Goal: Task Accomplishment & Management: Manage account settings

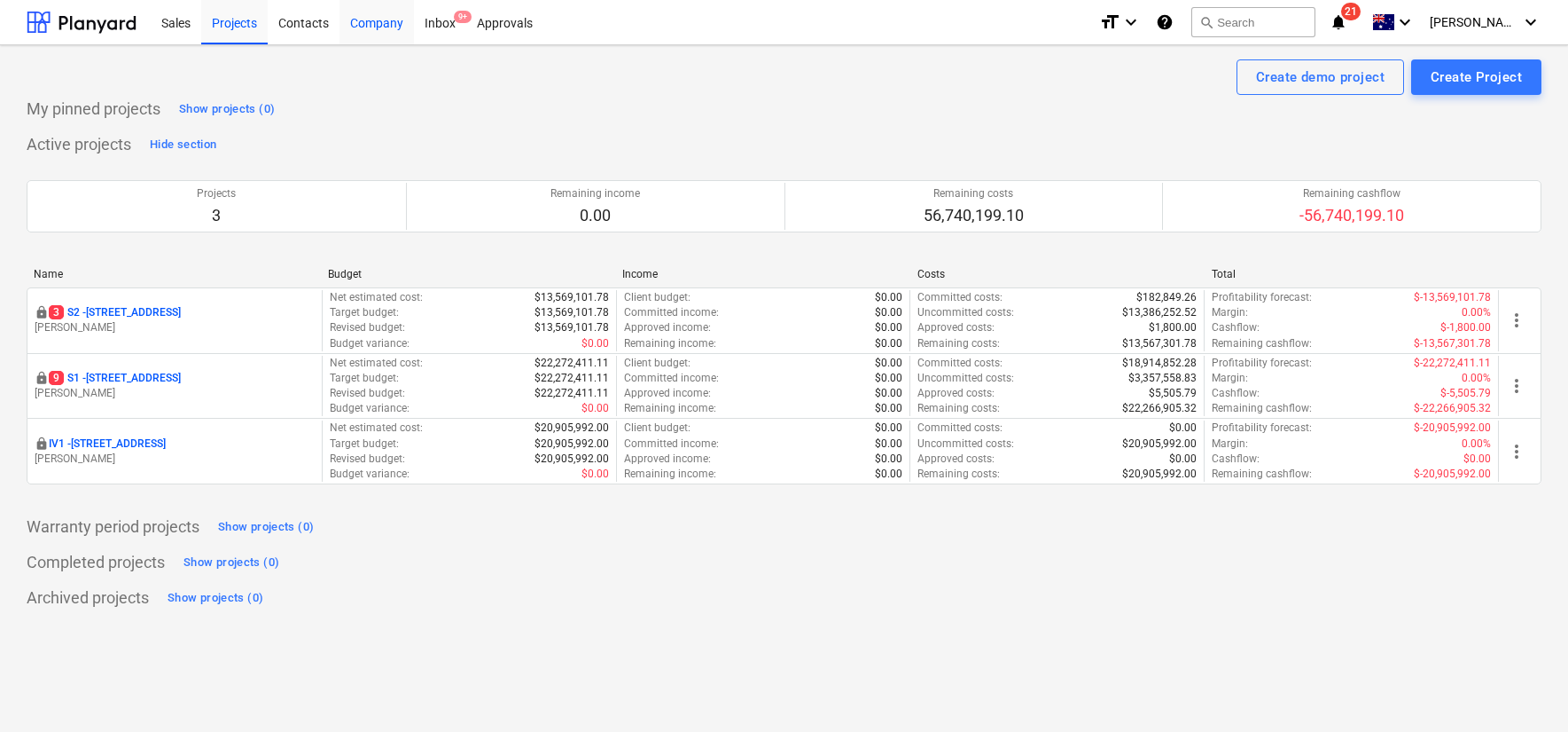
click at [356, 20] on div "Company" at bounding box center [377, 21] width 75 height 45
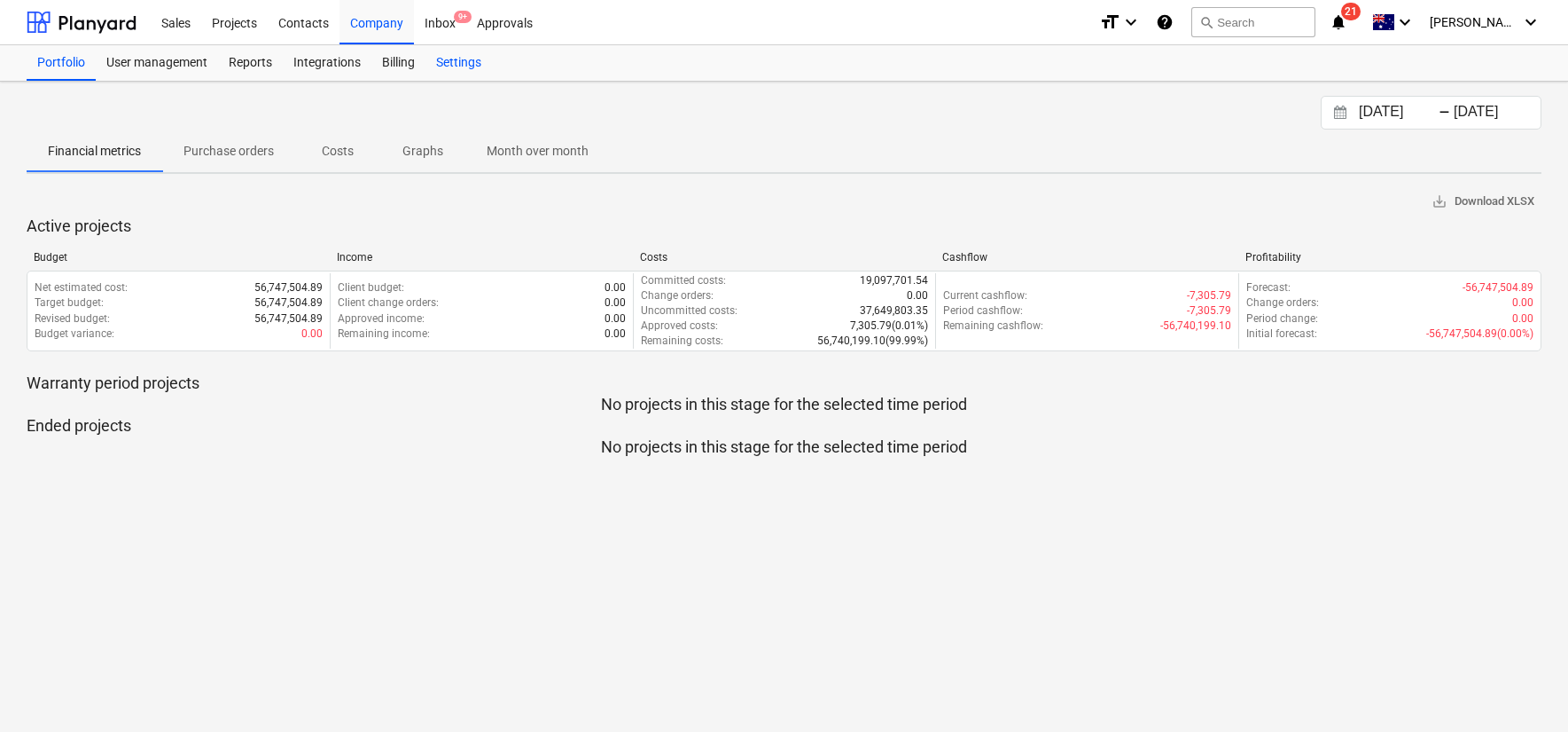
click at [461, 70] on div "Settings" at bounding box center [458, 62] width 66 height 35
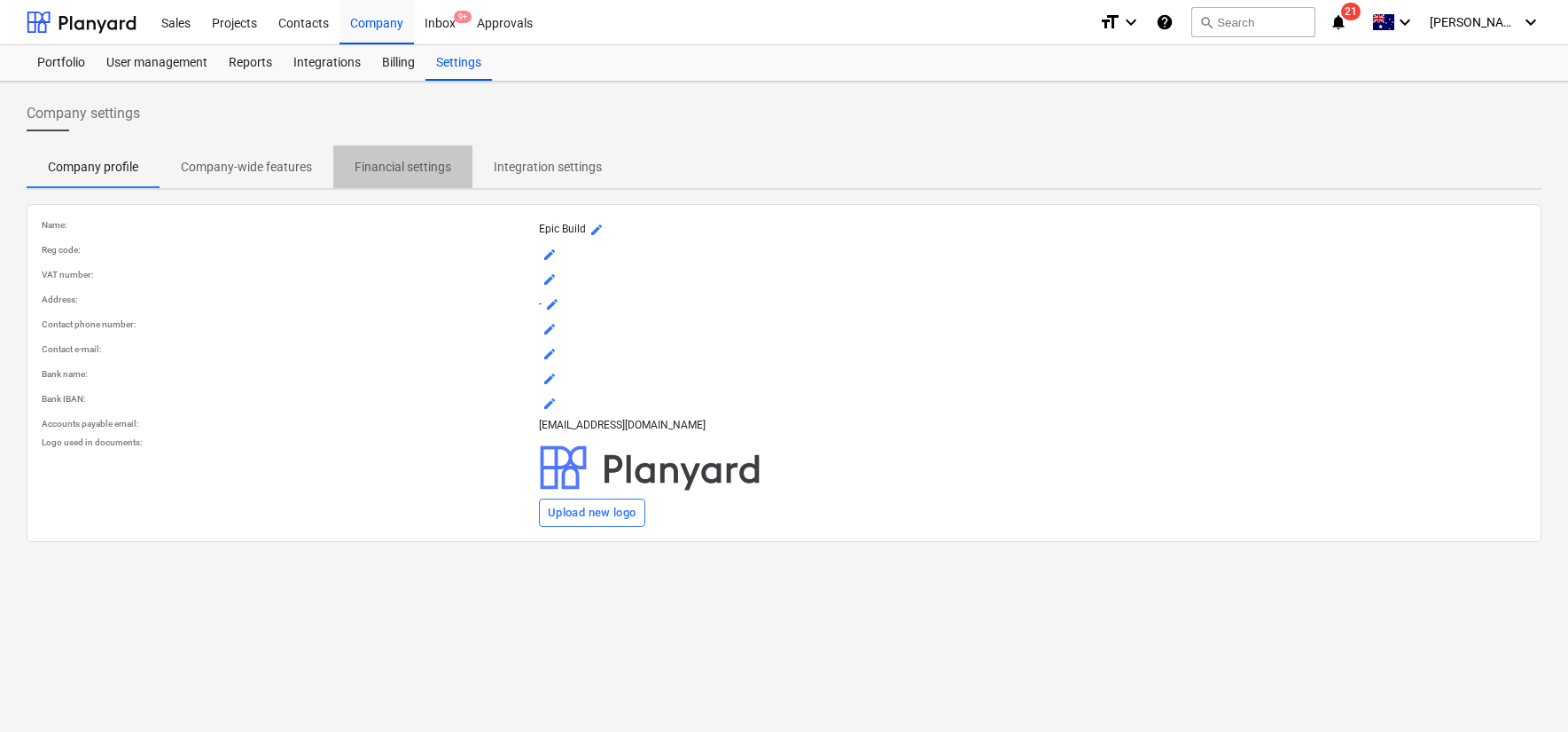
click at [388, 161] on p "Financial settings" at bounding box center [403, 167] width 97 height 18
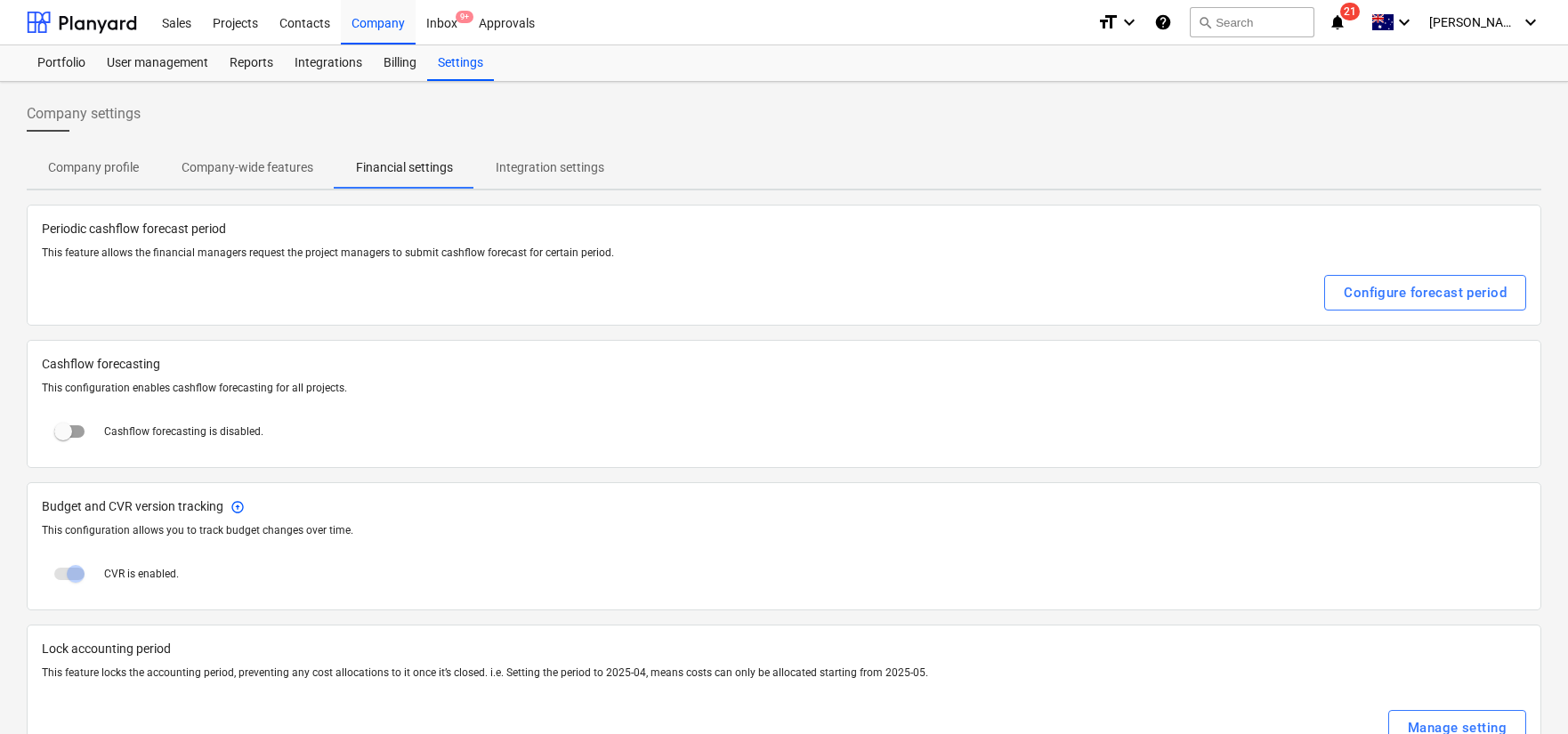
click at [510, 159] on p "Integration settings" at bounding box center [550, 167] width 109 height 18
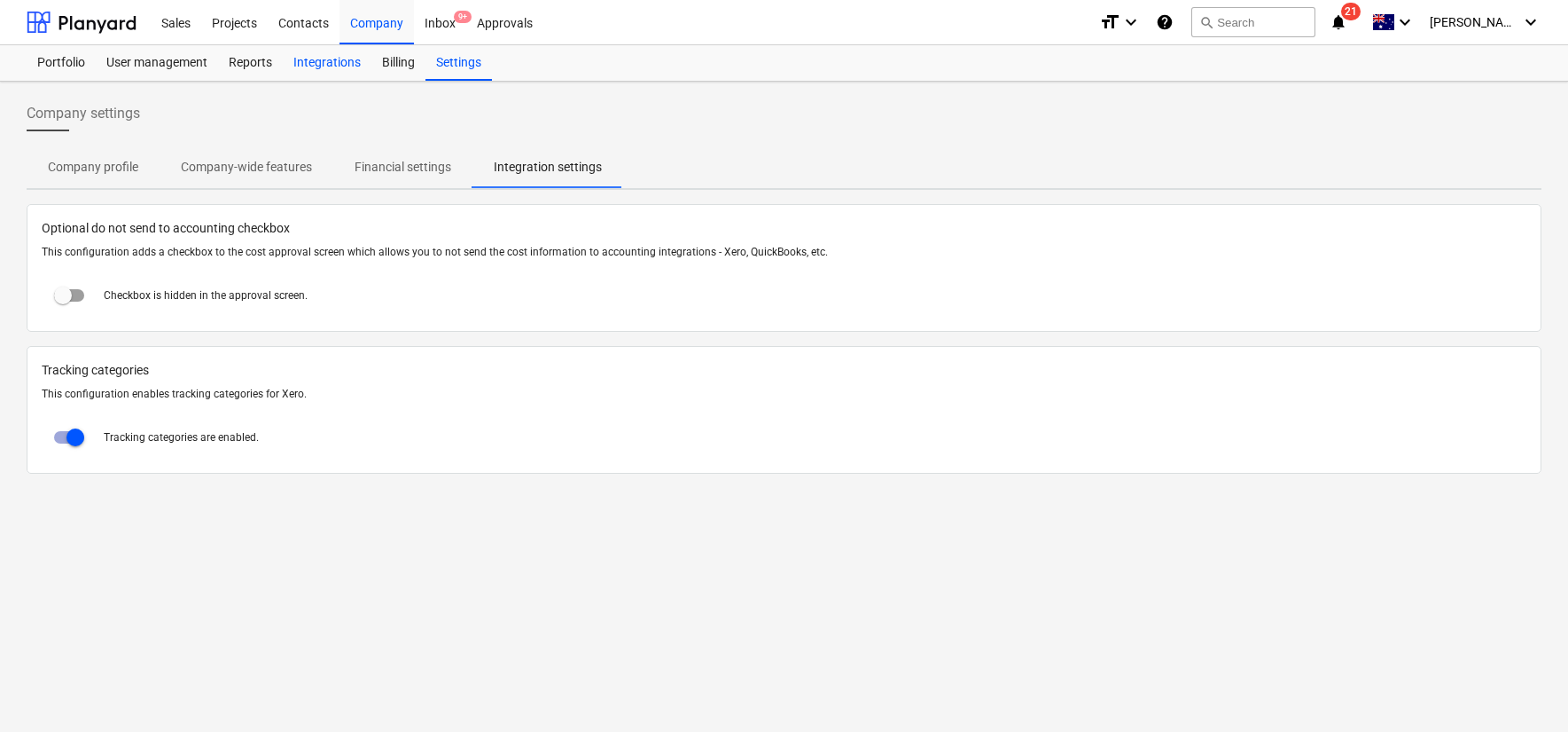
click at [319, 72] on div "Integrations" at bounding box center [327, 62] width 88 height 35
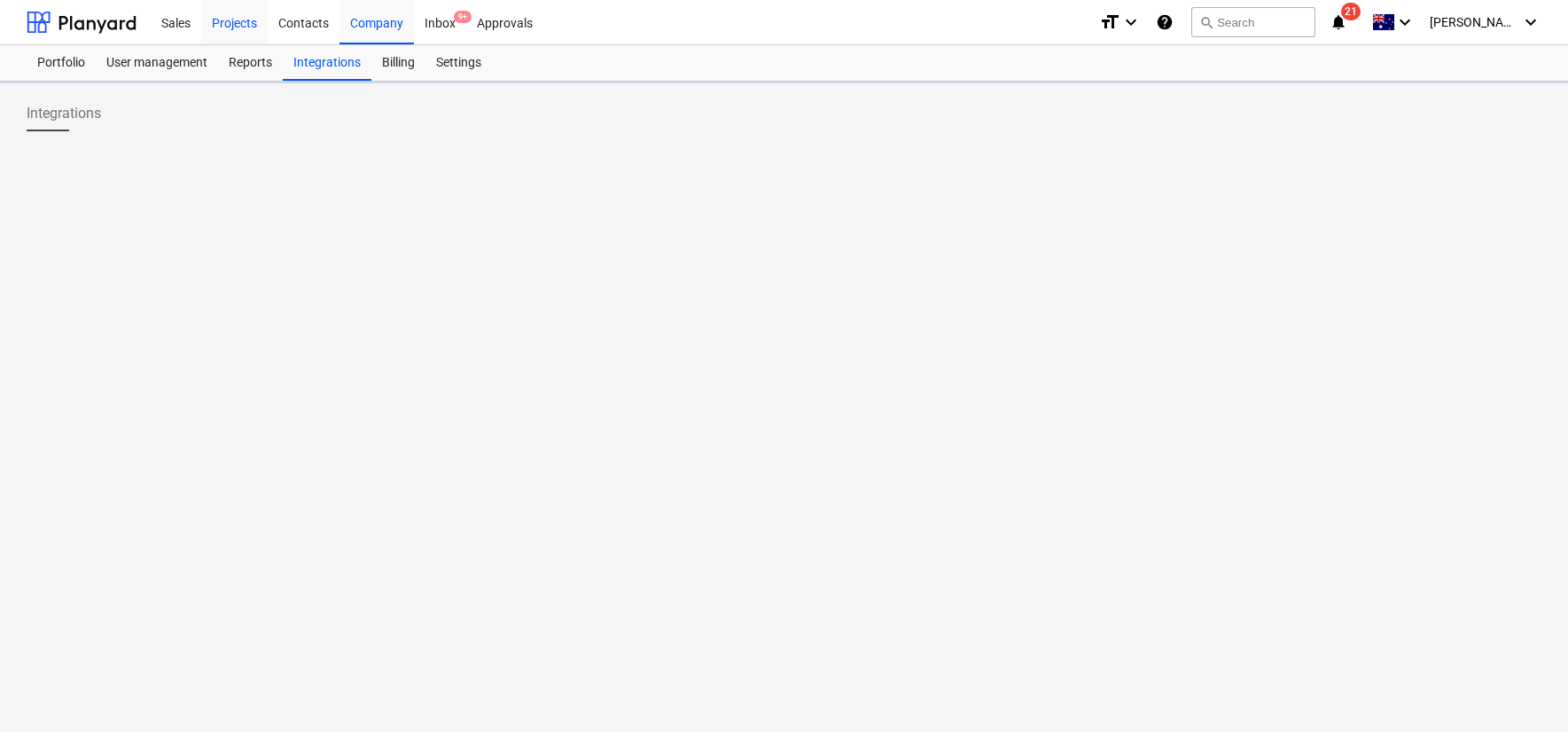
click at [212, 23] on div "Projects" at bounding box center [234, 21] width 66 height 45
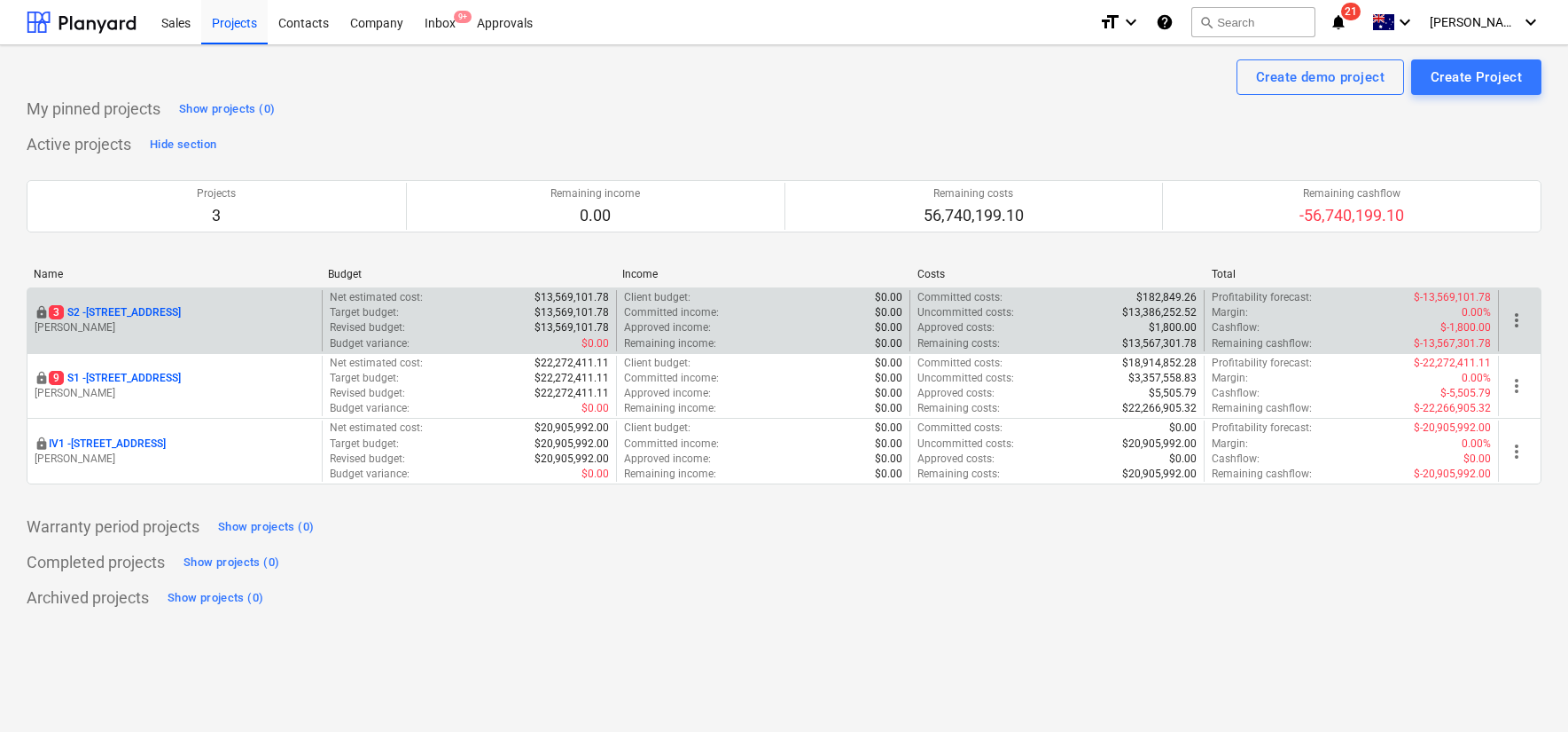
click at [114, 313] on p "[STREET_ADDRESS]" at bounding box center [115, 313] width 132 height 15
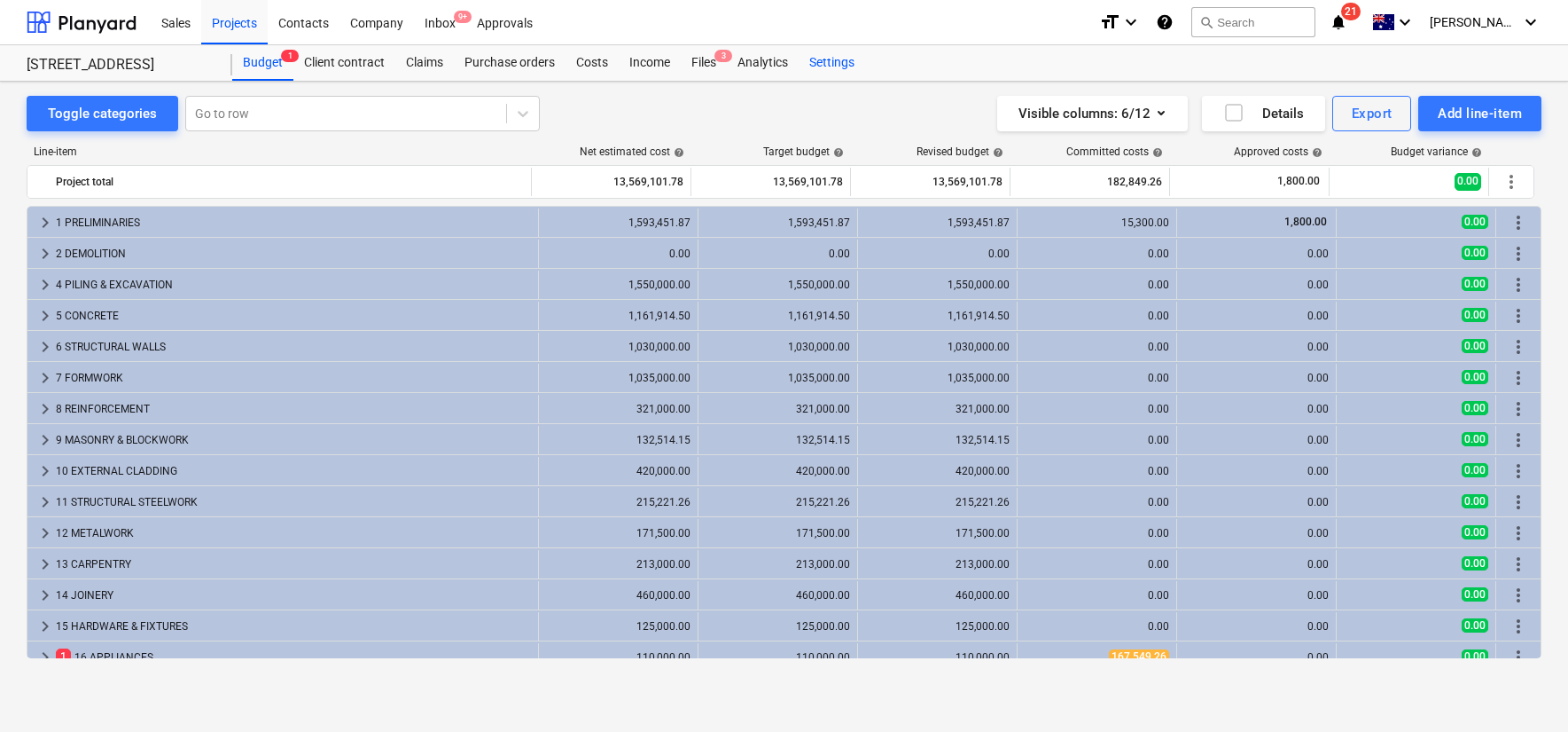
click at [846, 60] on div "Settings" at bounding box center [831, 62] width 66 height 35
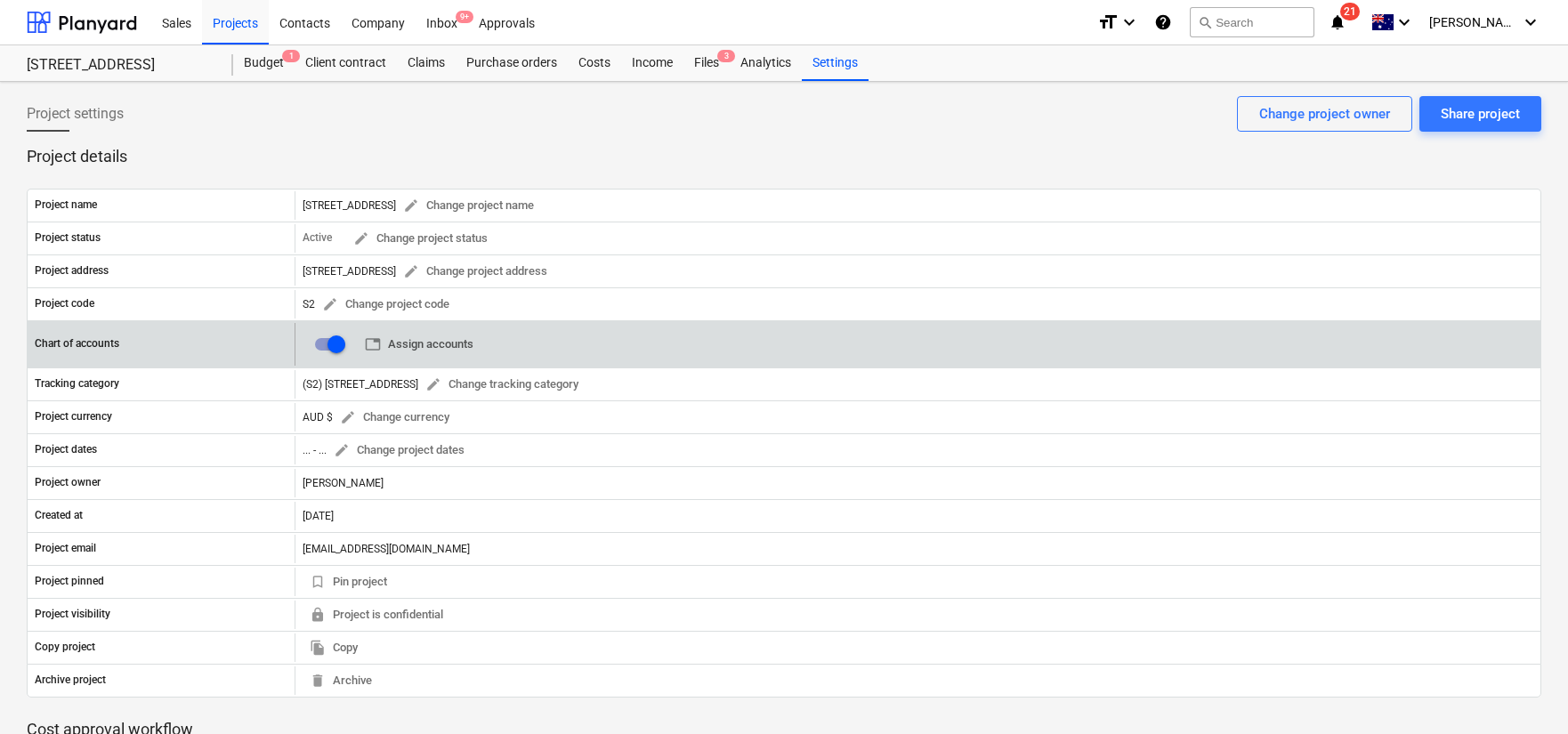
click at [460, 341] on span "table Assign accounts" at bounding box center [419, 344] width 109 height 20
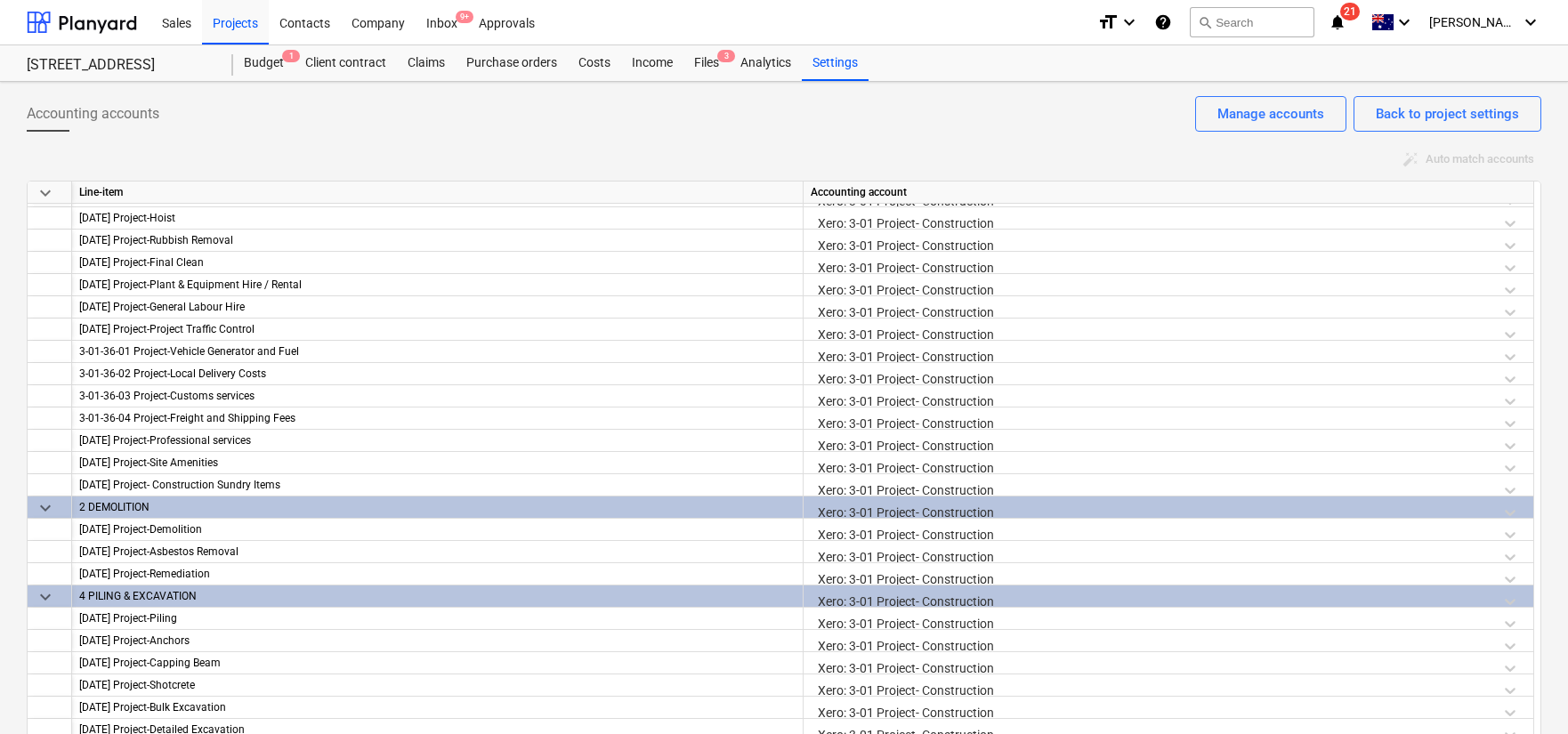
scroll to position [282, 0]
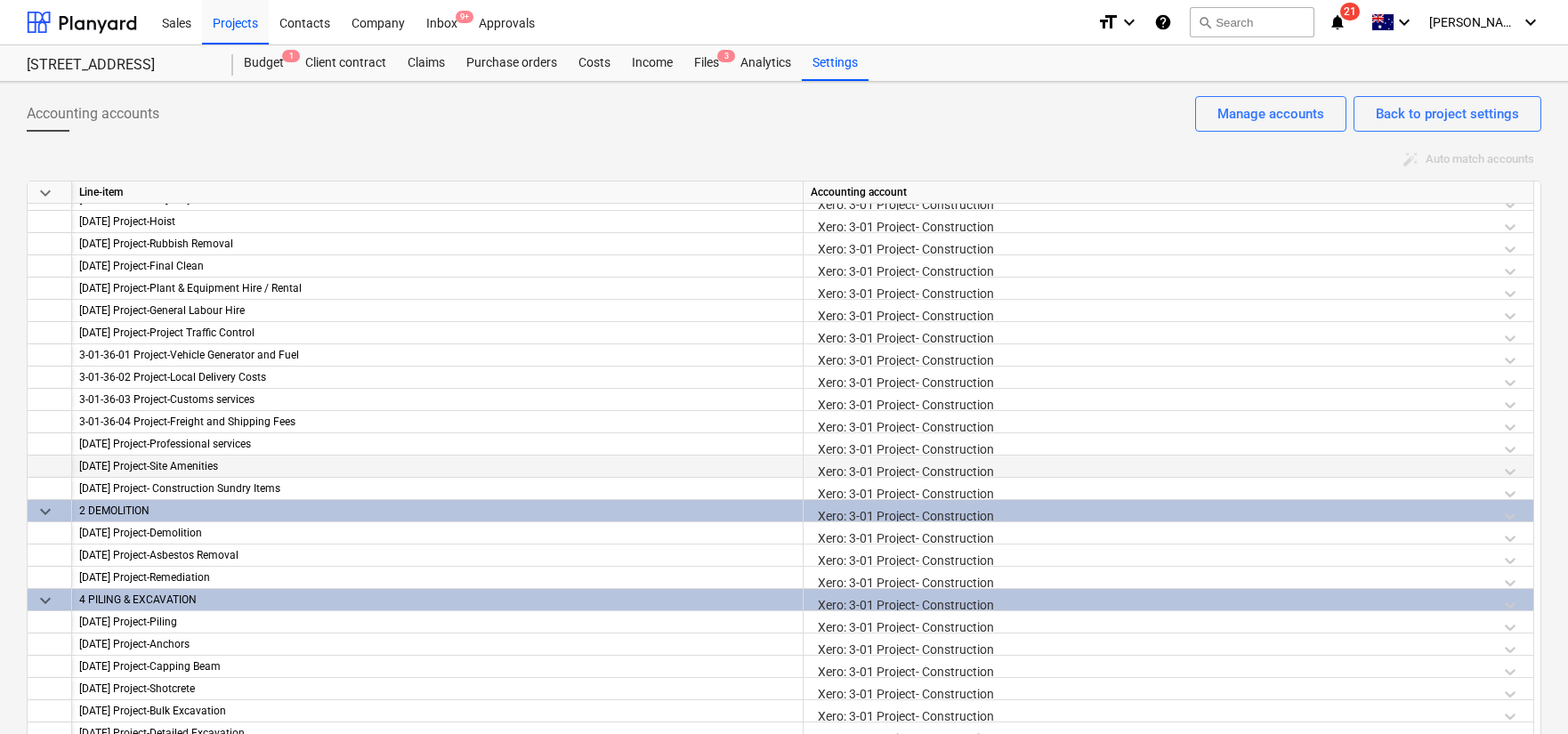
click at [385, 473] on div "[DATE] Project-Site Amenities" at bounding box center [437, 466] width 716 height 22
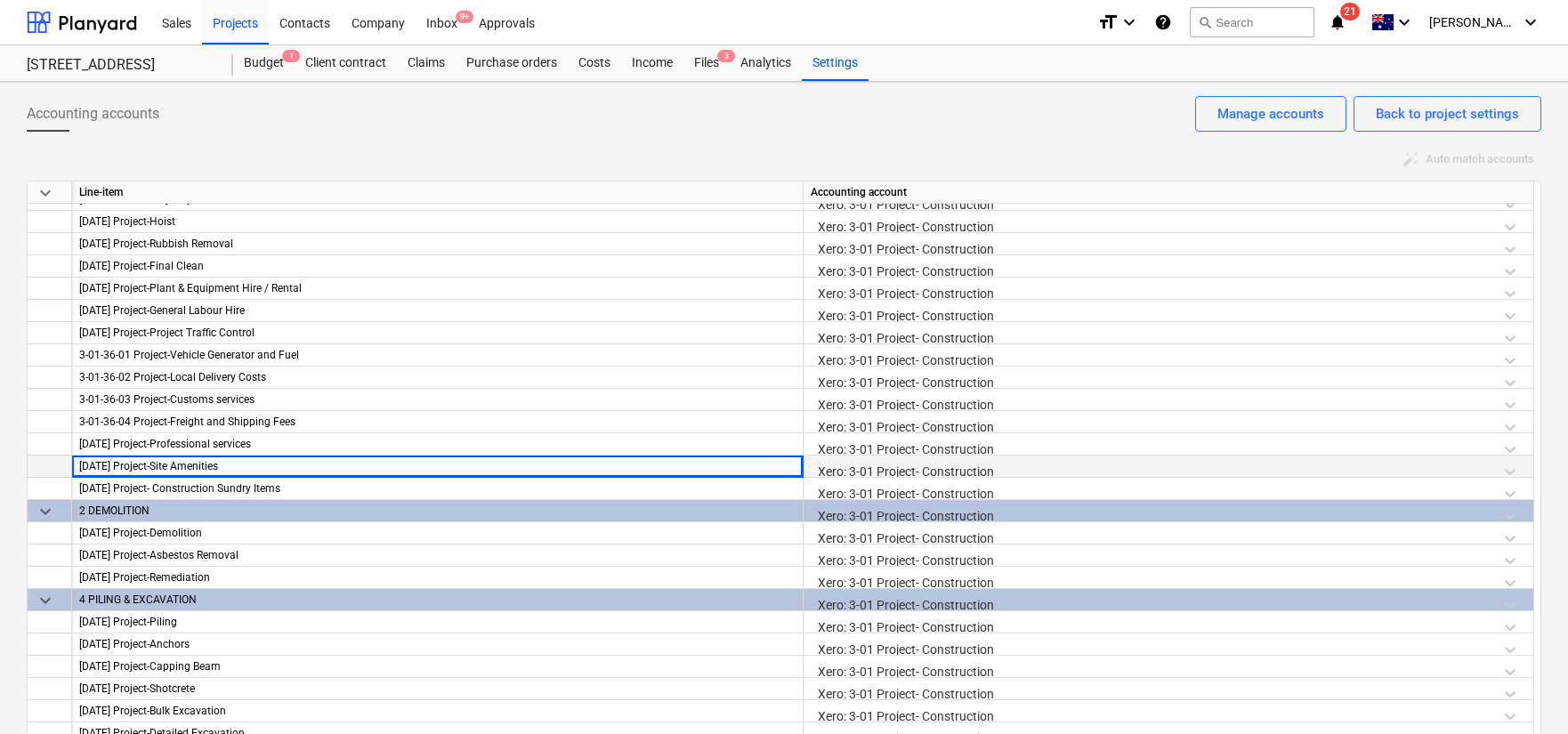
click at [1507, 468] on div "Xero: 3-01 Project- Construction" at bounding box center [1168, 470] width 715 height 31
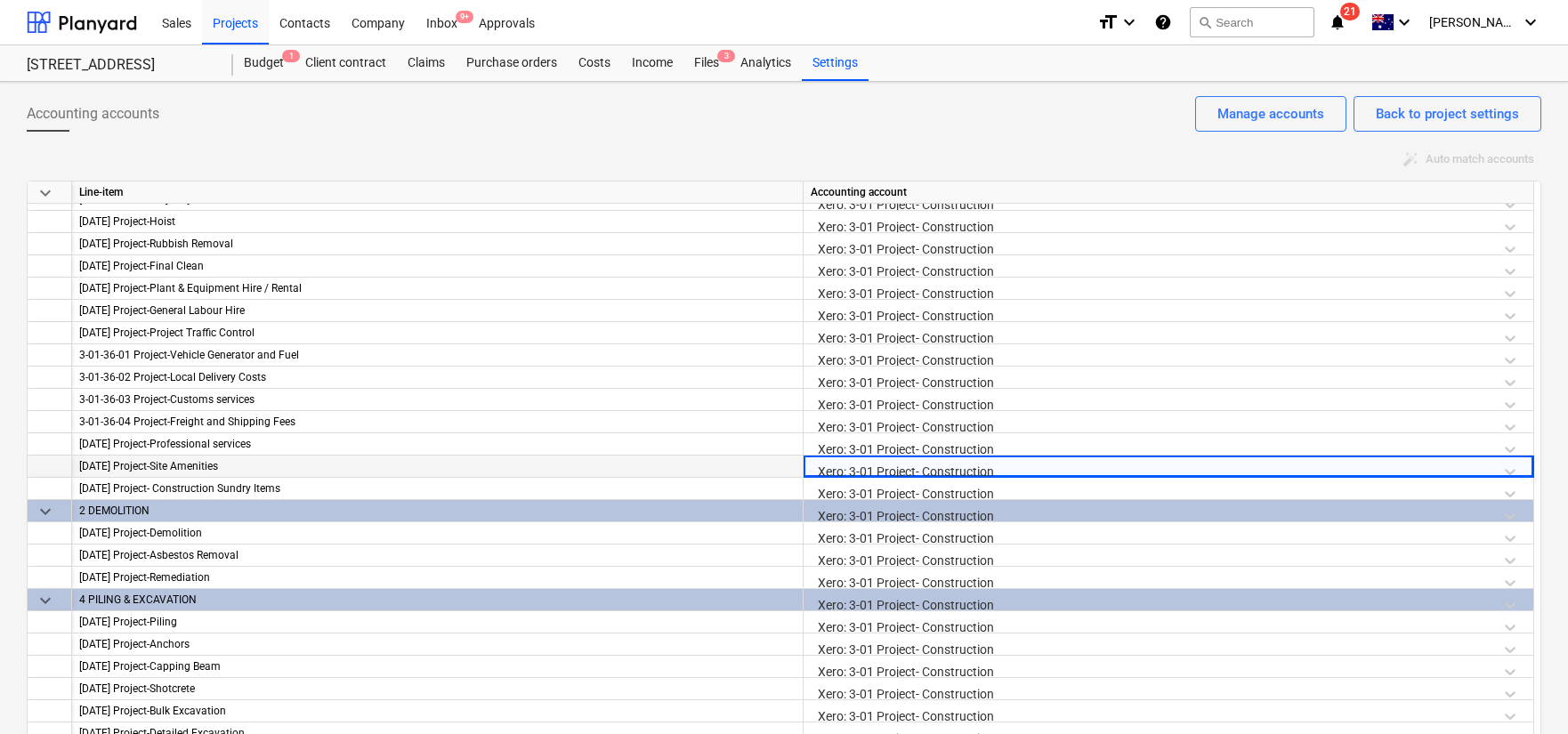
click at [1507, 468] on div "Xero: 3-01 Project- Construction" at bounding box center [1168, 470] width 715 height 31
click at [1515, 468] on div "Xero: 3-01 Project- Construction" at bounding box center [1168, 470] width 715 height 31
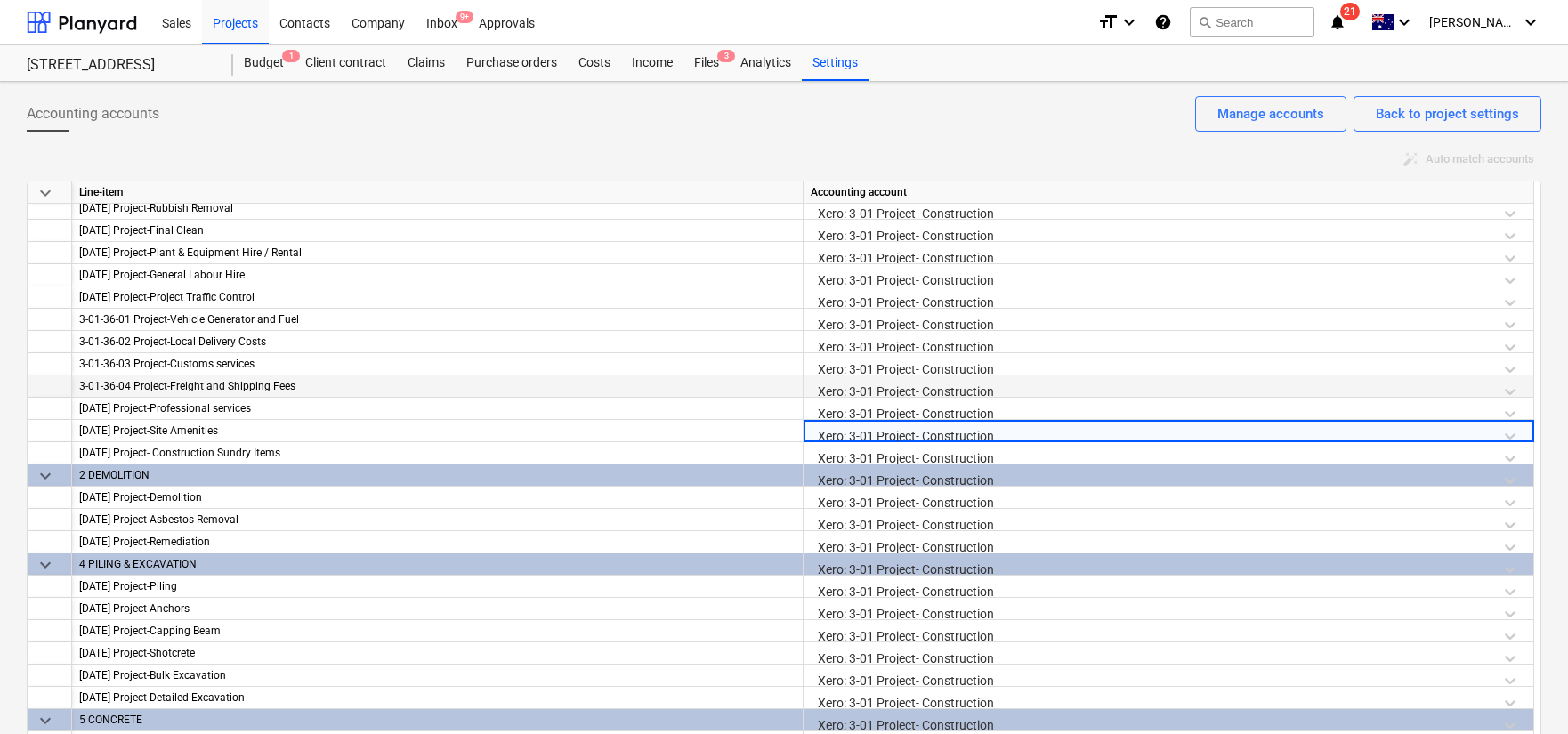
scroll to position [339, 0]
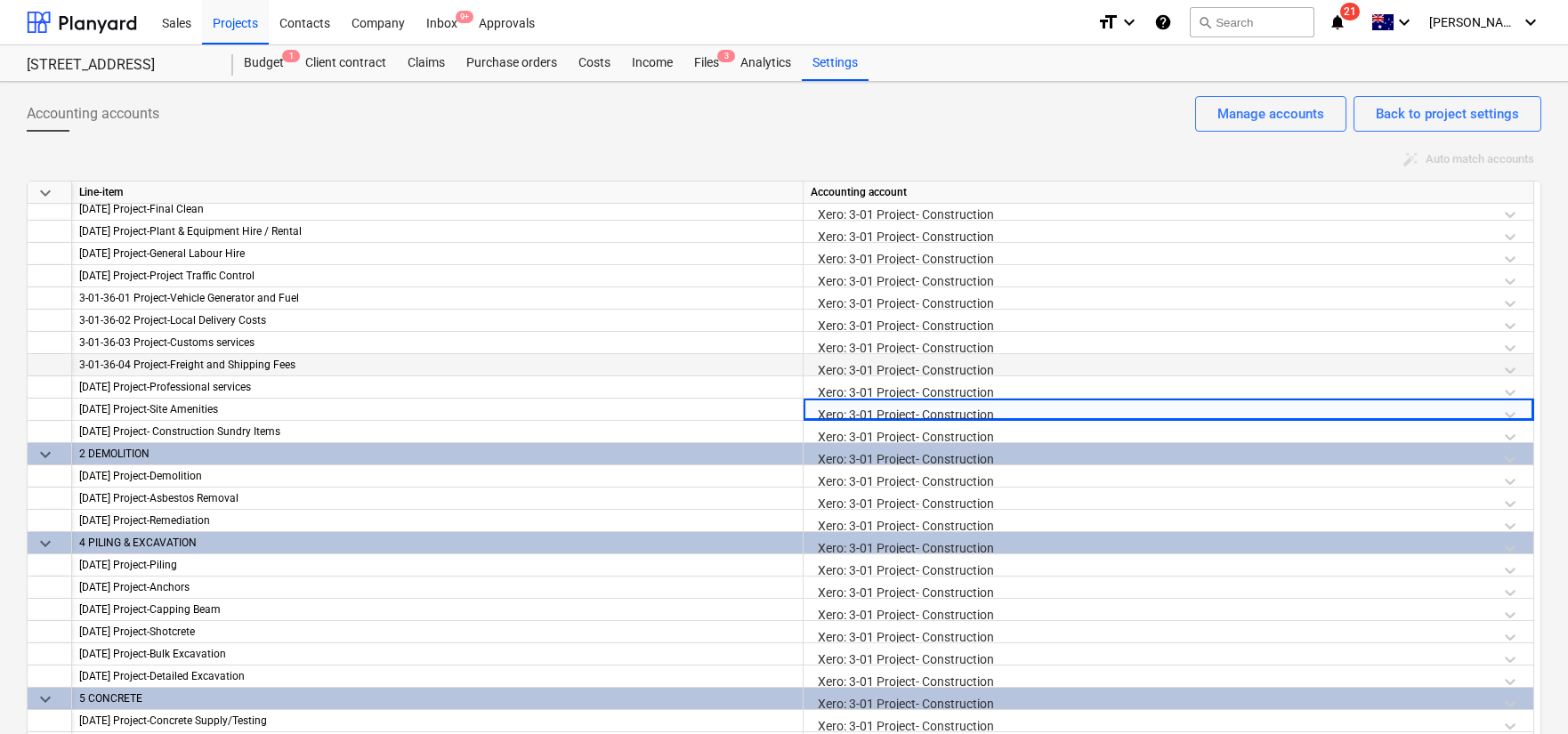
click at [711, 362] on div "3-01-36-04 Project-Freight and Shipping Fees" at bounding box center [437, 365] width 716 height 22
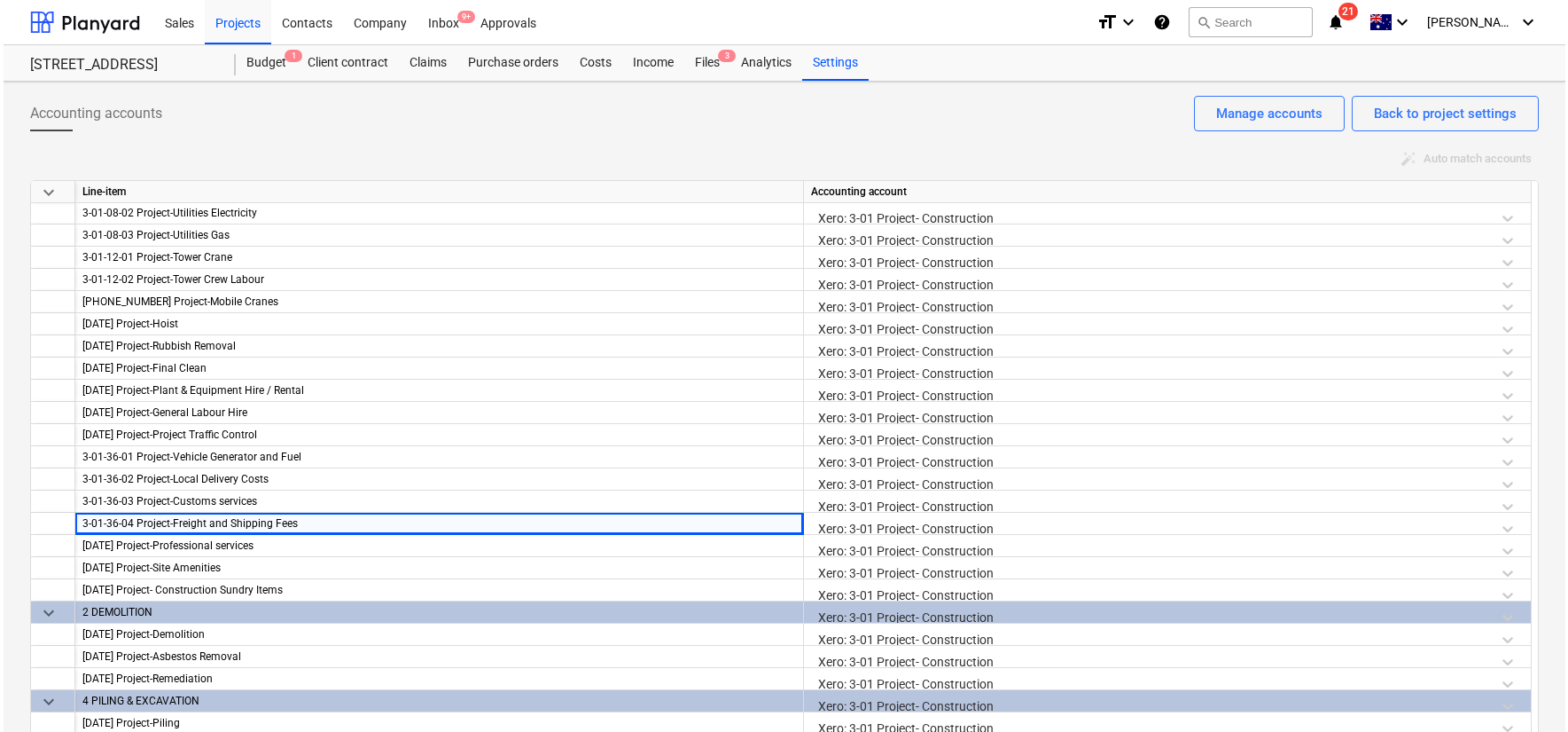
scroll to position [221, 0]
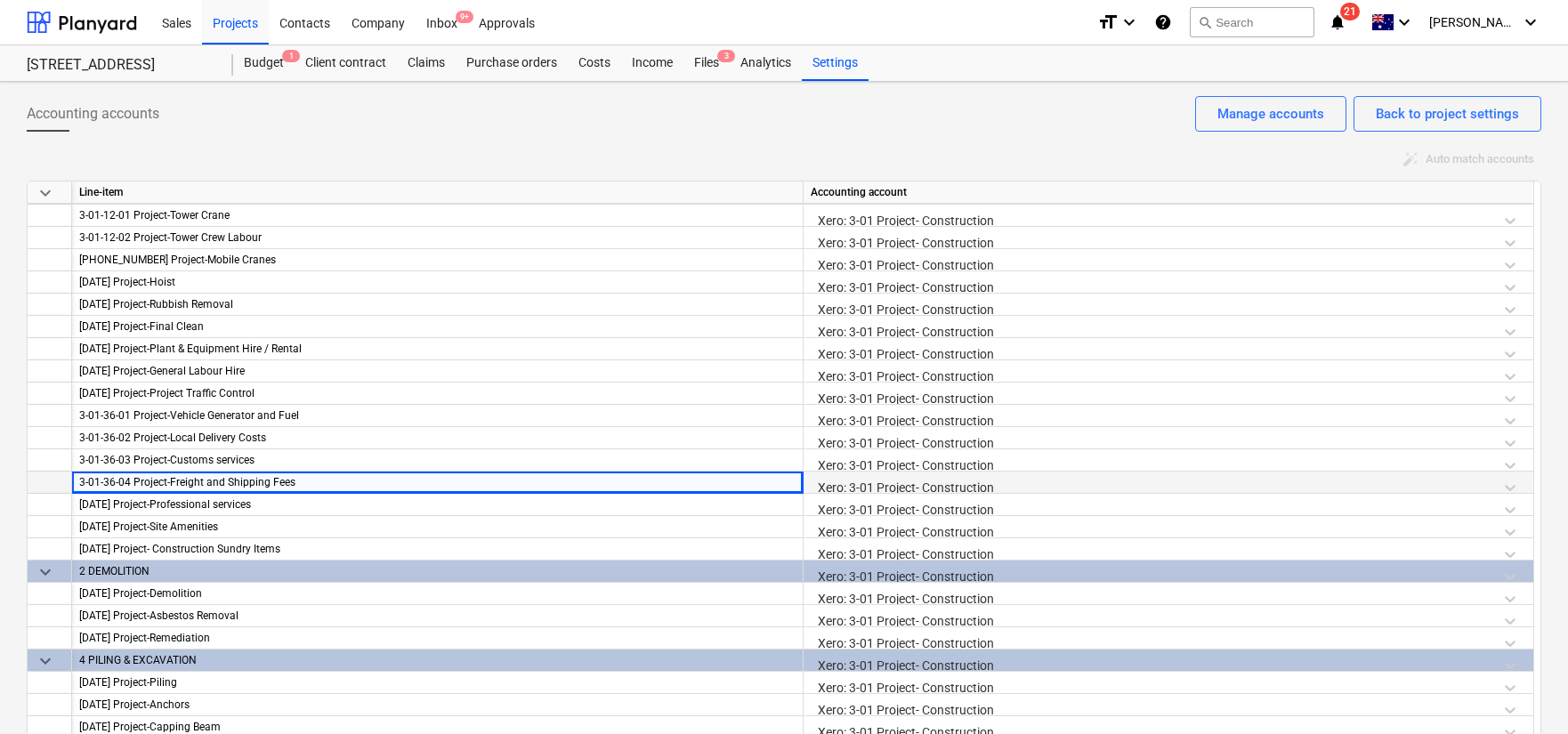
click at [1506, 486] on div "Xero: 3-01 Project- Construction" at bounding box center [1168, 487] width 715 height 31
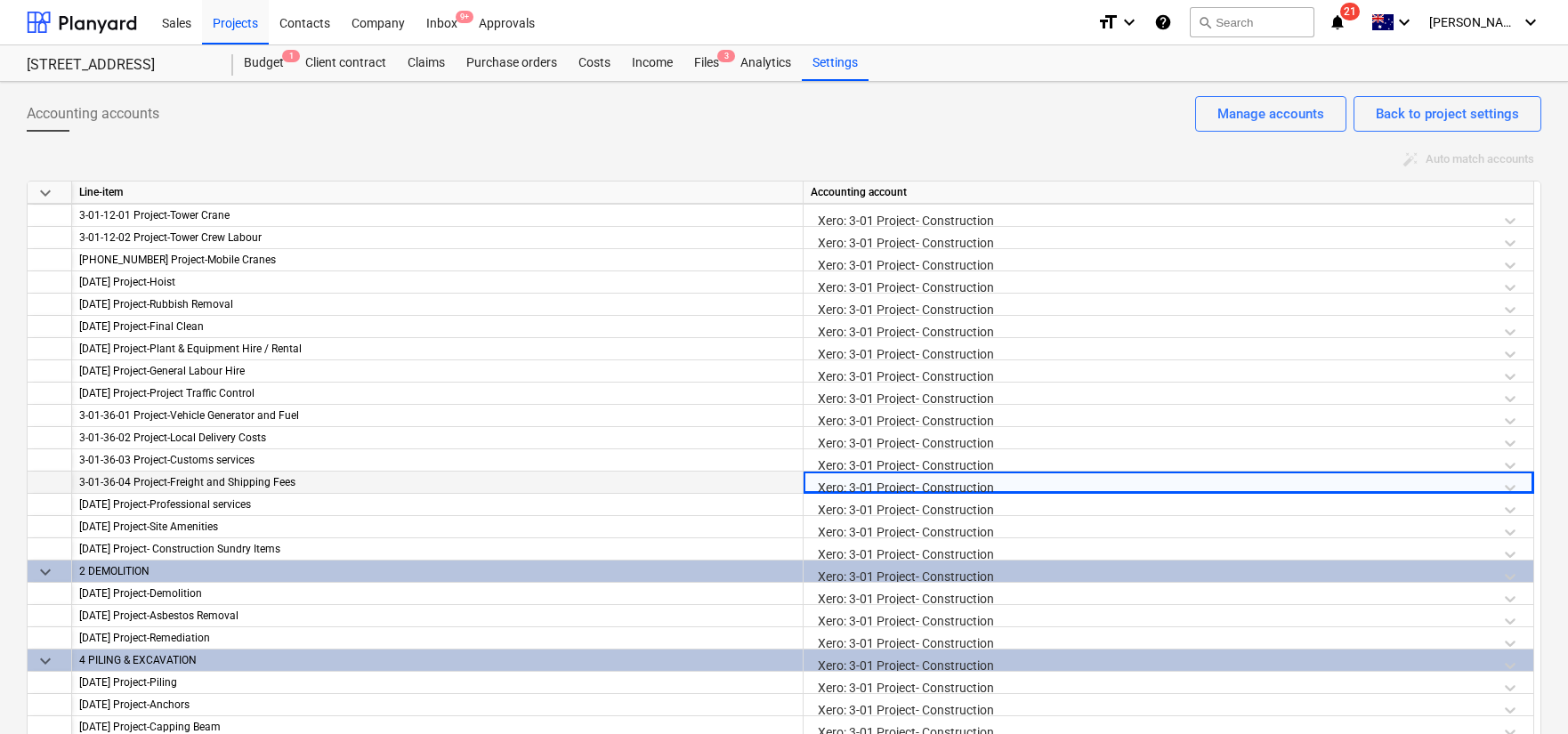
click at [1506, 486] on div "Xero: 3-01 Project- Construction" at bounding box center [1168, 487] width 715 height 31
click at [1515, 487] on div "Xero: 3-01 Project- Construction" at bounding box center [1168, 487] width 715 height 31
click at [265, 70] on div "Budget 1" at bounding box center [264, 63] width 62 height 36
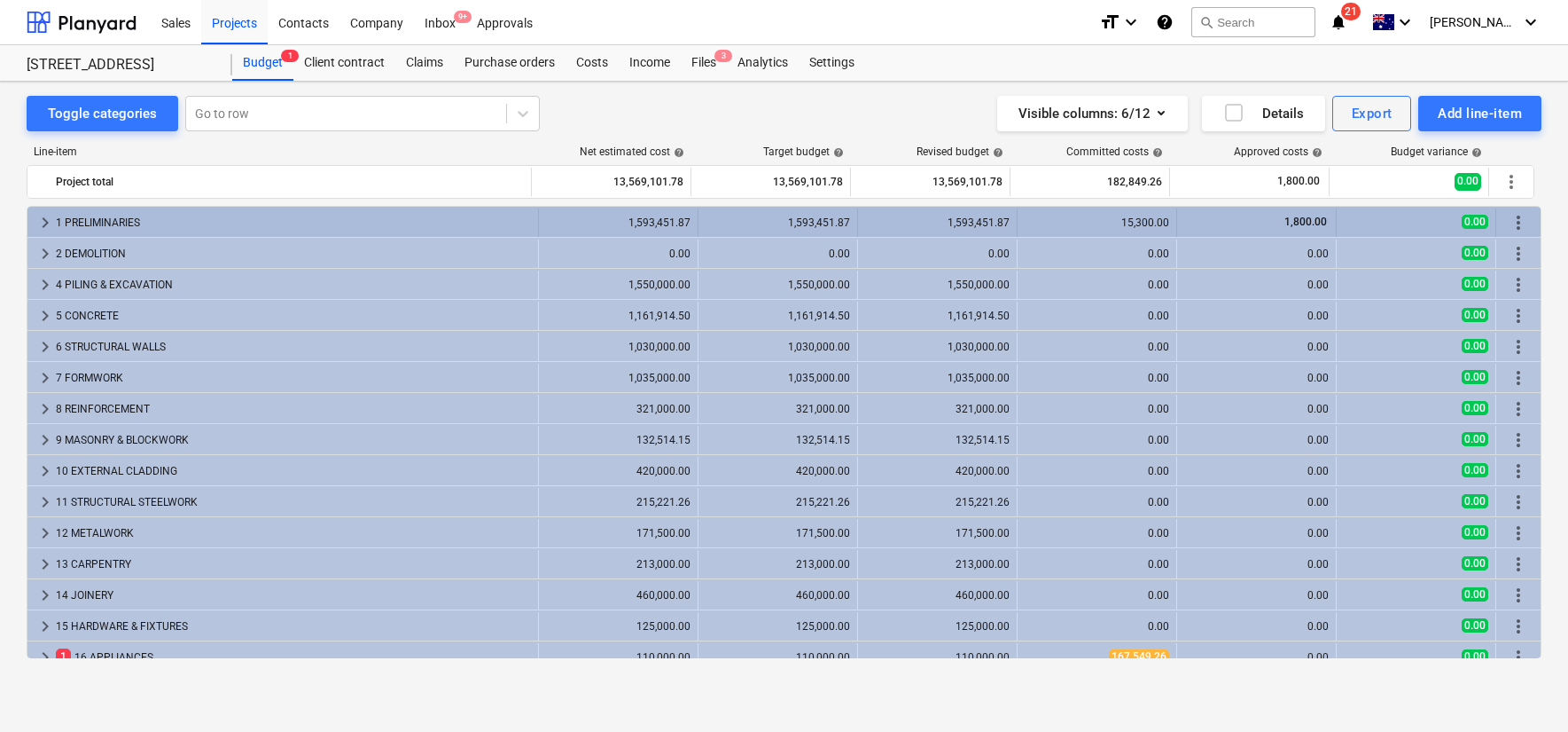
click at [35, 222] on span "keyboard_arrow_right" at bounding box center [45, 223] width 21 height 21
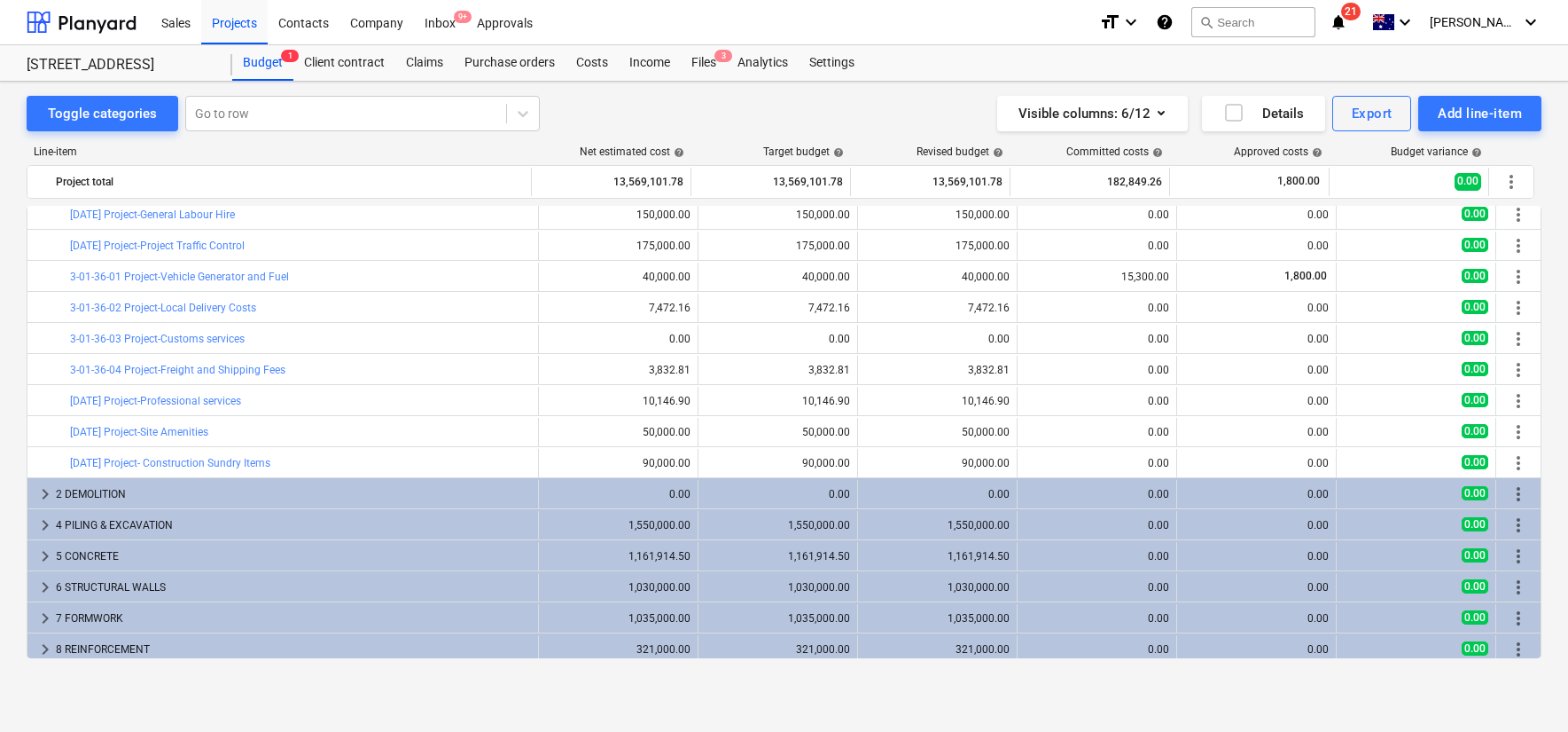
scroll to position [541, 0]
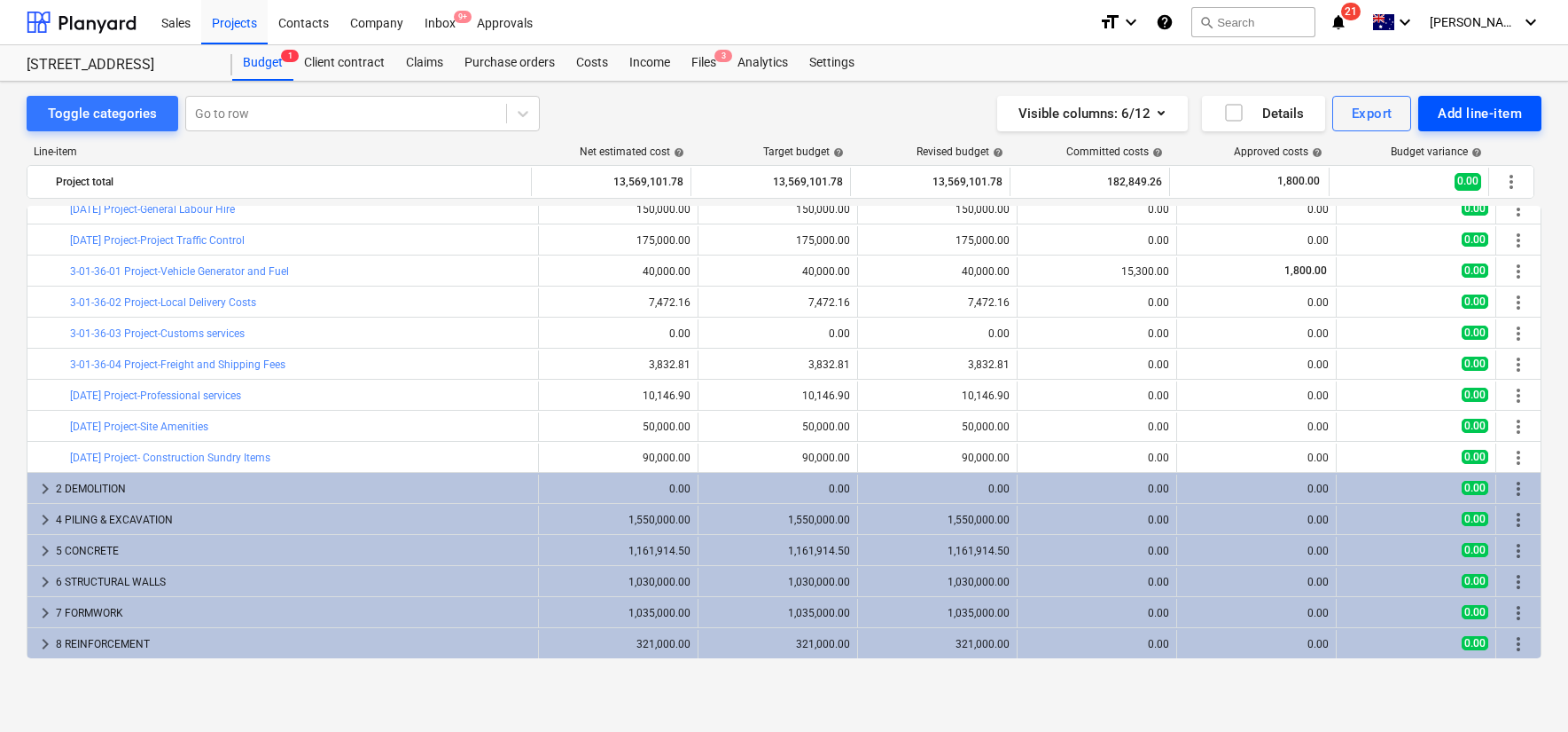
click at [1466, 123] on div "Add line-item" at bounding box center [1480, 113] width 84 height 23
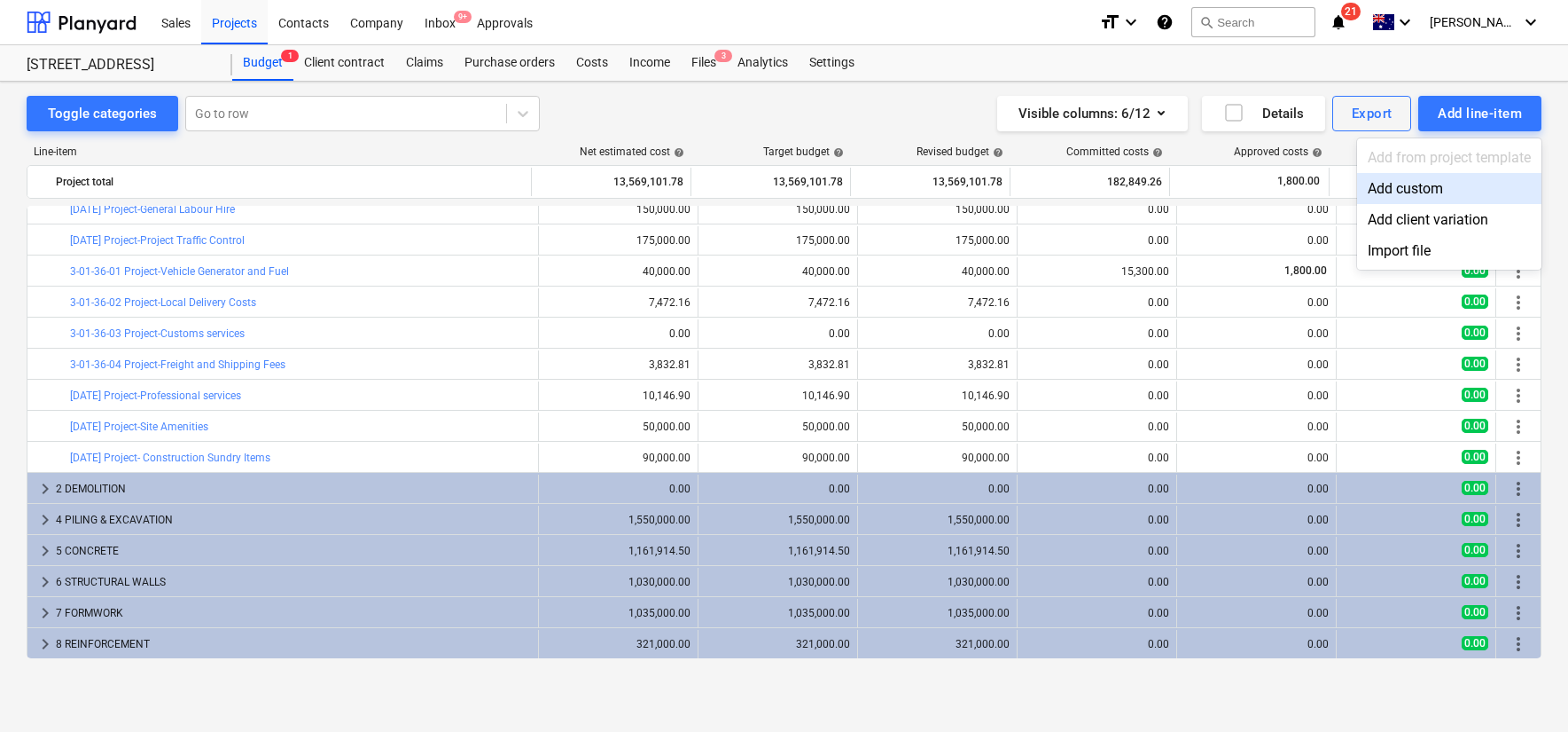
click at [1427, 181] on div "Add custom" at bounding box center [1449, 188] width 184 height 31
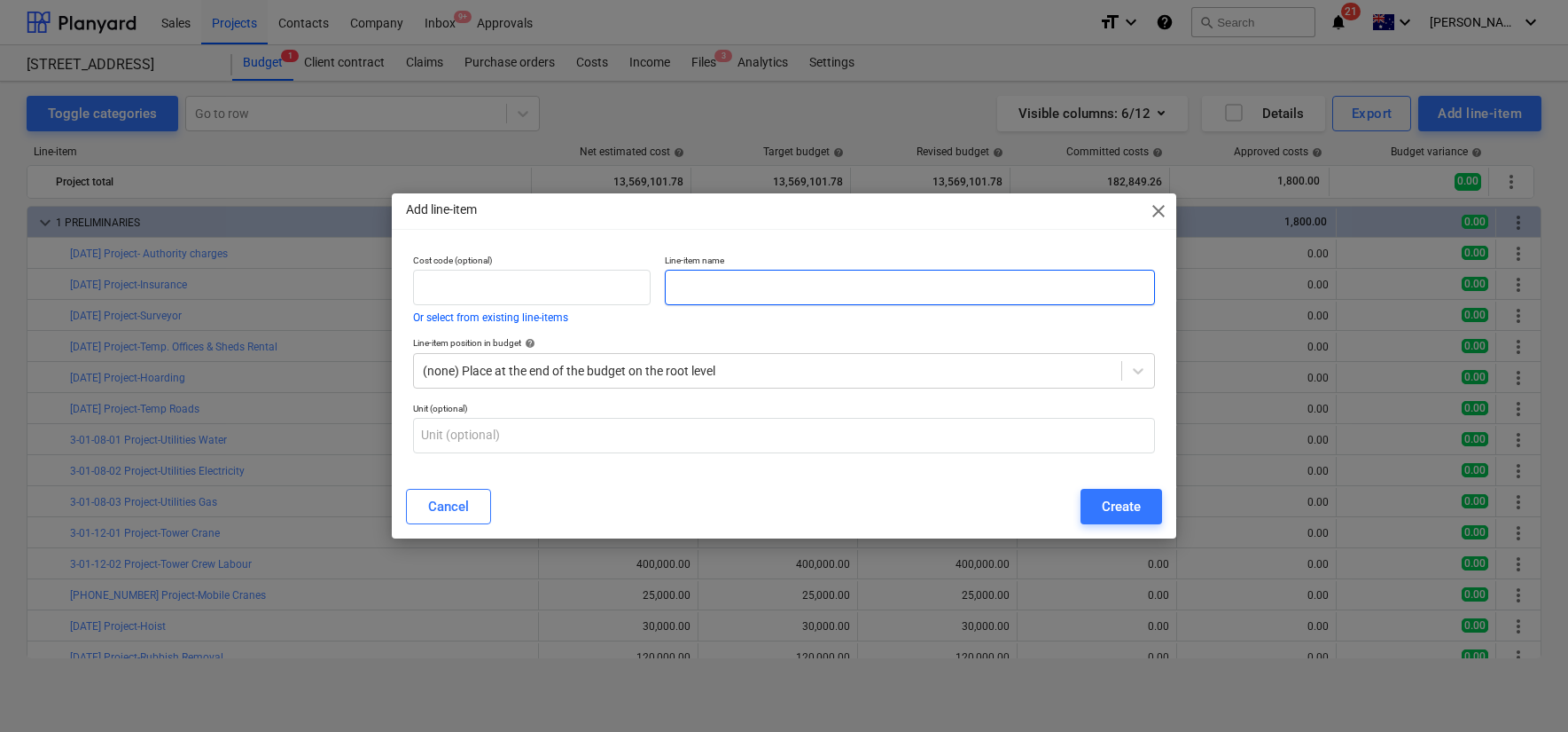
scroll to position [541, 0]
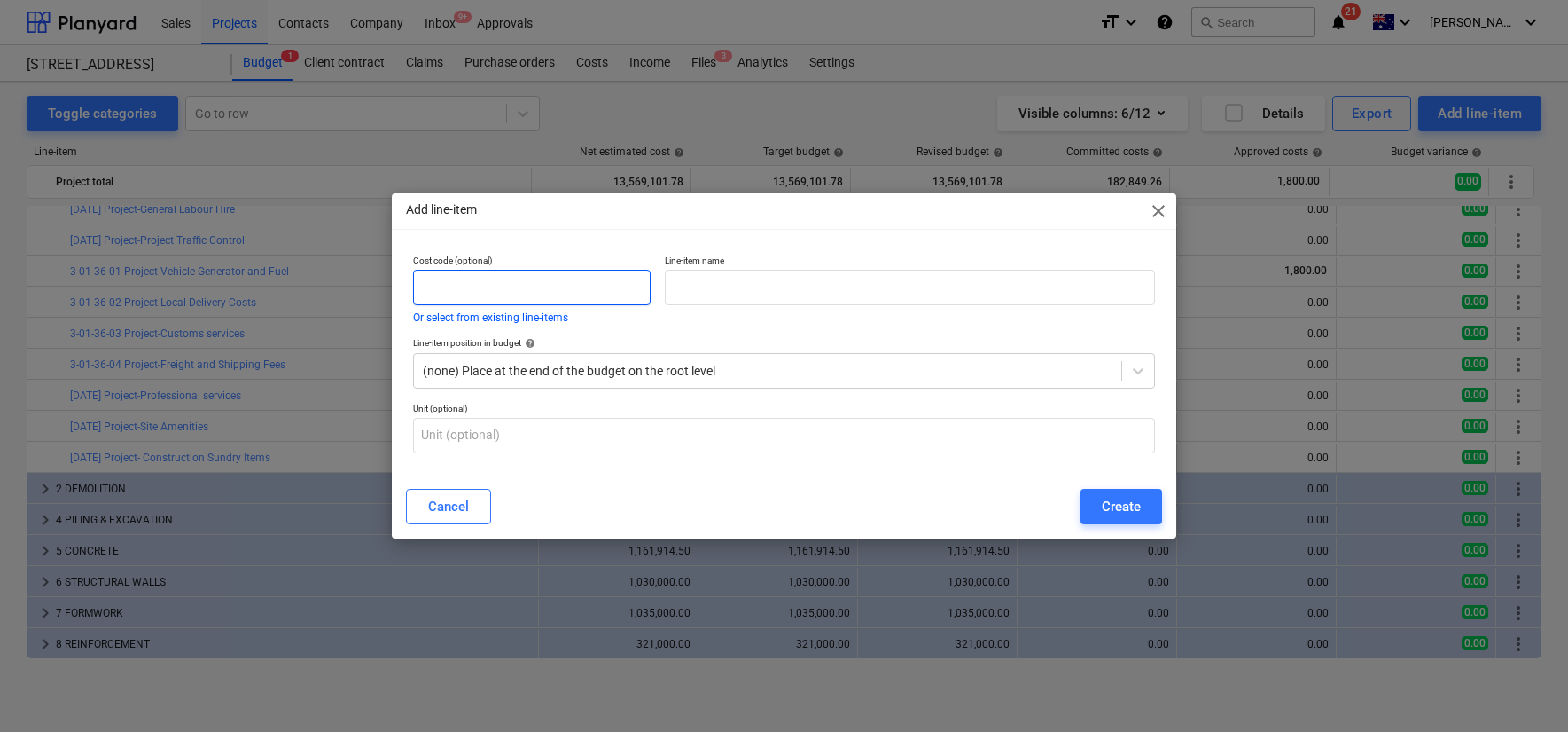
click at [587, 279] on input "text" at bounding box center [532, 287] width 238 height 35
click at [686, 280] on input "text" at bounding box center [909, 287] width 489 height 35
paste input "3-01-38-01"
click at [546, 317] on button "Or select from existing line-items" at bounding box center [491, 317] width 155 height 11
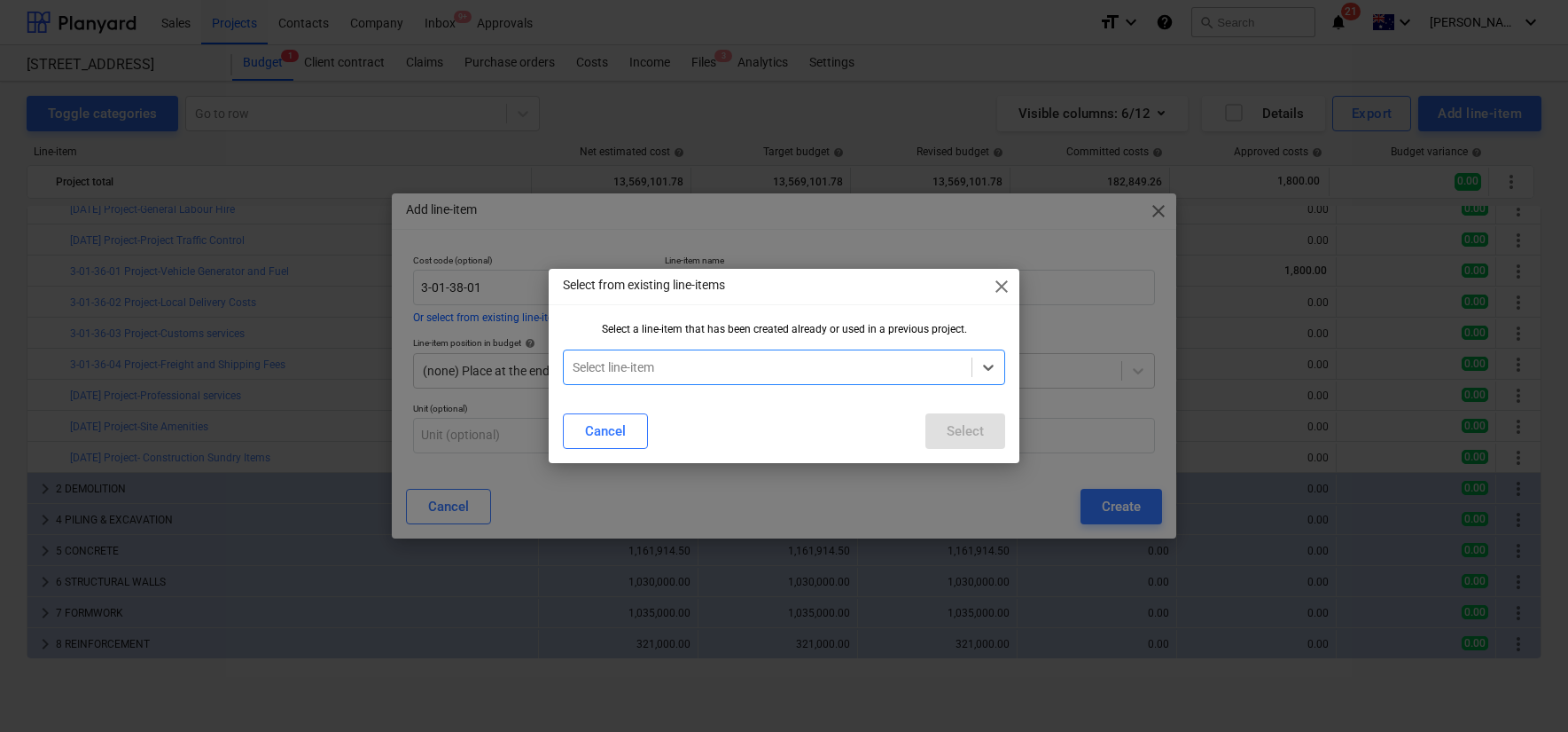
click at [671, 359] on div at bounding box center [767, 366] width 390 height 17
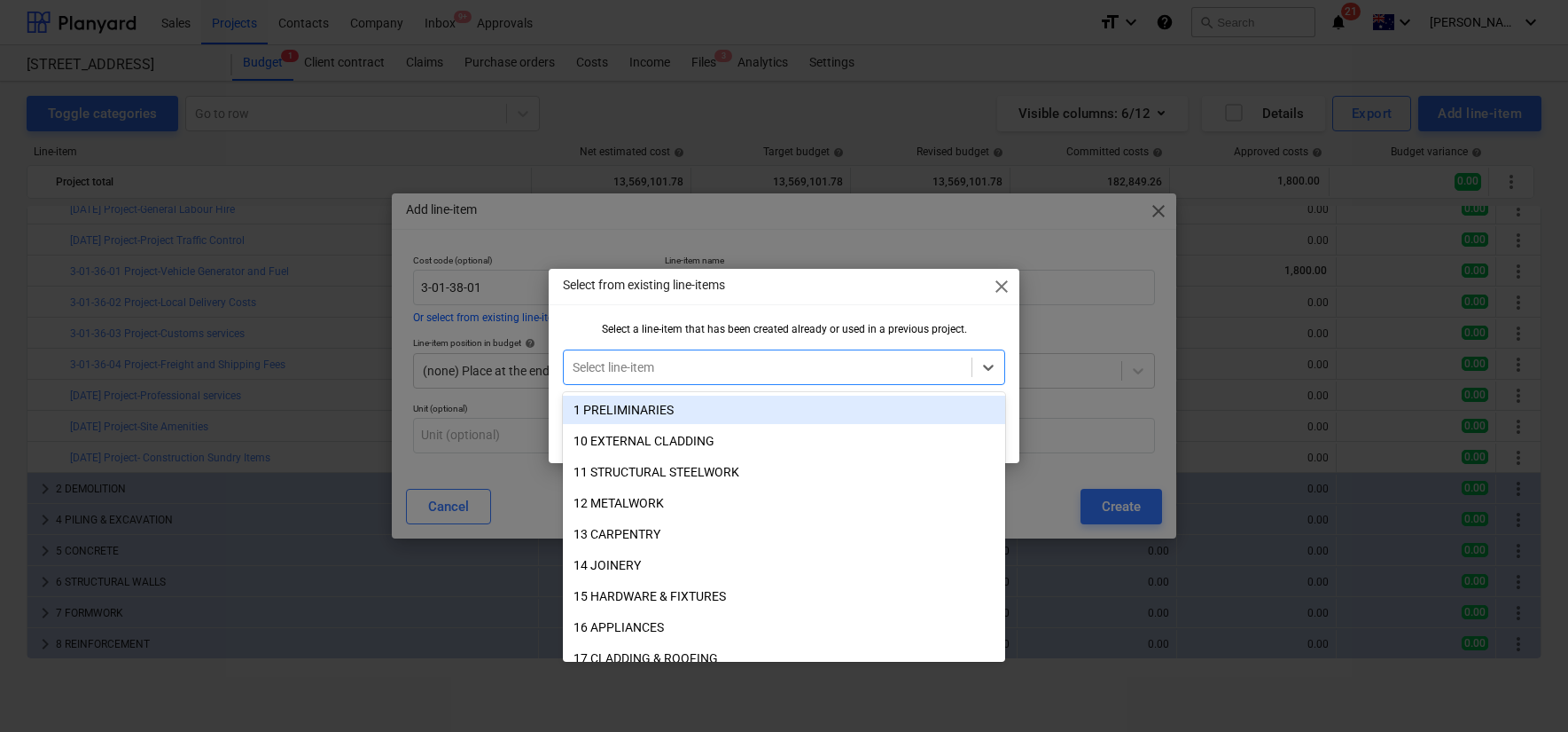
click at [714, 412] on div "1 PRELIMINARIES" at bounding box center [784, 410] width 442 height 29
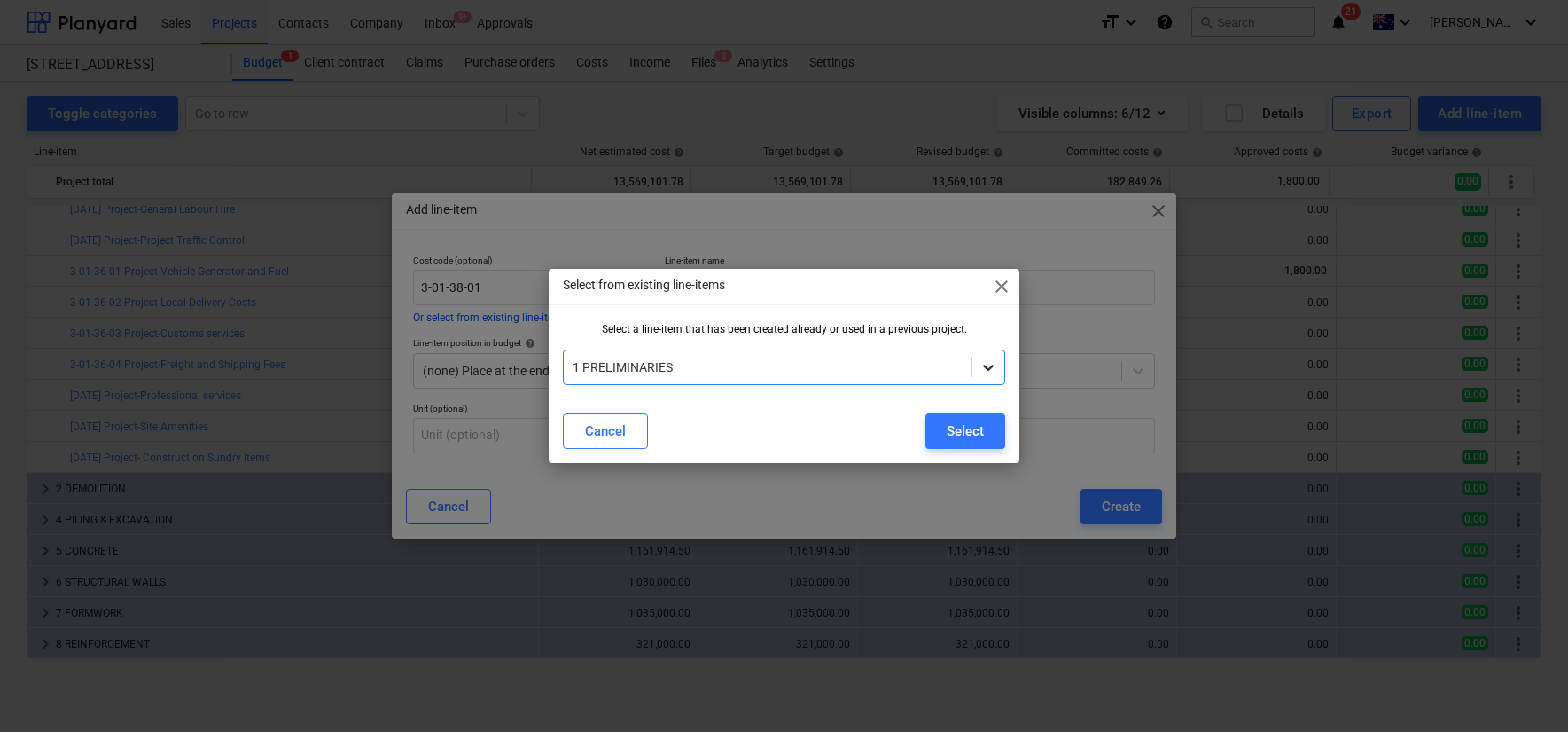
click at [980, 366] on icon at bounding box center [988, 366] width 17 height 17
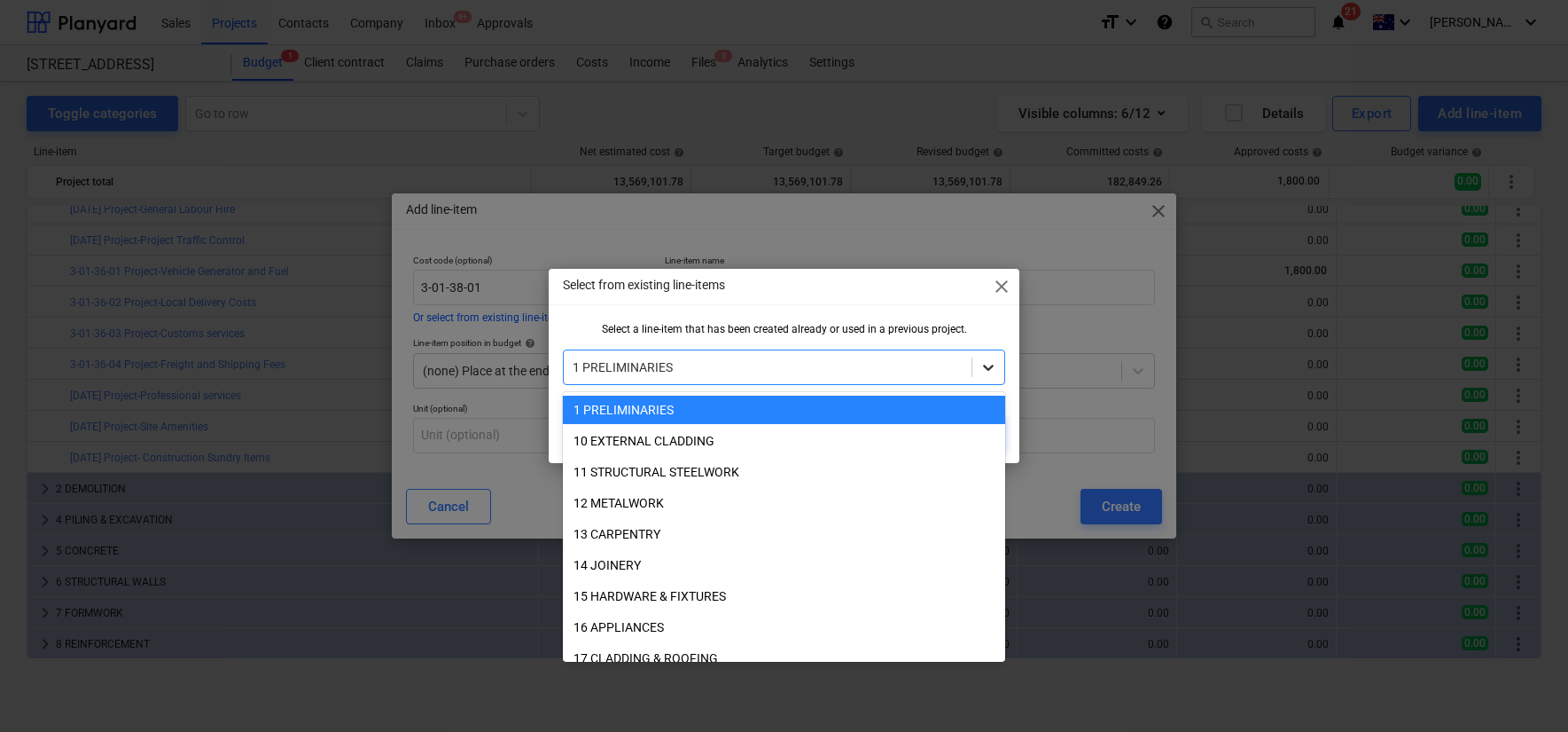
click at [980, 366] on icon at bounding box center [988, 366] width 17 height 17
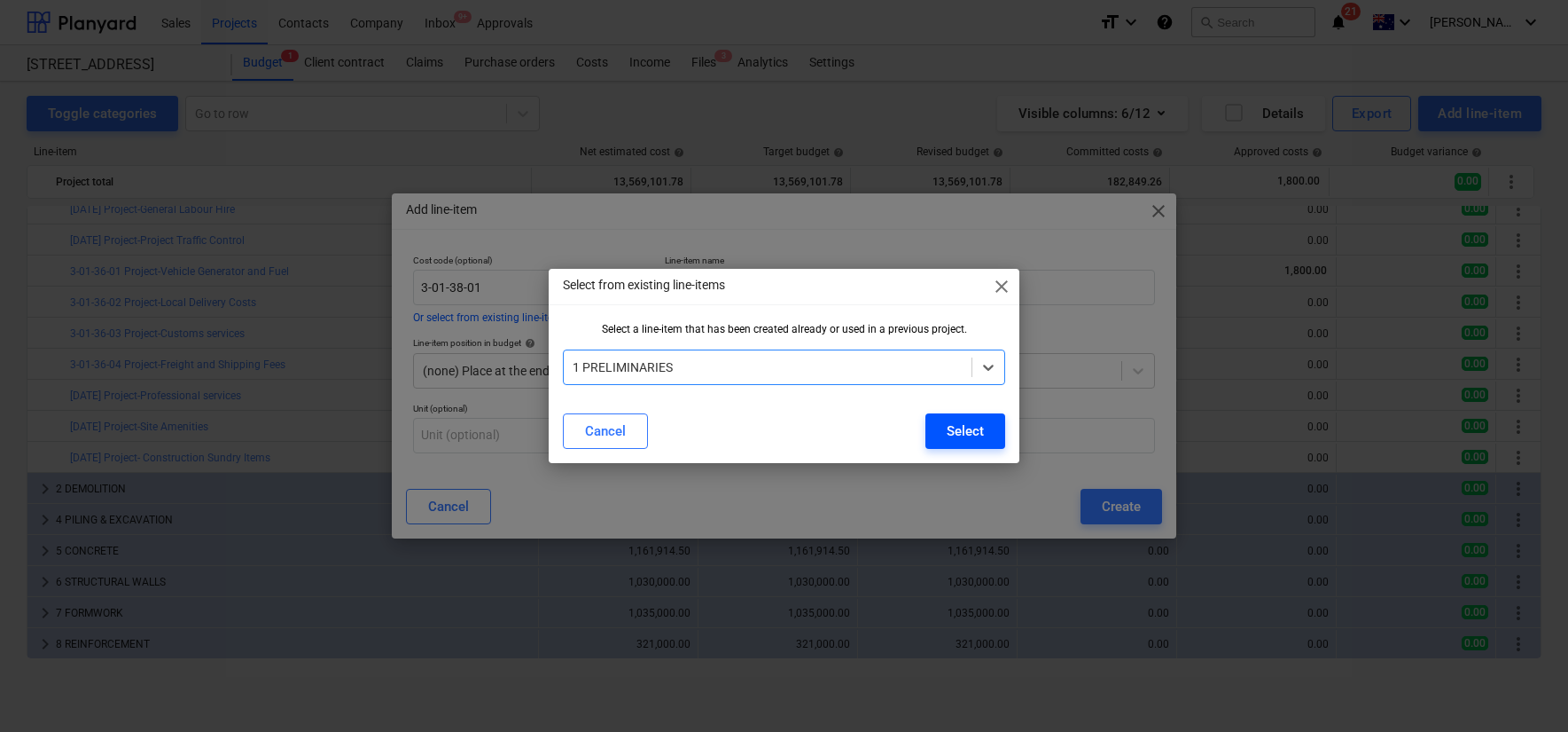
click at [978, 437] on div "Select" at bounding box center [965, 431] width 37 height 23
type input "1"
type input "PRELIMINARIES"
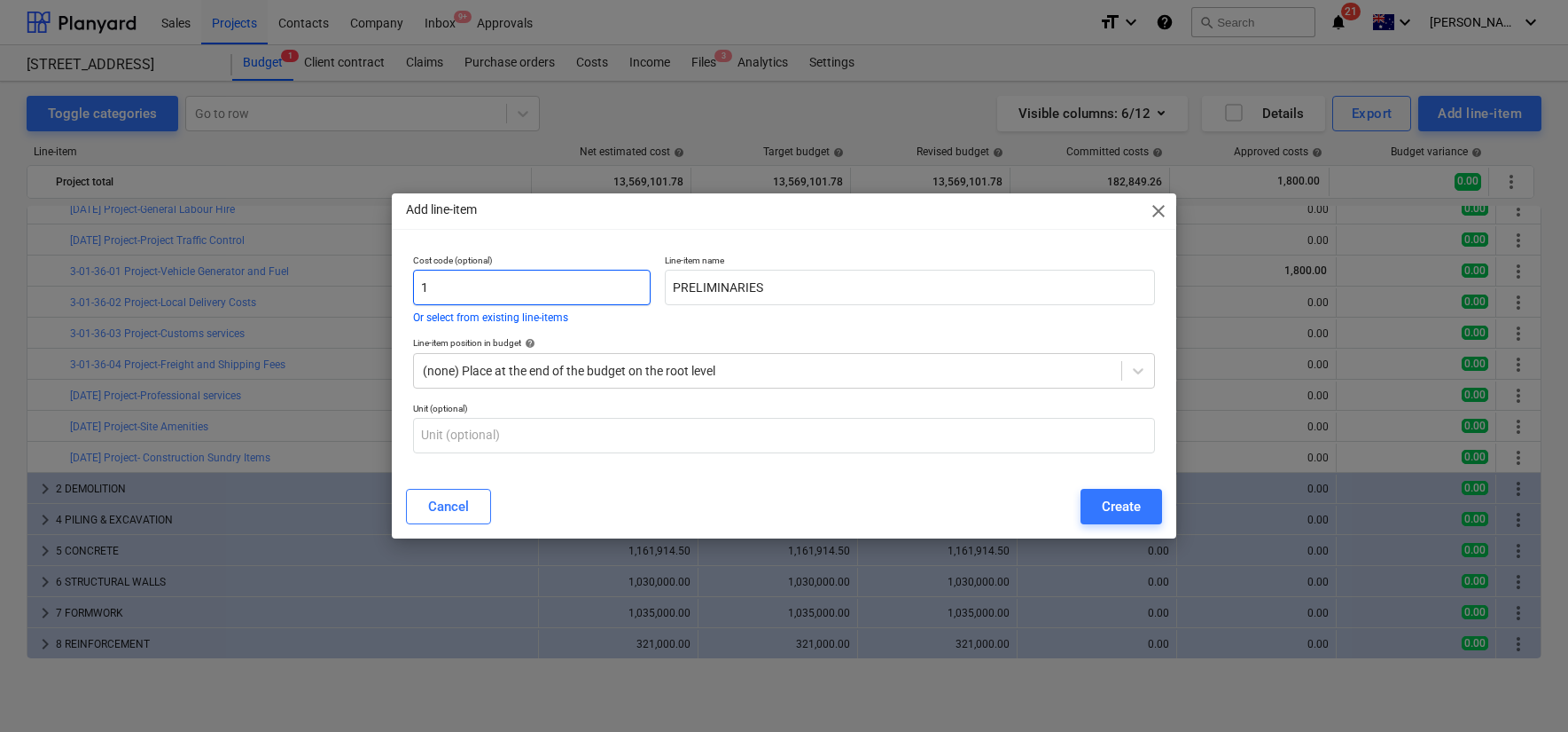
click at [434, 287] on input "1" at bounding box center [532, 287] width 238 height 35
paste input "3-01-38-01"
type input "3-01-38-01"
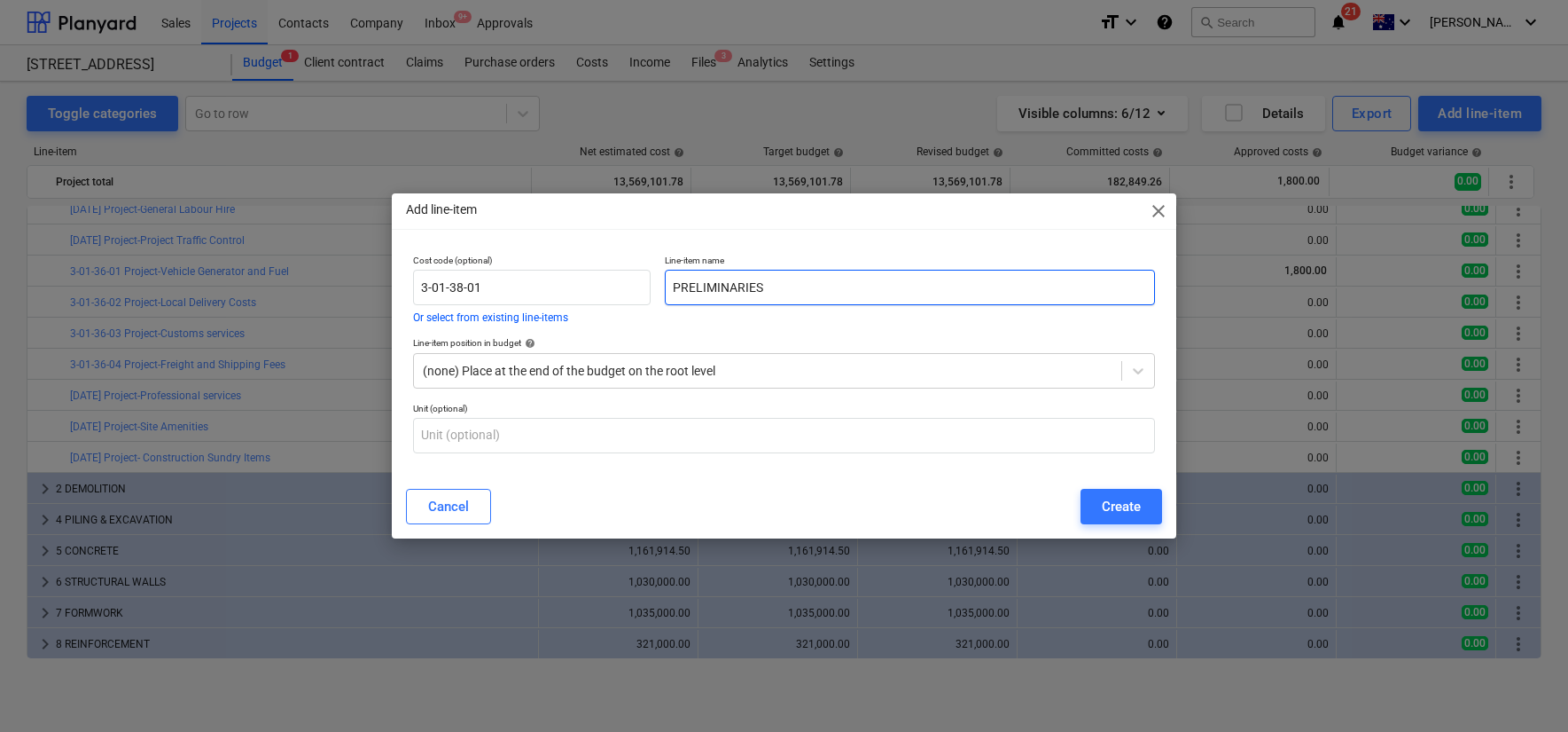
click at [805, 283] on input "PRELIMINARIES" at bounding box center [909, 287] width 489 height 35
paste input "roject-Staff Amenities"
type input "Project-Staff Amenities"
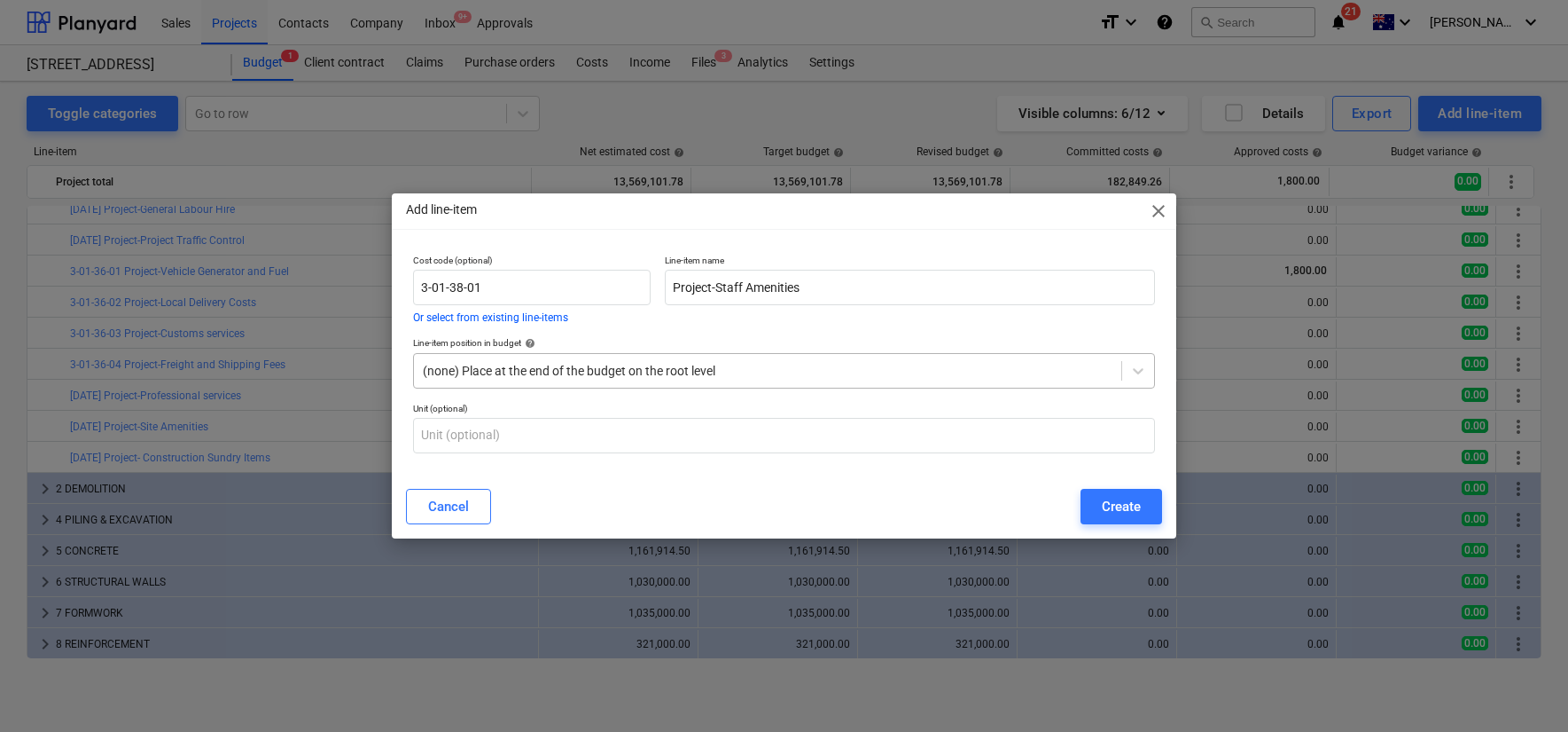
click at [688, 380] on div "(none) Place at the end of the budget on the root level" at bounding box center [768, 370] width 708 height 25
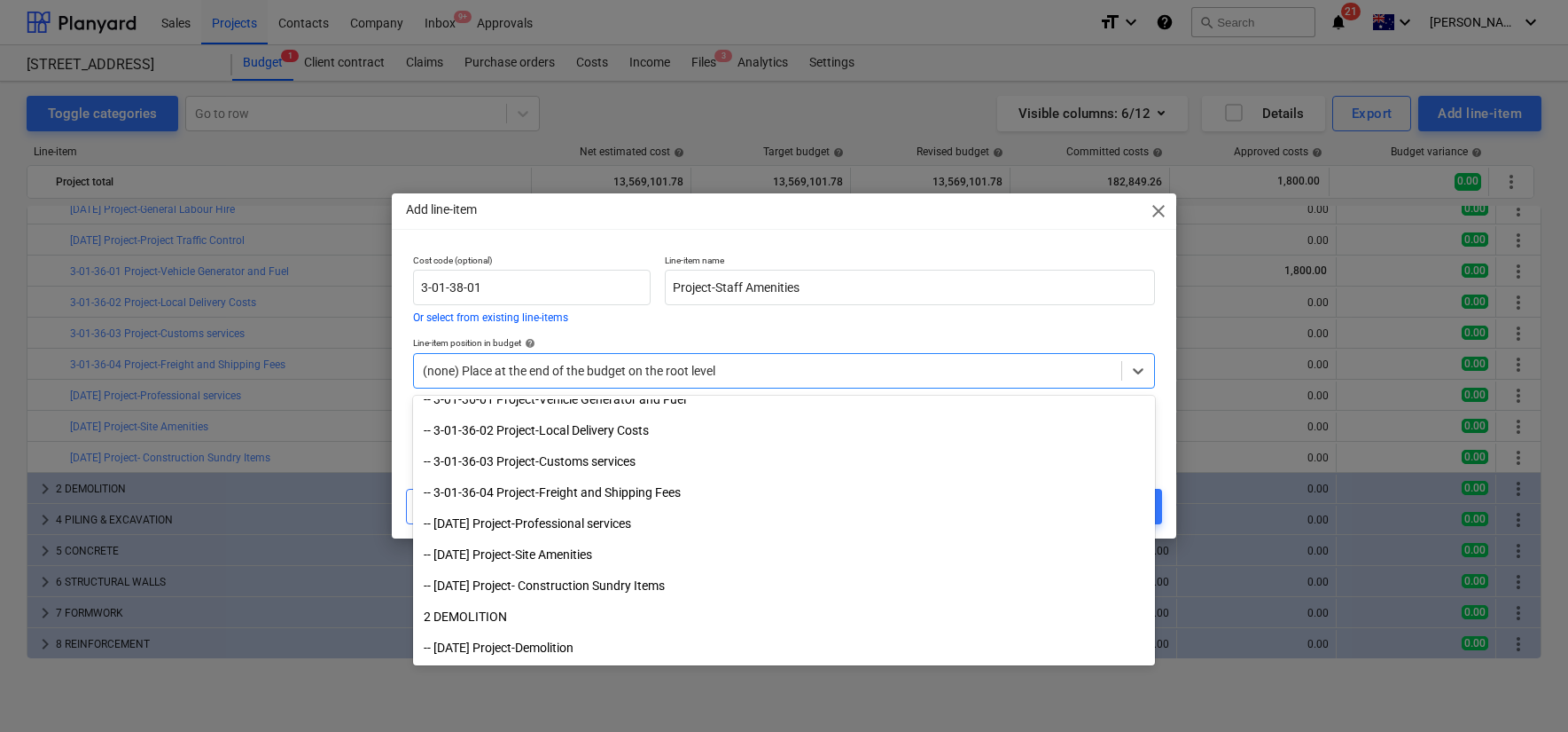
scroll to position [639, 0]
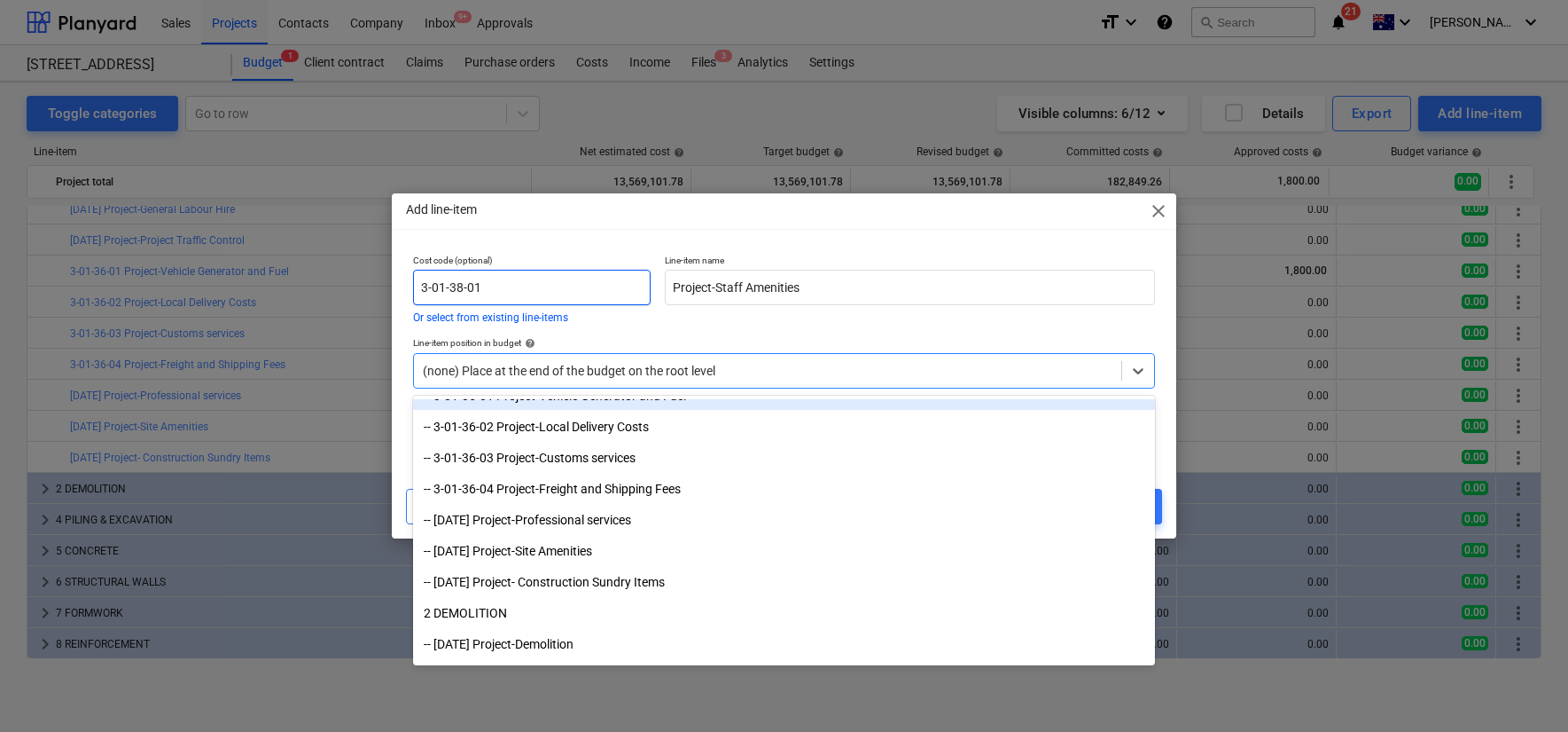
click at [551, 287] on input "3-01-38-01" at bounding box center [532, 287] width 238 height 35
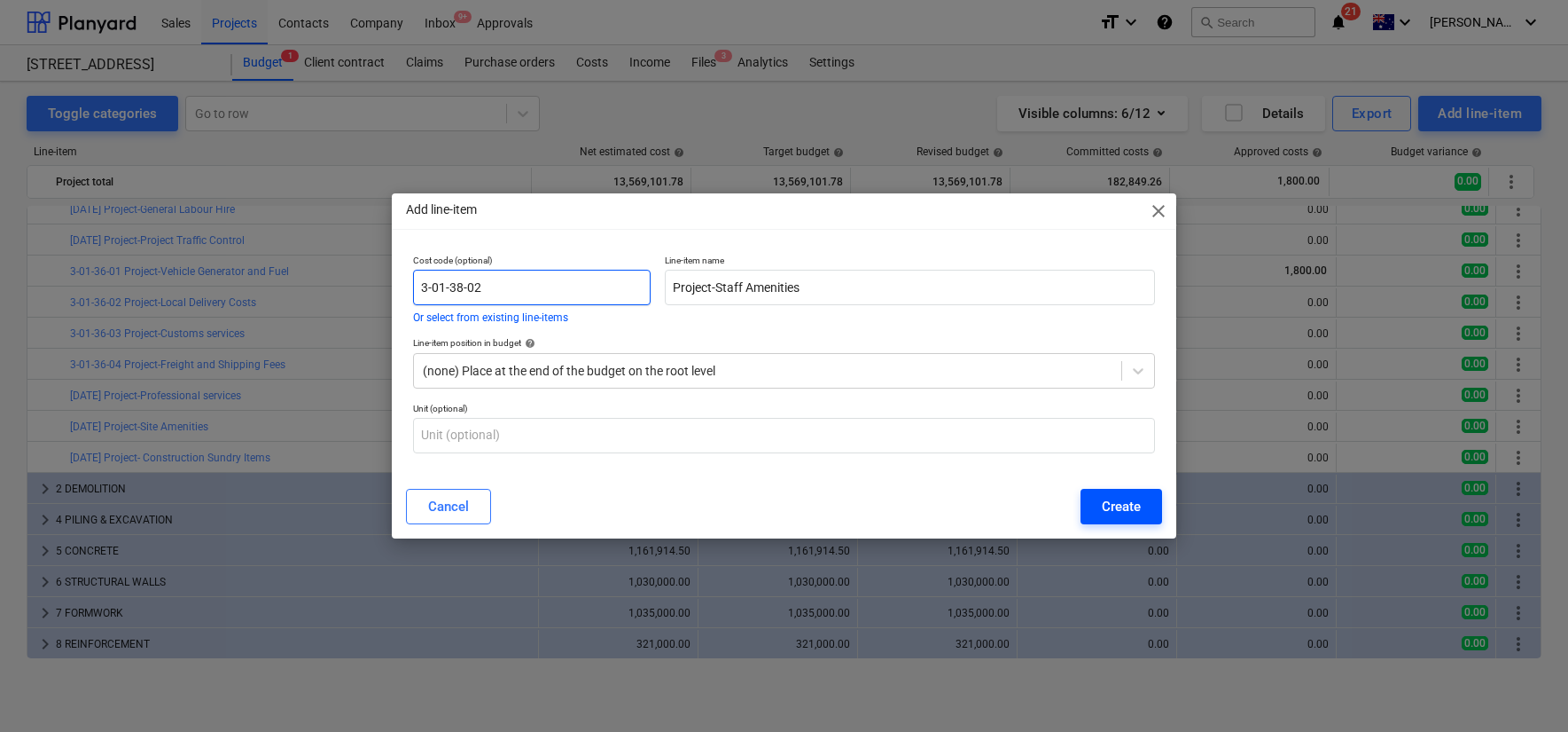
type input "3-01-38-02"
click at [1137, 512] on div "Create" at bounding box center [1121, 507] width 39 height 23
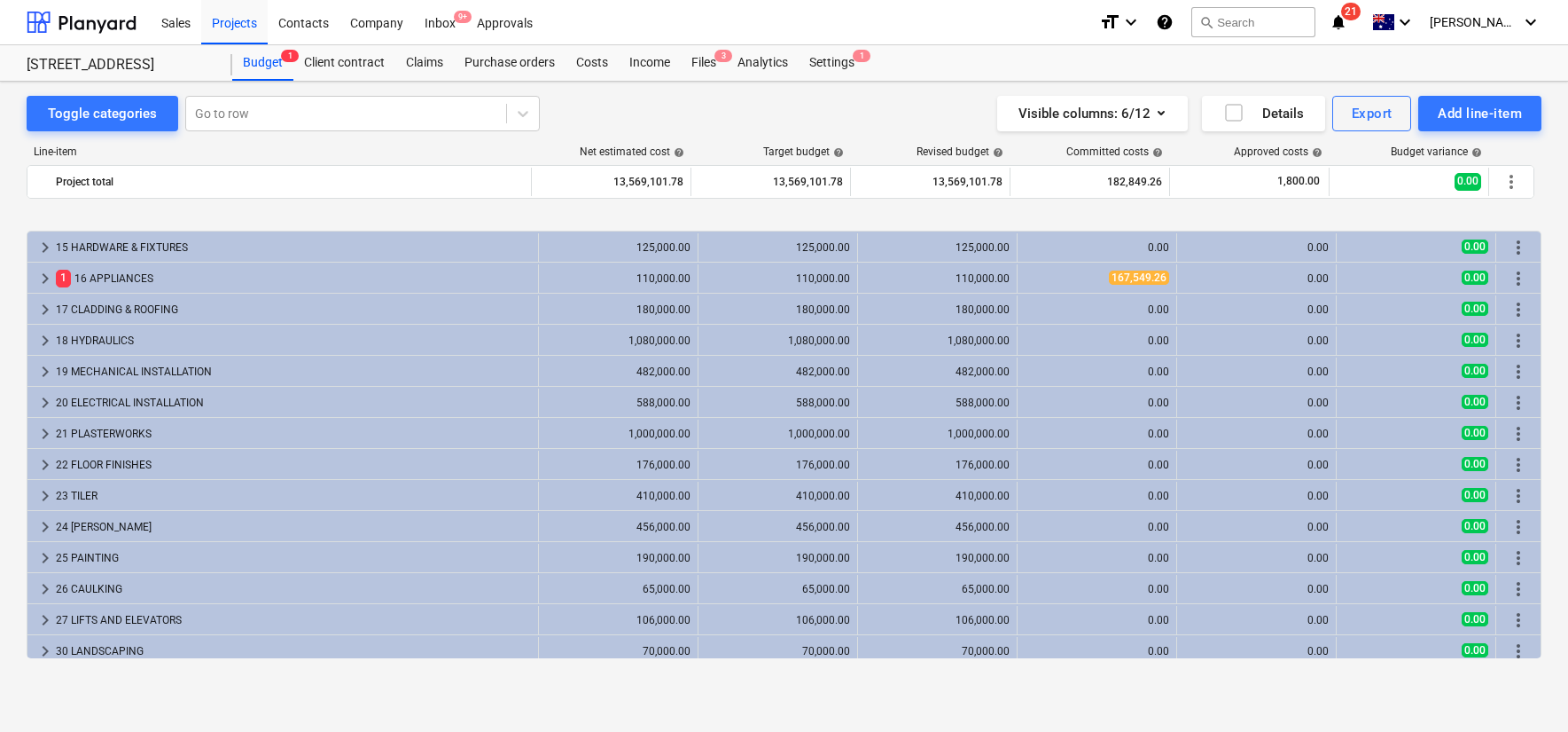
scroll to position [1224, 0]
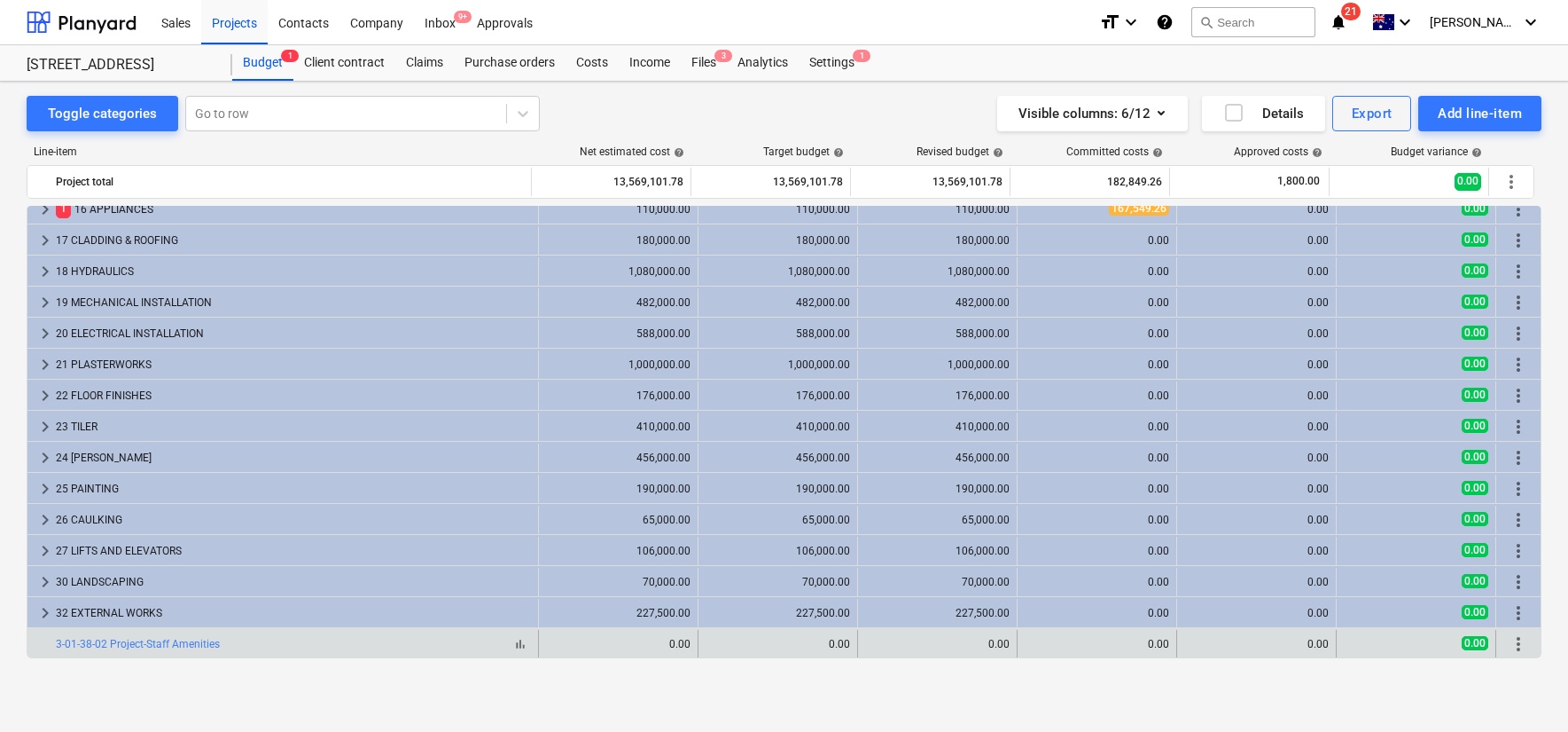
click at [484, 645] on div "bar_chart 3-01-38-02 Project-Staff Amenities" at bounding box center [293, 644] width 475 height 12
click at [1509, 640] on span "more_vert" at bounding box center [1518, 644] width 21 height 21
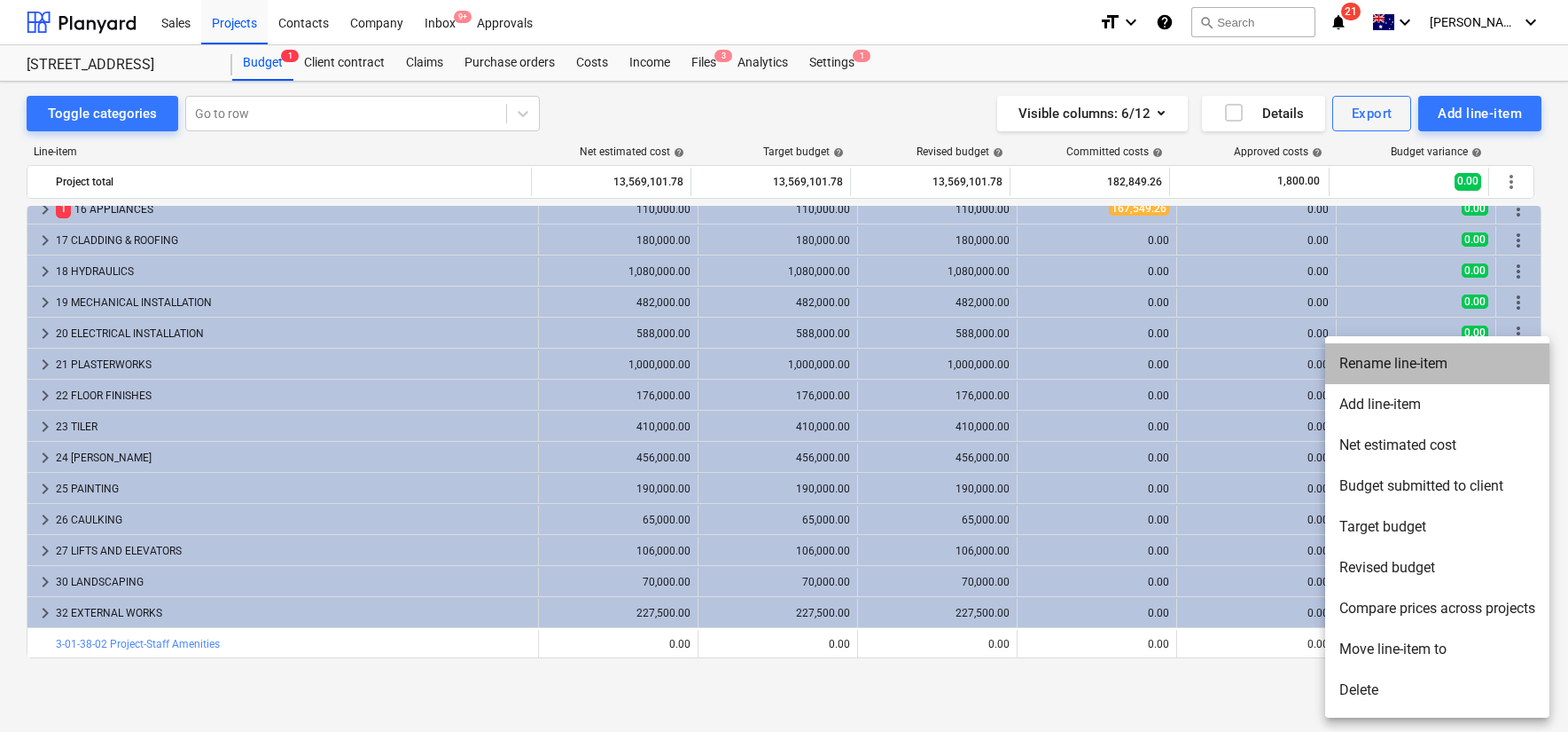
click at [1407, 366] on li "Rename line-item" at bounding box center [1438, 364] width 224 height 41
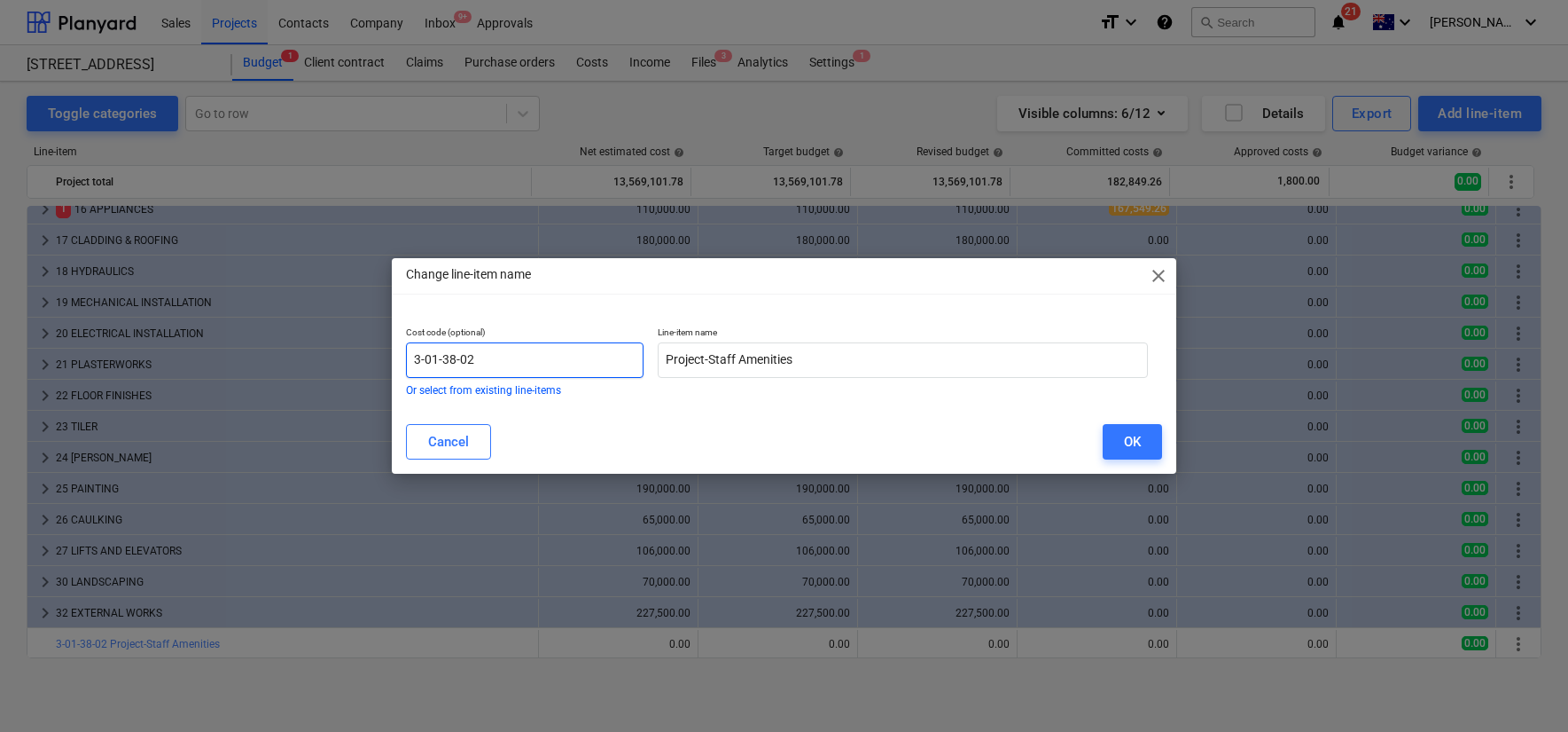
click at [571, 354] on input "3-01-38-02" at bounding box center [525, 360] width 238 height 35
click at [498, 381] on div "Cost code (optional) 3-01-38-02 Or select from existing line-items" at bounding box center [525, 360] width 238 height 68
click at [497, 389] on button "Or select from existing line-items" at bounding box center [483, 390] width 155 height 11
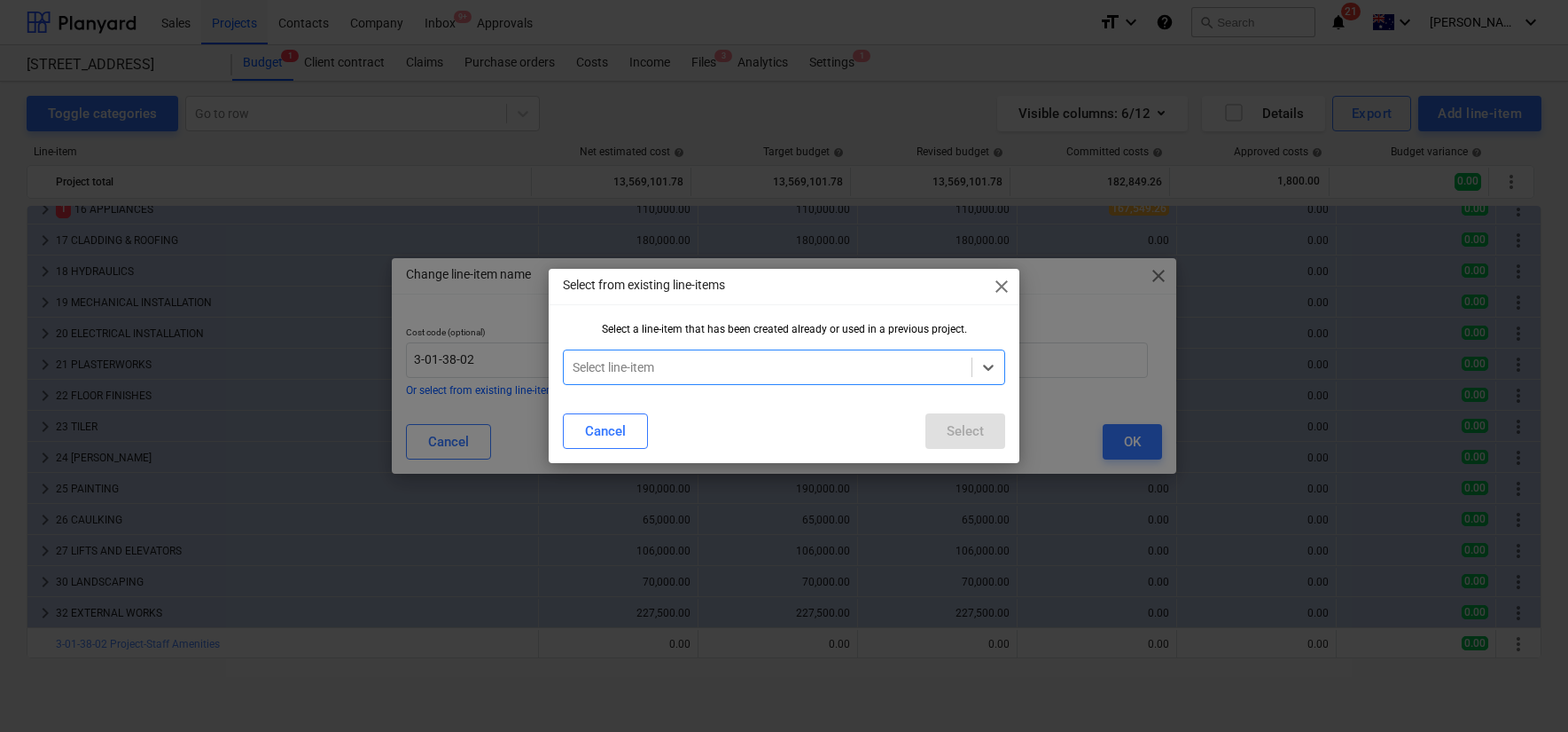
click at [603, 379] on div "Select line-item" at bounding box center [767, 367] width 408 height 25
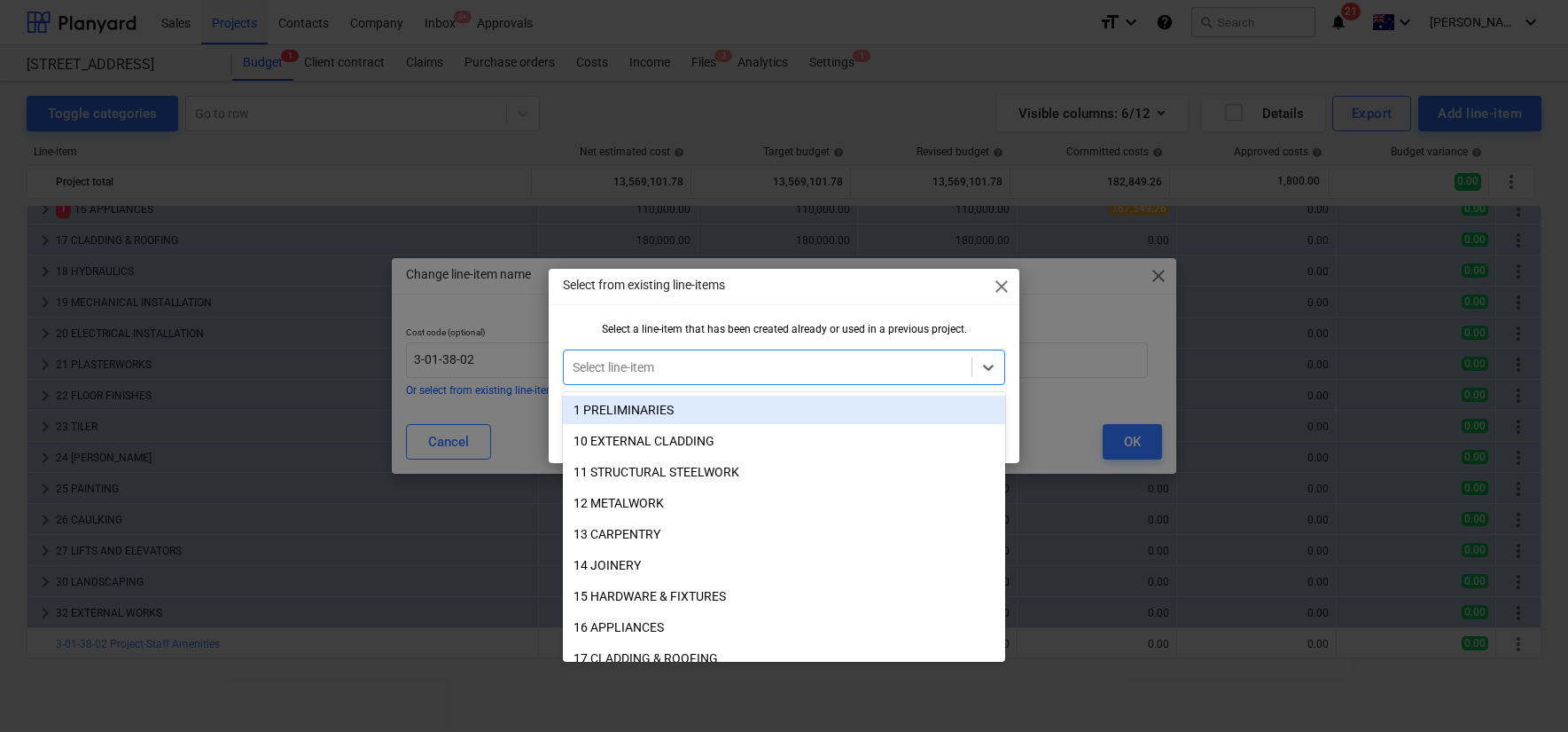
click at [662, 412] on div "1 PRELIMINARIES" at bounding box center [784, 410] width 442 height 29
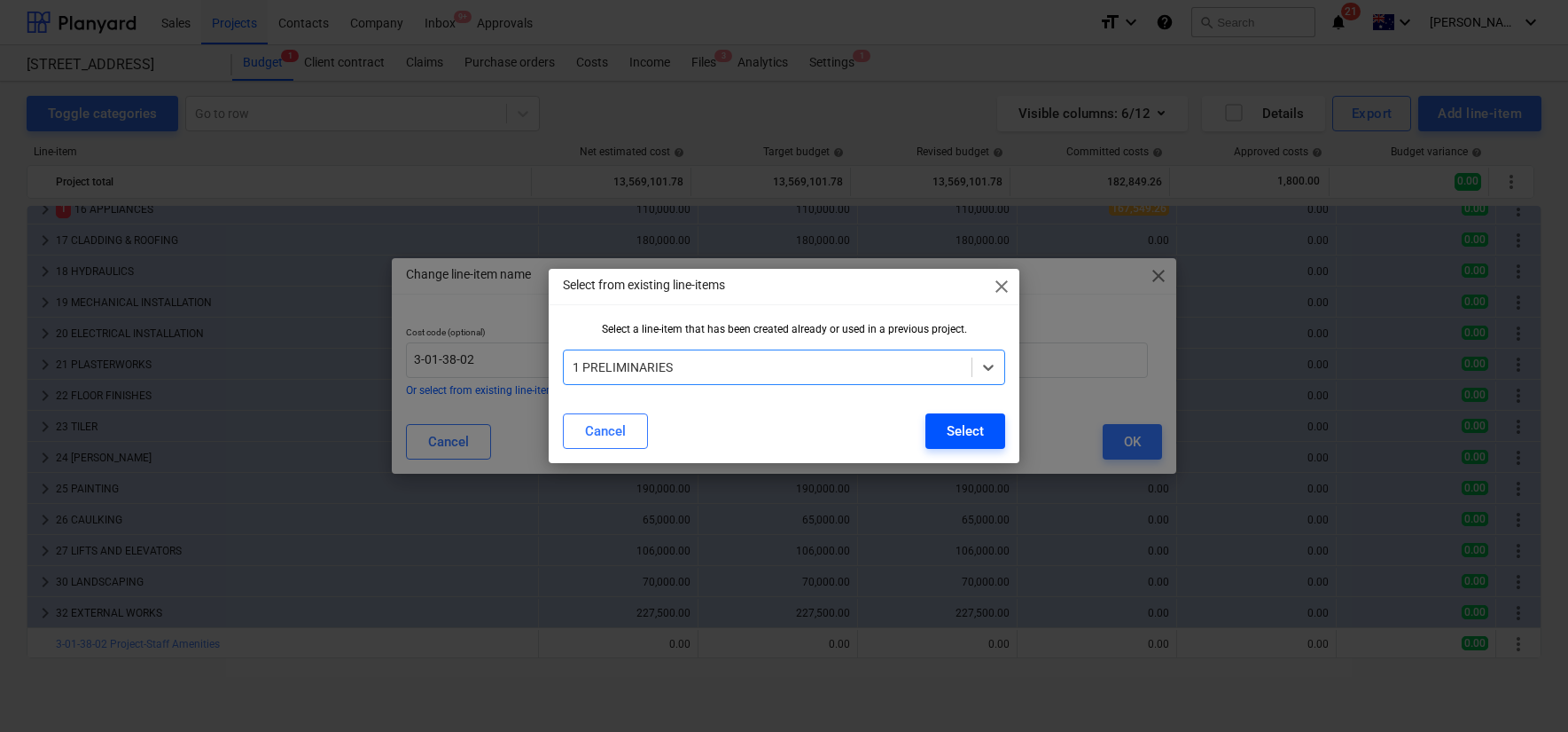
click at [980, 432] on div "Select" at bounding box center [965, 431] width 37 height 23
type input "1"
type input "PRELIMINARIES"
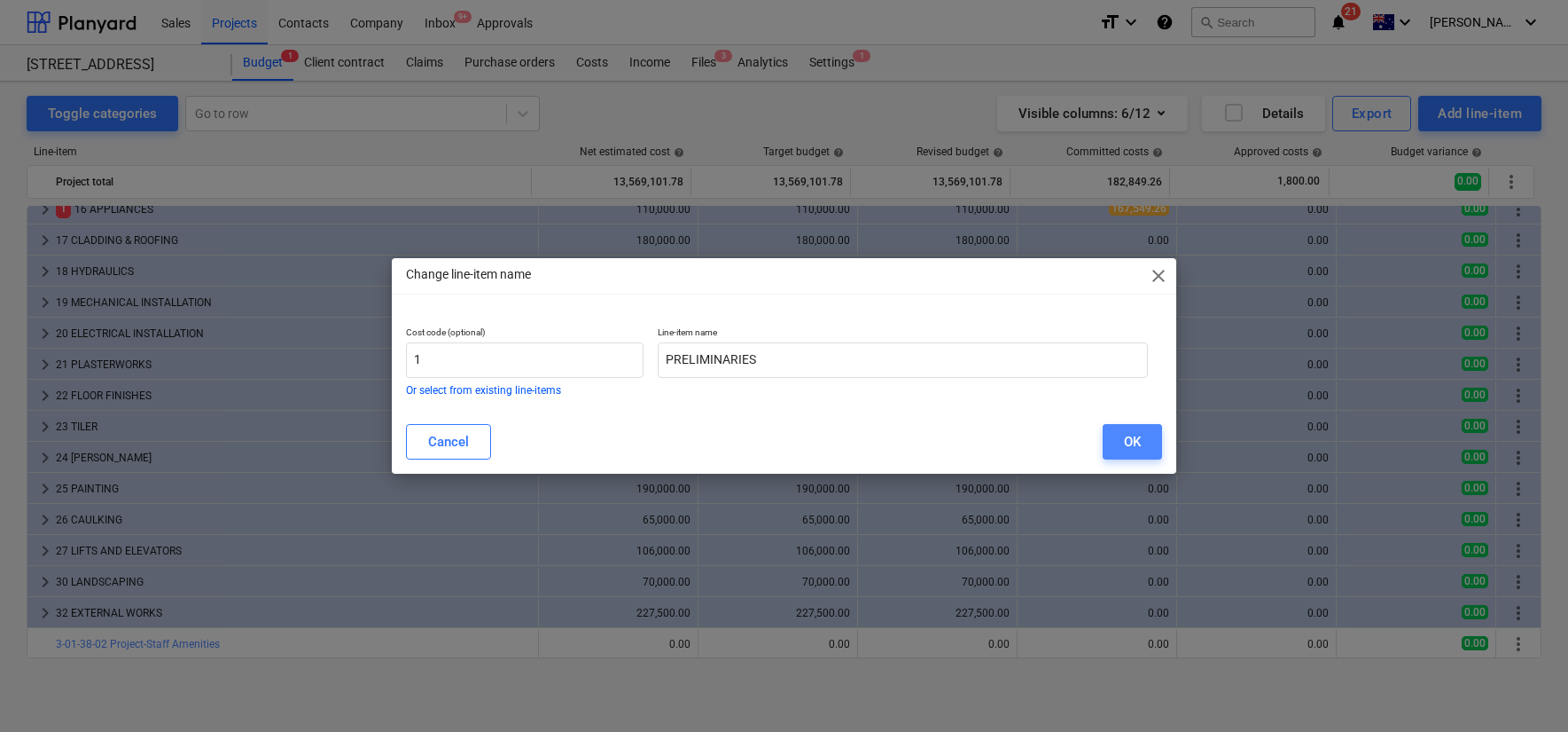
click at [1115, 440] on button "OK" at bounding box center [1133, 441] width 59 height 35
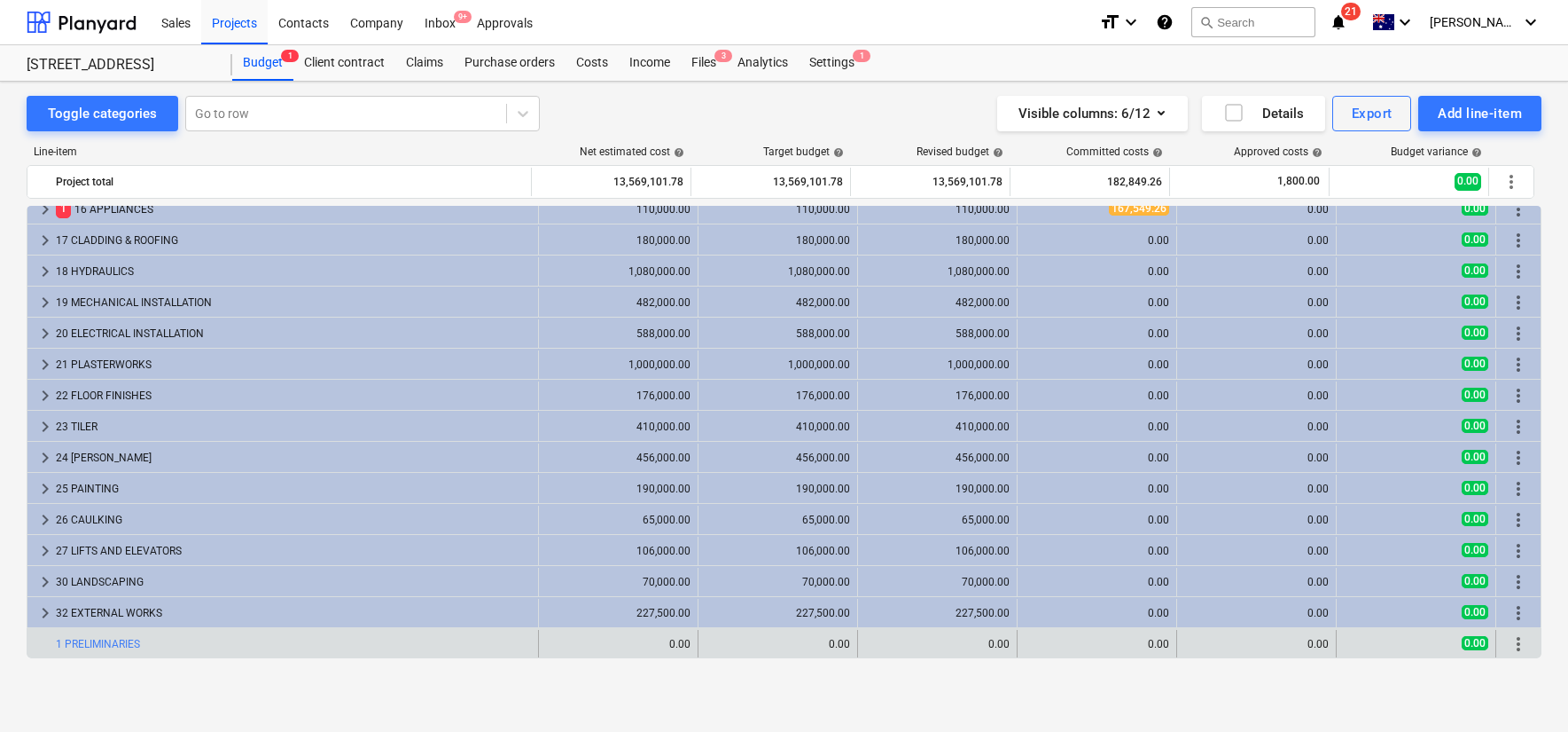
click at [1514, 645] on span "more_vert" at bounding box center [1518, 644] width 21 height 21
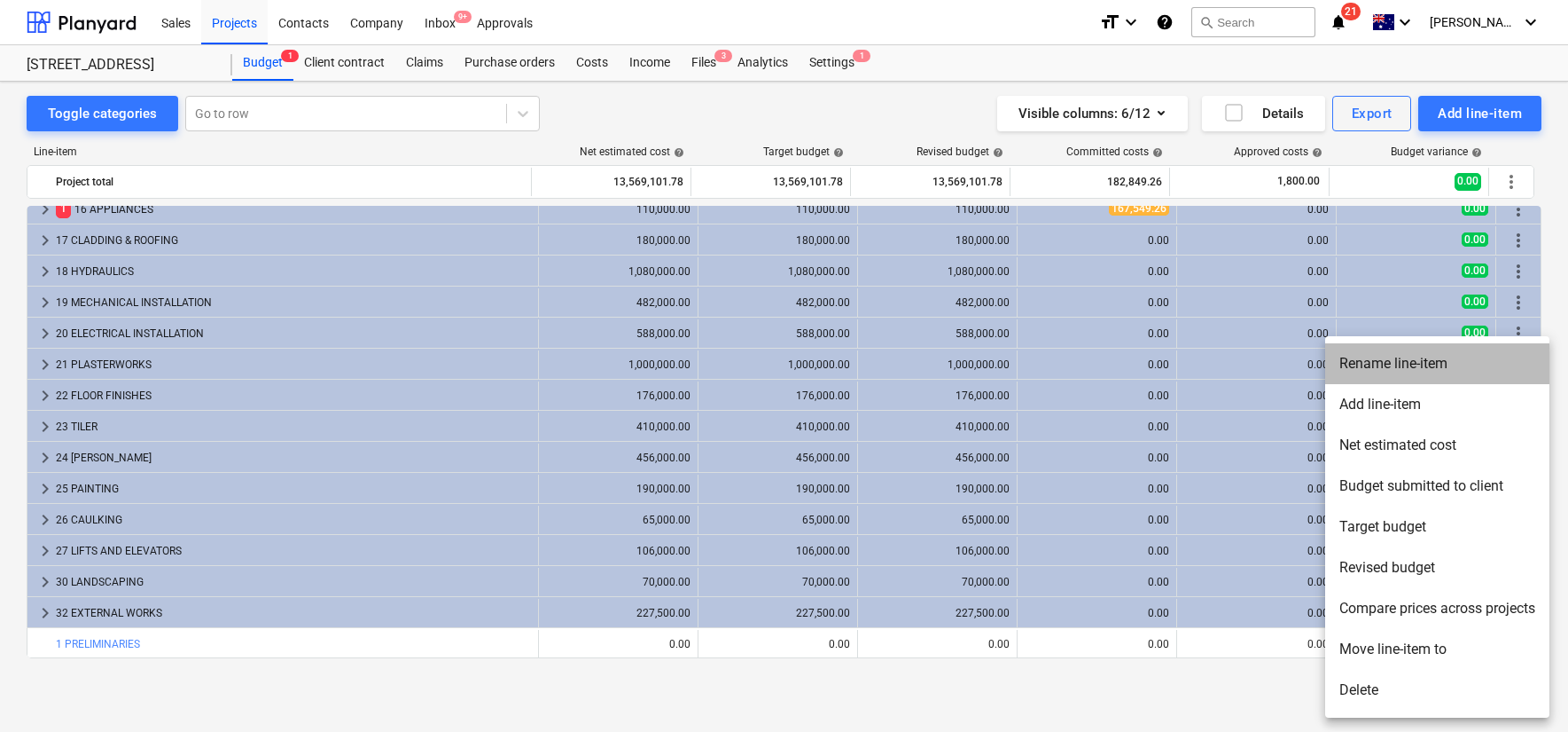
click at [1416, 358] on li "Rename line-item" at bounding box center [1438, 364] width 224 height 41
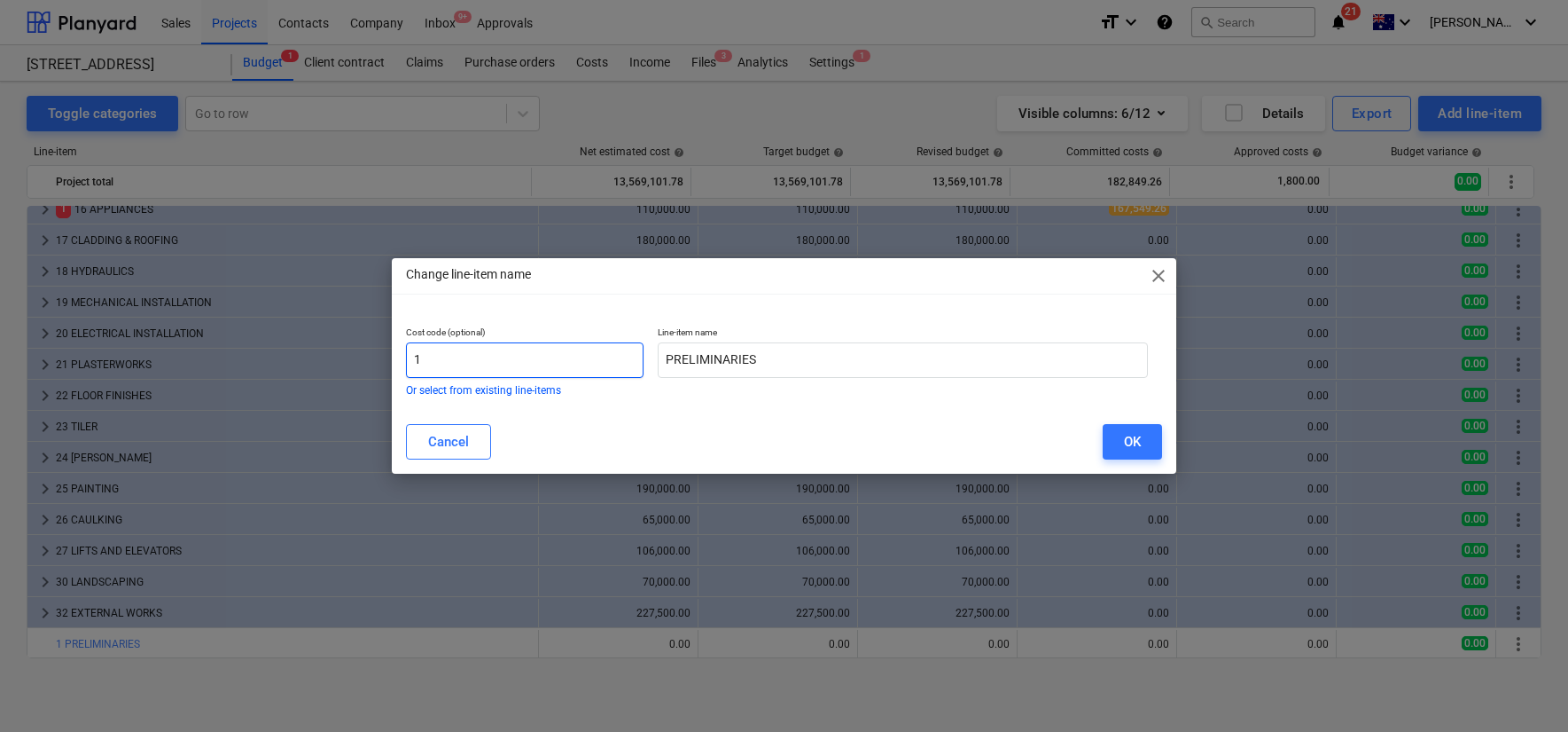
drag, startPoint x: 593, startPoint y: 355, endPoint x: 614, endPoint y: 356, distance: 21.0
click at [596, 356] on input "1" at bounding box center [525, 360] width 238 height 35
click at [755, 359] on input "PRELIMINARIES" at bounding box center [902, 360] width 489 height 35
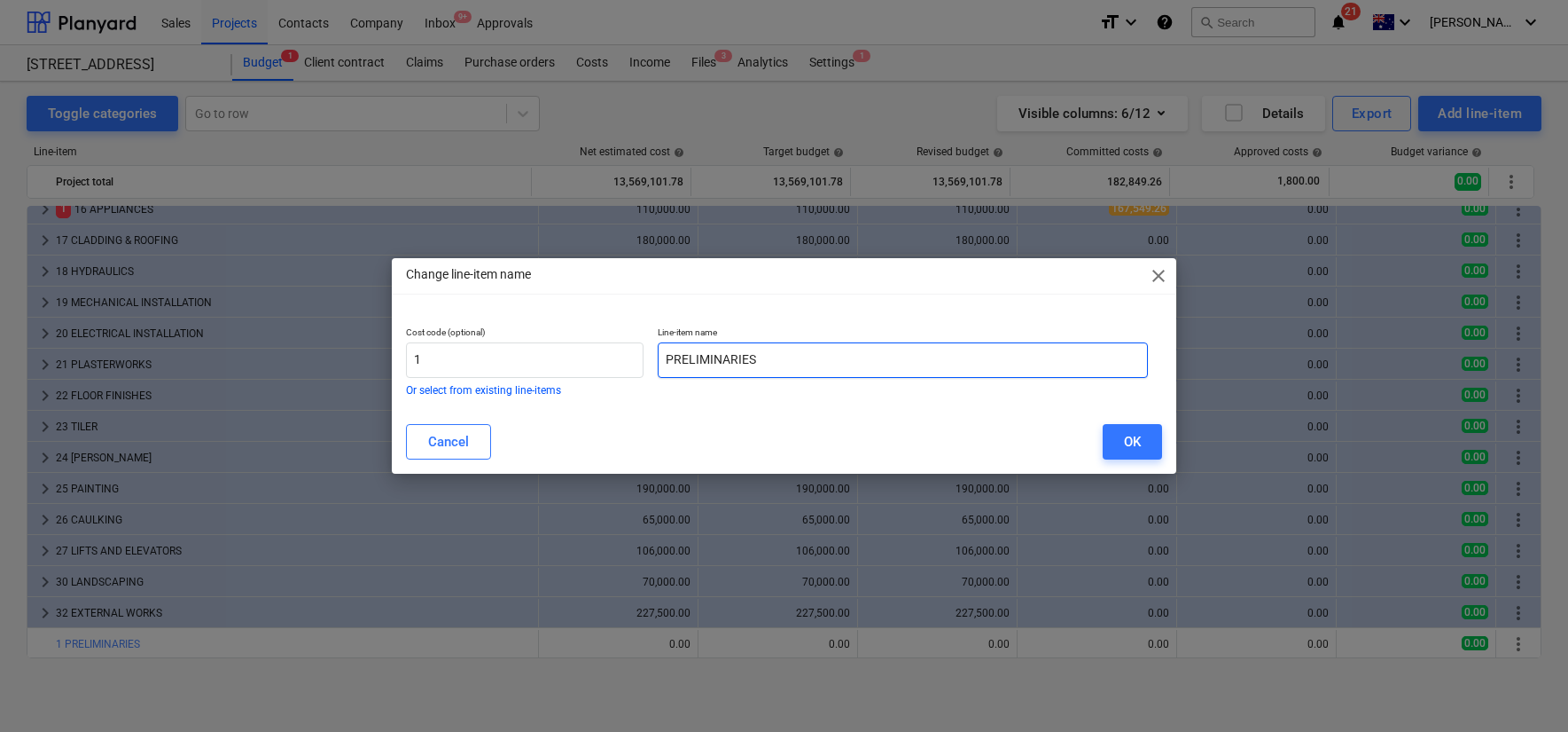
paste input "roject-Staff Amenities"
type input "Project-Staff Amenities"
click at [496, 360] on input "1" at bounding box center [525, 360] width 238 height 35
click at [481, 363] on input "1" at bounding box center [525, 360] width 238 height 35
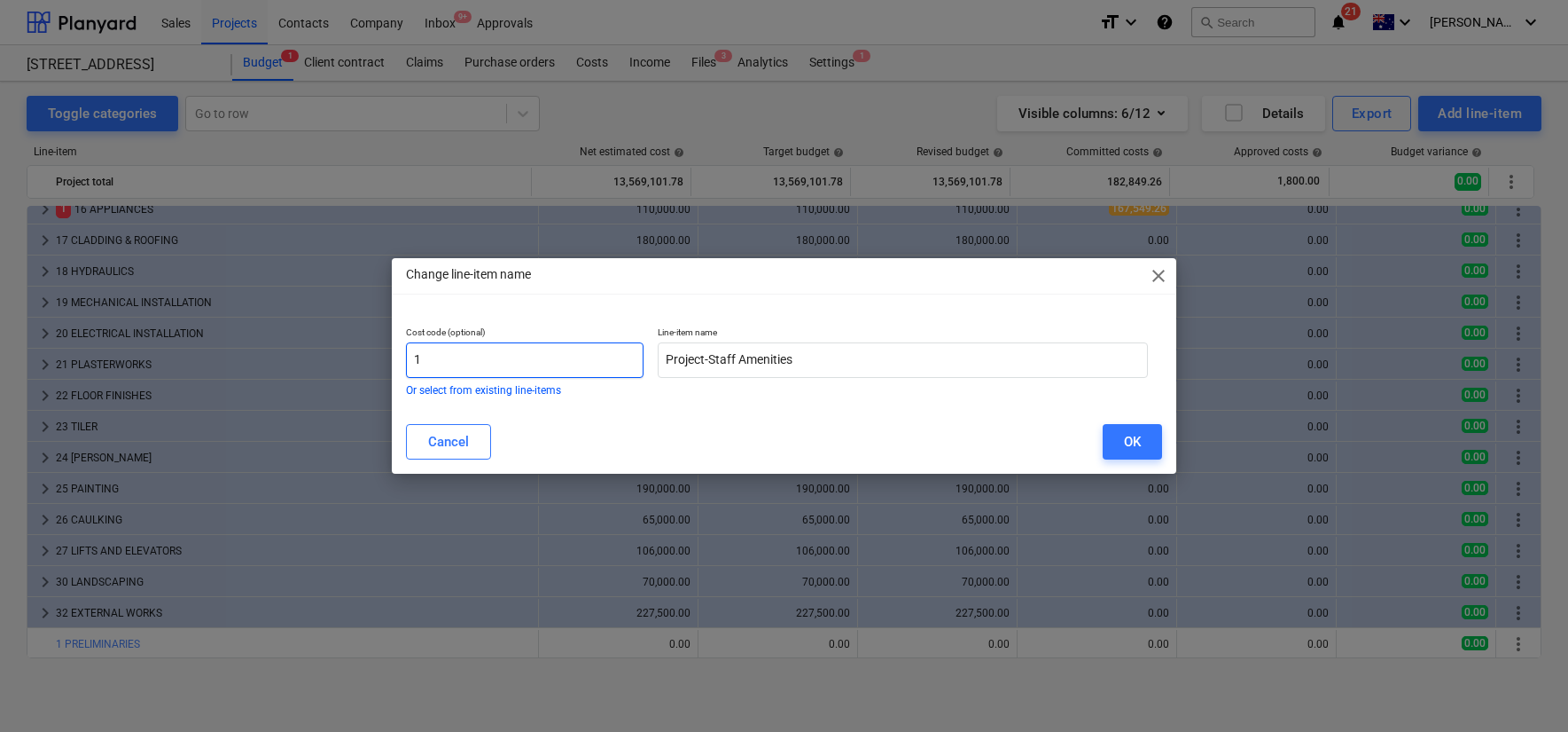
paste input "Project-Staff Amenities"
type input "Project-Staff Amenities"
click at [1151, 275] on span "close" at bounding box center [1158, 275] width 21 height 21
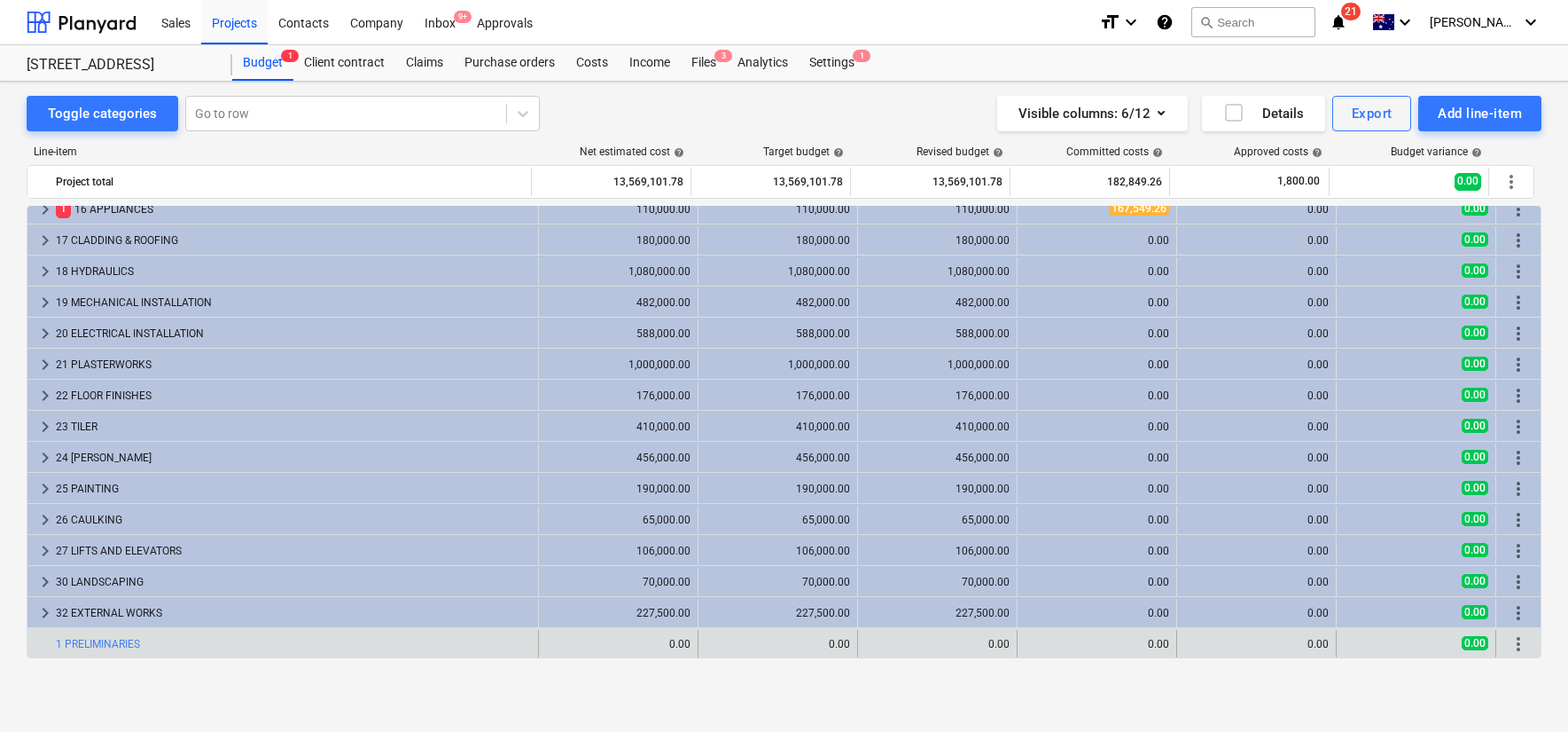
click at [1508, 639] on span "more_vert" at bounding box center [1518, 644] width 21 height 21
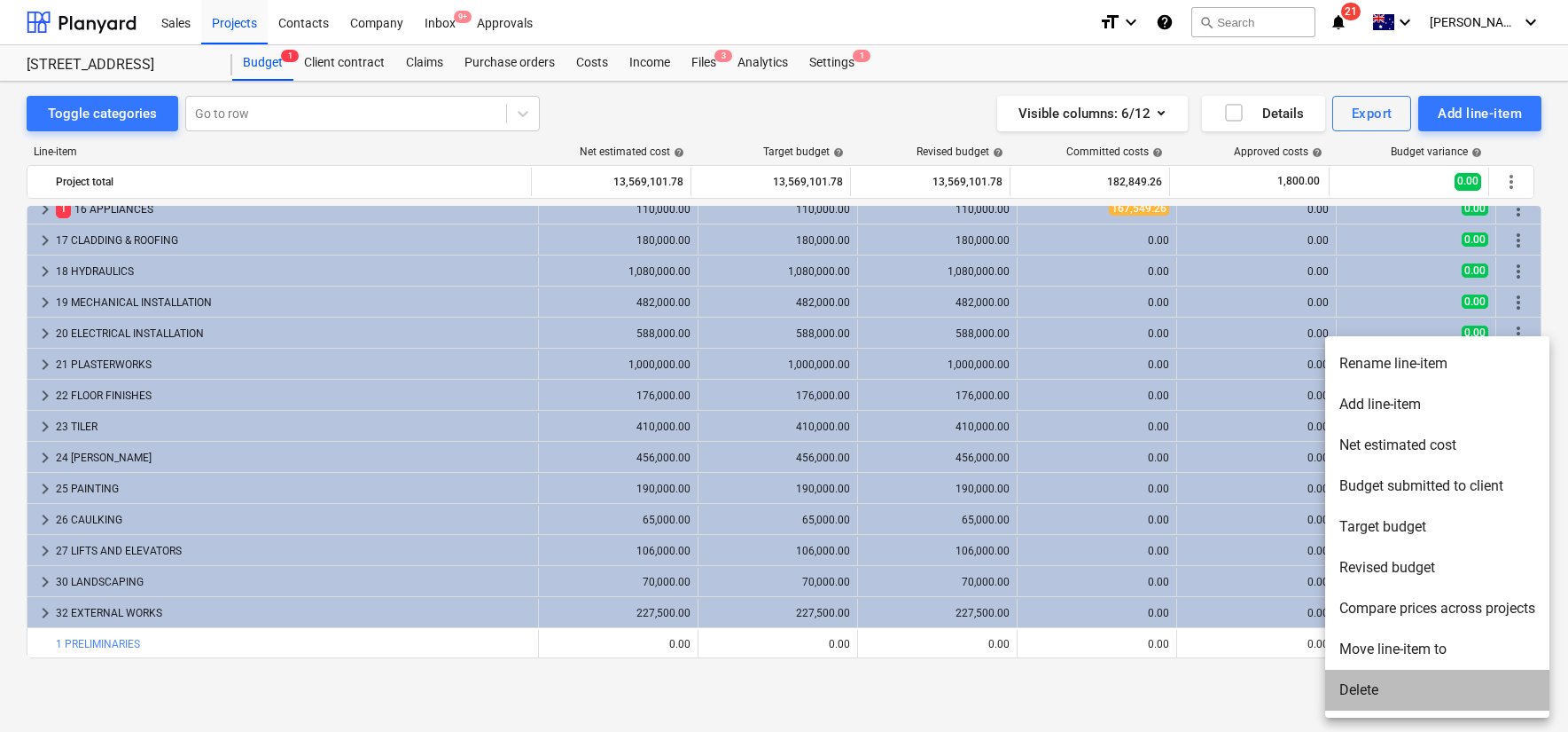
click at [1448, 686] on li "Delete" at bounding box center [1438, 690] width 224 height 41
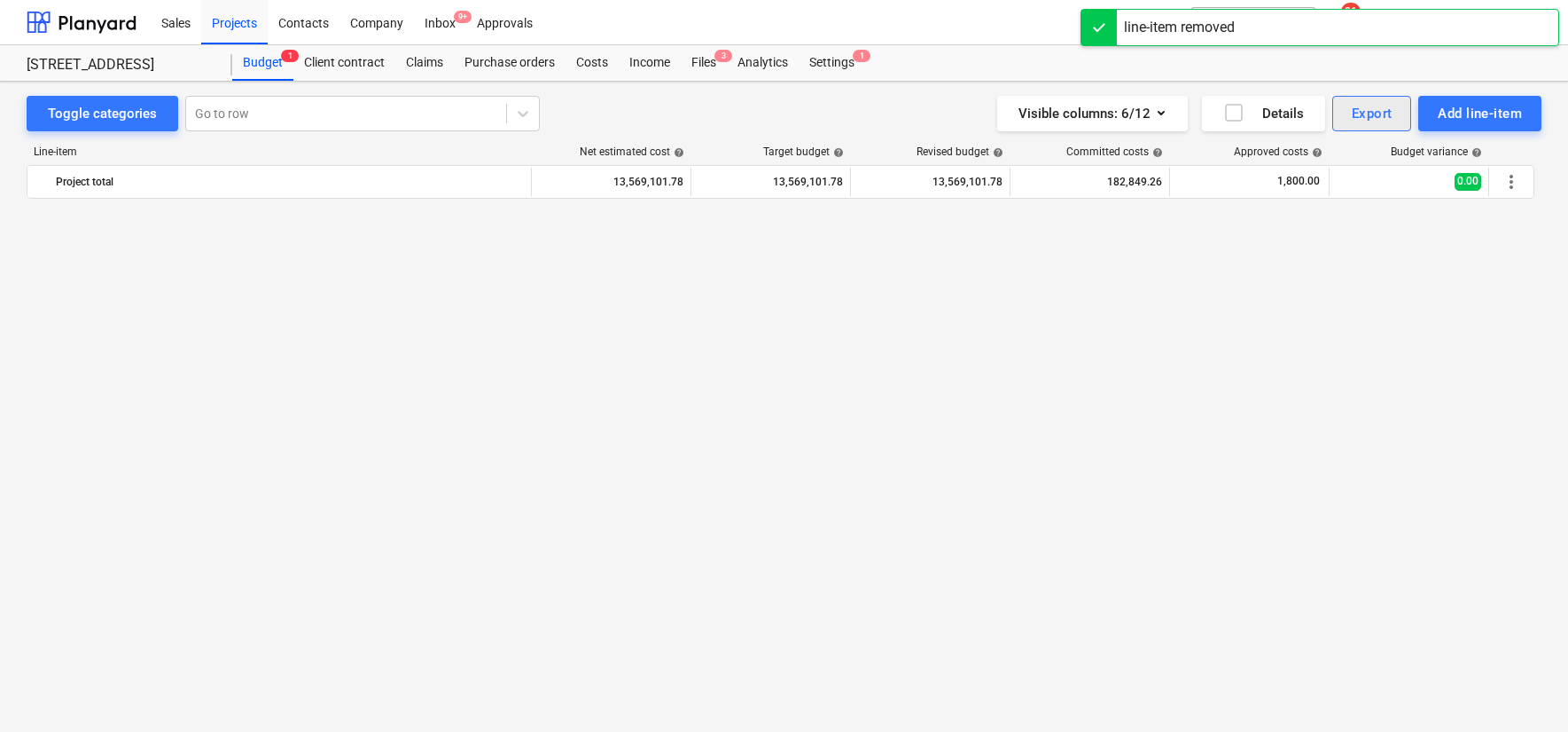
scroll to position [1192, 0]
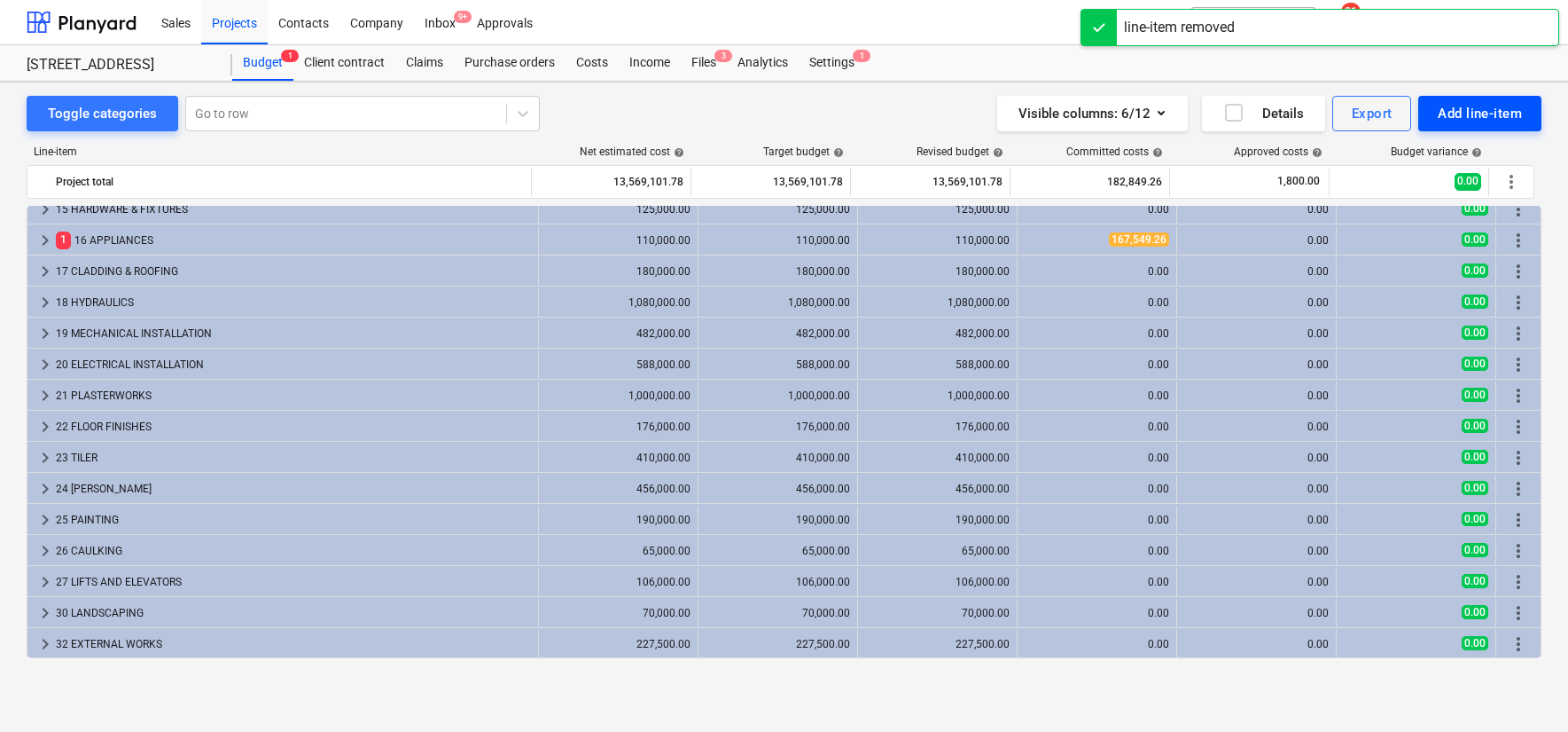
click at [1457, 112] on div "Add line-item" at bounding box center [1480, 113] width 84 height 23
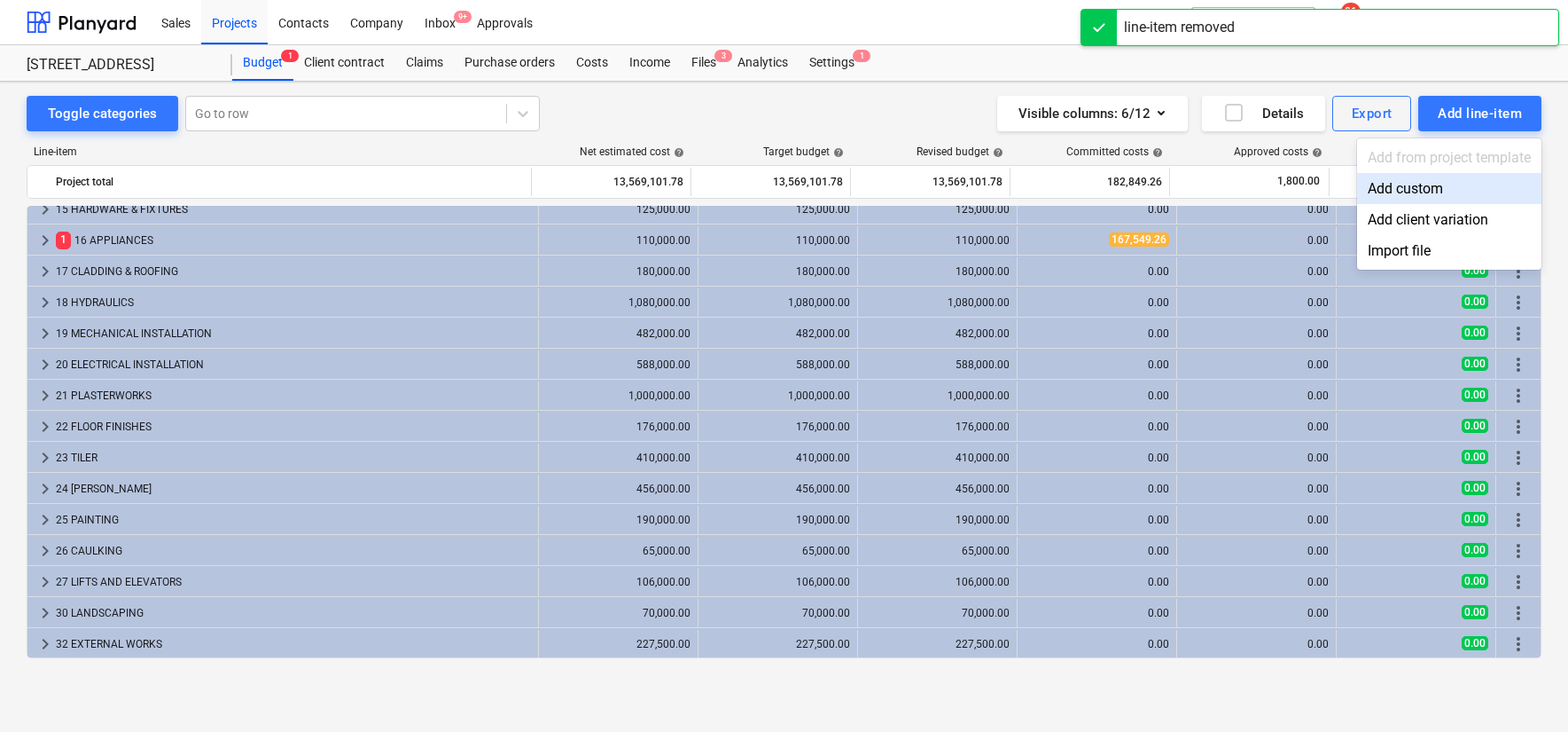
click at [1447, 180] on div "Add custom" at bounding box center [1449, 188] width 184 height 31
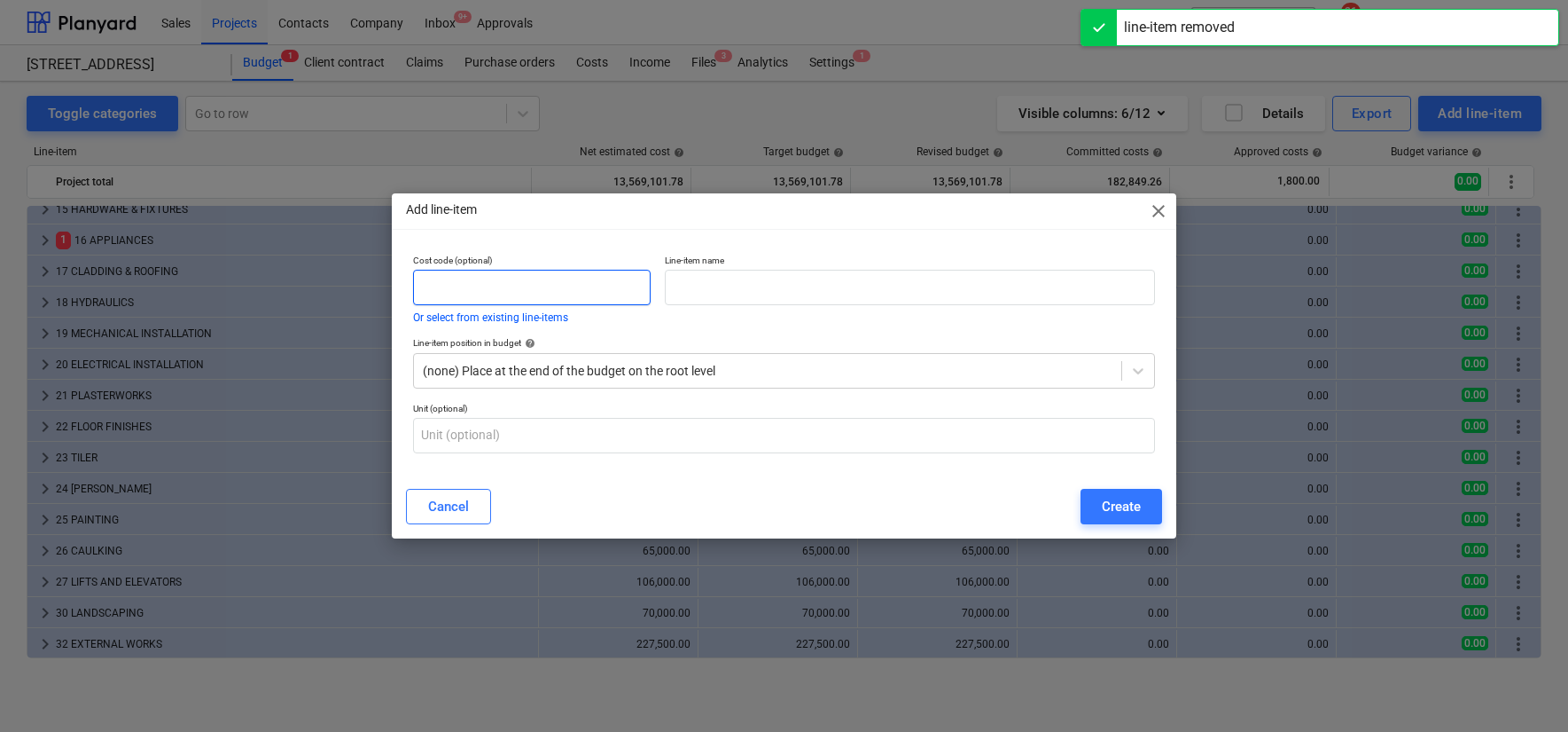
click at [600, 284] on input "text" at bounding box center [532, 287] width 238 height 35
paste input "Project-Staff Amenities"
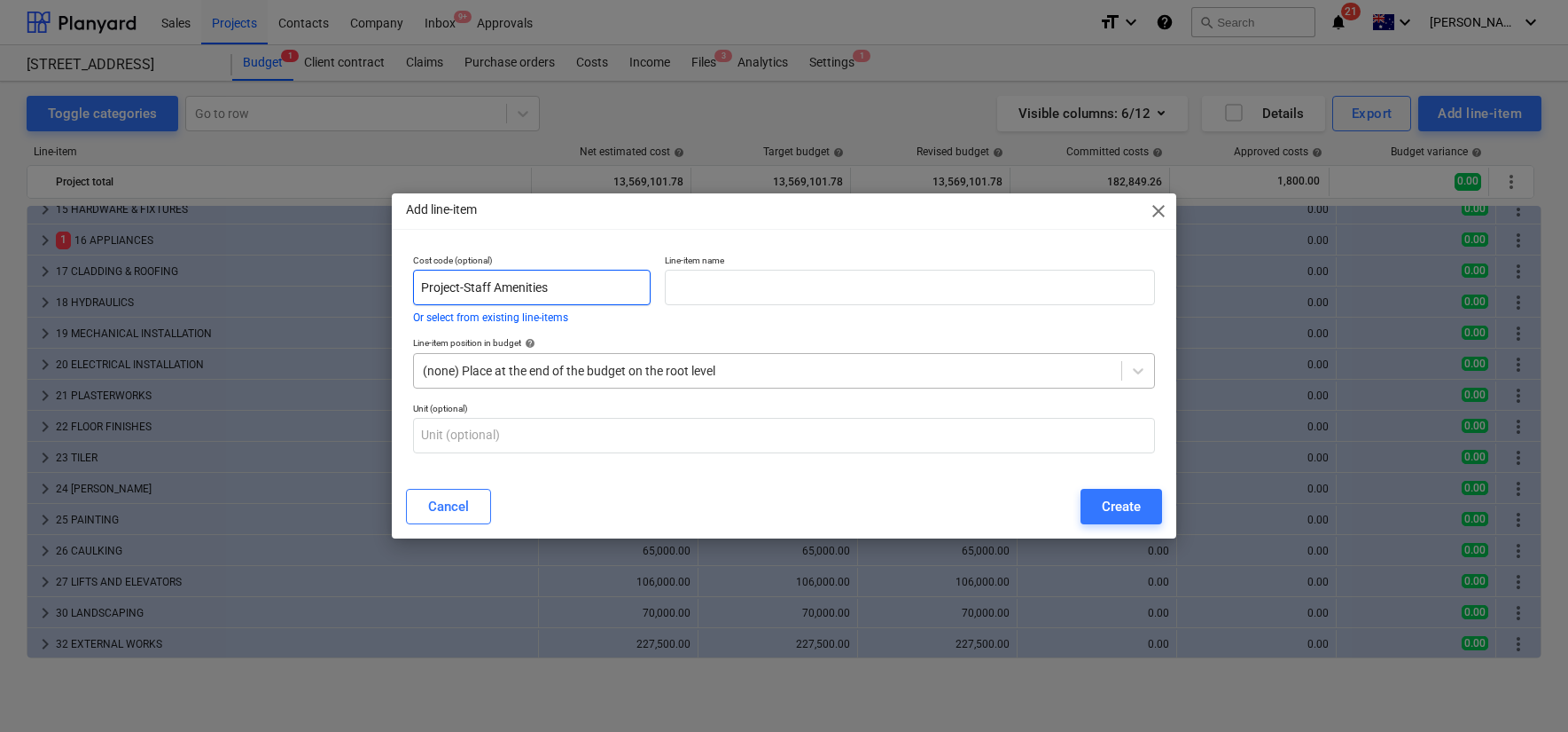
type input "Project-Staff Amenities"
click at [700, 362] on div at bounding box center [767, 370] width 690 height 17
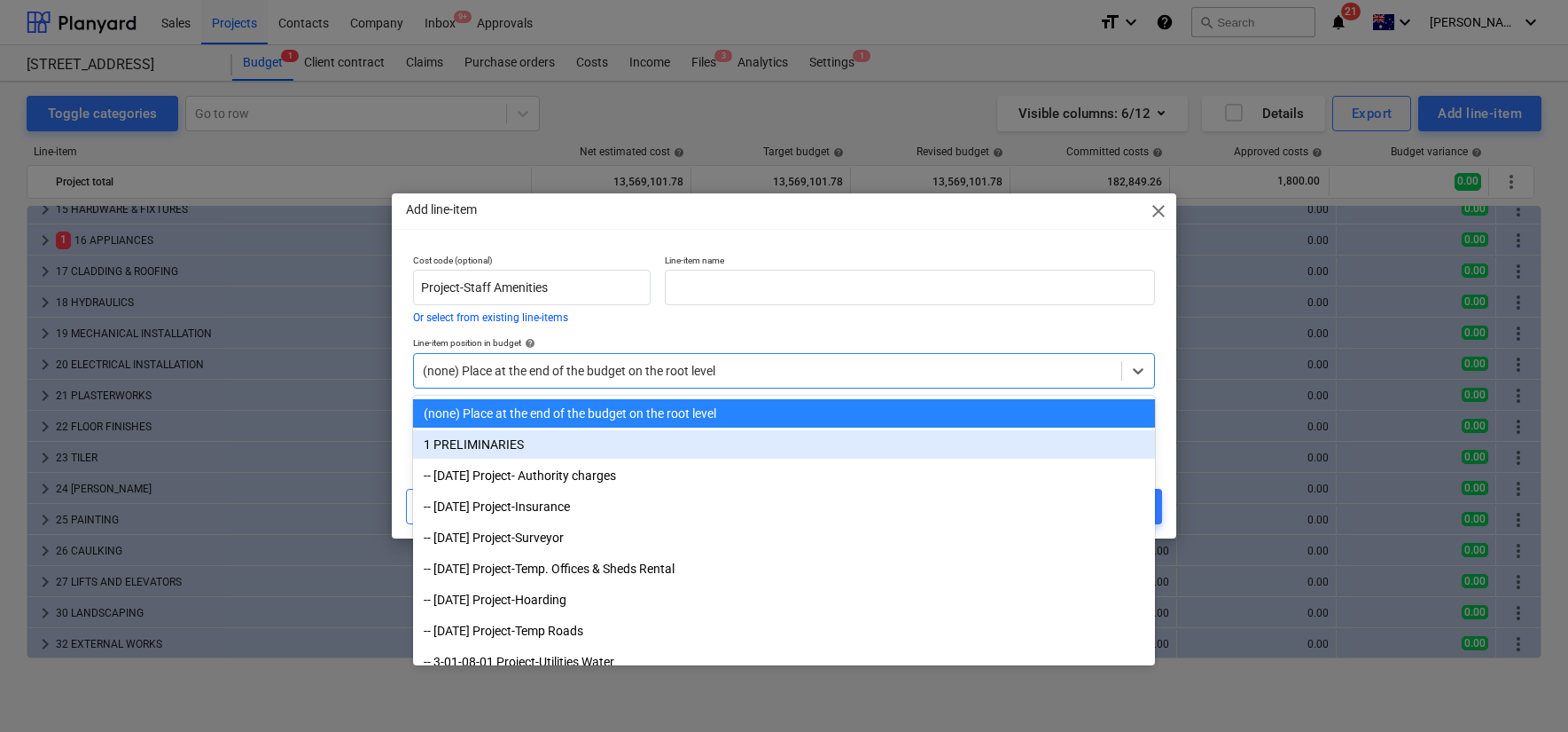
click at [716, 439] on div "1 PRELIMINARIES" at bounding box center [784, 444] width 742 height 29
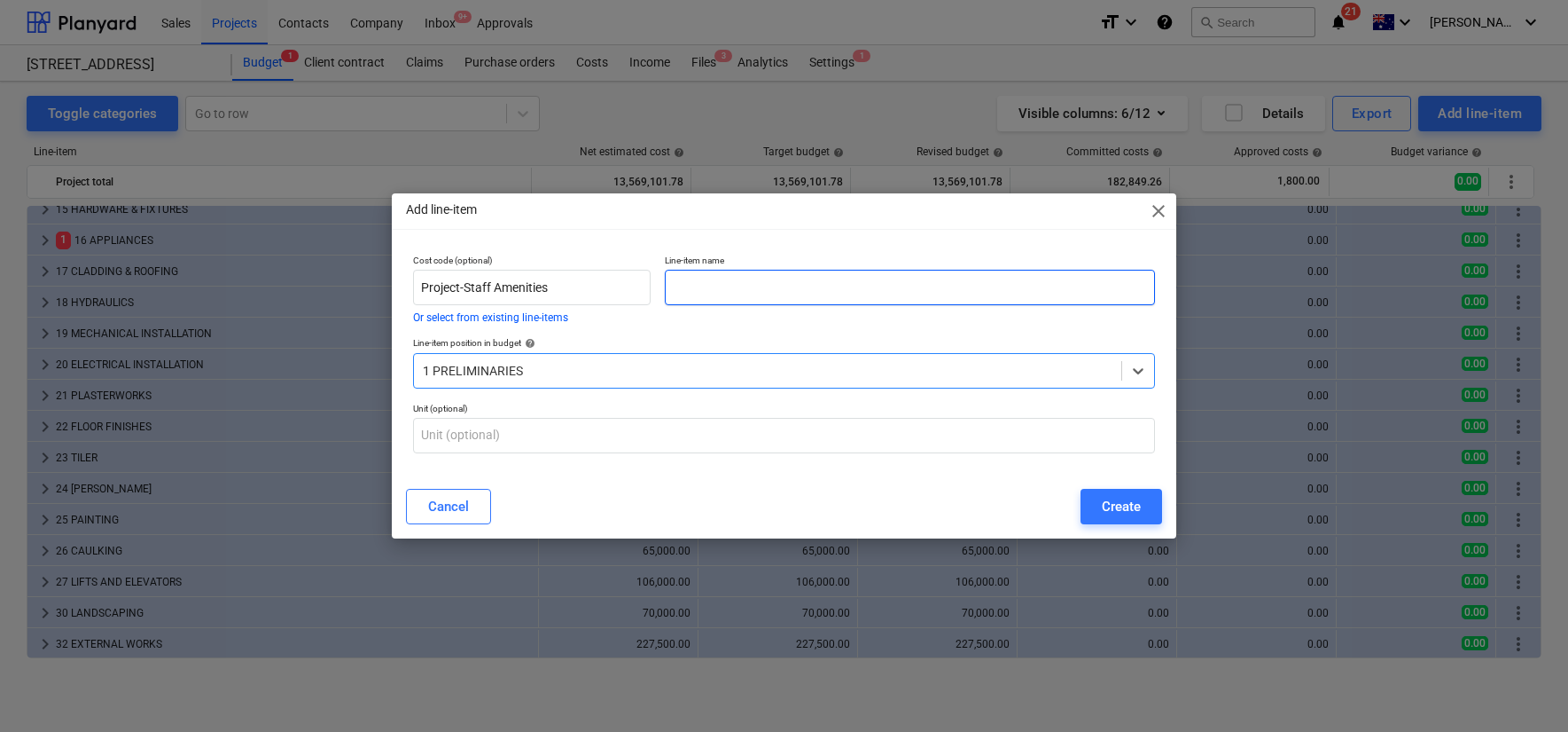
click at [726, 285] on input "text" at bounding box center [909, 287] width 489 height 35
paste input "Project-Staff Amenities"
type input "Project-Staff Amenities"
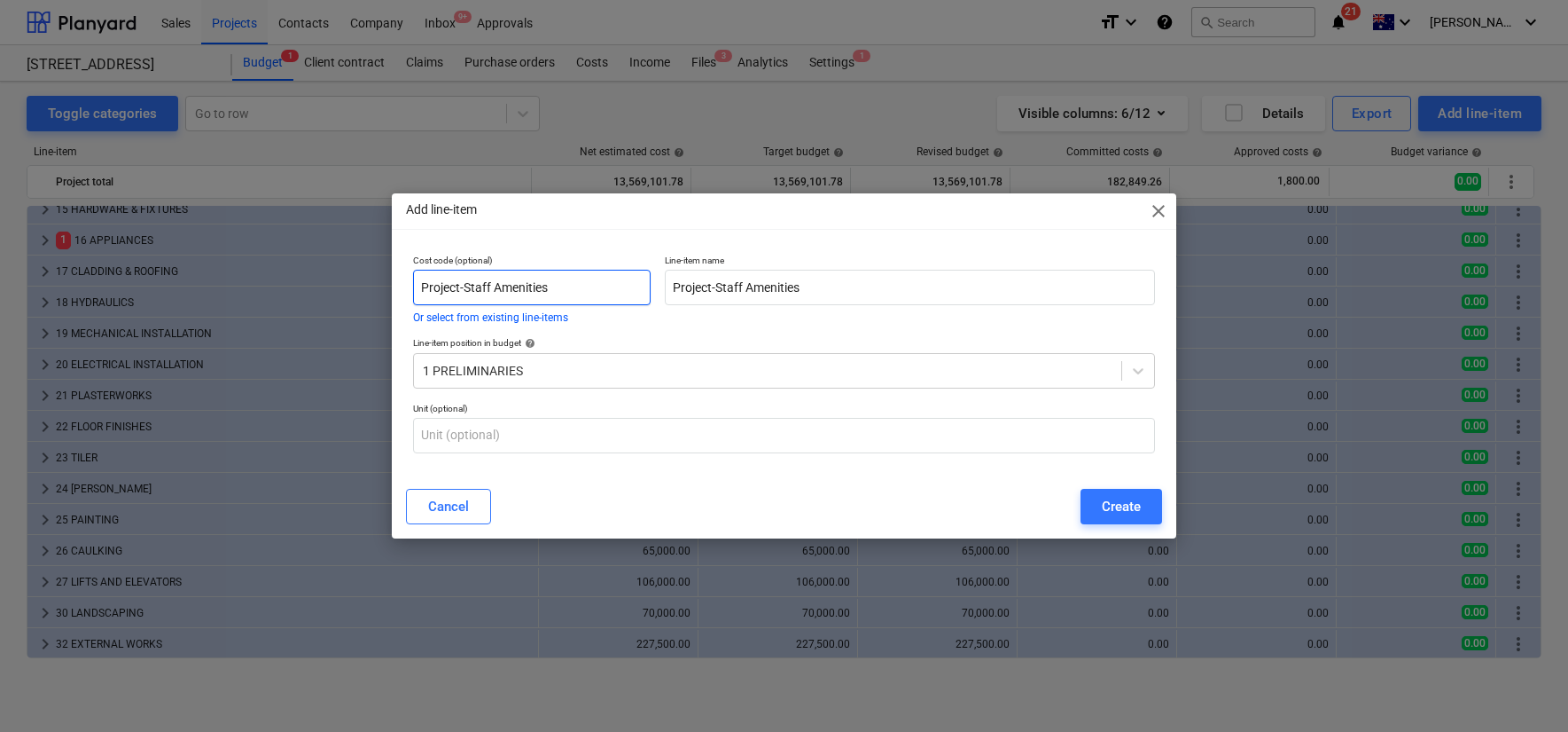
click at [594, 288] on input "Project-Staff Amenities" at bounding box center [532, 287] width 238 height 35
paste input "3-01-38-01"
type input "3-01-38-01"
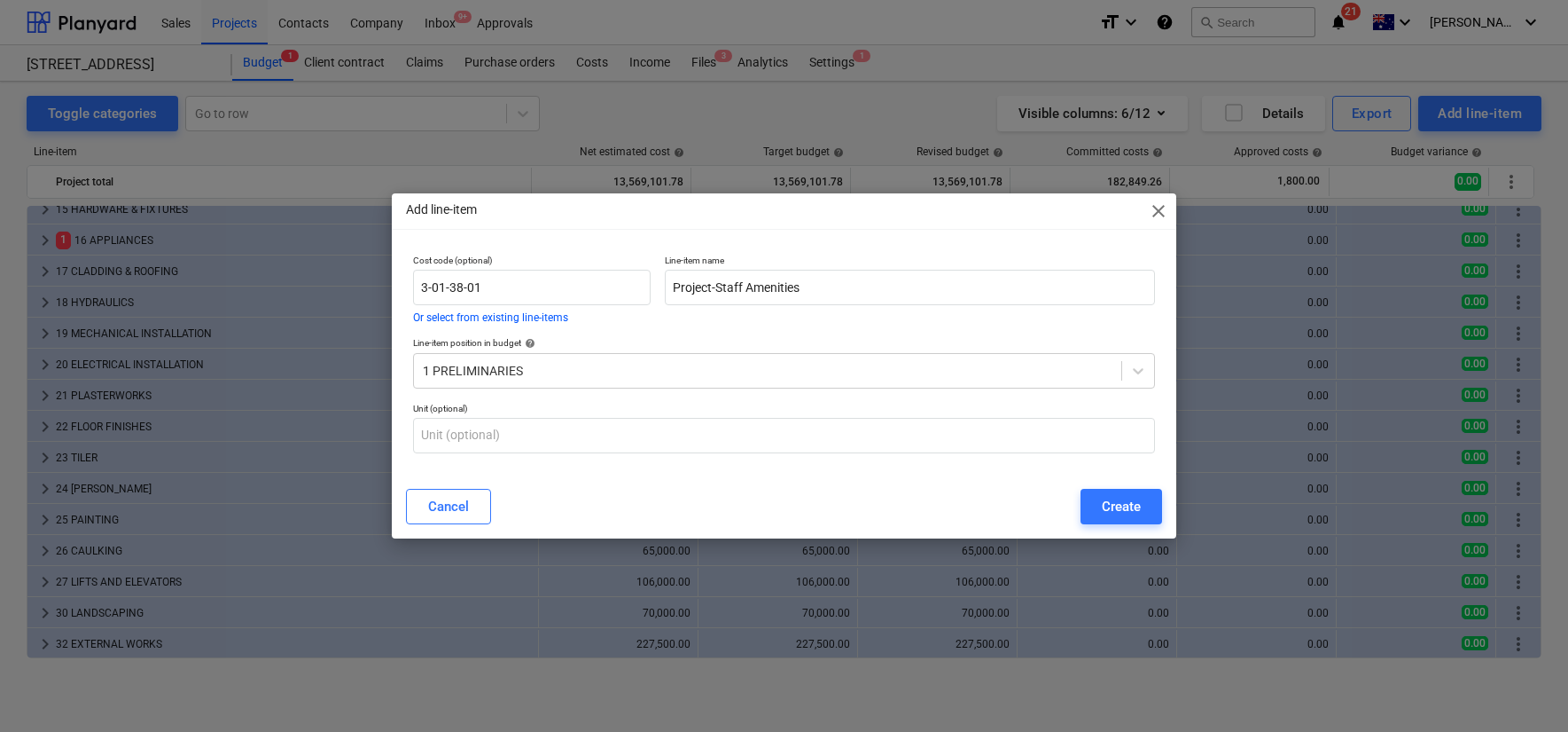
click at [211, 321] on div "Add line-item close Cost code (optional) 3-01-38-01 Or select from existing lin…" at bounding box center [784, 366] width 1568 height 732
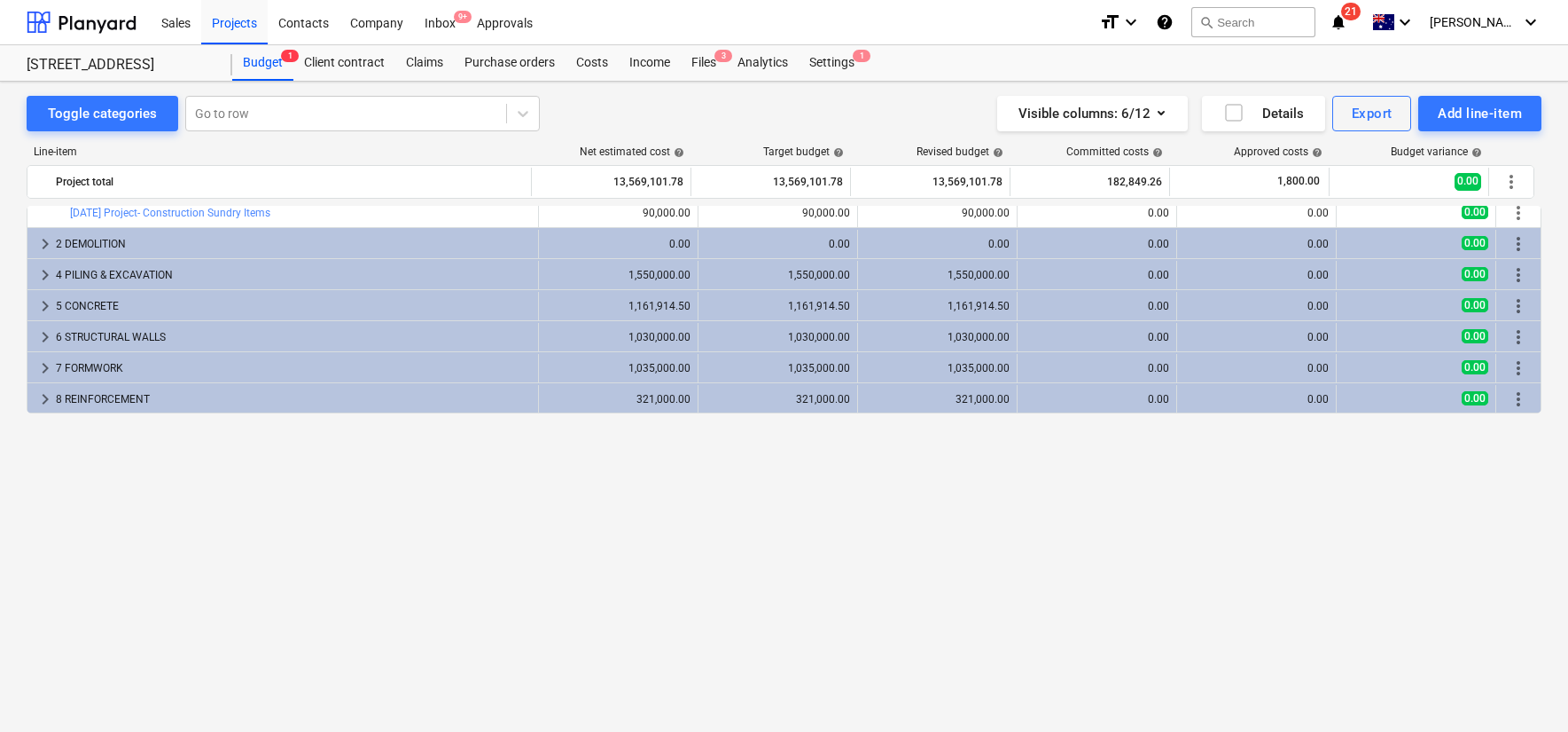
scroll to position [0, 0]
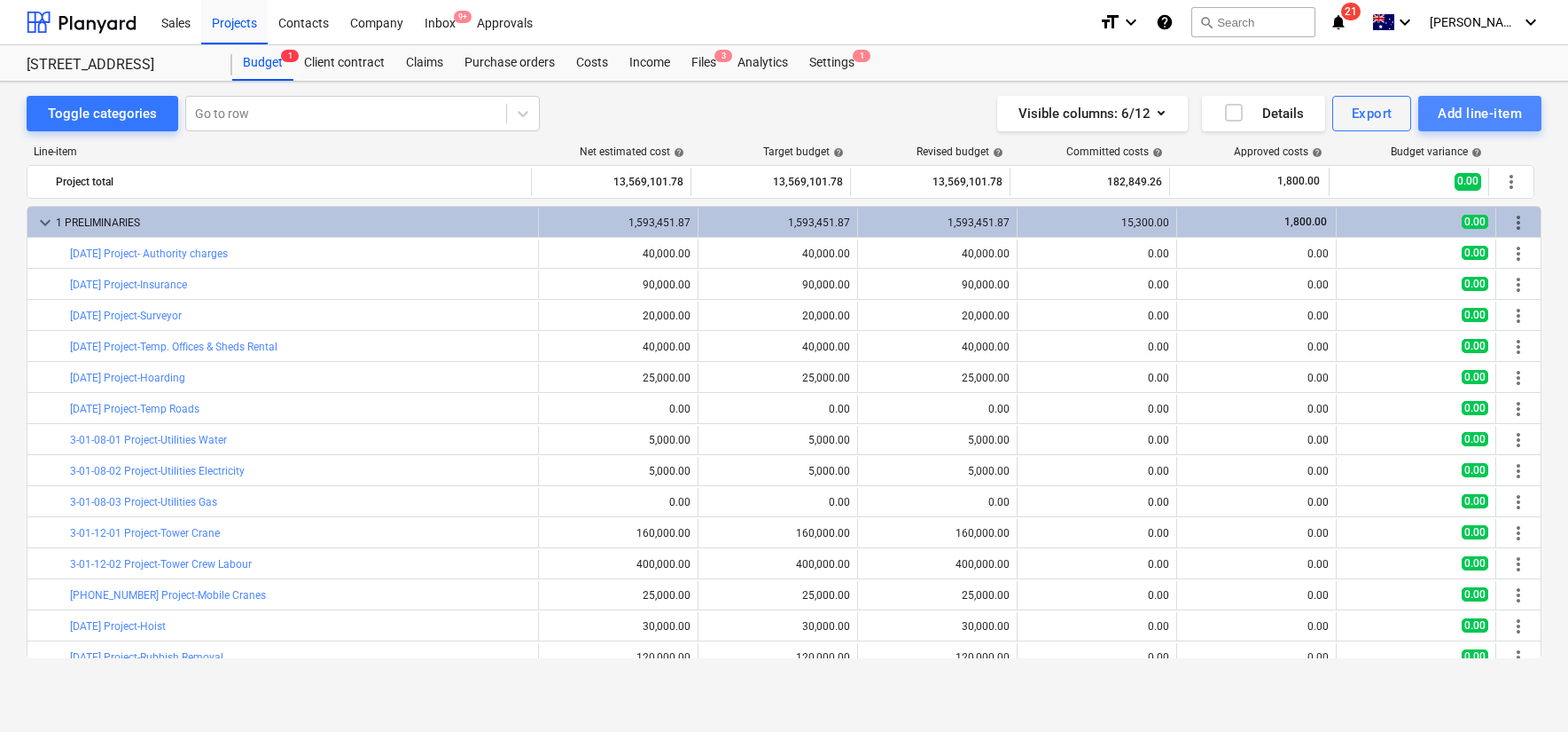
click at [1494, 116] on div "Add line-item" at bounding box center [1480, 113] width 84 height 23
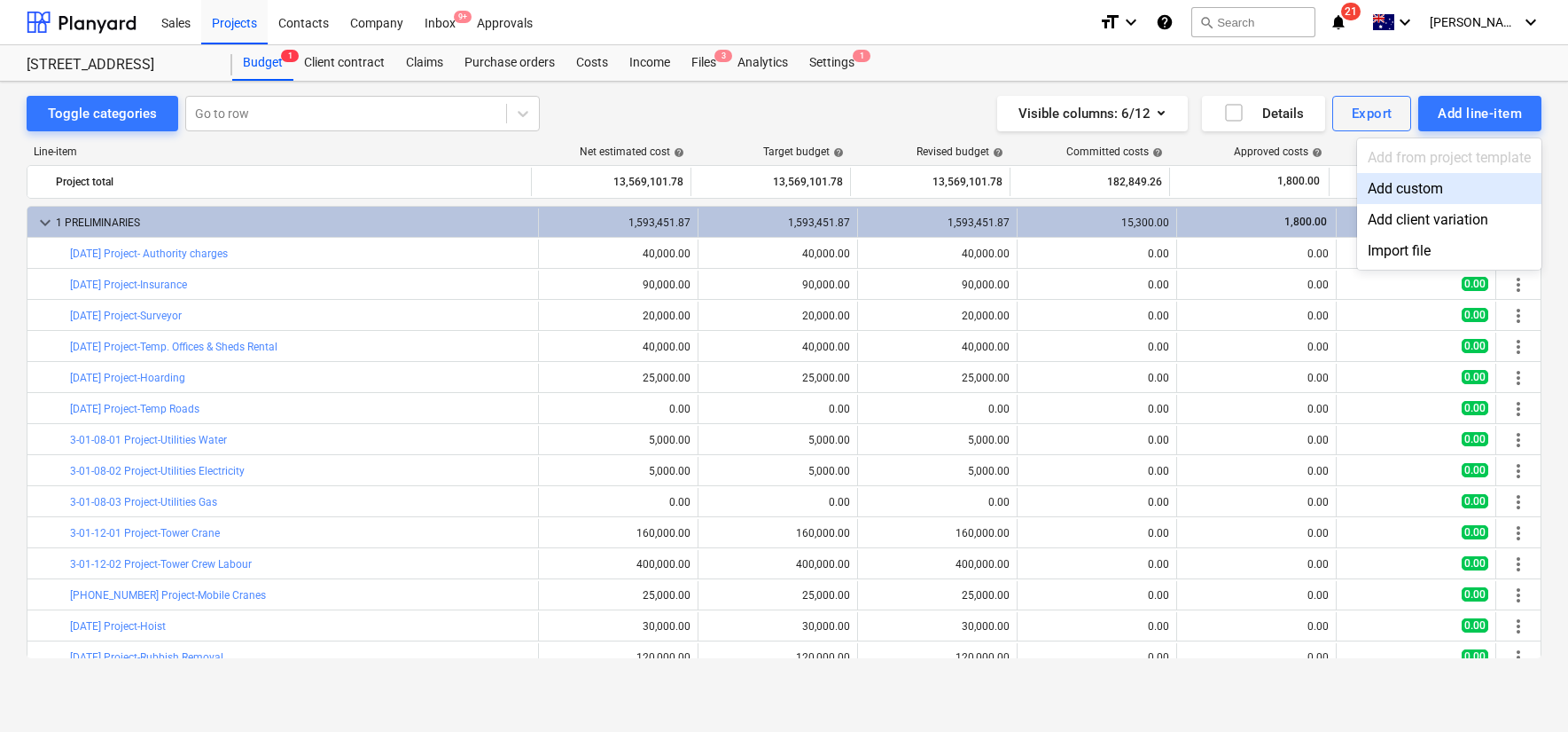
click at [1423, 184] on div "Add custom" at bounding box center [1449, 188] width 184 height 31
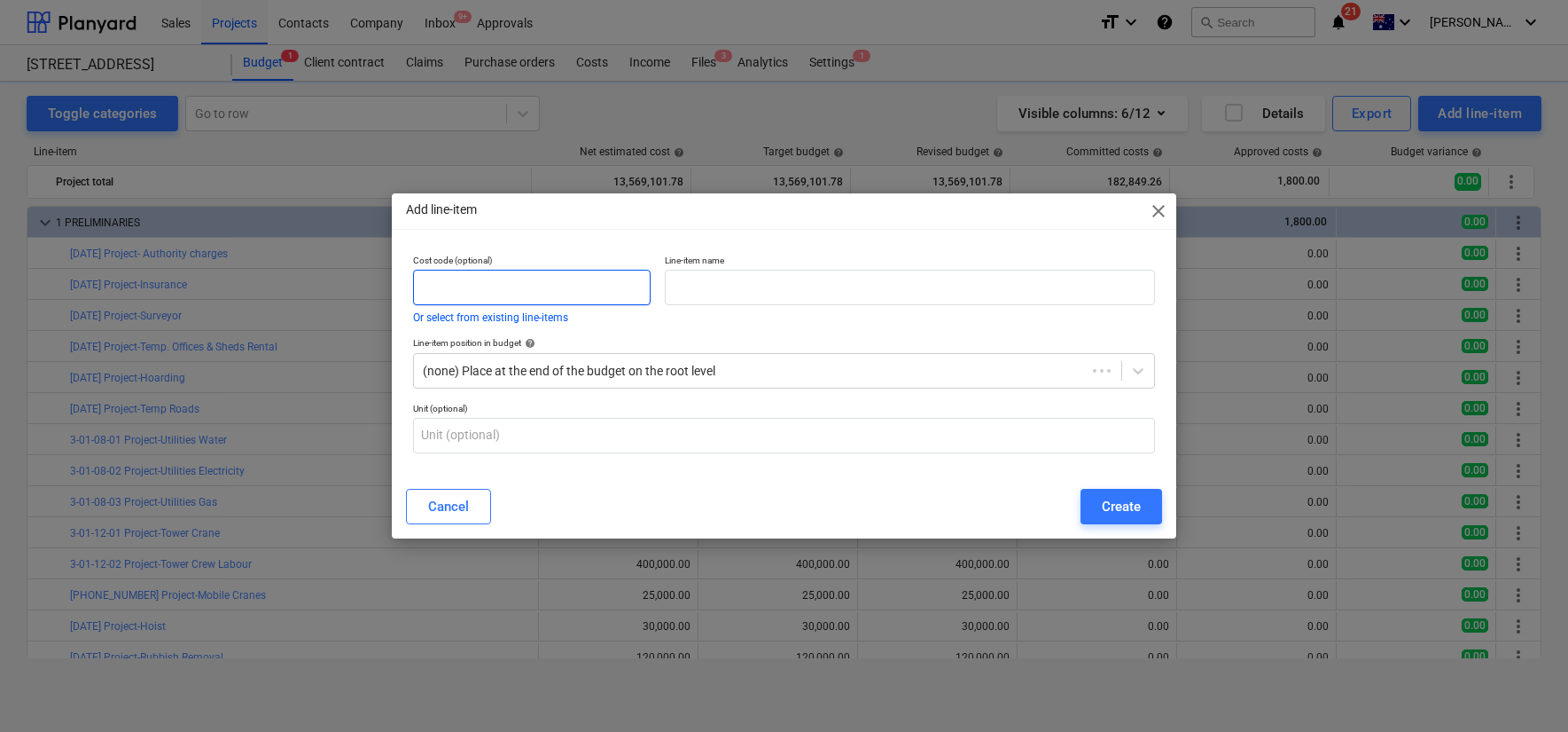
click at [529, 304] on input "text" at bounding box center [532, 287] width 238 height 35
paste input "3-01-38-01"
type input "3-01-38-01"
click at [1152, 217] on span "close" at bounding box center [1158, 211] width 21 height 21
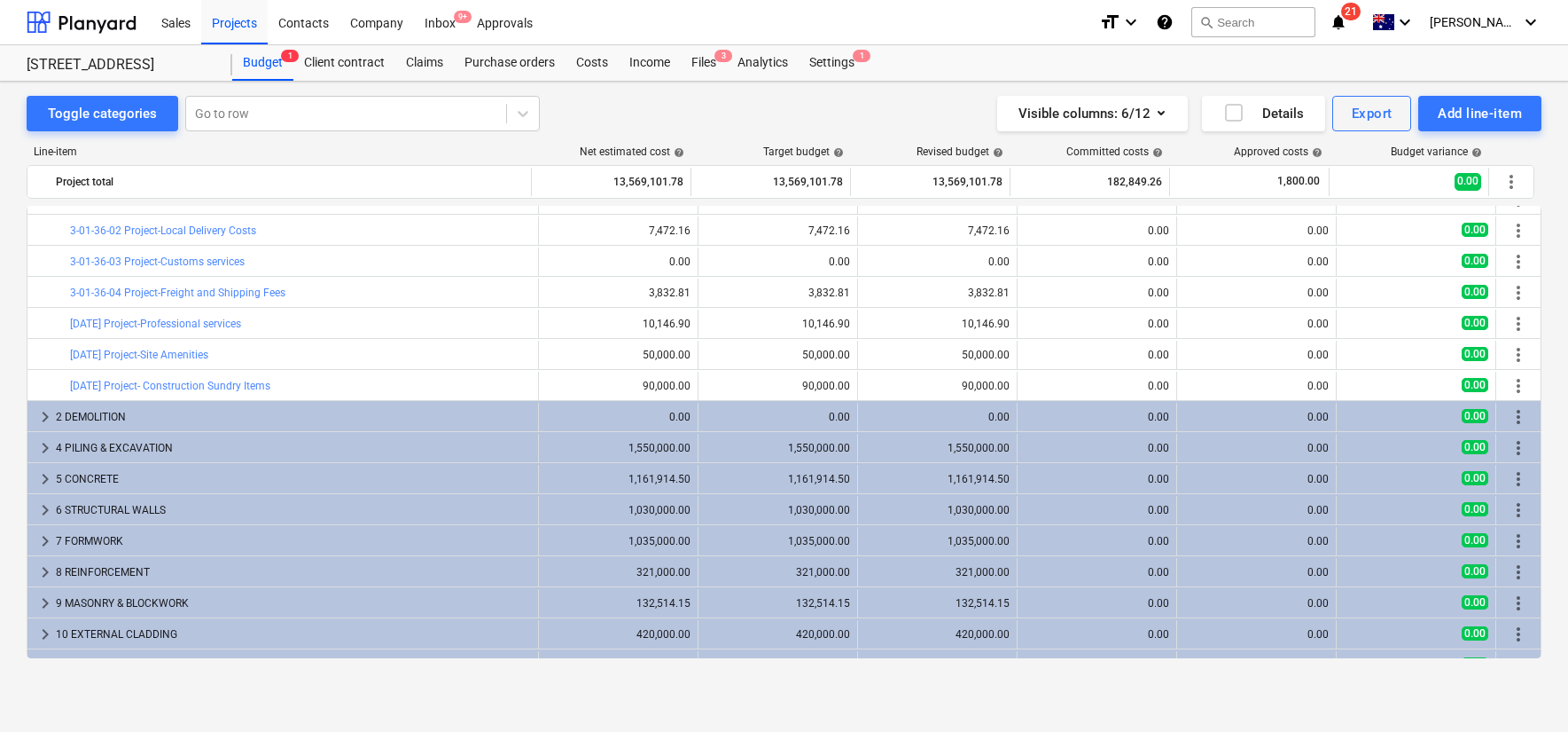
scroll to position [619, 0]
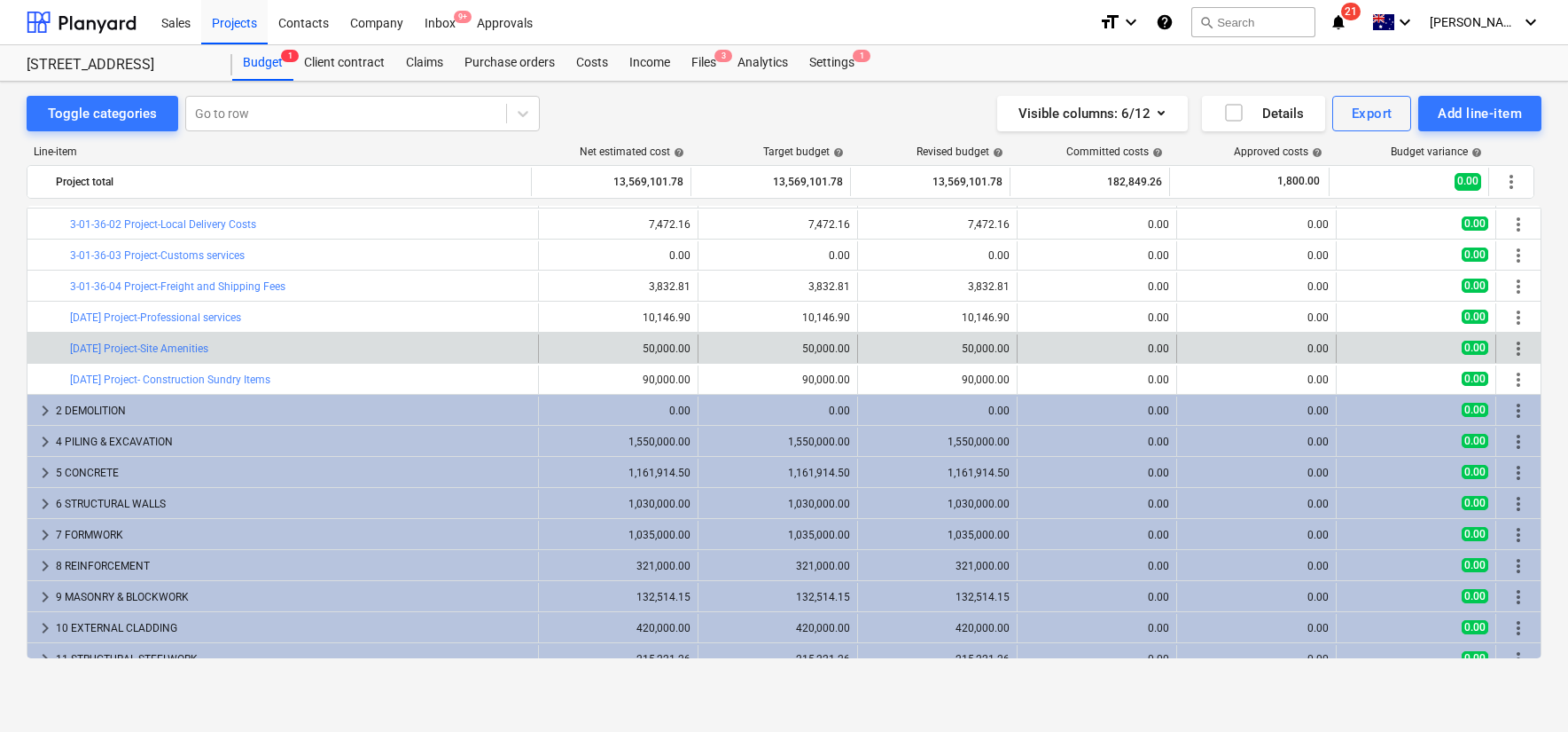
drag, startPoint x: 236, startPoint y: 356, endPoint x: 64, endPoint y: 347, distance: 172.2
click at [64, 347] on div "bar_chart [DATE] Project-Site Amenities" at bounding box center [283, 348] width 511 height 29
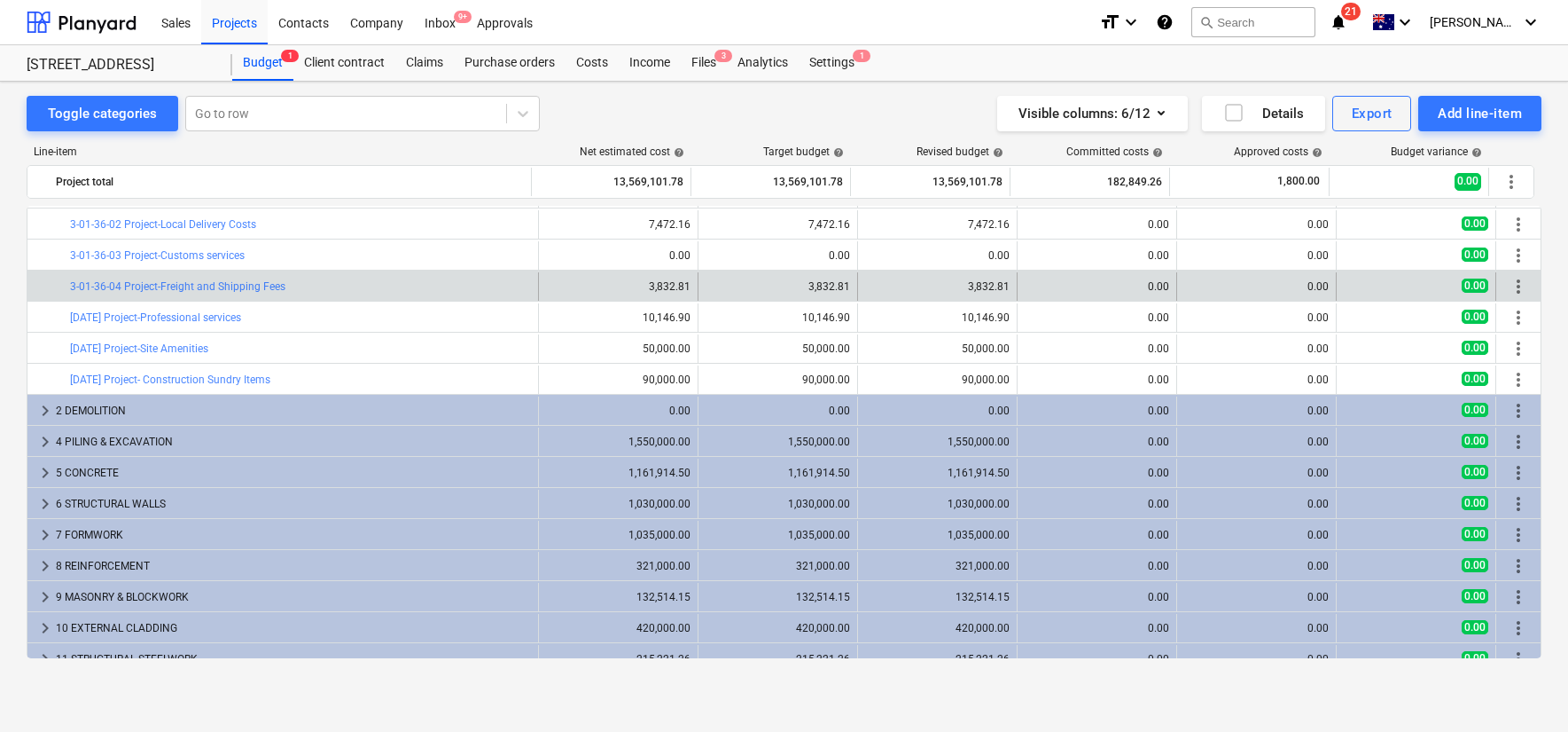
copy div "bar_chart [DATE] Project-Site Amenities"
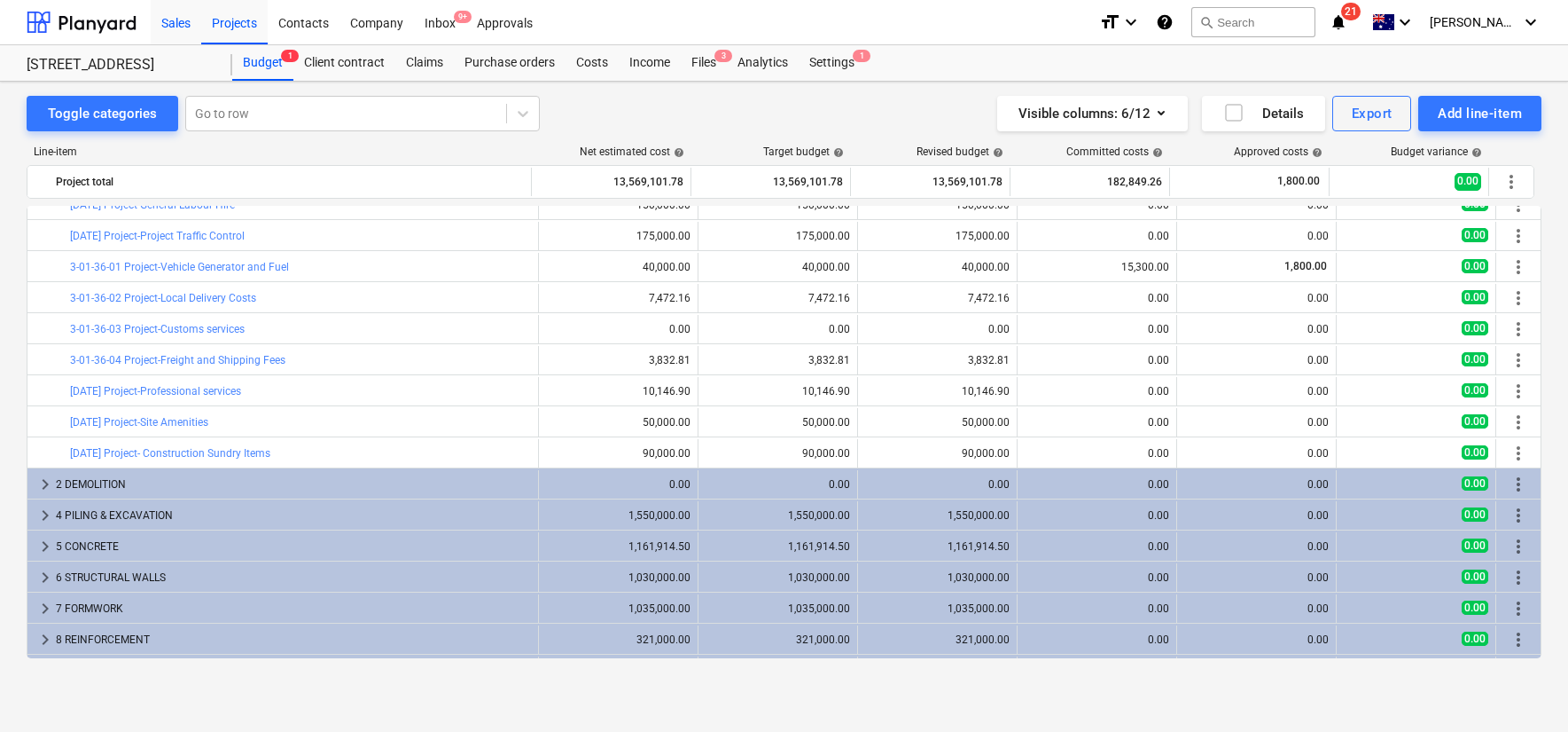
scroll to position [545, 0]
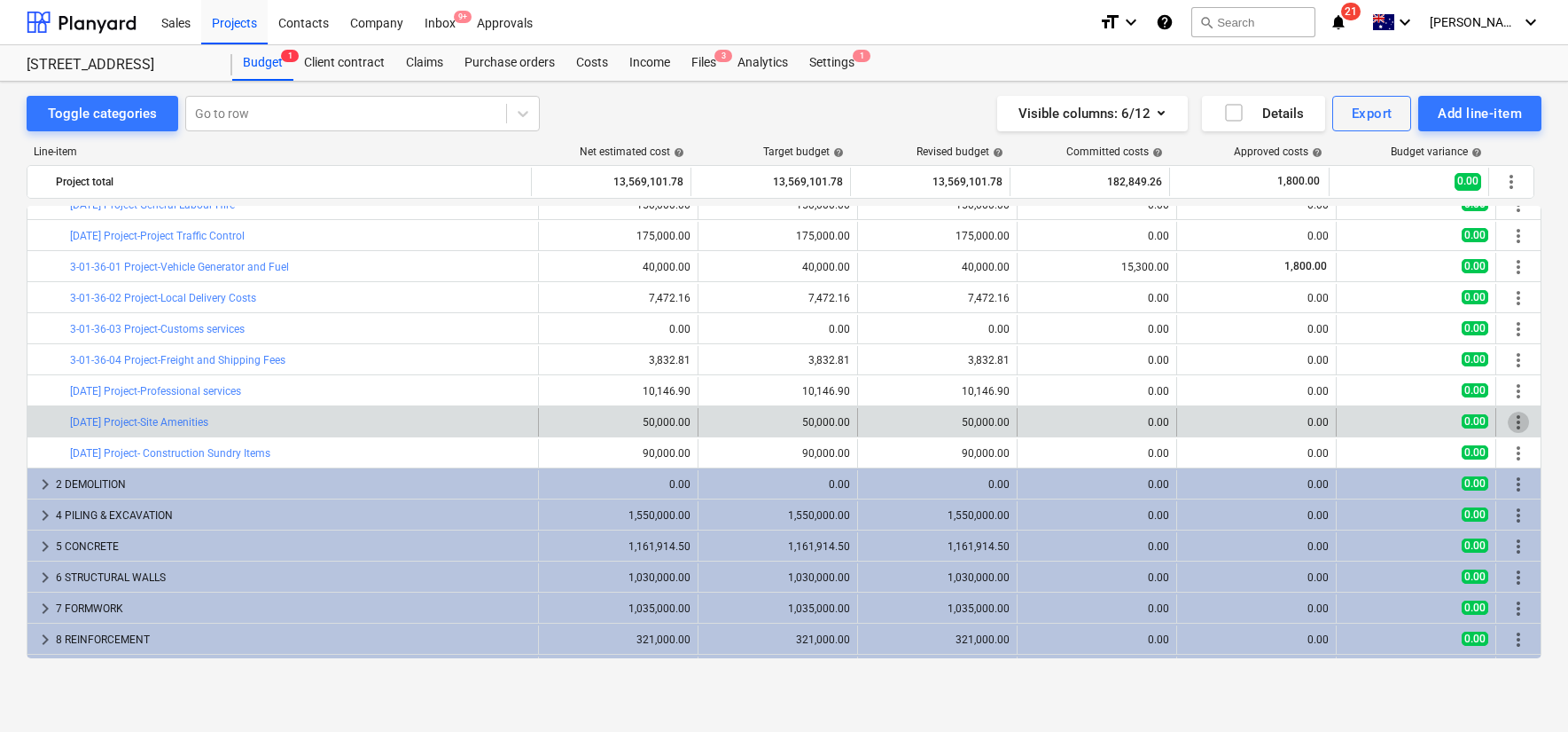
click at [1512, 421] on span "more_vert" at bounding box center [1518, 422] width 21 height 21
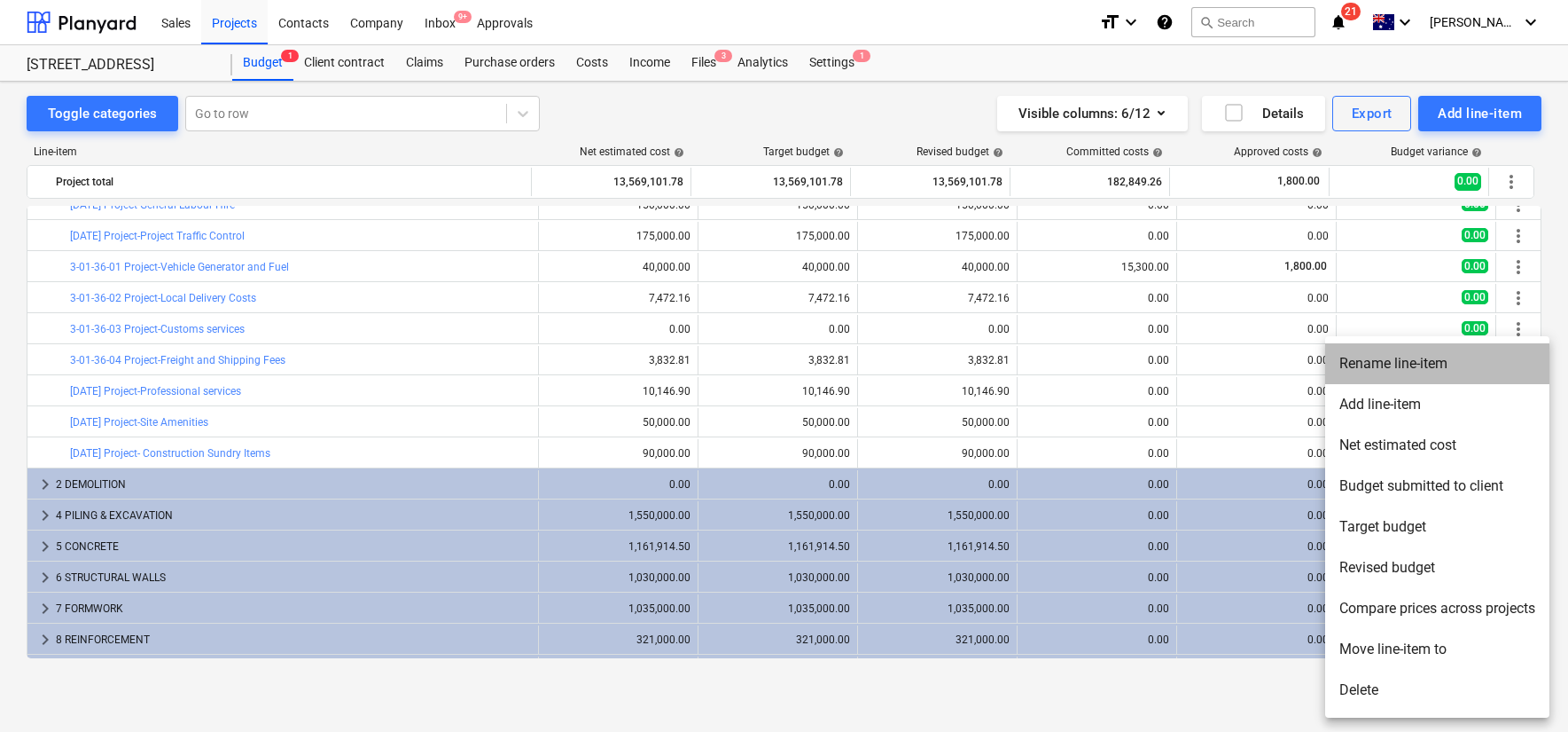
click at [1400, 366] on li "Rename line-item" at bounding box center [1438, 364] width 224 height 41
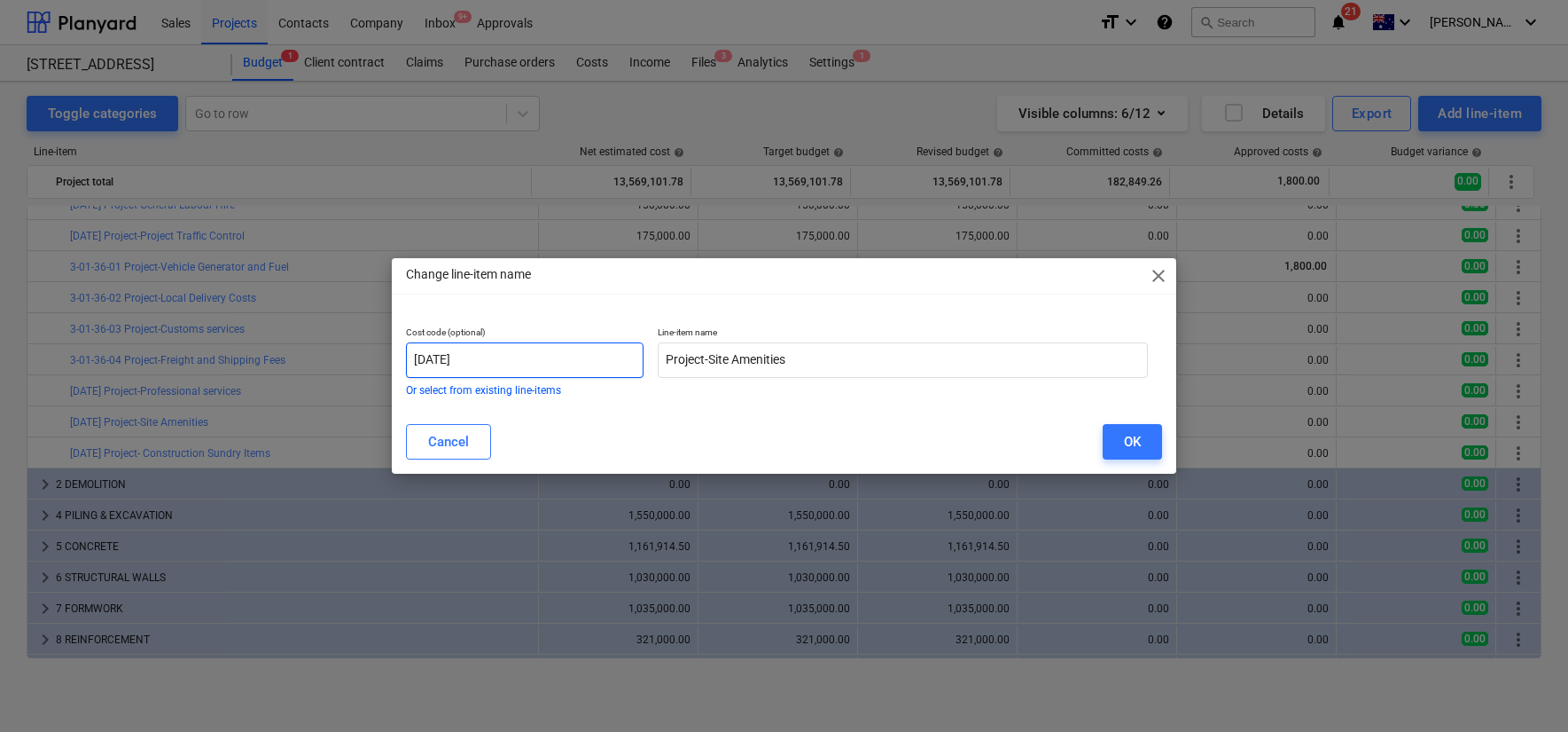
click at [575, 357] on input "[DATE]" at bounding box center [525, 360] width 238 height 35
type input "3-01-38-01"
click at [1131, 449] on div "OK" at bounding box center [1133, 441] width 17 height 23
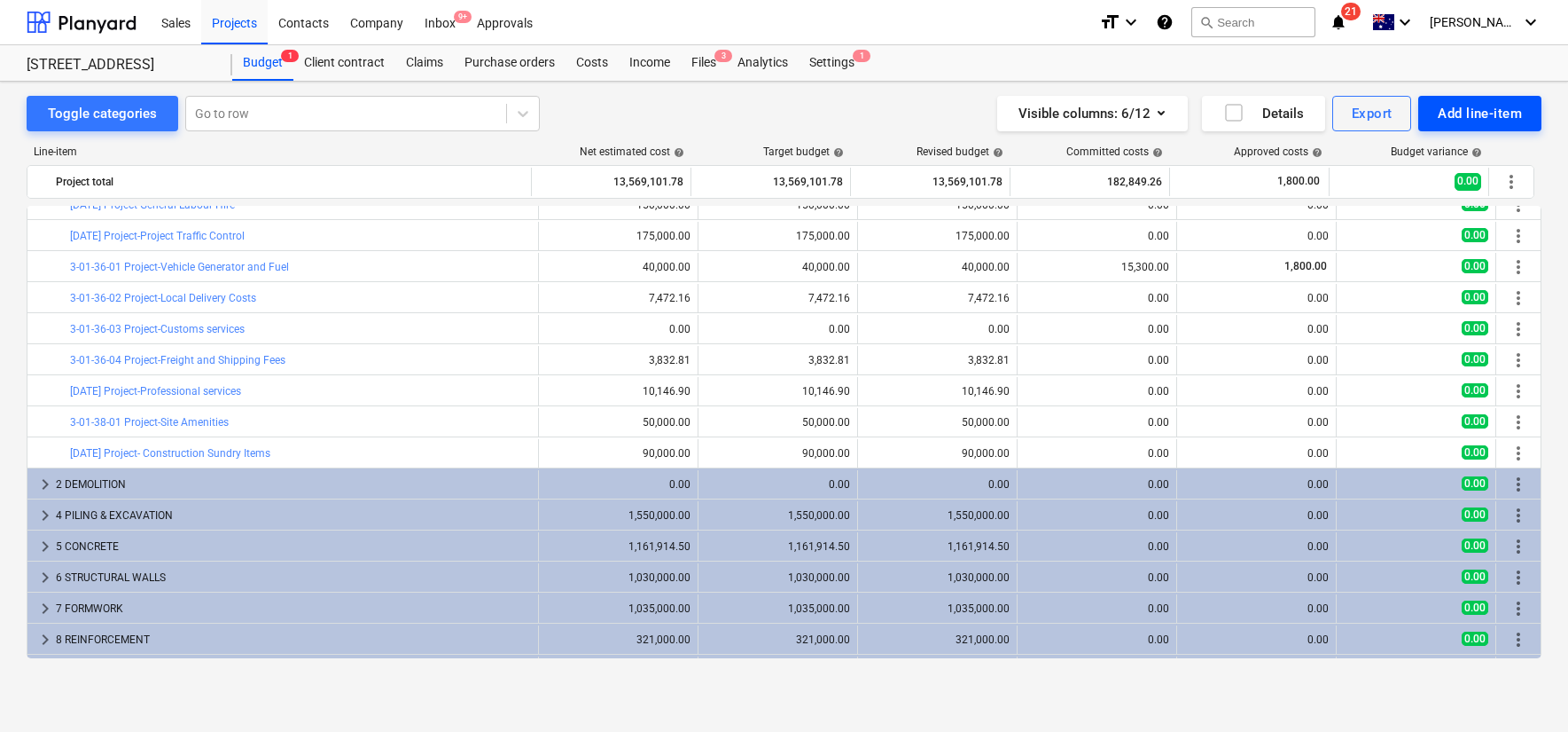
click at [1486, 117] on div "Add line-item" at bounding box center [1480, 113] width 84 height 23
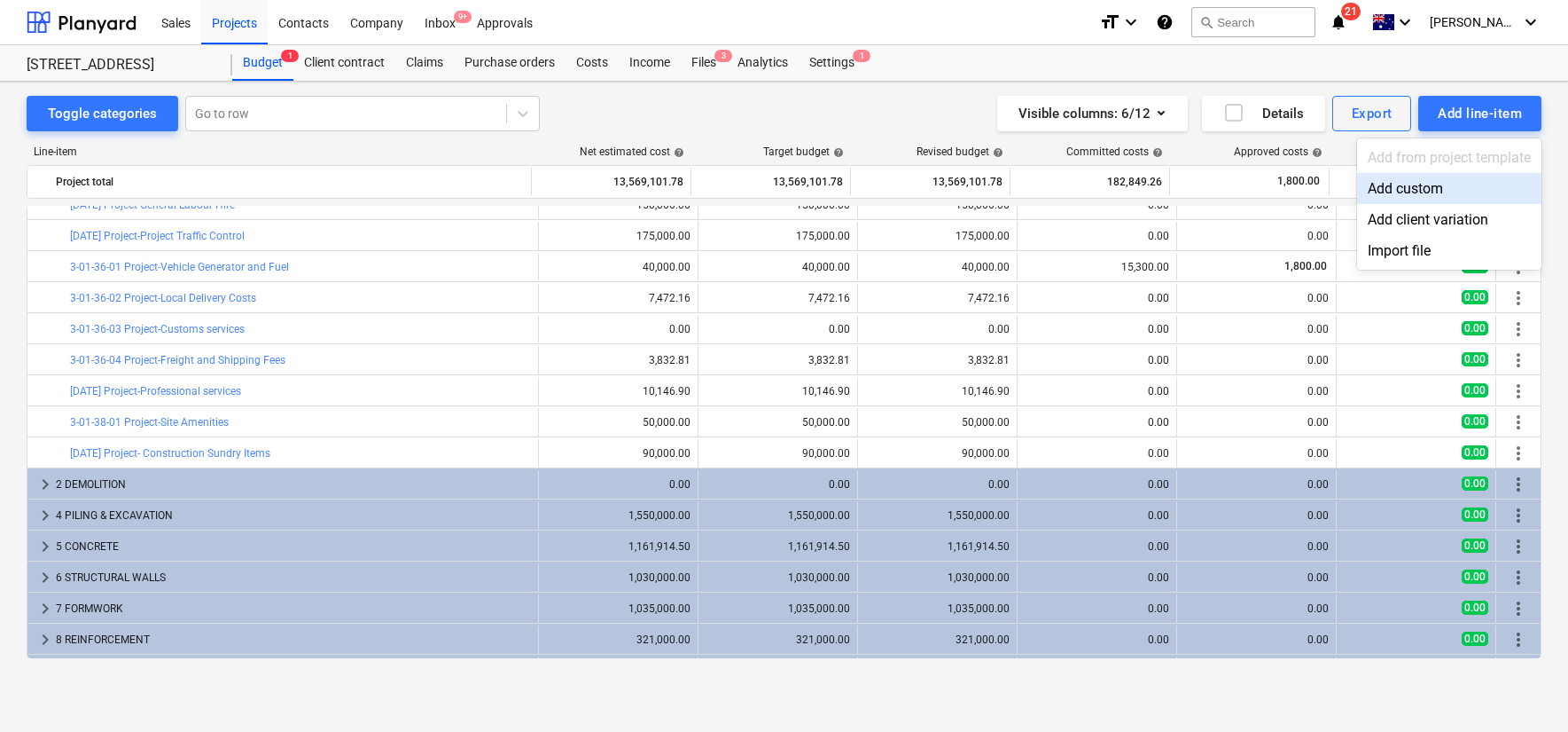
click at [1431, 185] on div "Add custom" at bounding box center [1449, 188] width 184 height 31
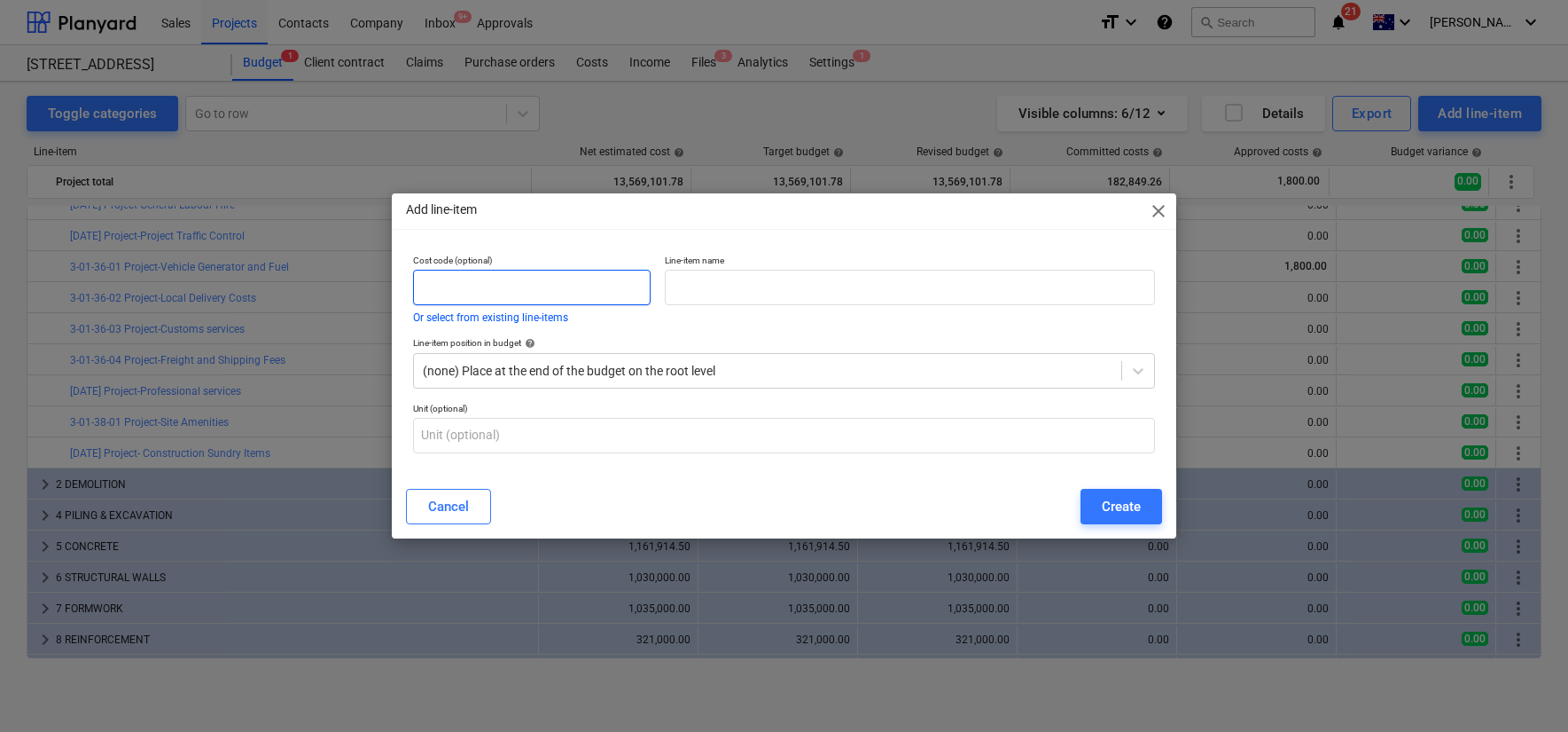
click at [552, 288] on input "text" at bounding box center [532, 287] width 238 height 35
click at [552, 319] on button "Or select from existing line-items" at bounding box center [491, 317] width 155 height 11
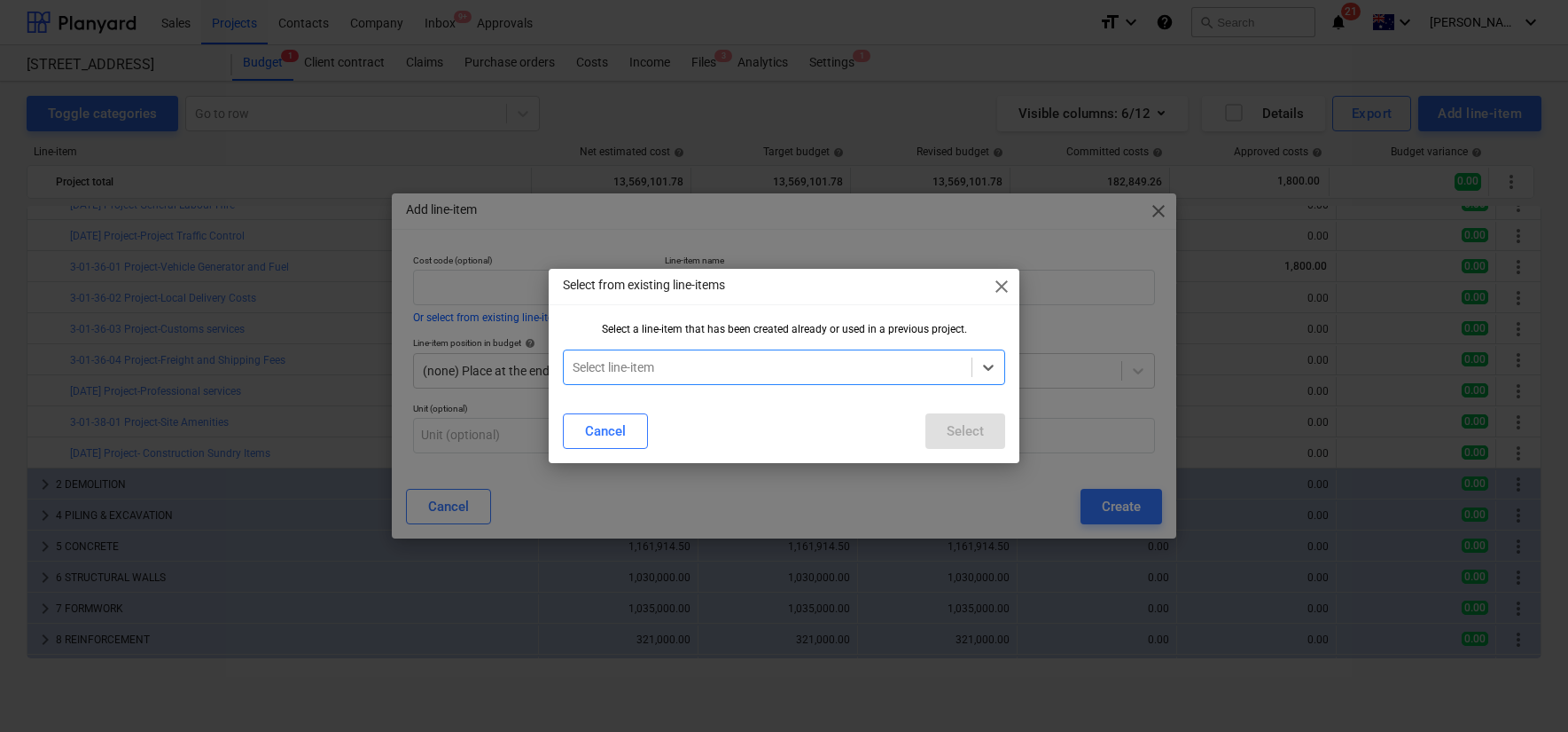
click at [1001, 295] on span "close" at bounding box center [1001, 286] width 21 height 21
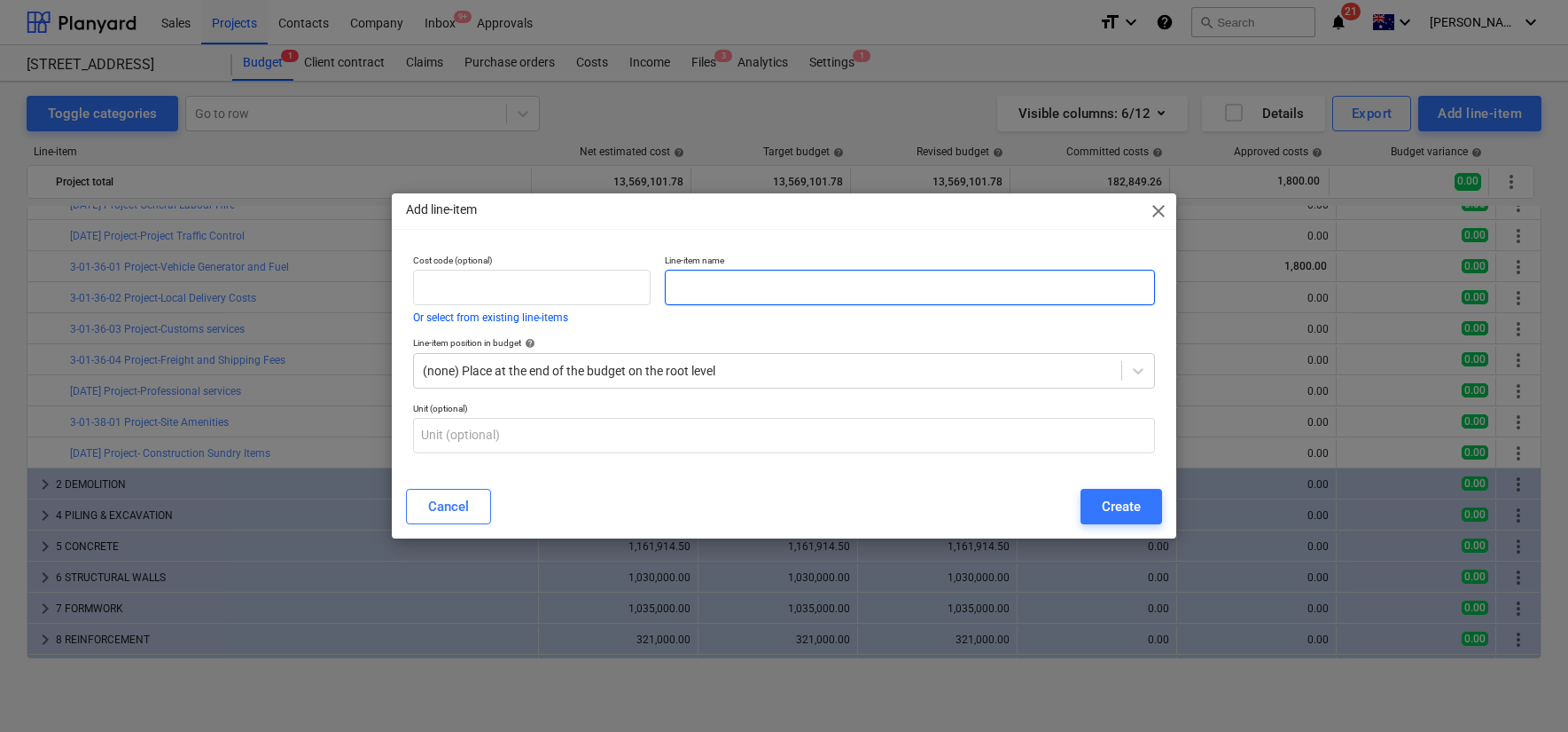
click at [997, 289] on input "text" at bounding box center [909, 287] width 489 height 35
click at [509, 294] on input "text" at bounding box center [532, 287] width 238 height 35
click at [543, 319] on button "Or select from existing line-items" at bounding box center [491, 317] width 155 height 11
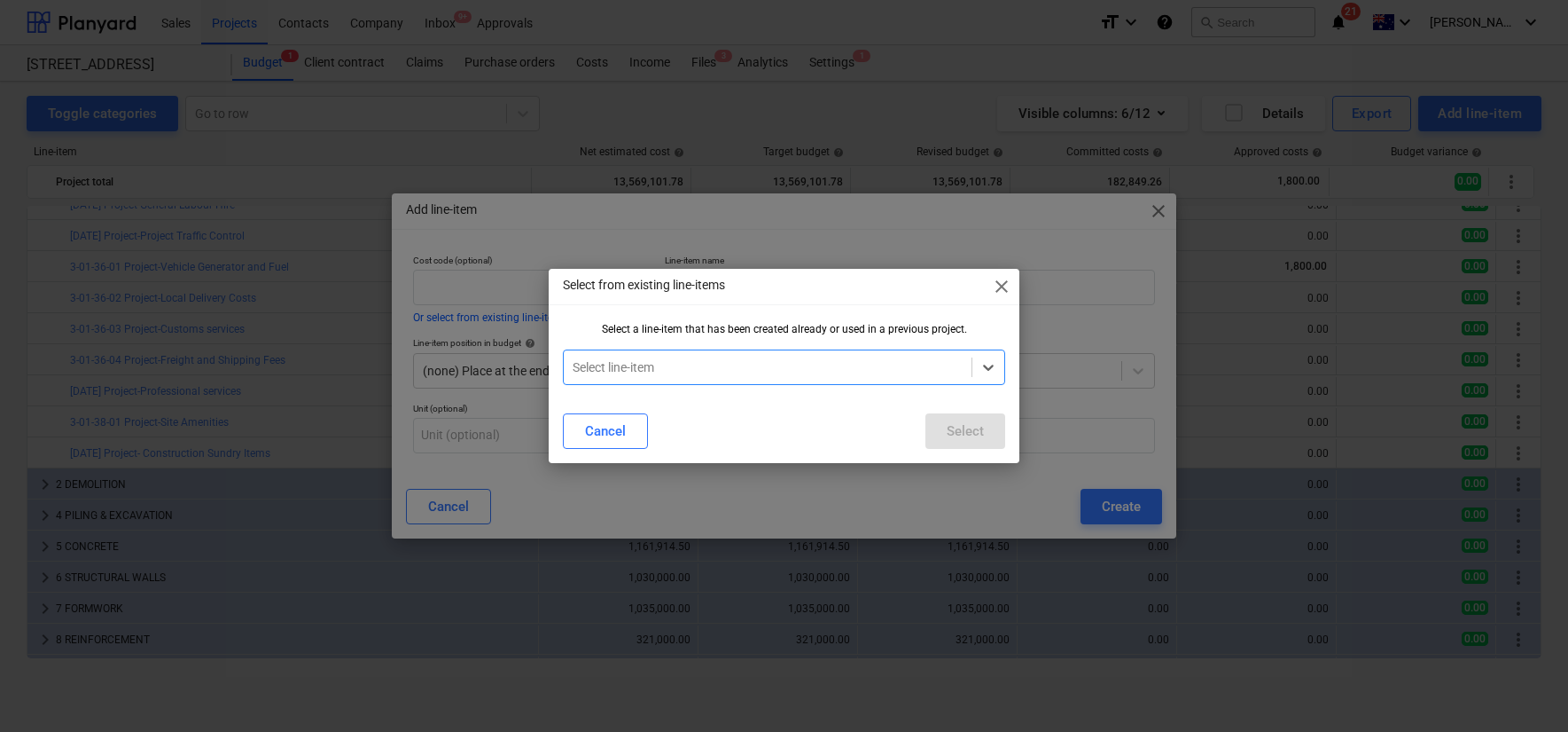
click at [626, 364] on div at bounding box center [767, 366] width 390 height 17
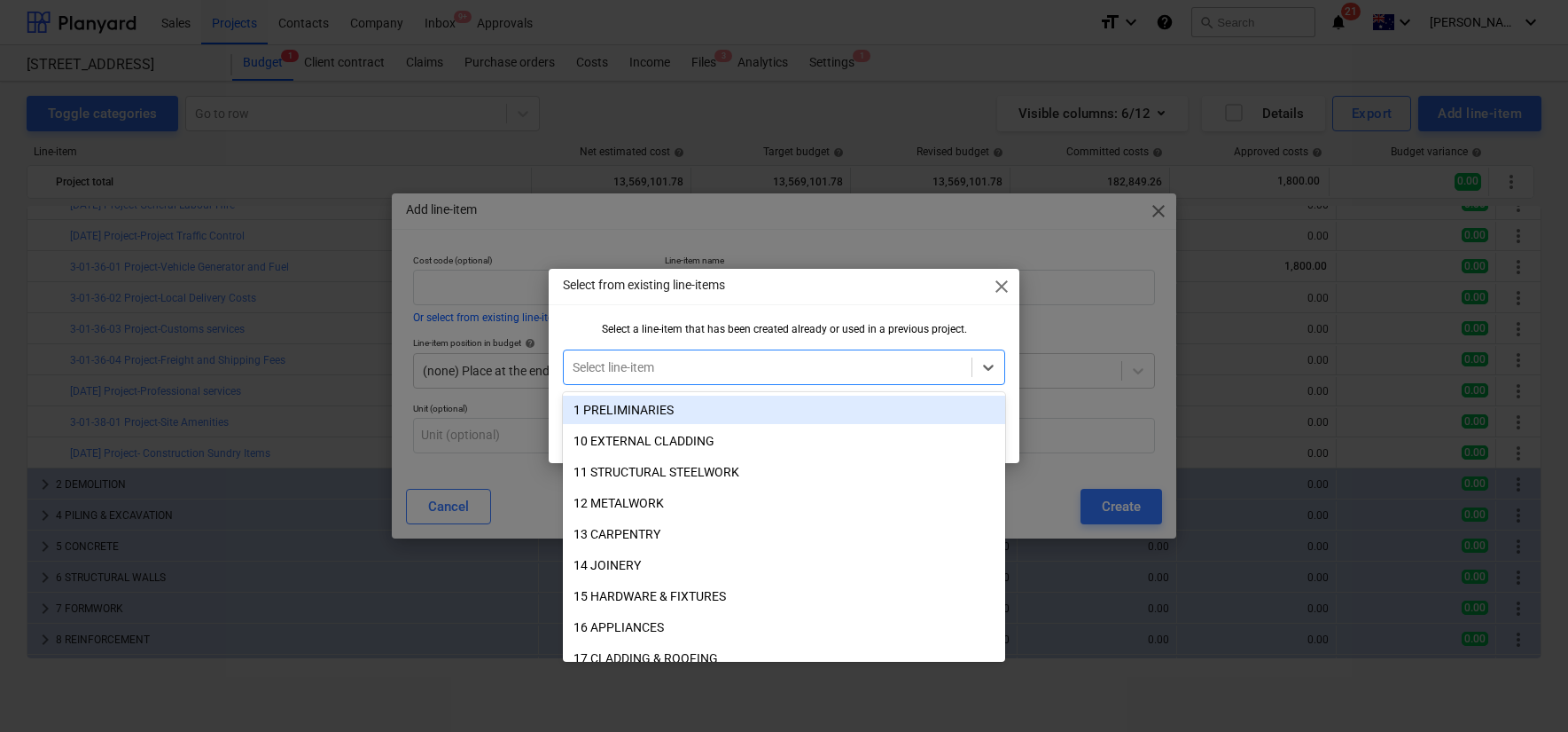
click at [649, 408] on div "1 PRELIMINARIES" at bounding box center [784, 410] width 442 height 29
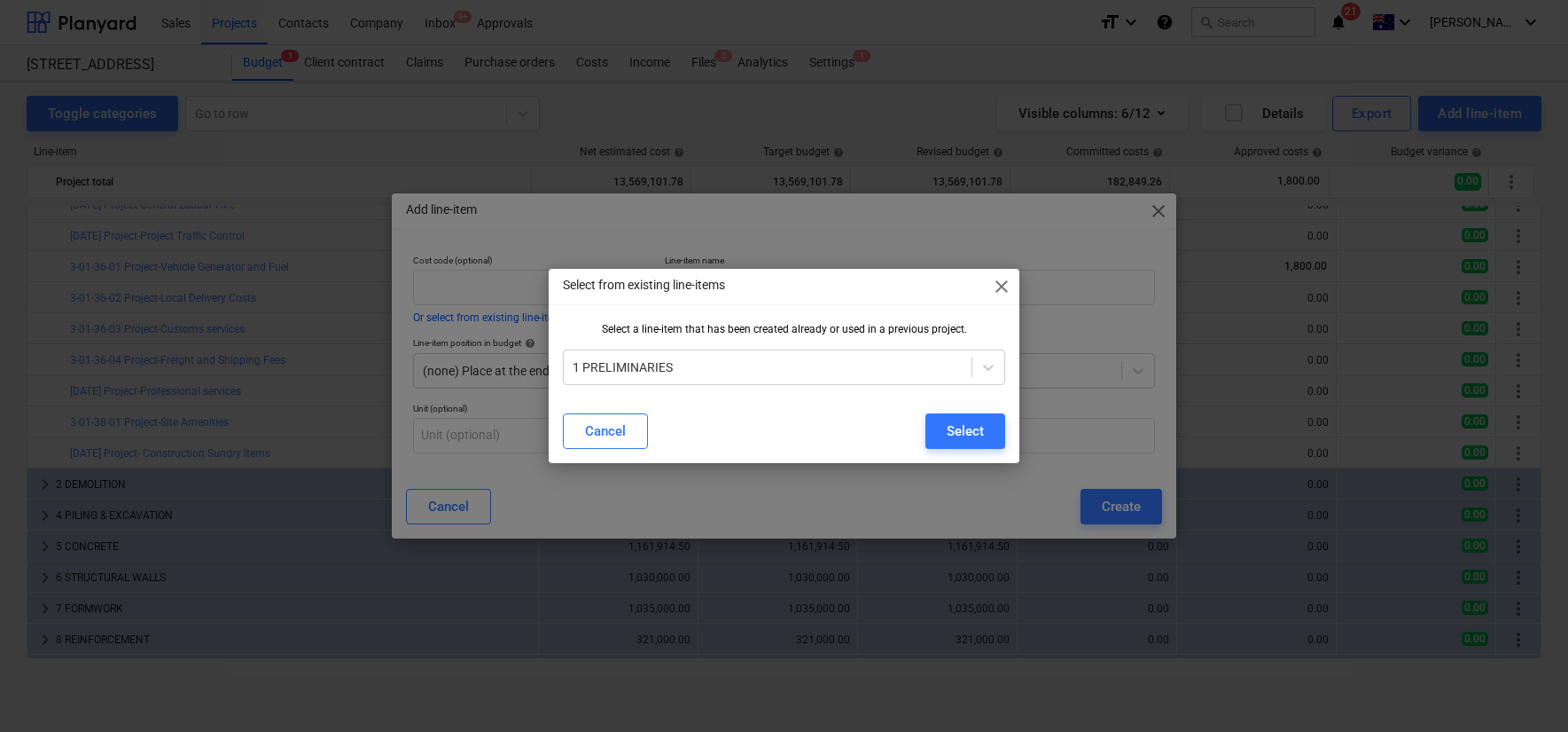
click at [496, 272] on div "Select from existing line-items close Select a line-item that has been created …" at bounding box center [784, 366] width 1568 height 732
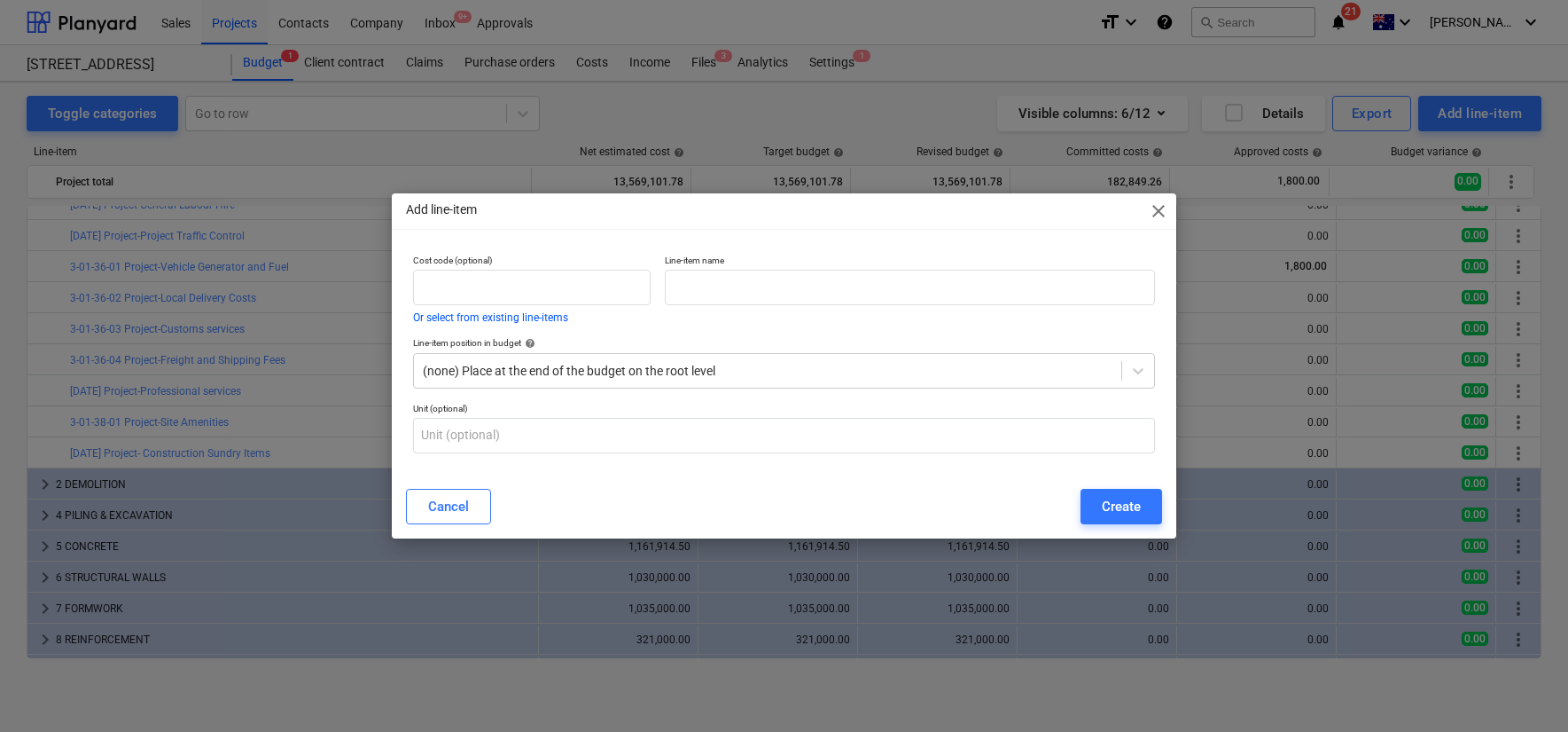
click at [560, 350] on p "Line-item position in budget help" at bounding box center [784, 344] width 742 height 15
click at [595, 384] on div "(none) Place at the end of the budget on the root level" at bounding box center [784, 370] width 742 height 35
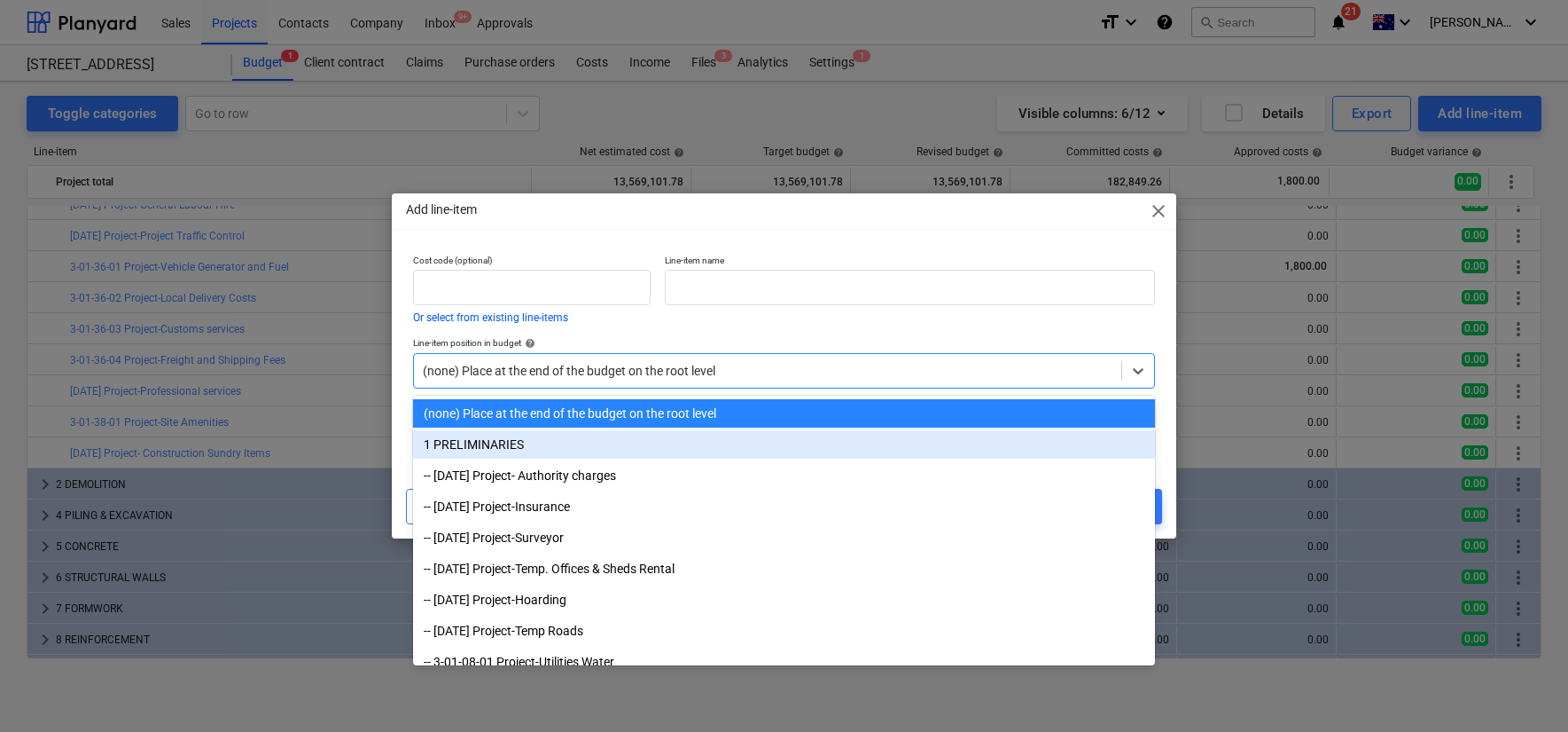
drag, startPoint x: 644, startPoint y: 436, endPoint x: 650, endPoint y: 457, distance: 21.8
click at [651, 445] on div "1 PRELIMINARIES" at bounding box center [784, 444] width 742 height 29
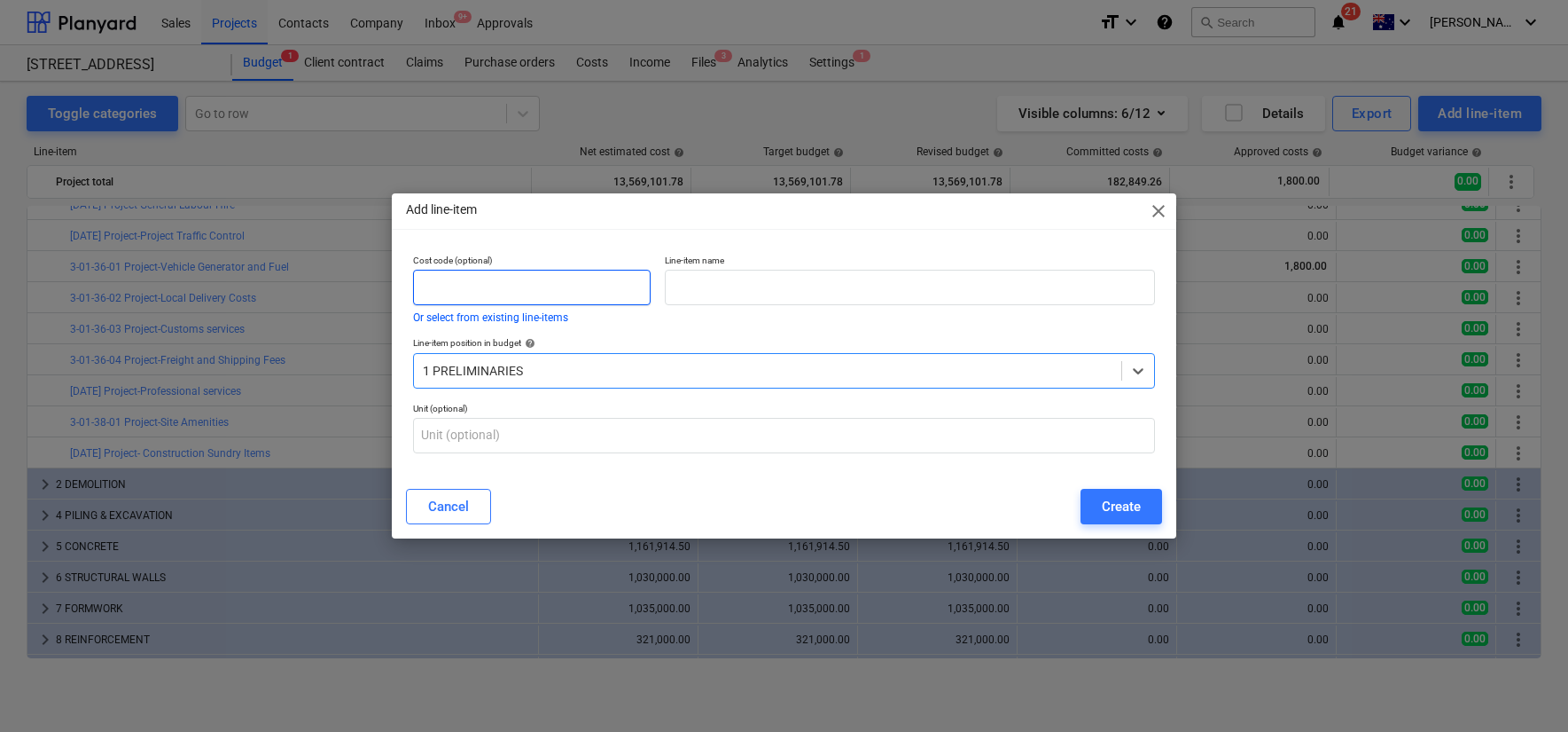
click at [522, 289] on input "text" at bounding box center [532, 287] width 238 height 35
paste input "3-01-38-02 Project-Staff Amenities"
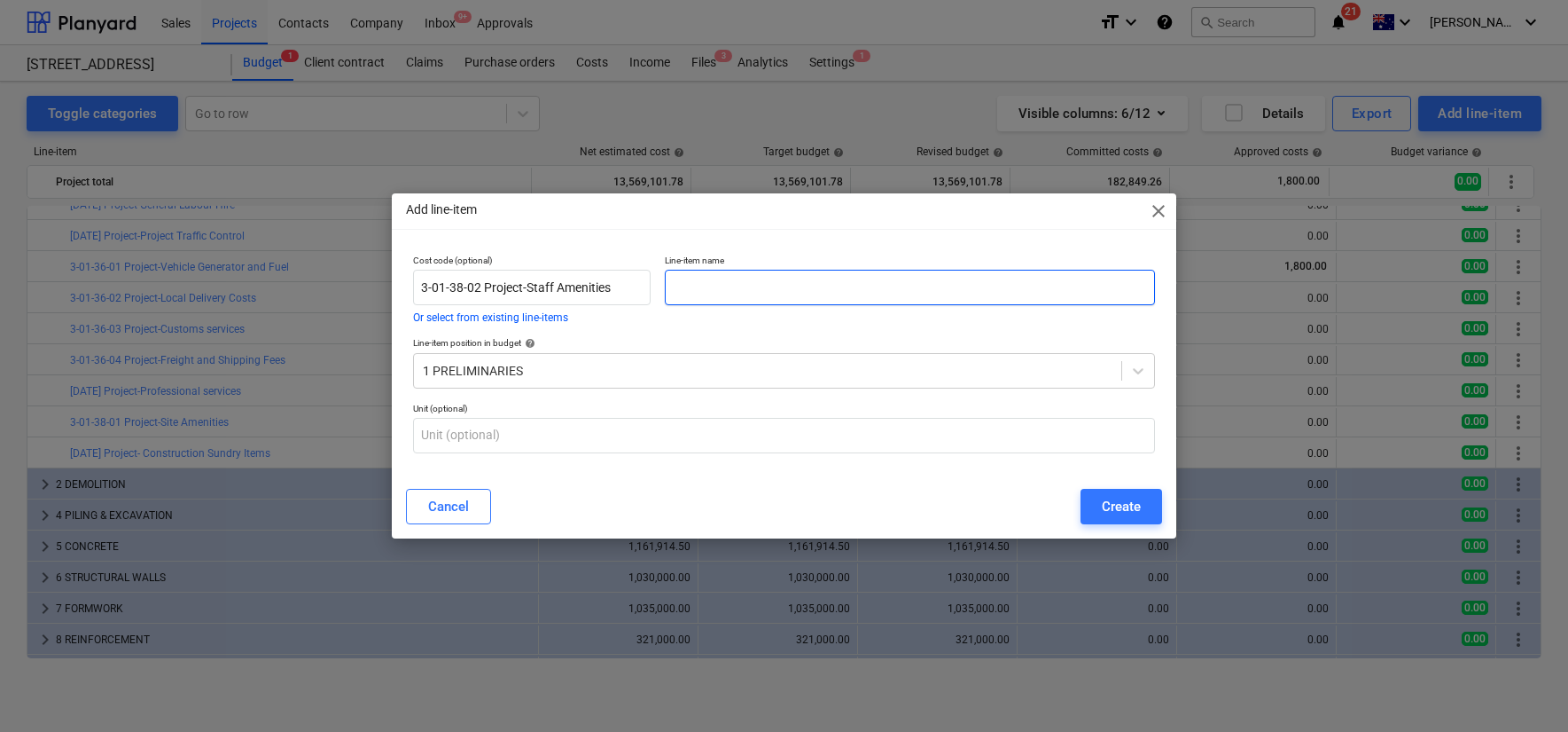
click at [740, 288] on input "text" at bounding box center [909, 287] width 489 height 35
drag, startPoint x: 485, startPoint y: 287, endPoint x: 679, endPoint y: 295, distance: 194.2
click at [673, 293] on div "Cost code (optional) 3-01-38-02 Project-Staff Amenities Or select from existing…" at bounding box center [784, 289] width 756 height 83
type input "3-01-38-02"
drag, startPoint x: 716, startPoint y: 296, endPoint x: 695, endPoint y: 295, distance: 21.0
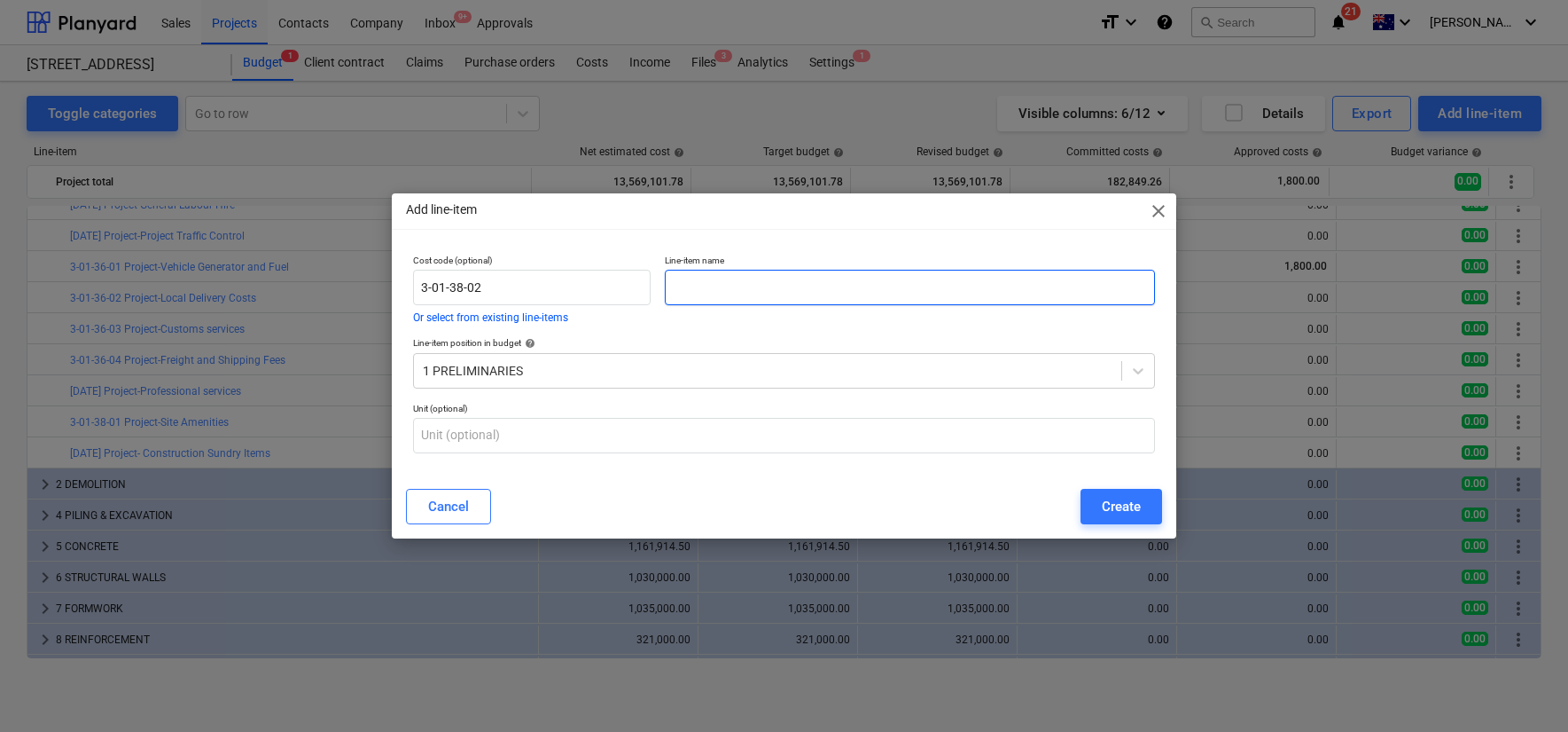
click at [716, 296] on input "text" at bounding box center [909, 287] width 489 height 35
paste input "Project-Staff Amenities"
type input "Project-Staff Amenities"
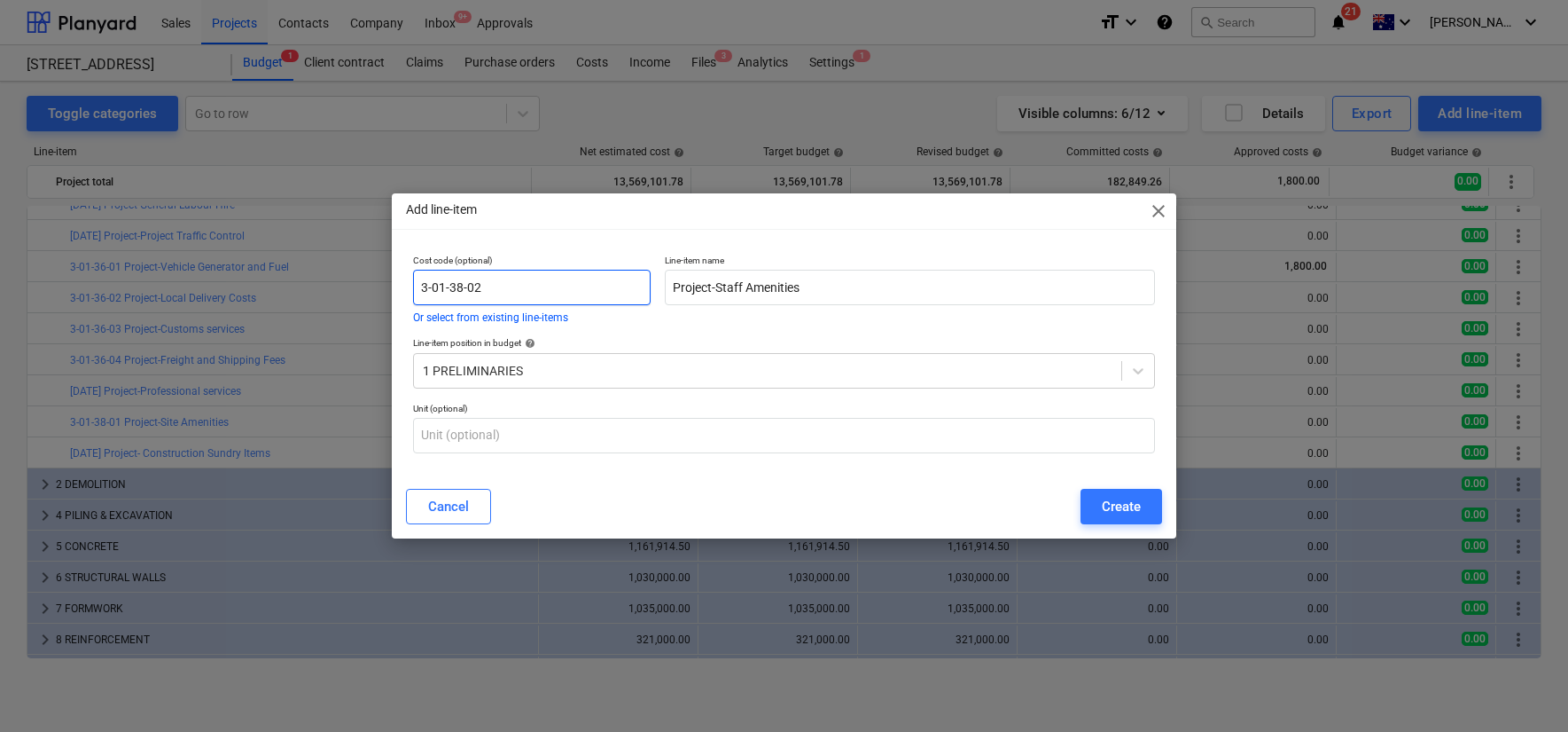
click at [550, 293] on input "3-01-38-02" at bounding box center [532, 287] width 238 height 35
type input "3-01-38-02"
click at [651, 319] on div "Cost code (optional) 3-01-38-02 Or select from existing line-items" at bounding box center [531, 289] width 252 height 83
click at [1140, 511] on div "Create" at bounding box center [1121, 507] width 39 height 23
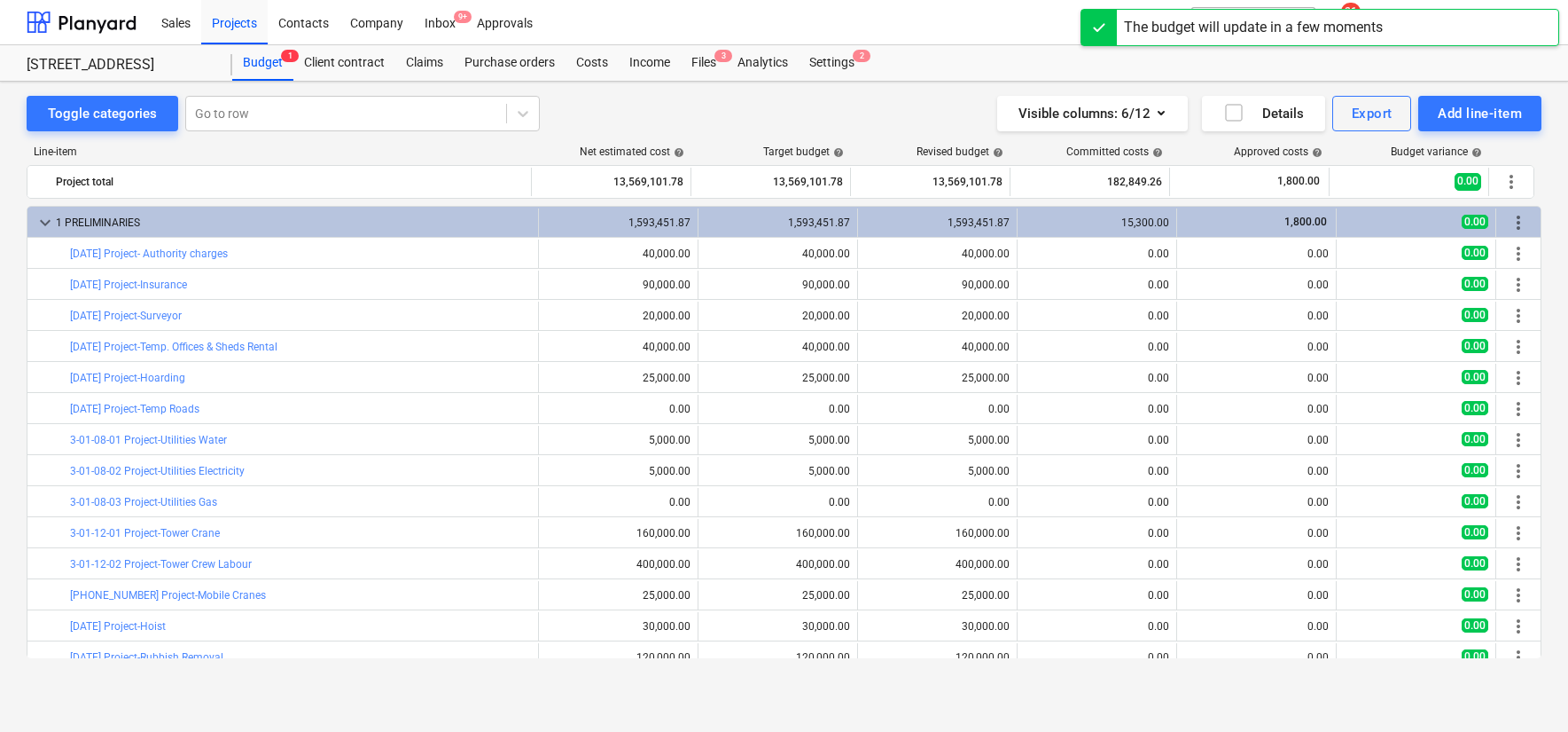
scroll to position [545, 0]
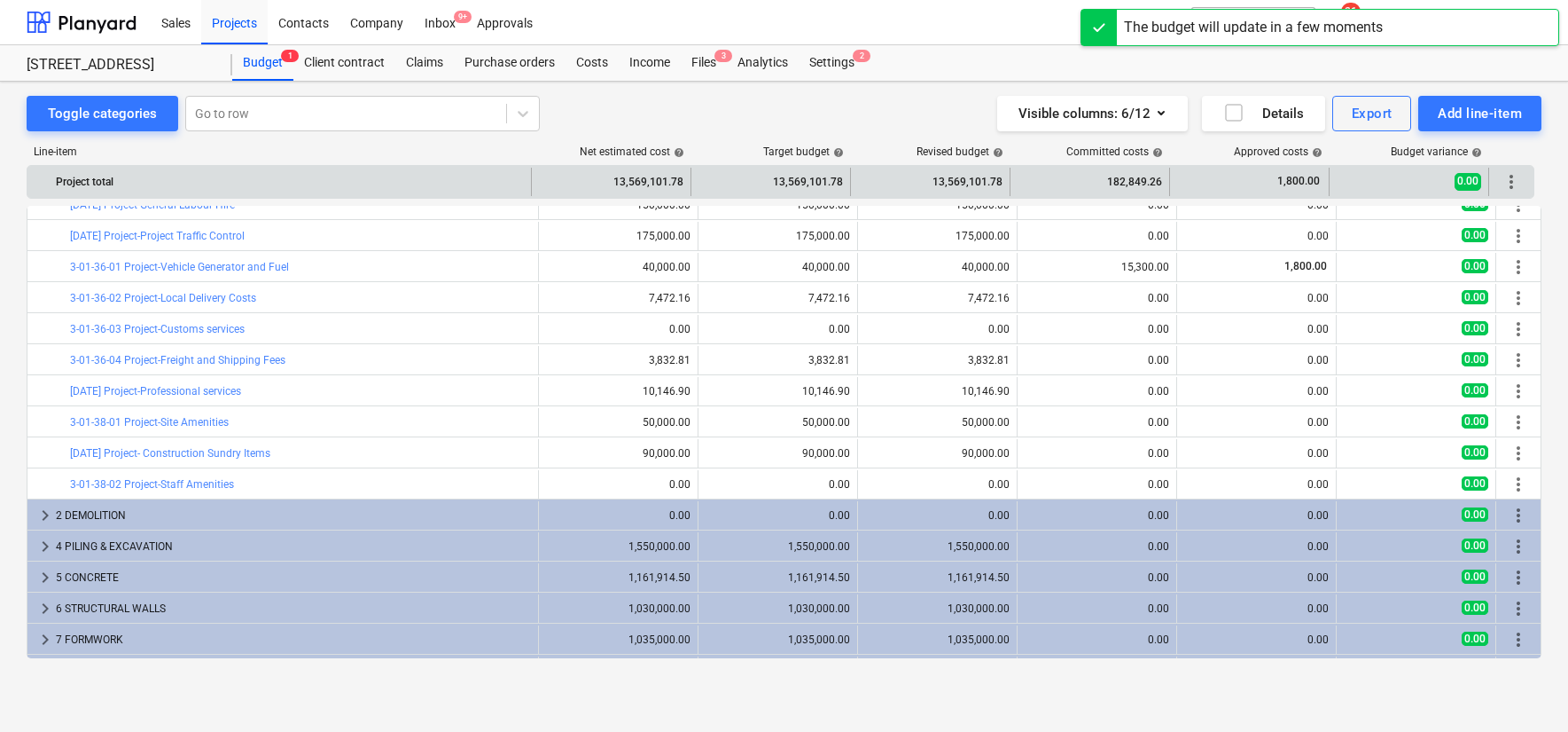
click at [197, 182] on div "Project total" at bounding box center [290, 182] width 468 height 29
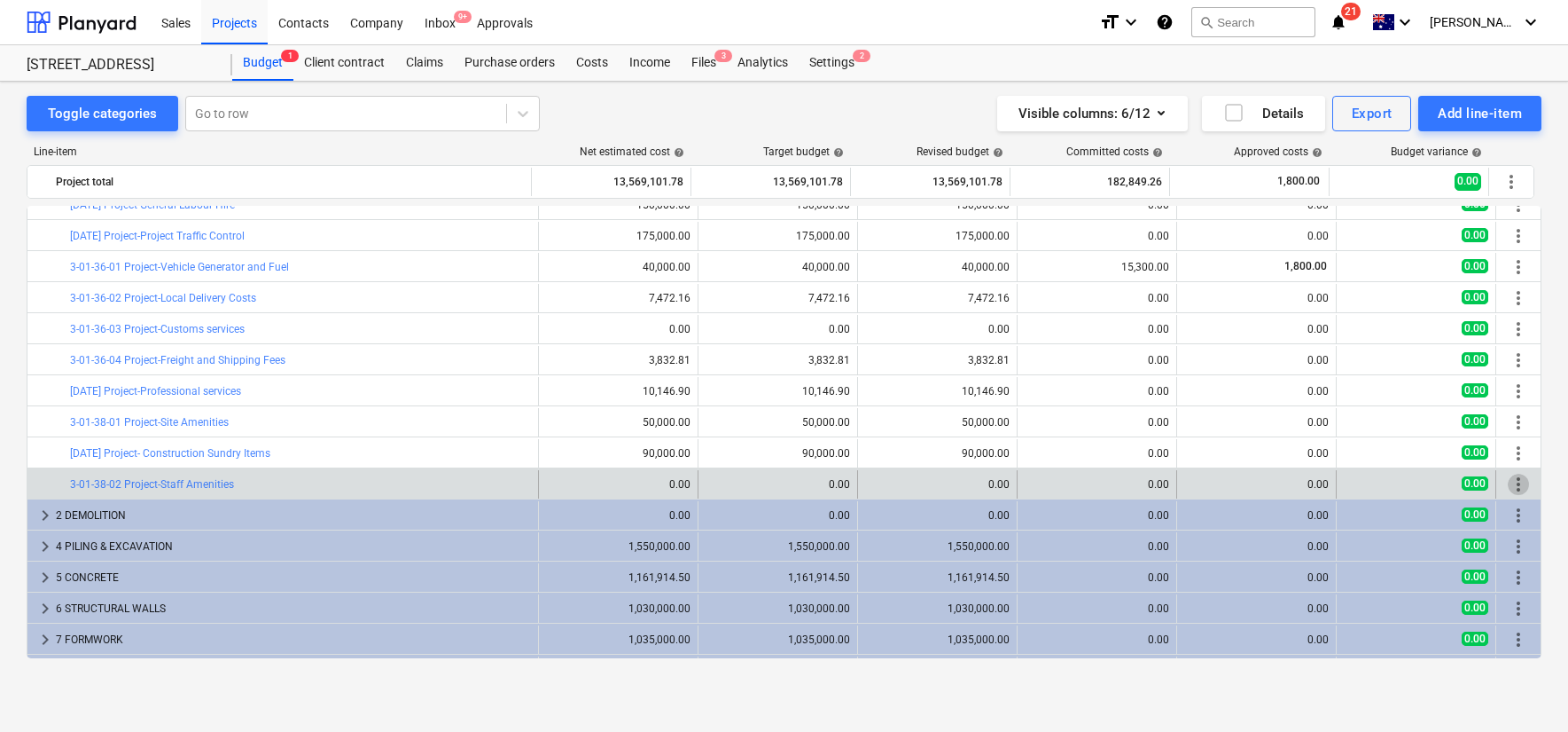
click at [1517, 486] on span "more_vert" at bounding box center [1518, 484] width 21 height 21
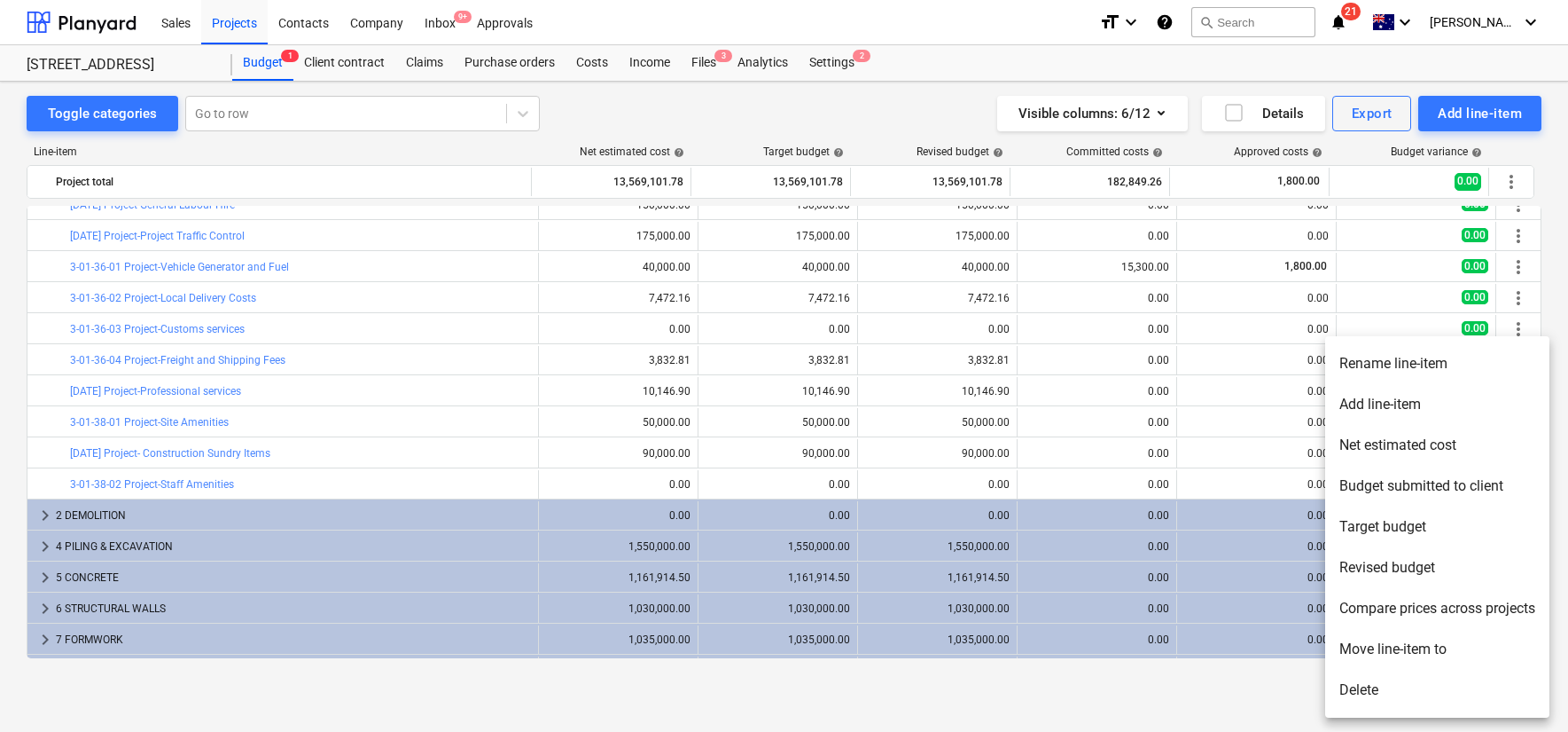
click at [307, 249] on div at bounding box center [784, 366] width 1568 height 732
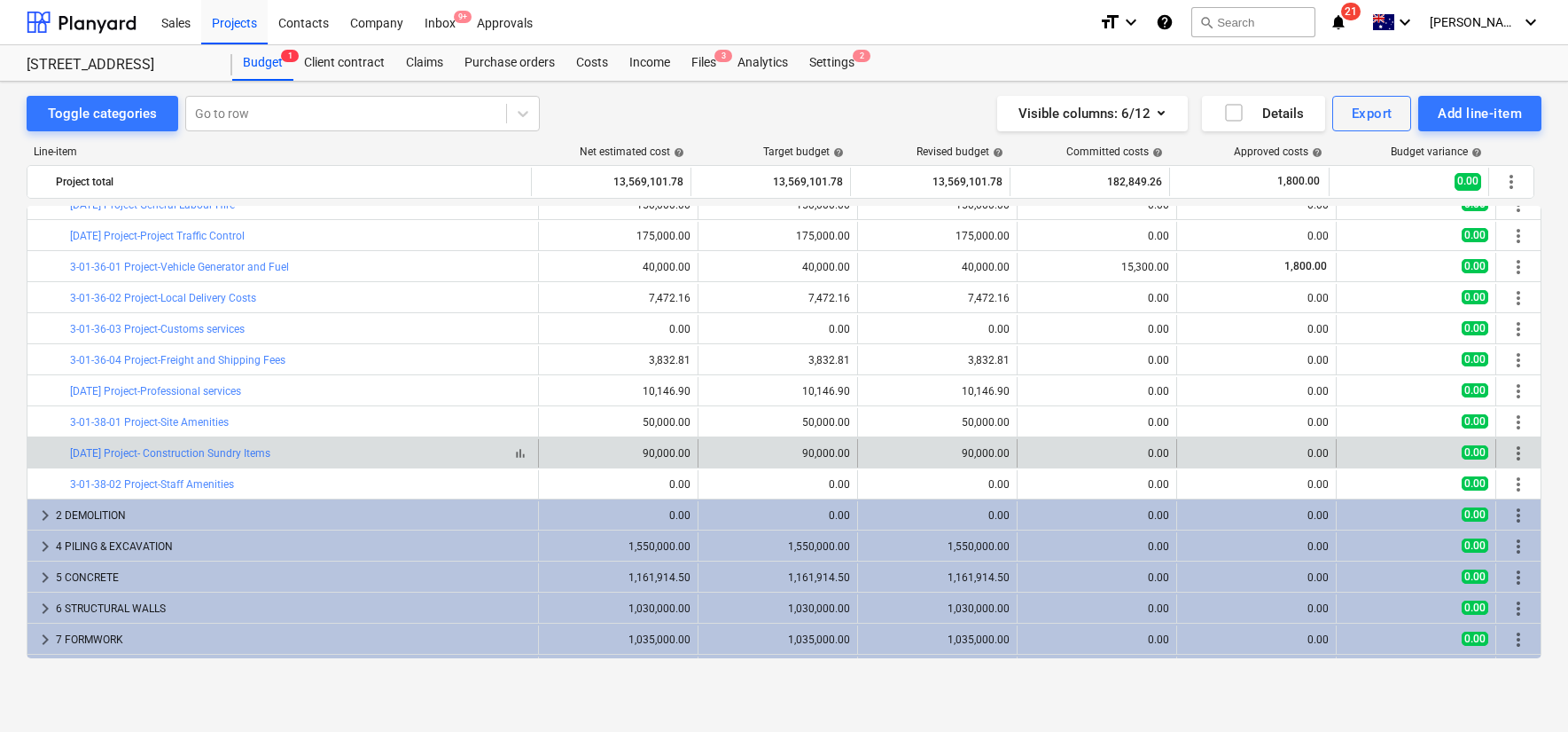
drag, startPoint x: 510, startPoint y: 484, endPoint x: 508, endPoint y: 453, distance: 31.1
click at [508, 453] on div "keyboard_arrow_down 1 PRELIMINARIES 1,593,451.87 1,593,451.87 1,593,451.87 15,3…" at bounding box center [784, 498] width 1515 height 1676
drag, startPoint x: 1518, startPoint y: 483, endPoint x: 1515, endPoint y: 454, distance: 29.2
click at [1516, 449] on div "keyboard_arrow_down 1 PRELIMINARIES 1,593,451.87 1,593,451.87 1,593,451.87 15,3…" at bounding box center [784, 498] width 1515 height 1676
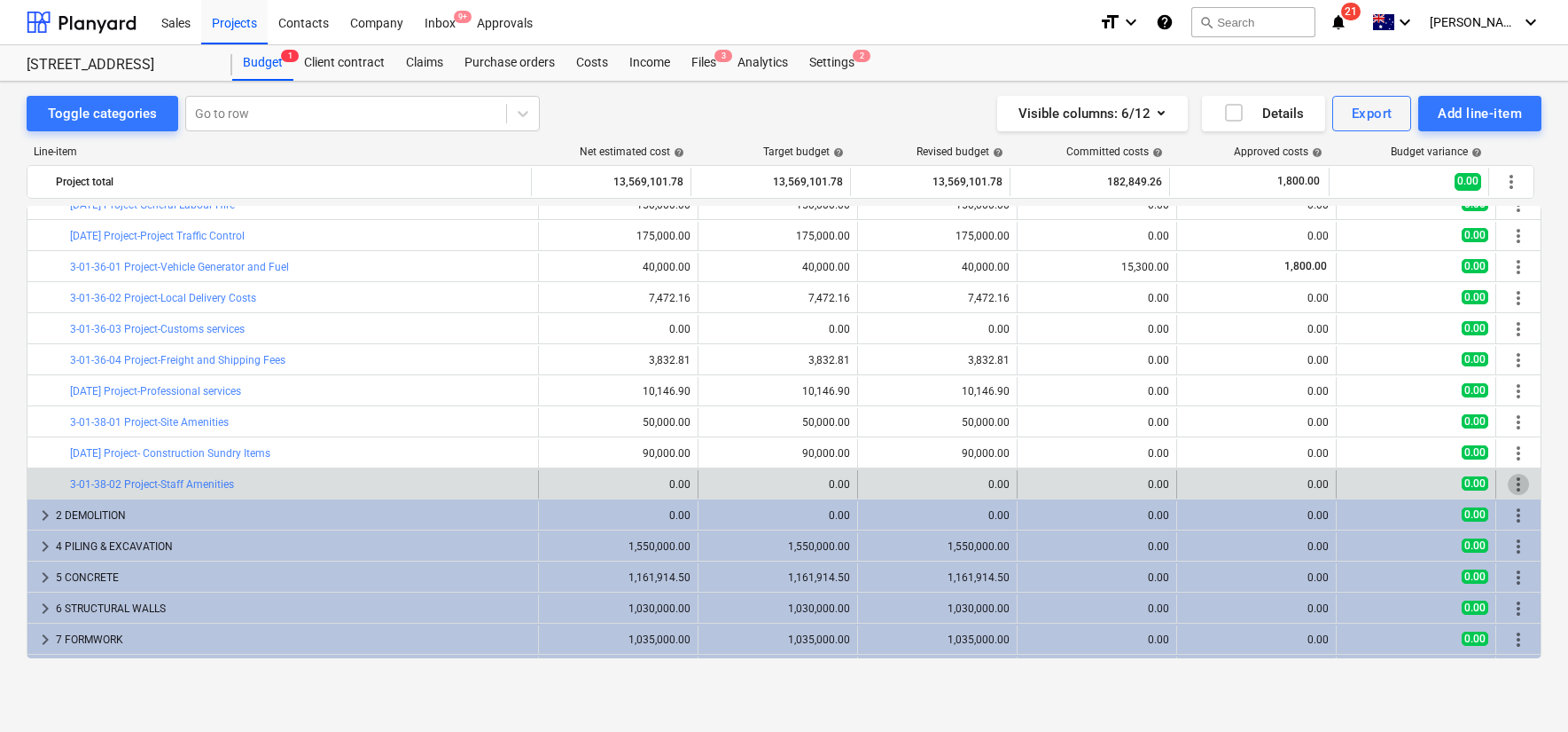
click at [1514, 481] on span "more_vert" at bounding box center [1518, 484] width 21 height 21
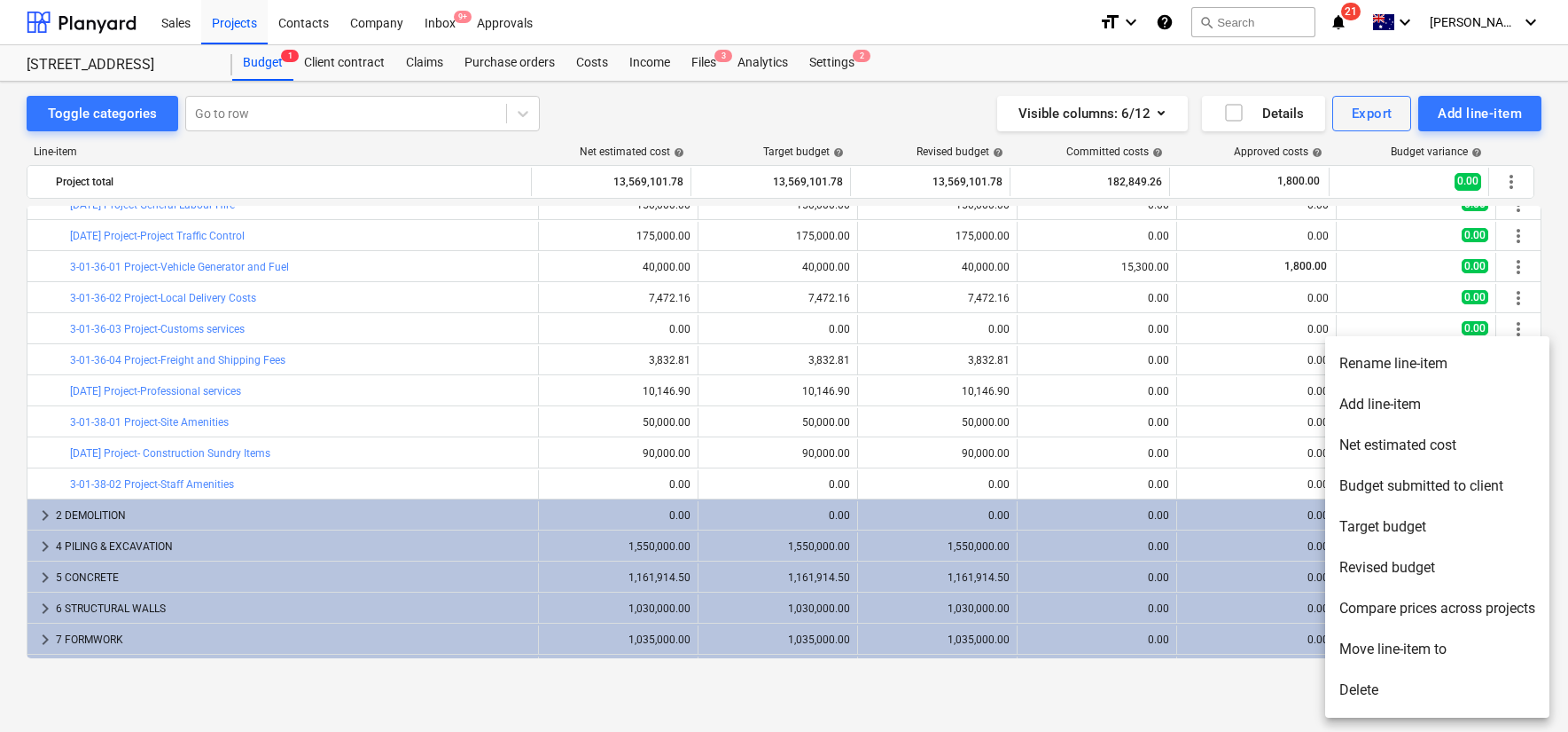
drag, startPoint x: 568, startPoint y: 492, endPoint x: 510, endPoint y: 485, distance: 58.4
click at [564, 490] on div at bounding box center [784, 366] width 1568 height 732
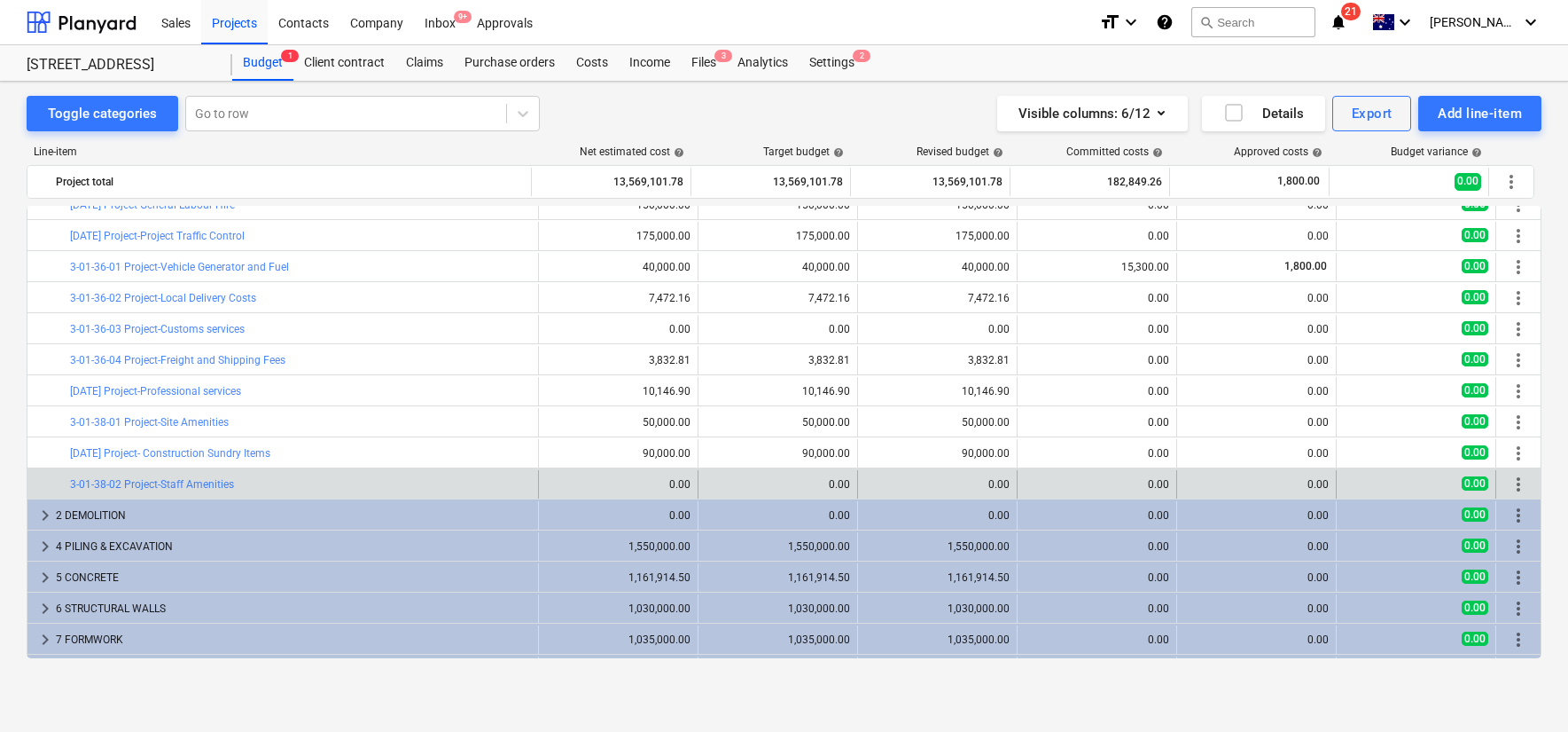
click at [43, 474] on div at bounding box center [41, 484] width 14 height 29
click at [1512, 484] on span "more_vert" at bounding box center [1518, 484] width 21 height 21
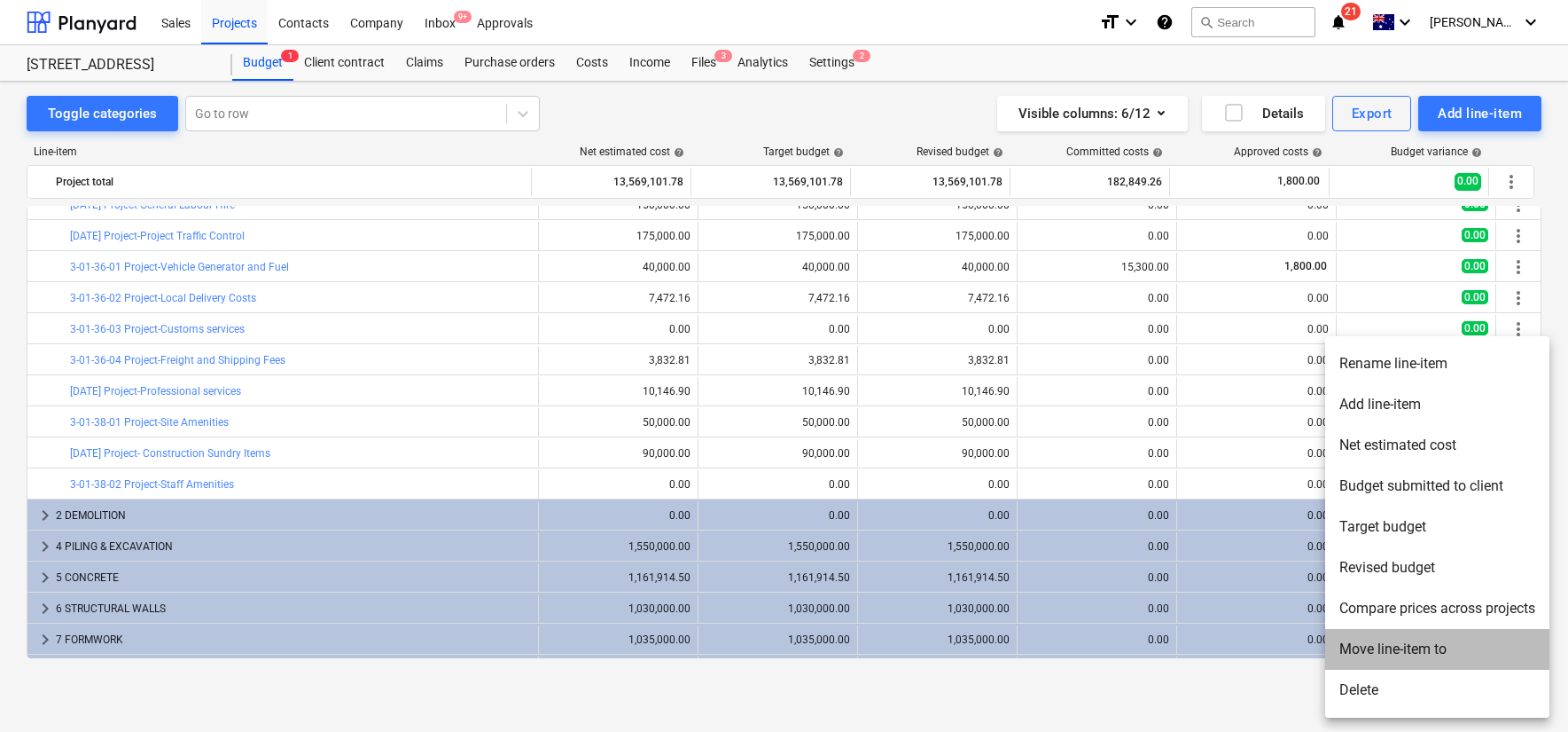
click at [1455, 642] on li "Move line-item to" at bounding box center [1438, 649] width 224 height 41
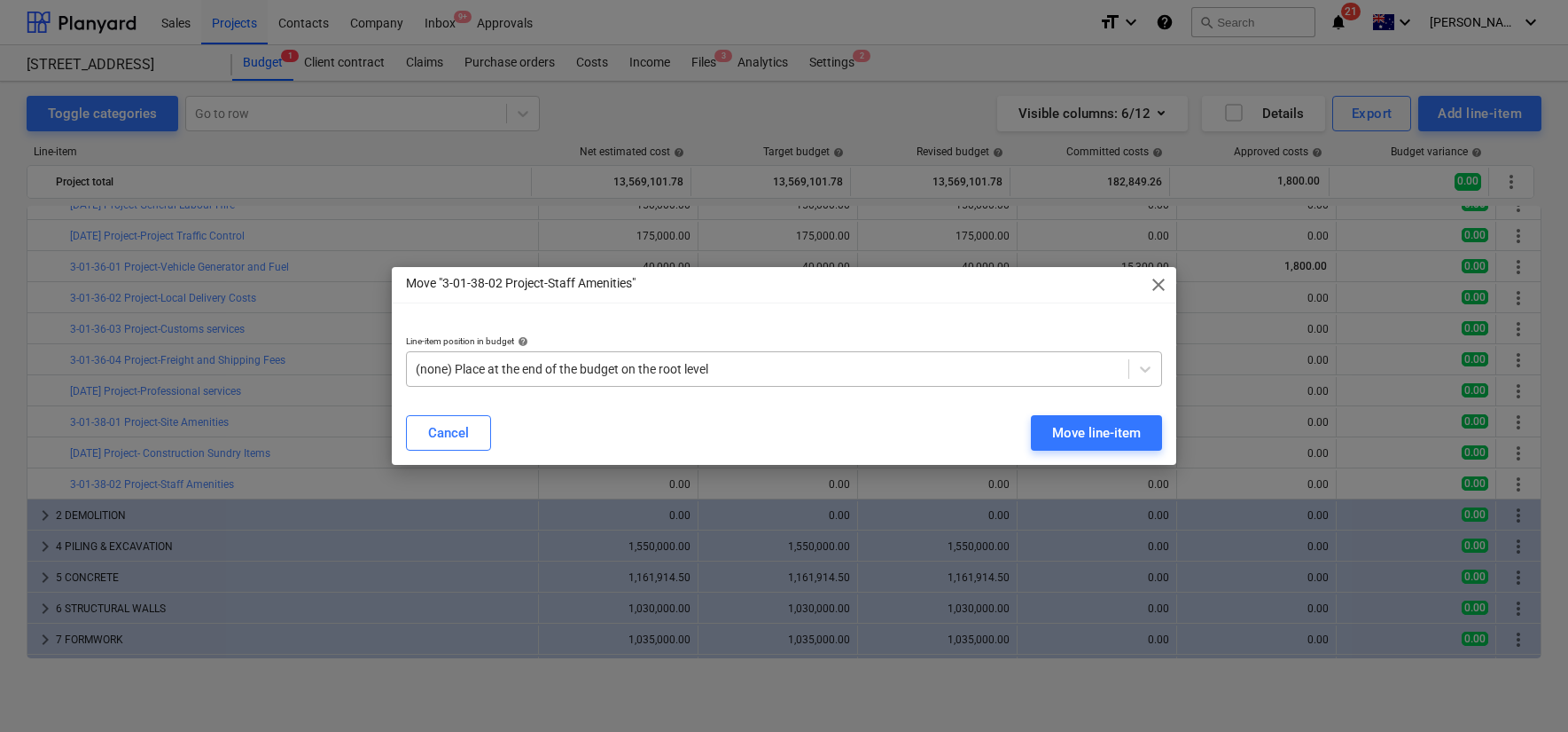
click at [852, 360] on div at bounding box center [768, 368] width 704 height 17
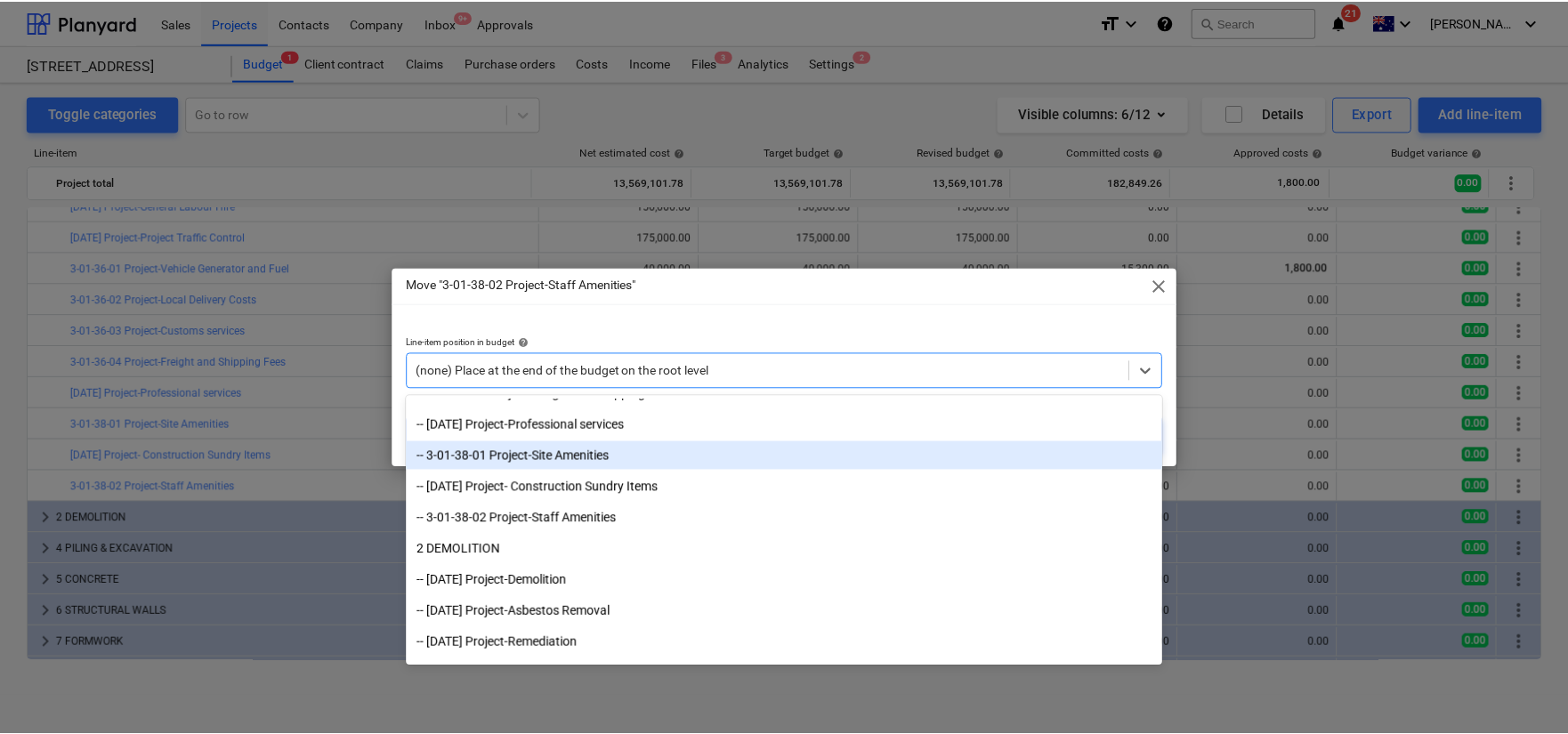
scroll to position [738, 0]
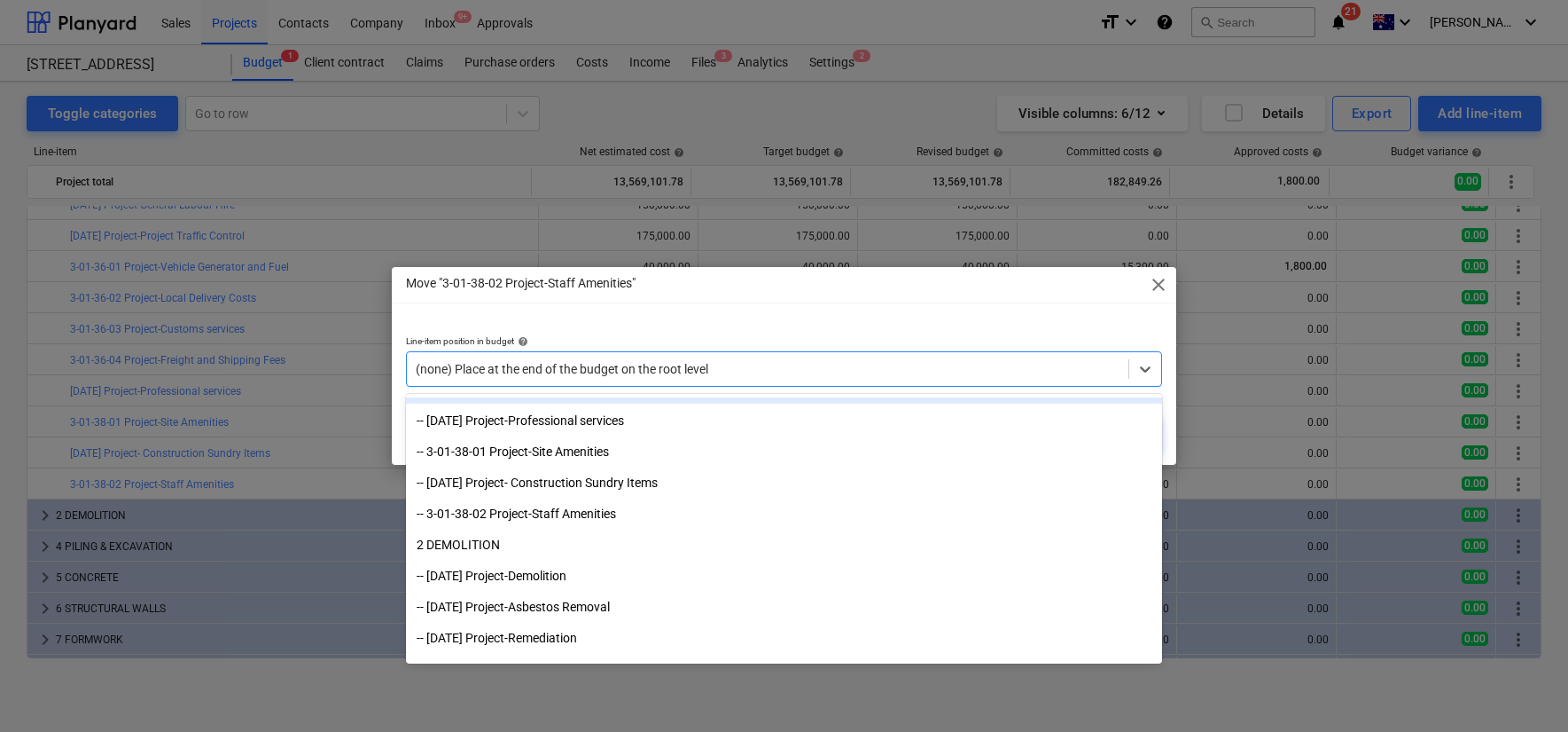
click at [1161, 287] on span "close" at bounding box center [1158, 285] width 21 height 21
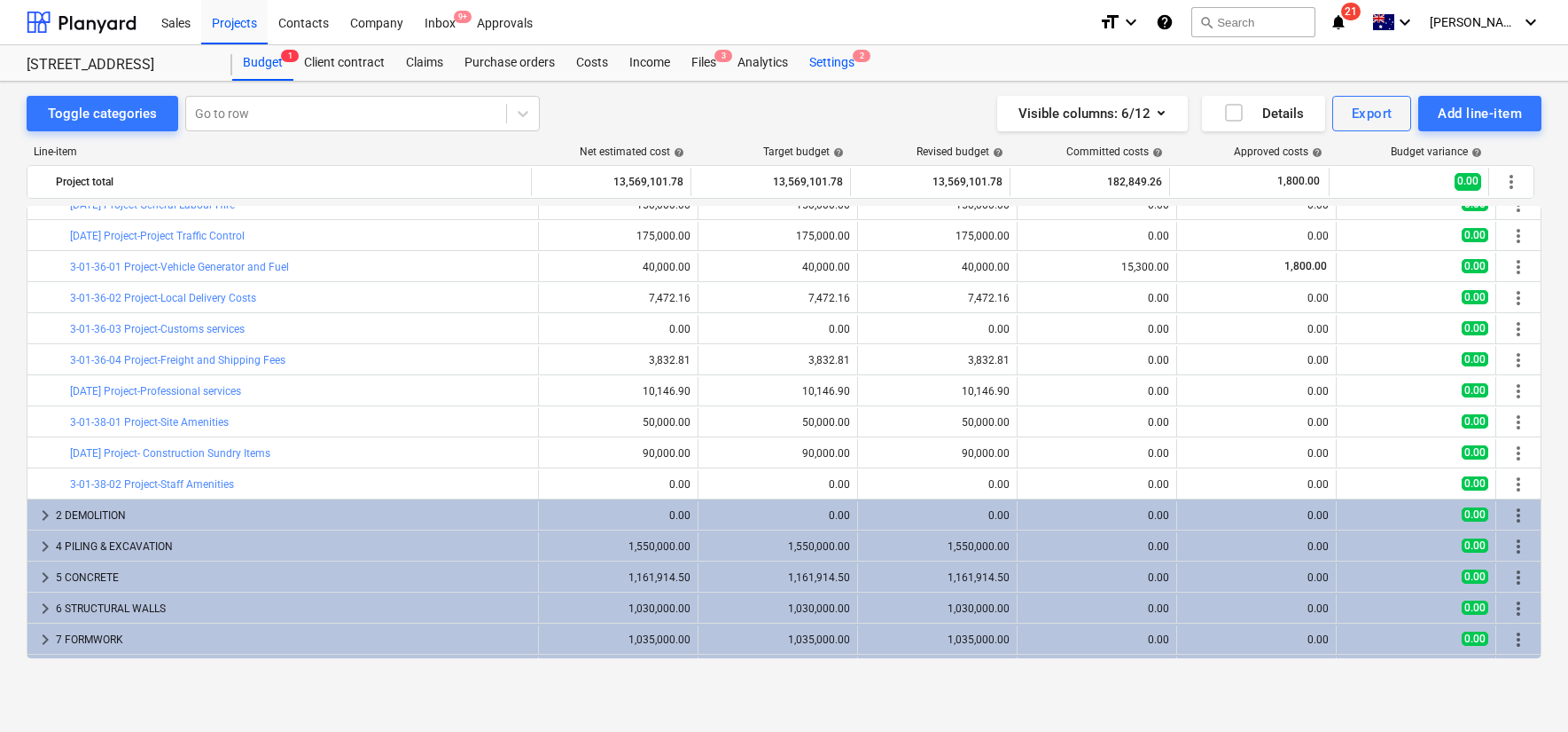
click at [819, 59] on div "Settings 2" at bounding box center [831, 62] width 66 height 35
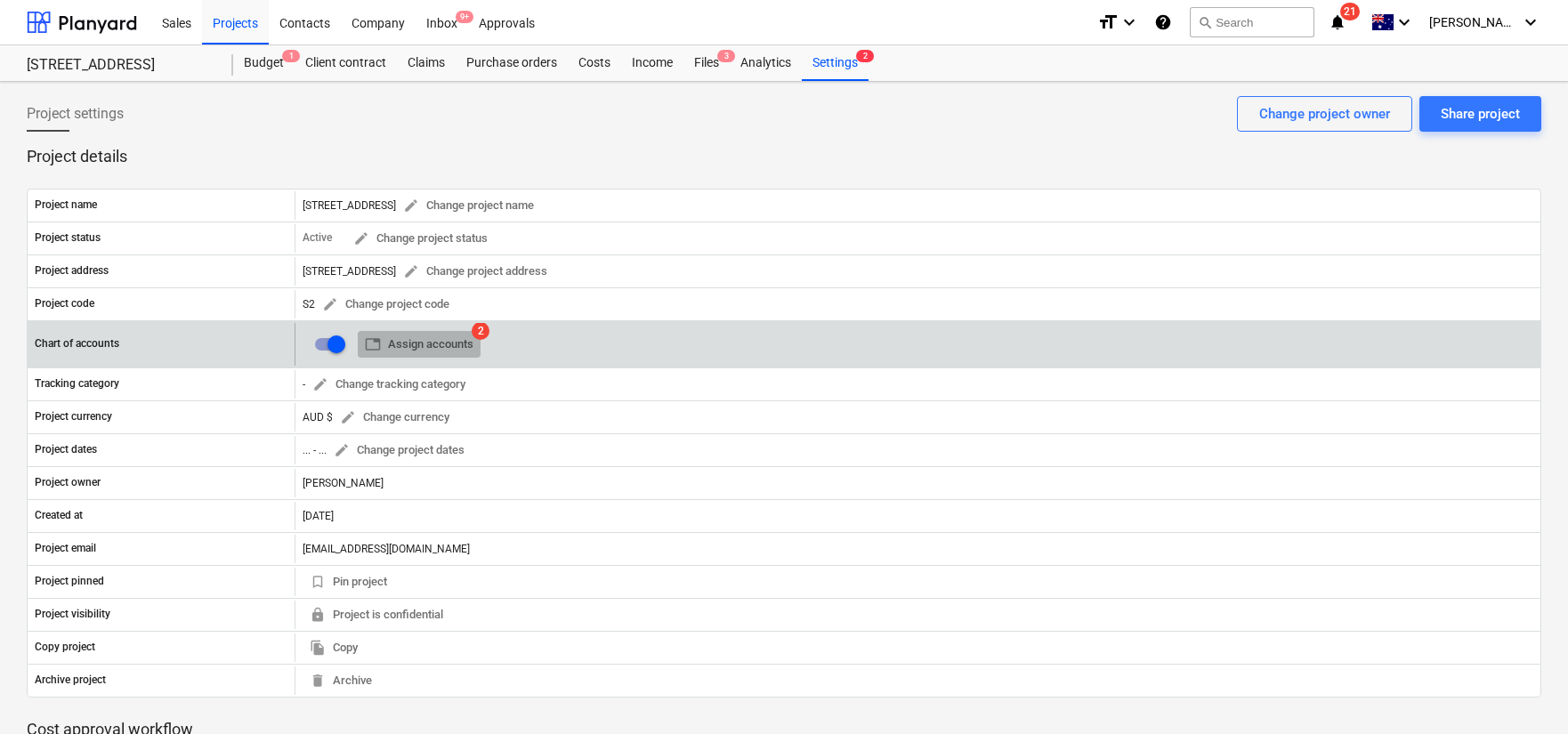
click at [445, 353] on span "table Assign accounts" at bounding box center [419, 344] width 109 height 20
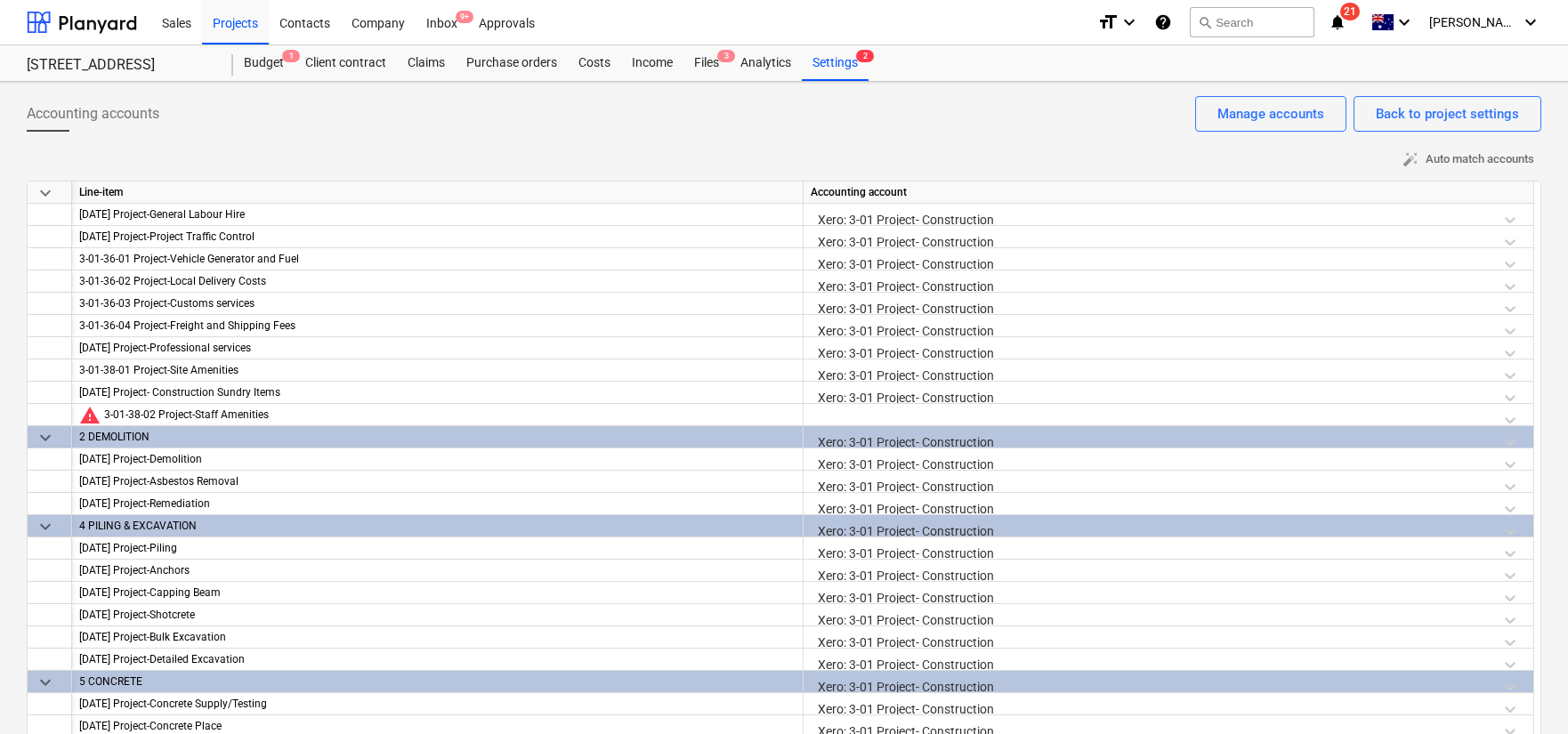
scroll to position [355, 0]
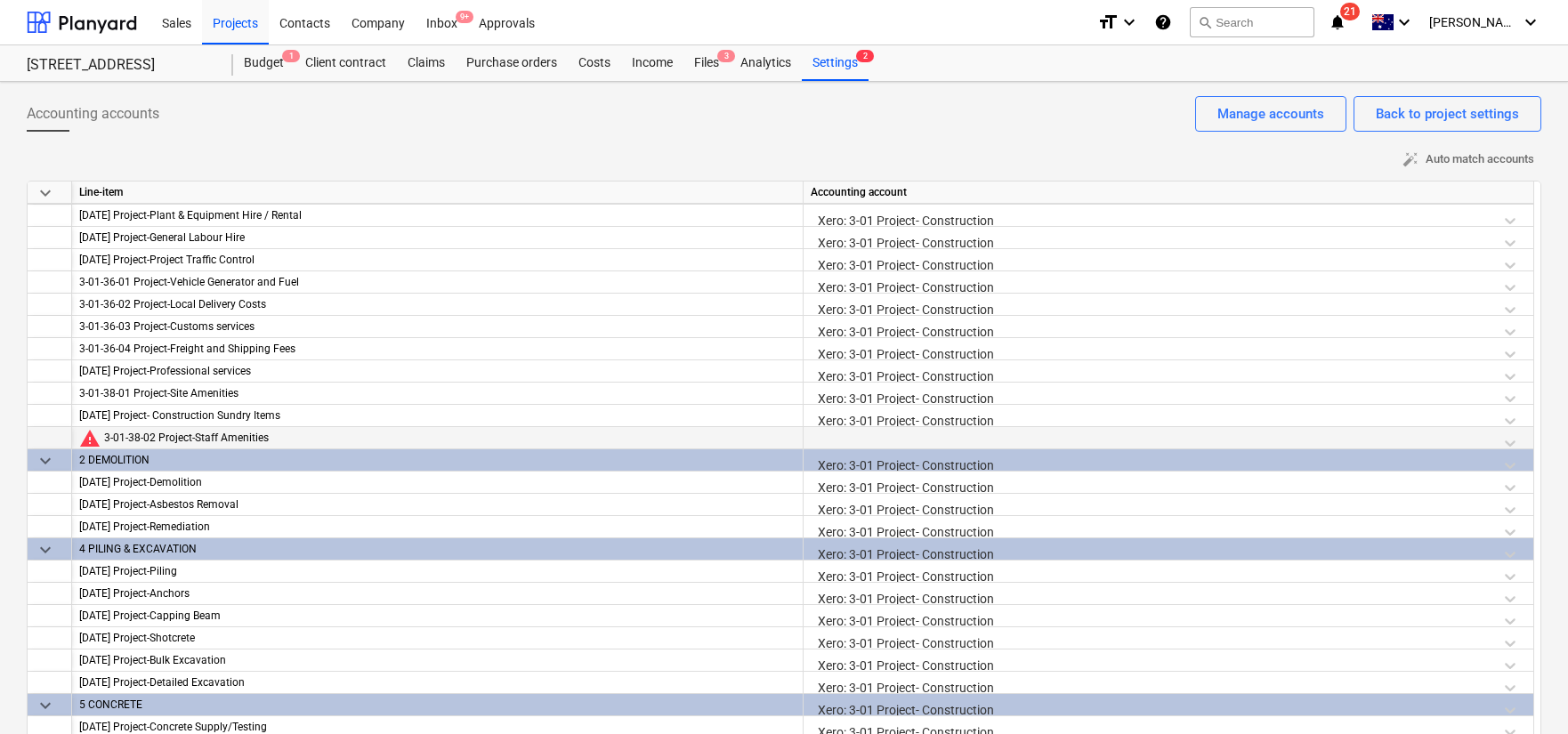
click at [1509, 438] on div at bounding box center [1168, 443] width 715 height 31
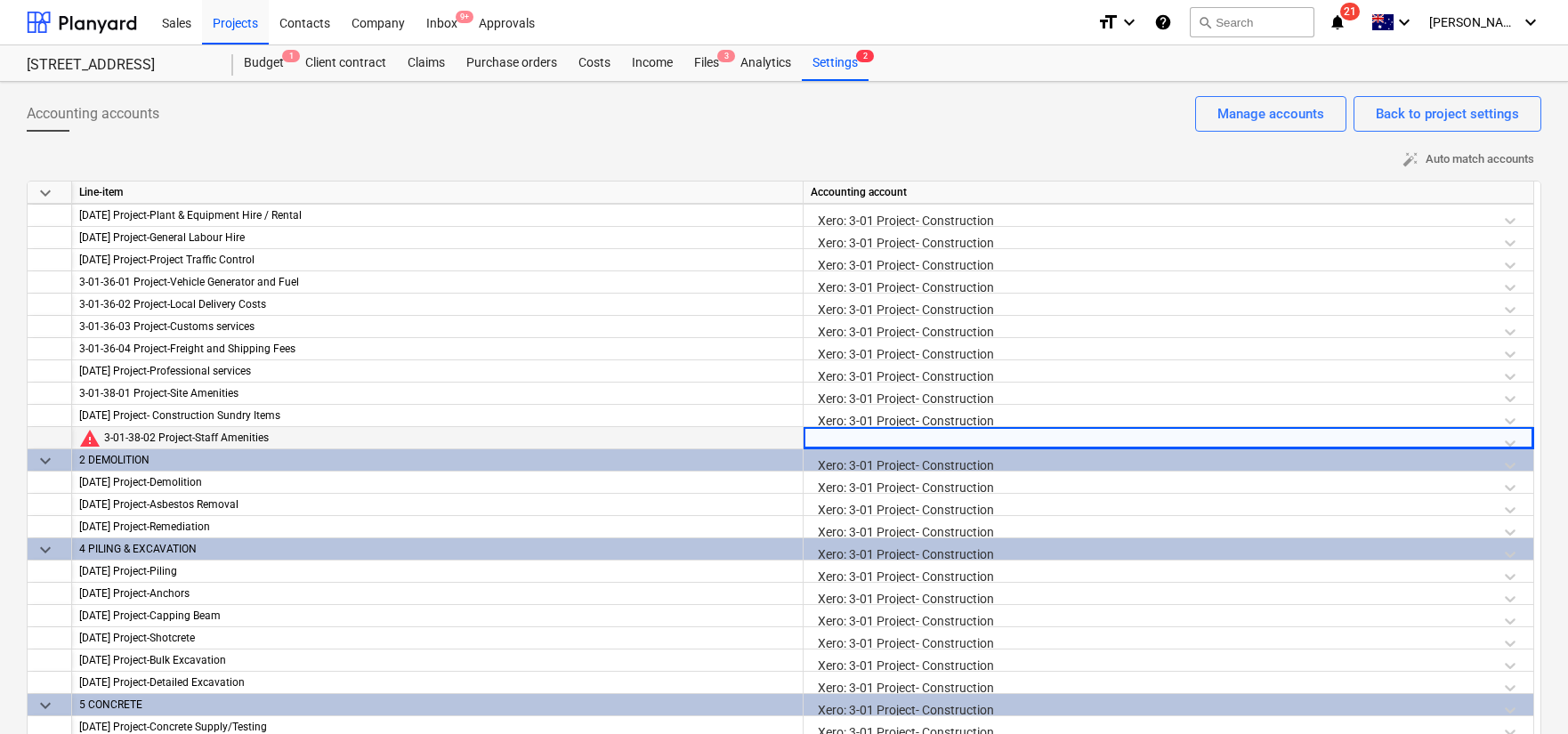
click at [1511, 438] on div at bounding box center [1168, 443] width 715 height 31
click at [1511, 441] on div at bounding box center [1168, 443] width 715 height 31
click at [1510, 443] on div at bounding box center [1168, 443] width 715 height 31
click at [1449, 441] on div at bounding box center [1168, 443] width 715 height 31
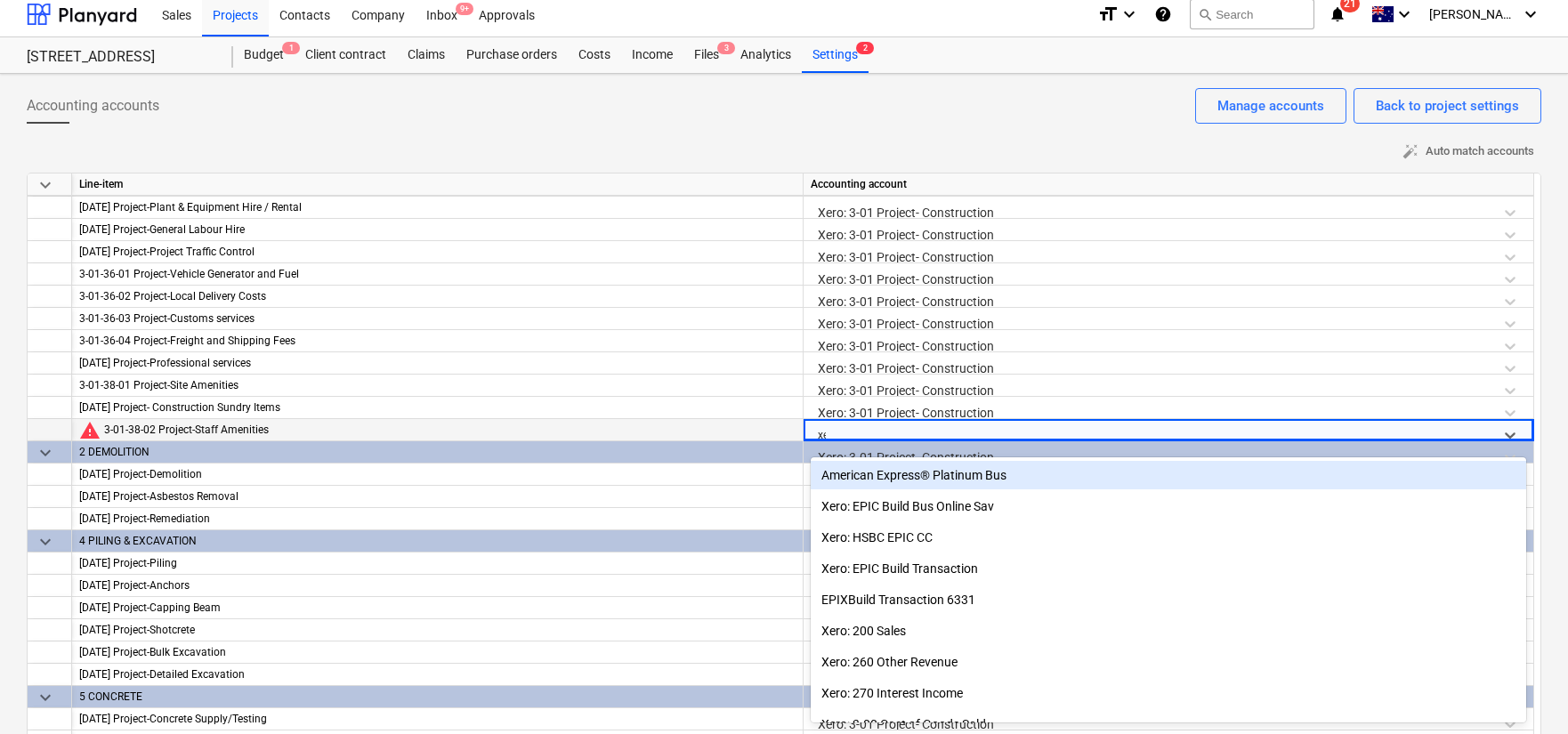
scroll to position [9, 0]
type input "xero: 3-01"
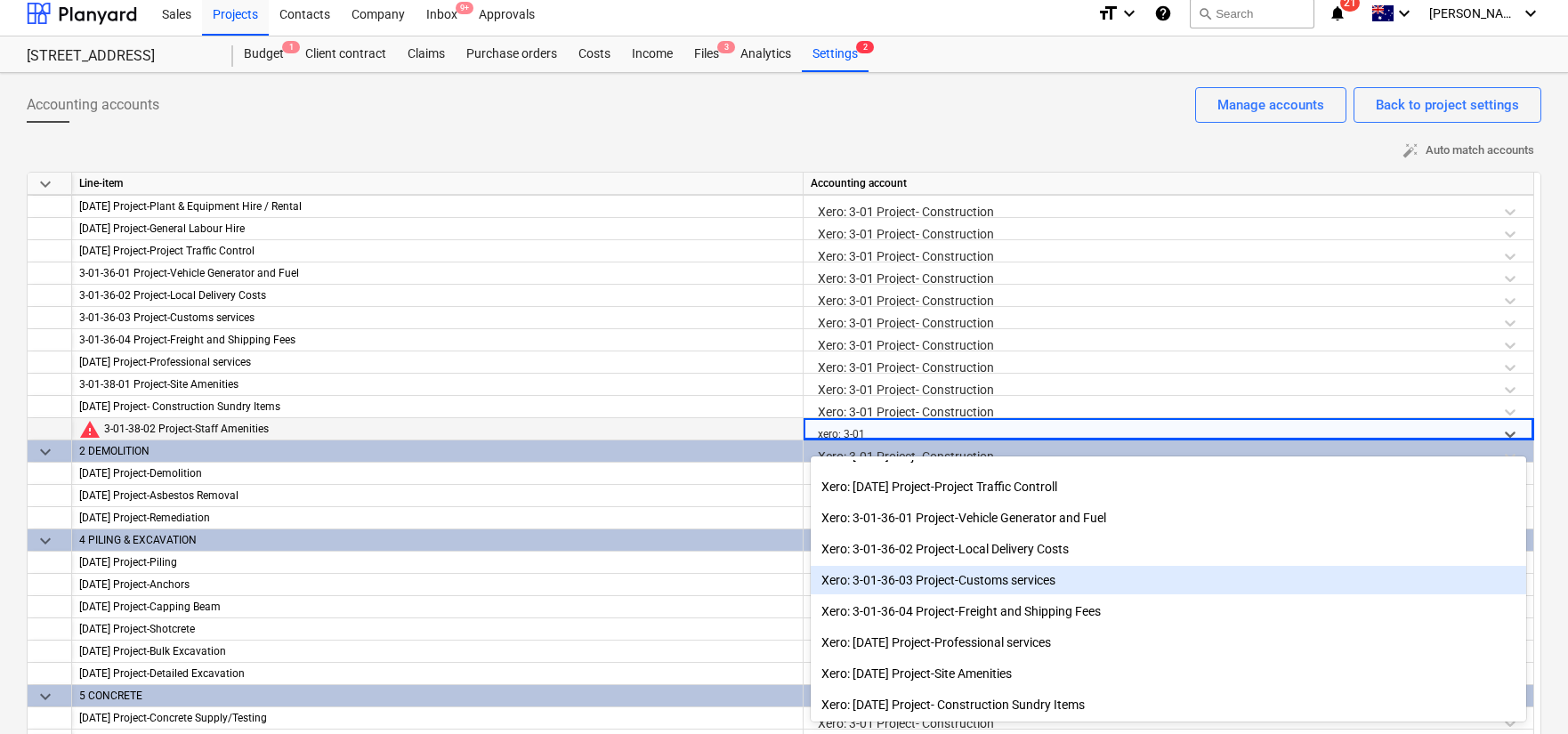
scroll to position [48, 0]
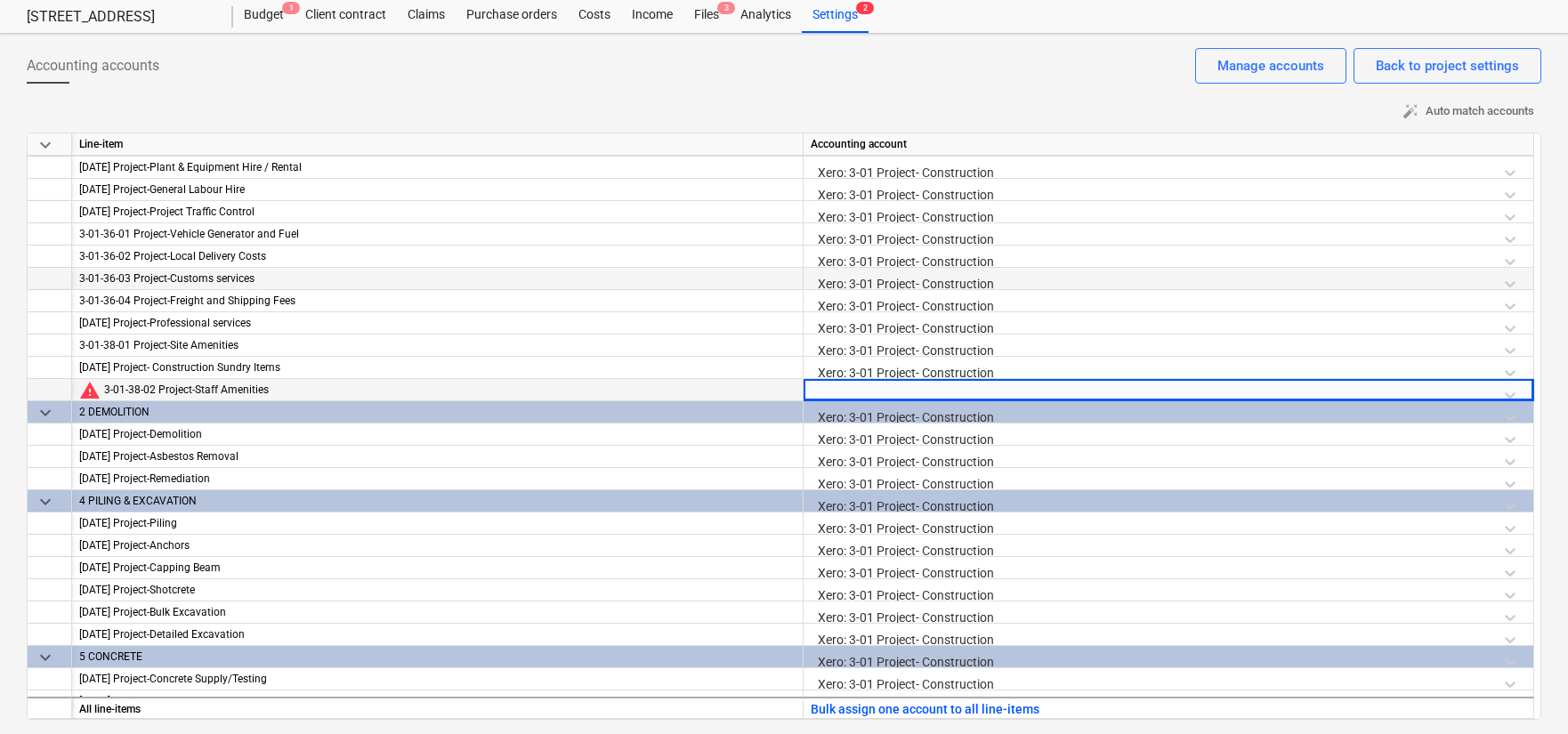
click at [735, 276] on div "3-01-36-03 Project-Customs services" at bounding box center [437, 278] width 716 height 22
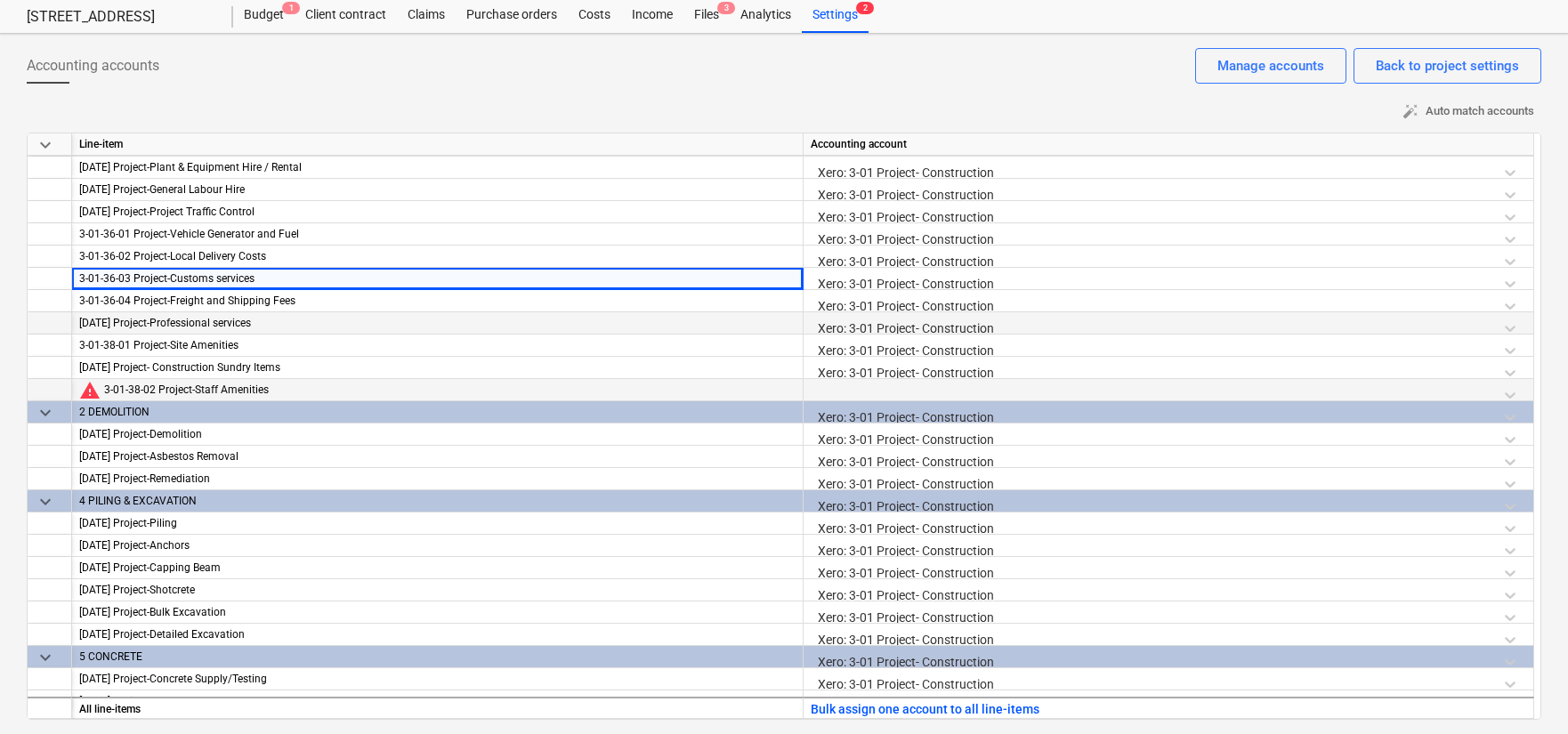
click at [1129, 321] on div "Xero: 3-01 Project- Construction" at bounding box center [1168, 327] width 715 height 31
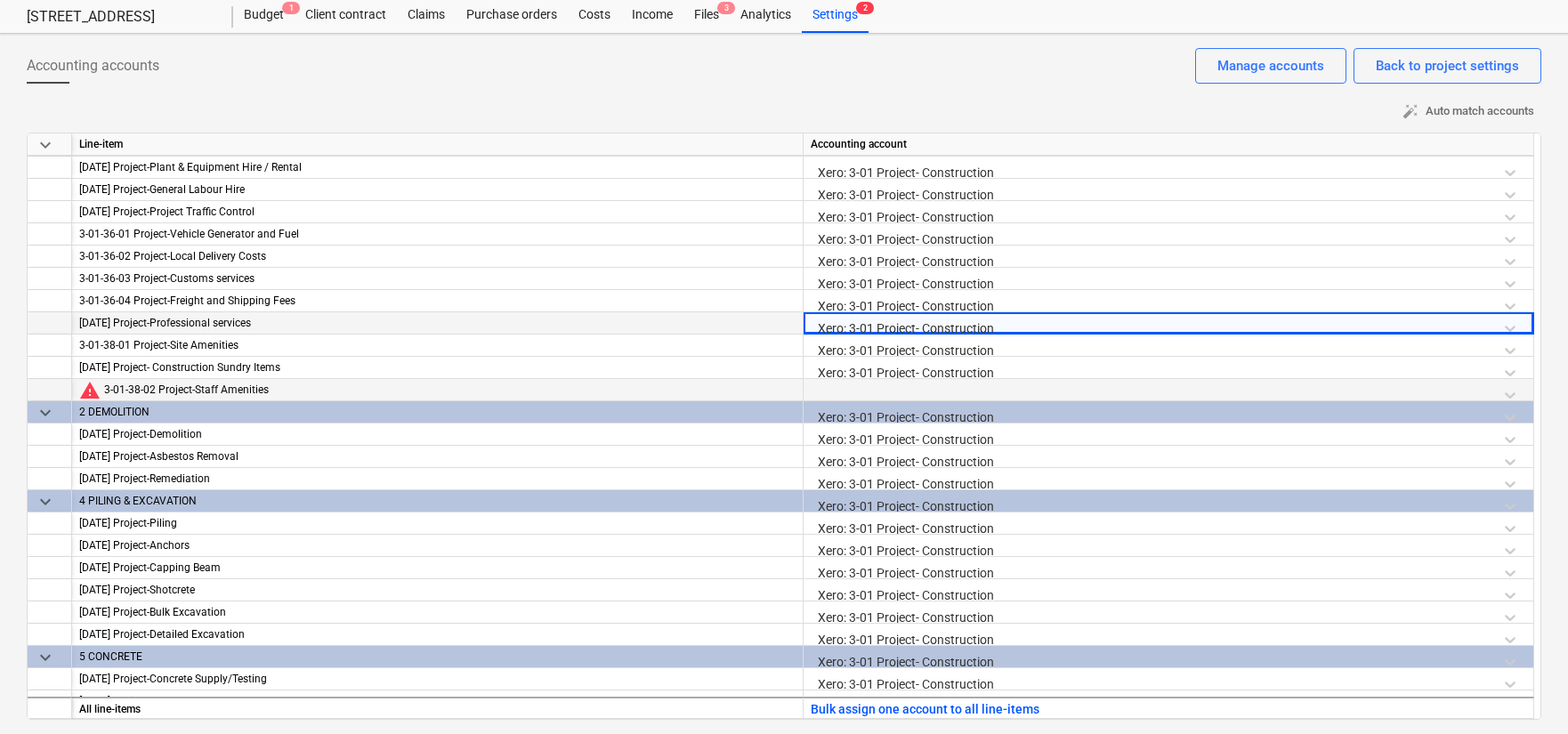
click at [1512, 324] on div "Xero: 3-01 Project- Construction" at bounding box center [1168, 327] width 715 height 31
click at [1511, 328] on div "Xero: 3-01 Project- Construction" at bounding box center [1168, 327] width 715 height 31
click at [1511, 393] on div at bounding box center [1168, 394] width 715 height 31
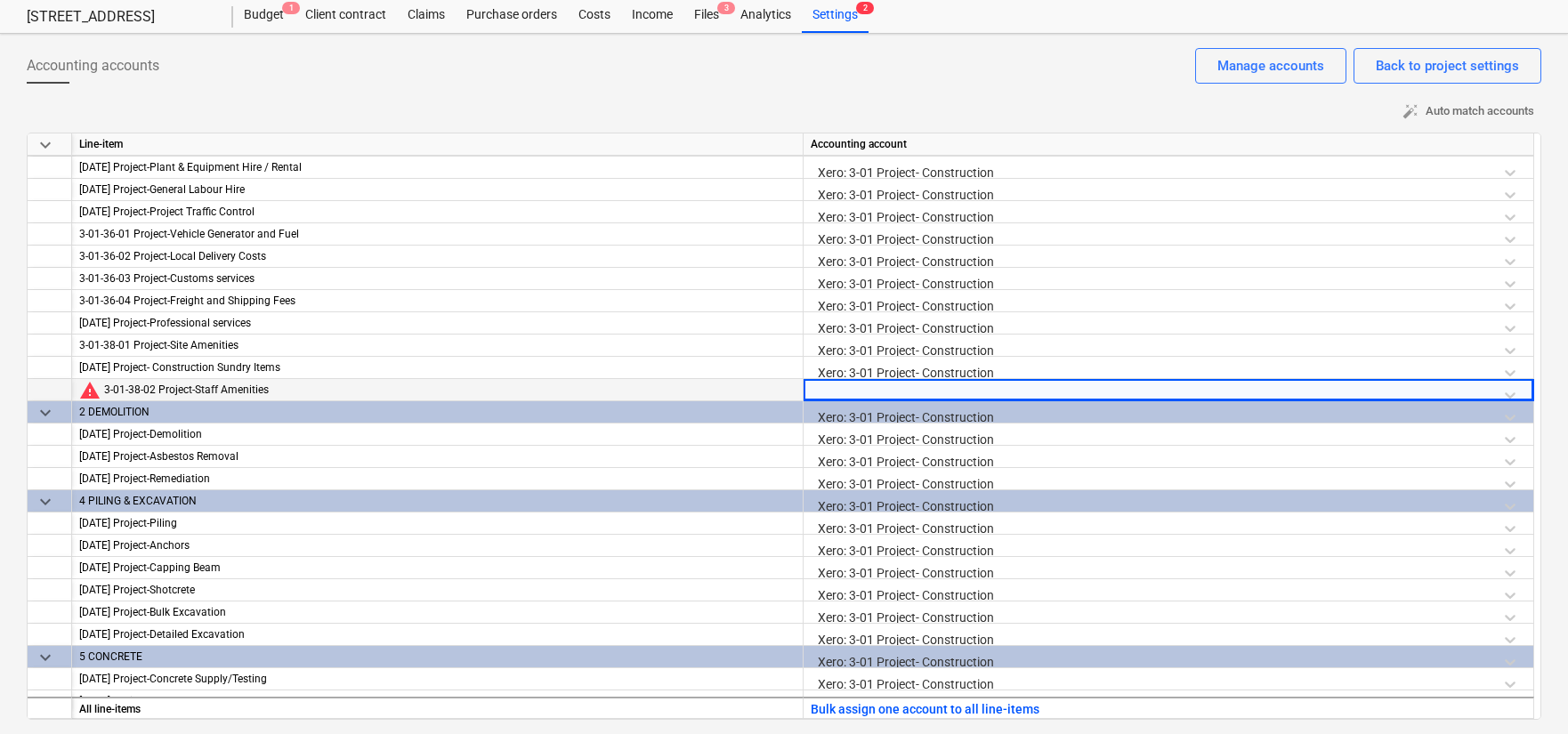
click at [1511, 393] on div at bounding box center [1168, 394] width 715 height 31
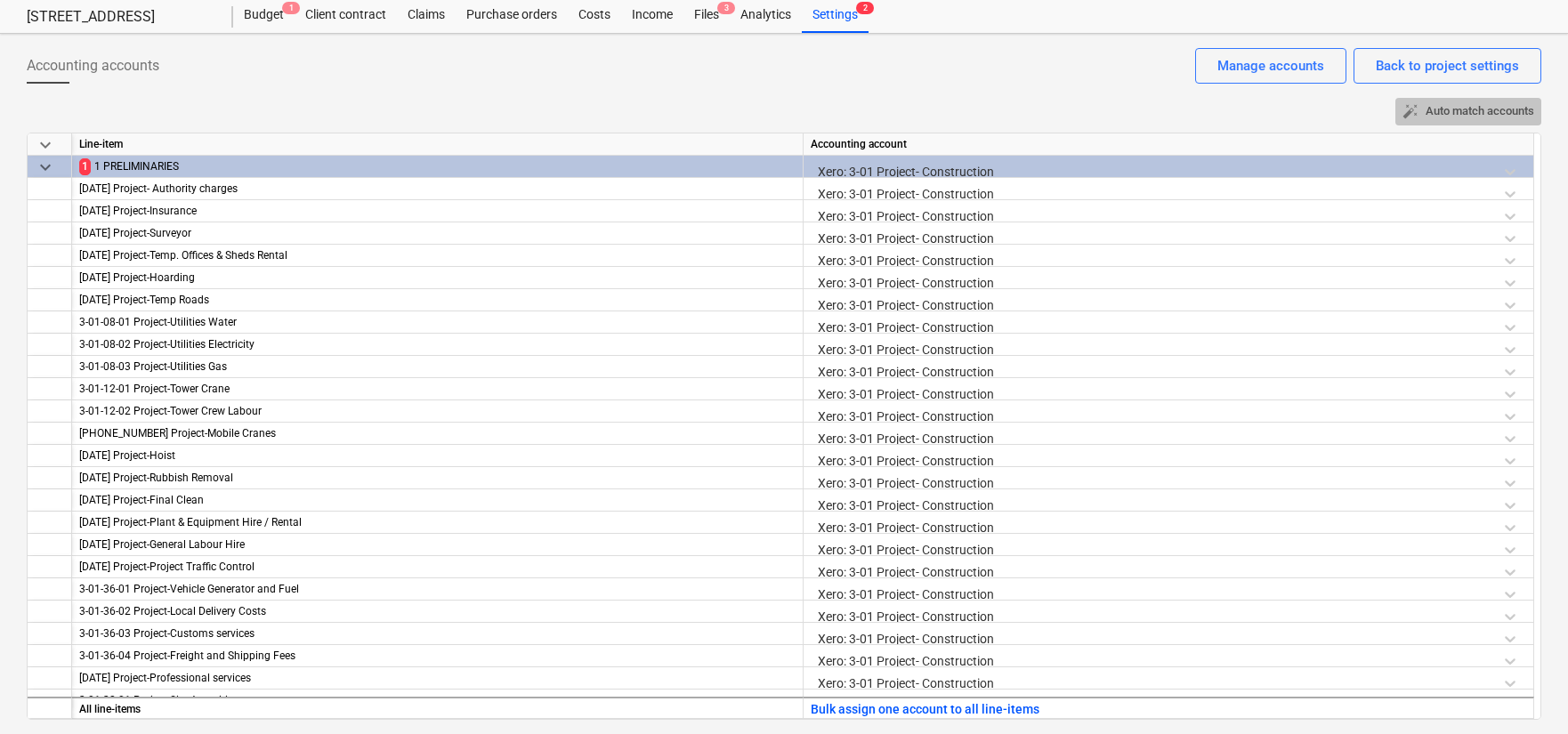
click at [1461, 102] on span "auto_fix_high Auto match accounts" at bounding box center [1468, 111] width 132 height 20
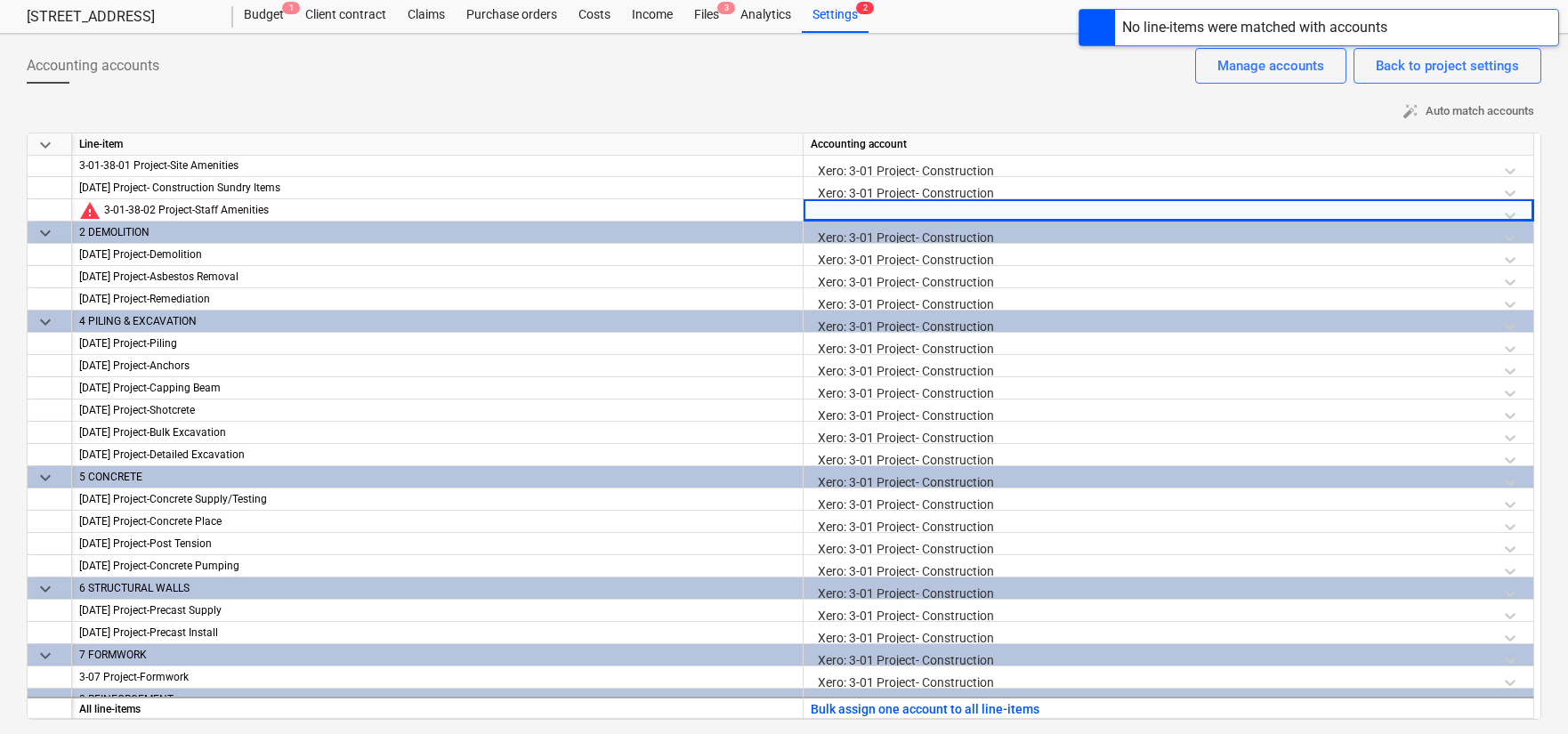
scroll to position [542, 0]
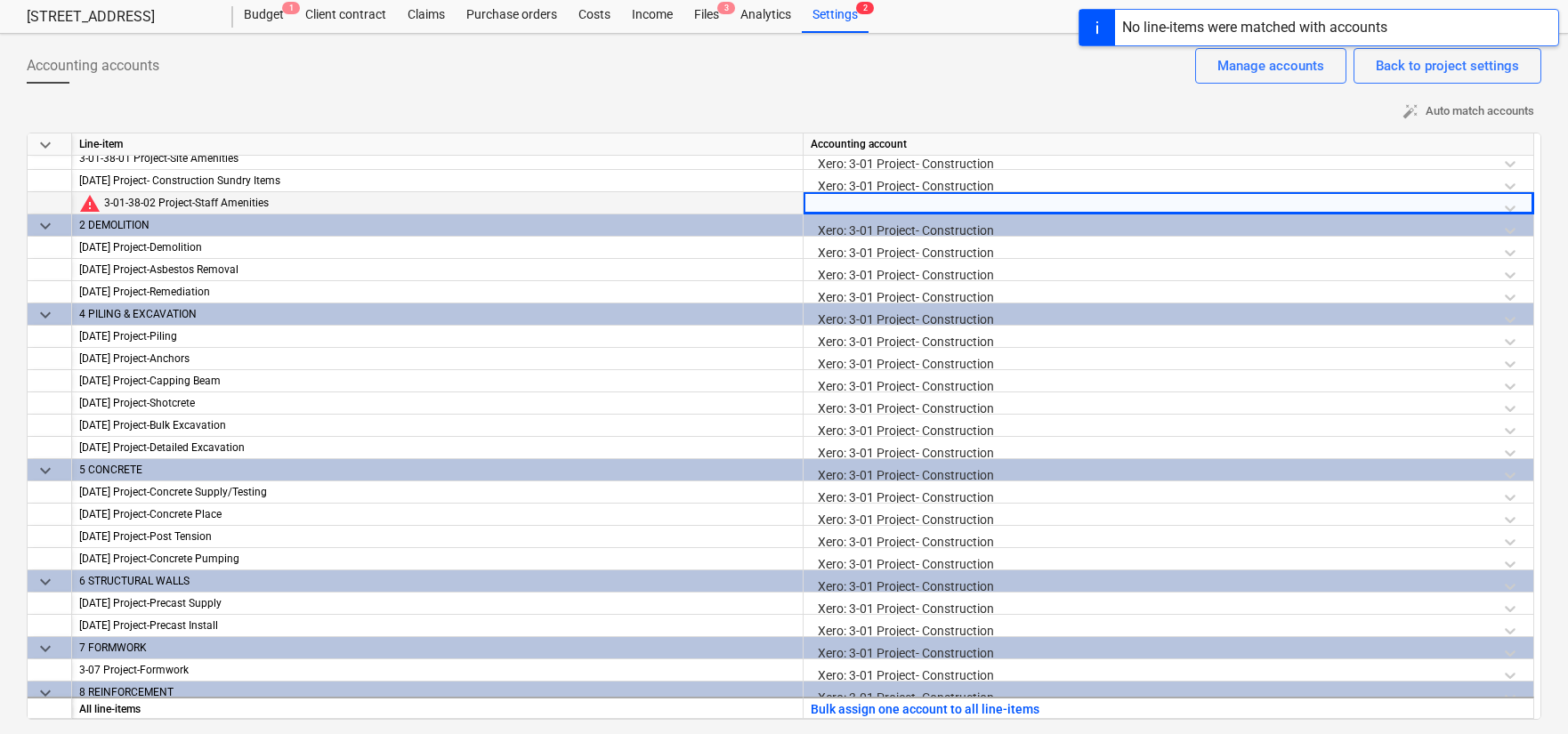
click at [1095, 206] on div at bounding box center [1168, 208] width 715 height 31
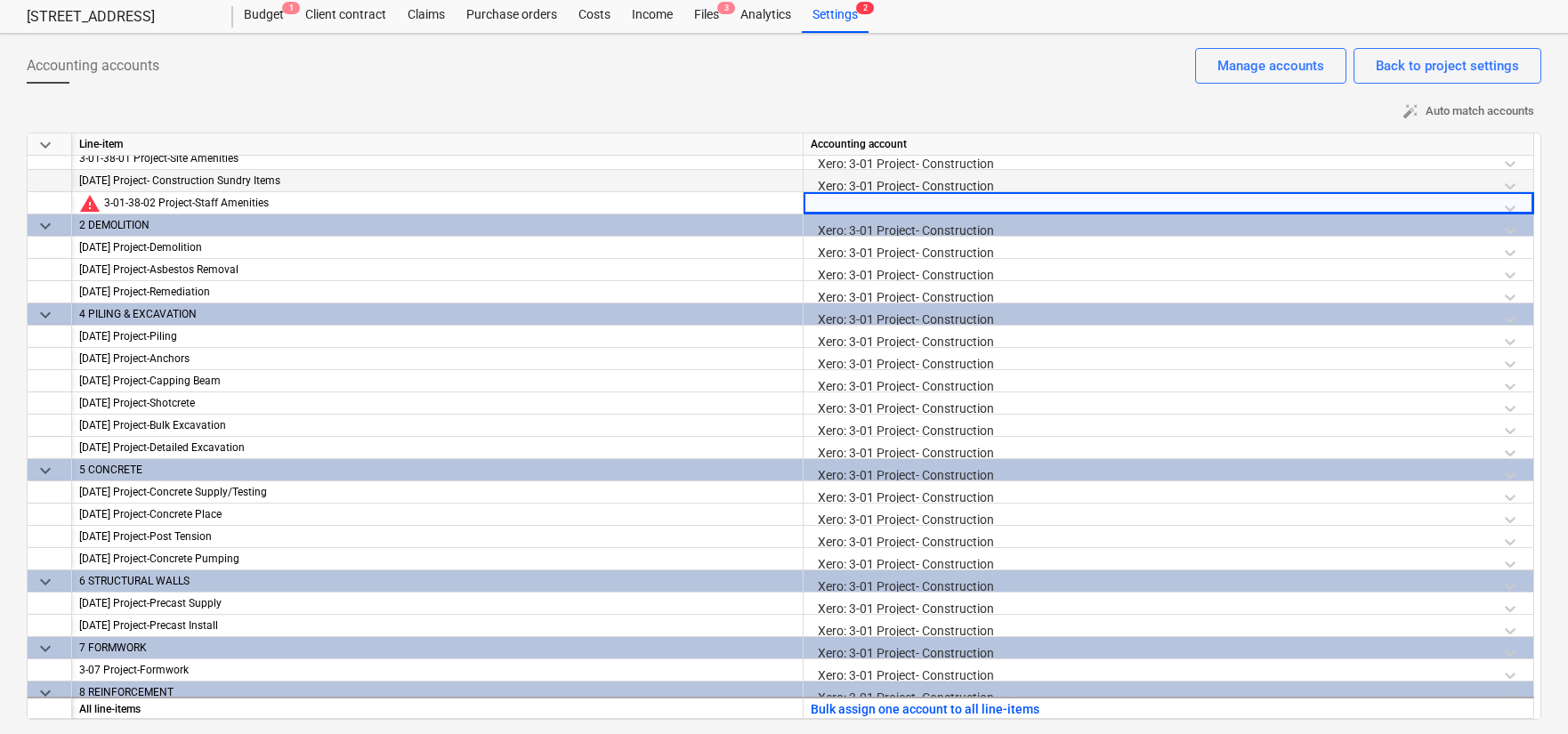
click at [481, 185] on div "[DATE] Project- Construction Sundry Items" at bounding box center [437, 181] width 716 height 22
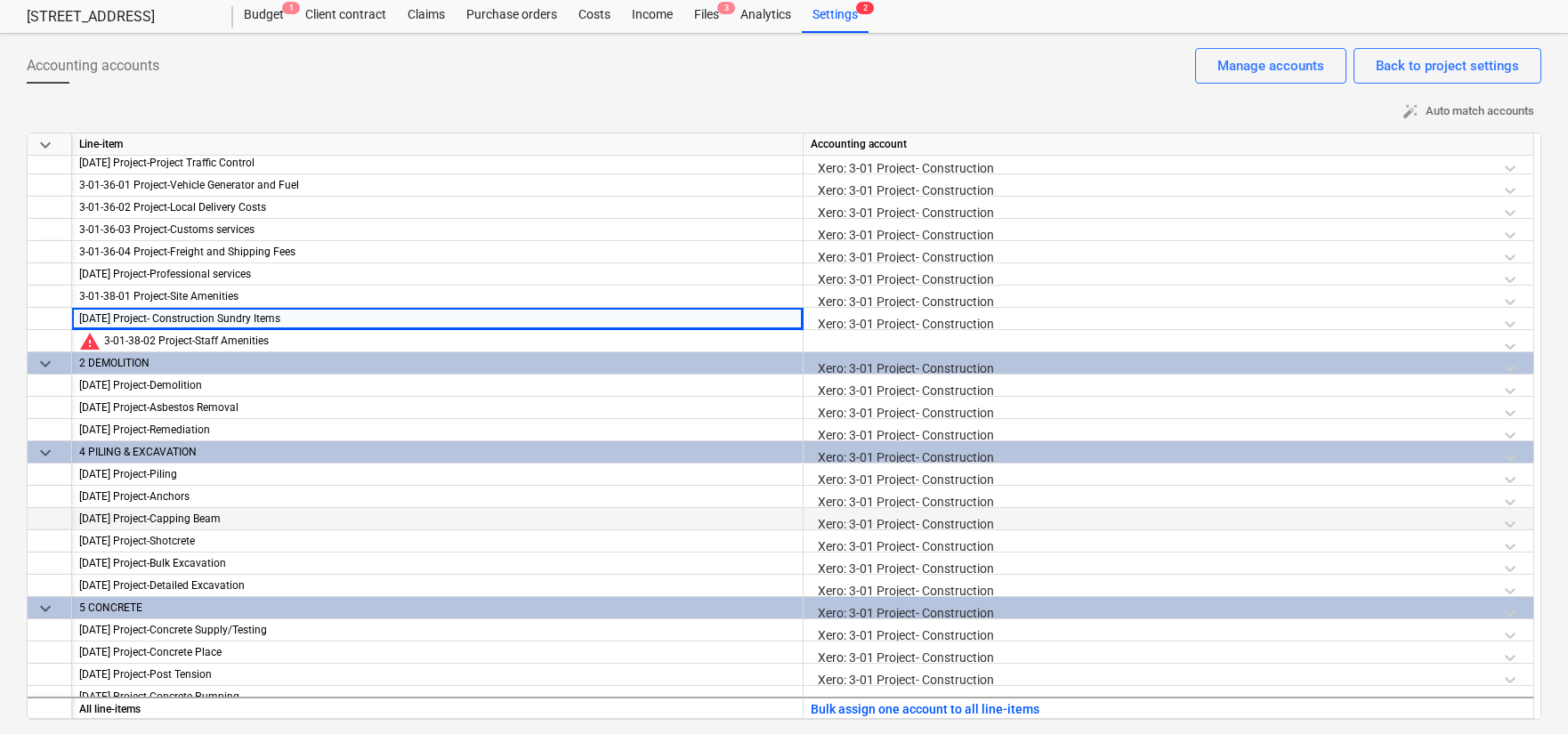
scroll to position [403, 0]
click at [990, 342] on div at bounding box center [1168, 346] width 715 height 31
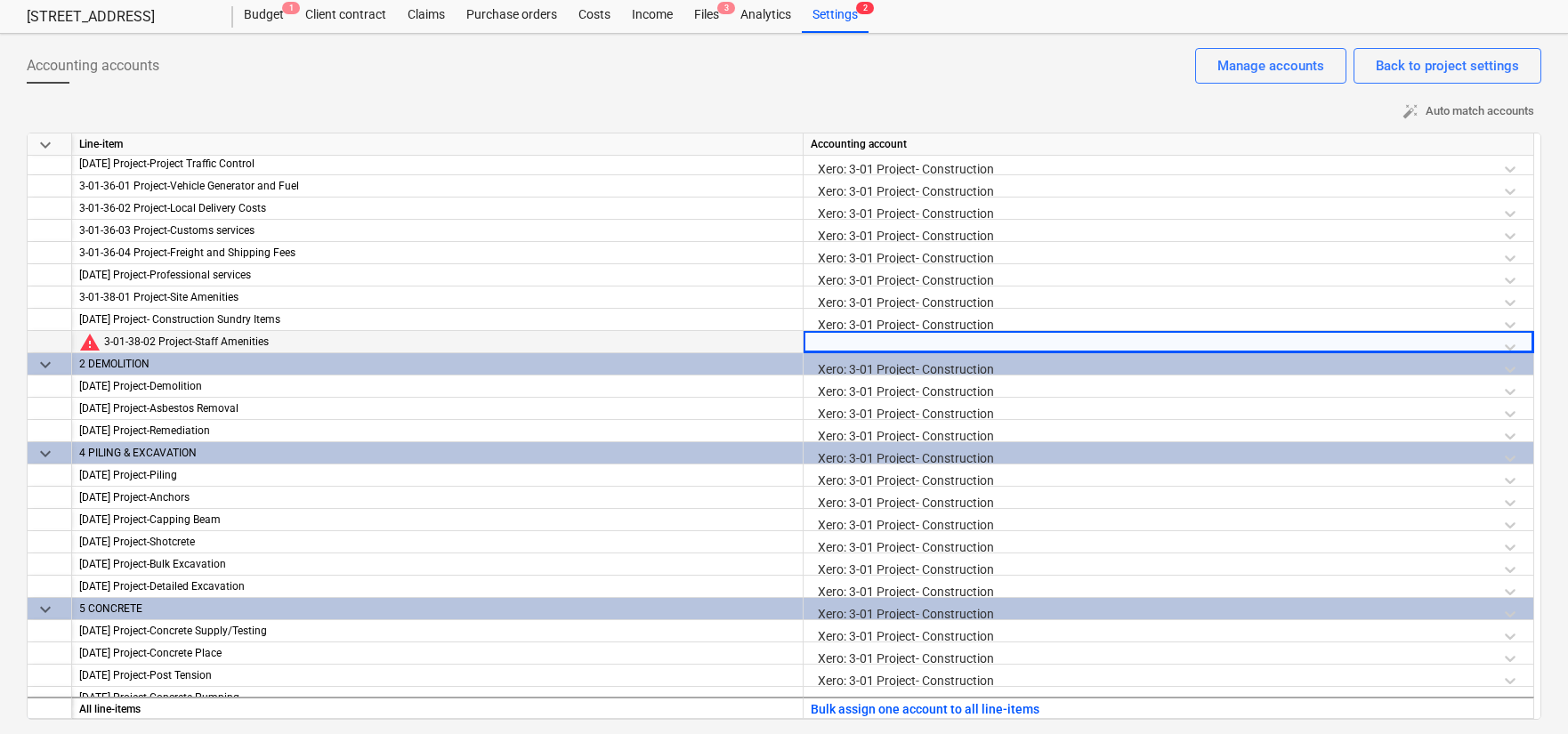
click at [1509, 346] on div at bounding box center [1168, 346] width 715 height 31
click at [996, 322] on div "Xero: 3-01 Project- Construction" at bounding box center [1168, 324] width 715 height 31
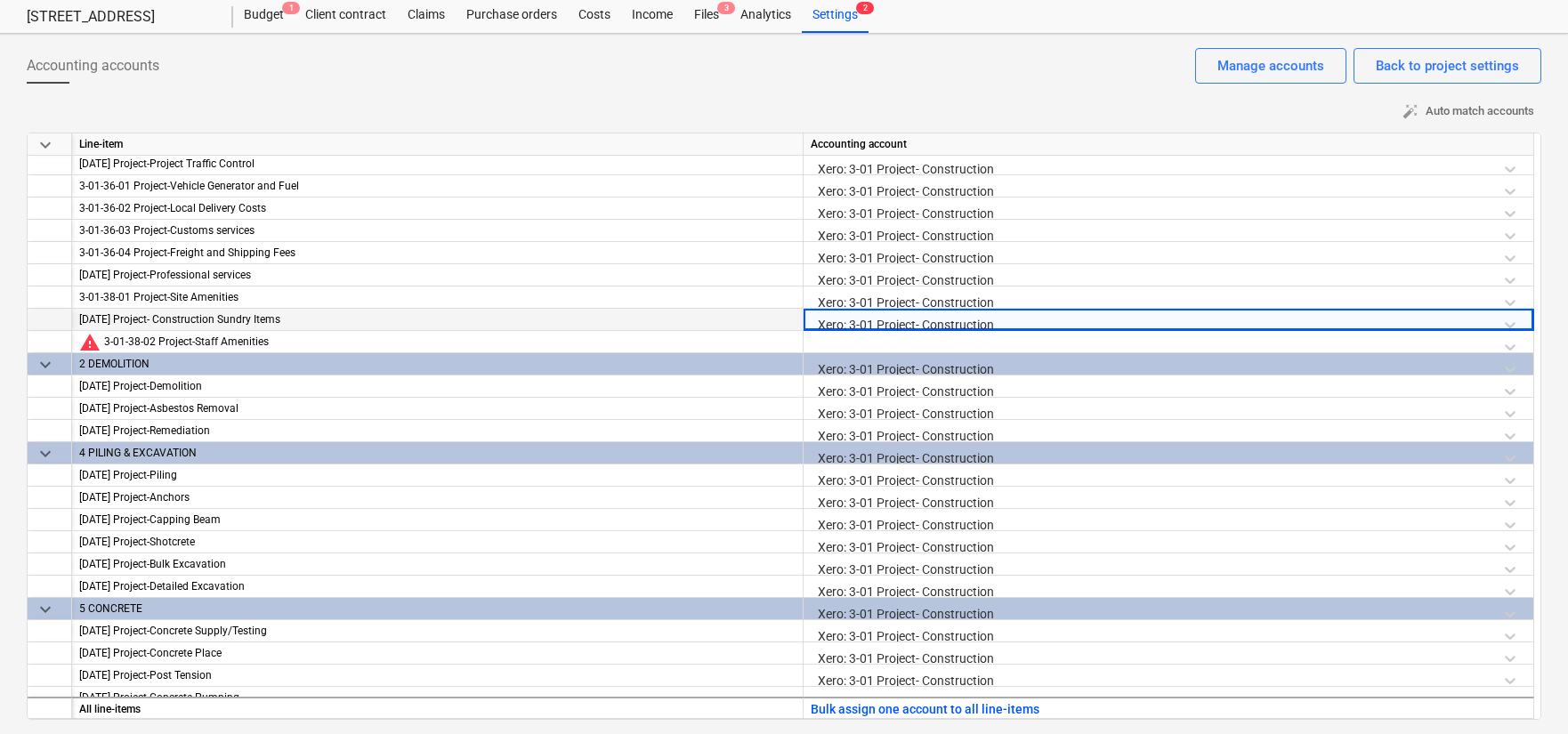
click at [996, 322] on div "Xero: 3-01 Project- Construction" at bounding box center [1168, 324] width 715 height 31
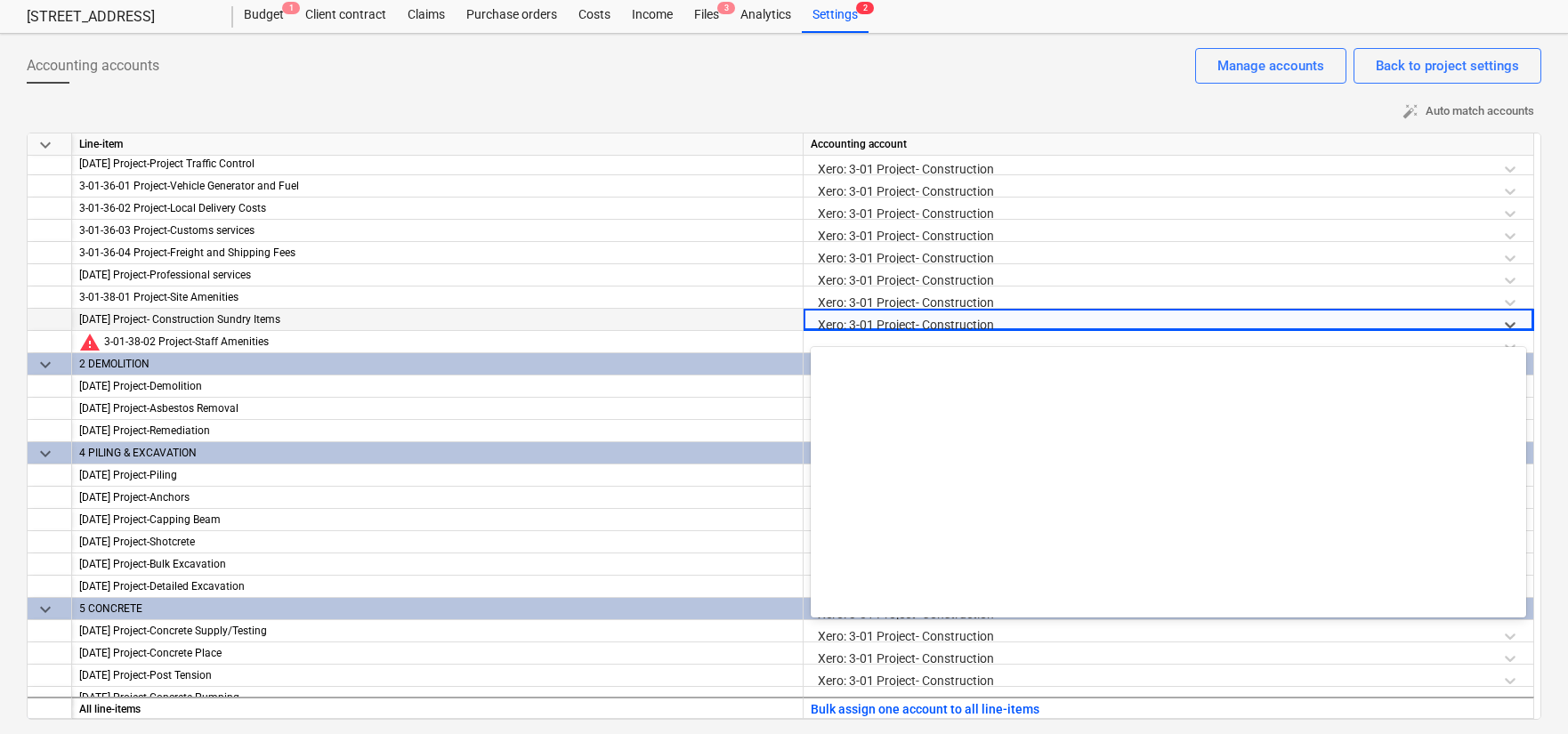
scroll to position [342, 0]
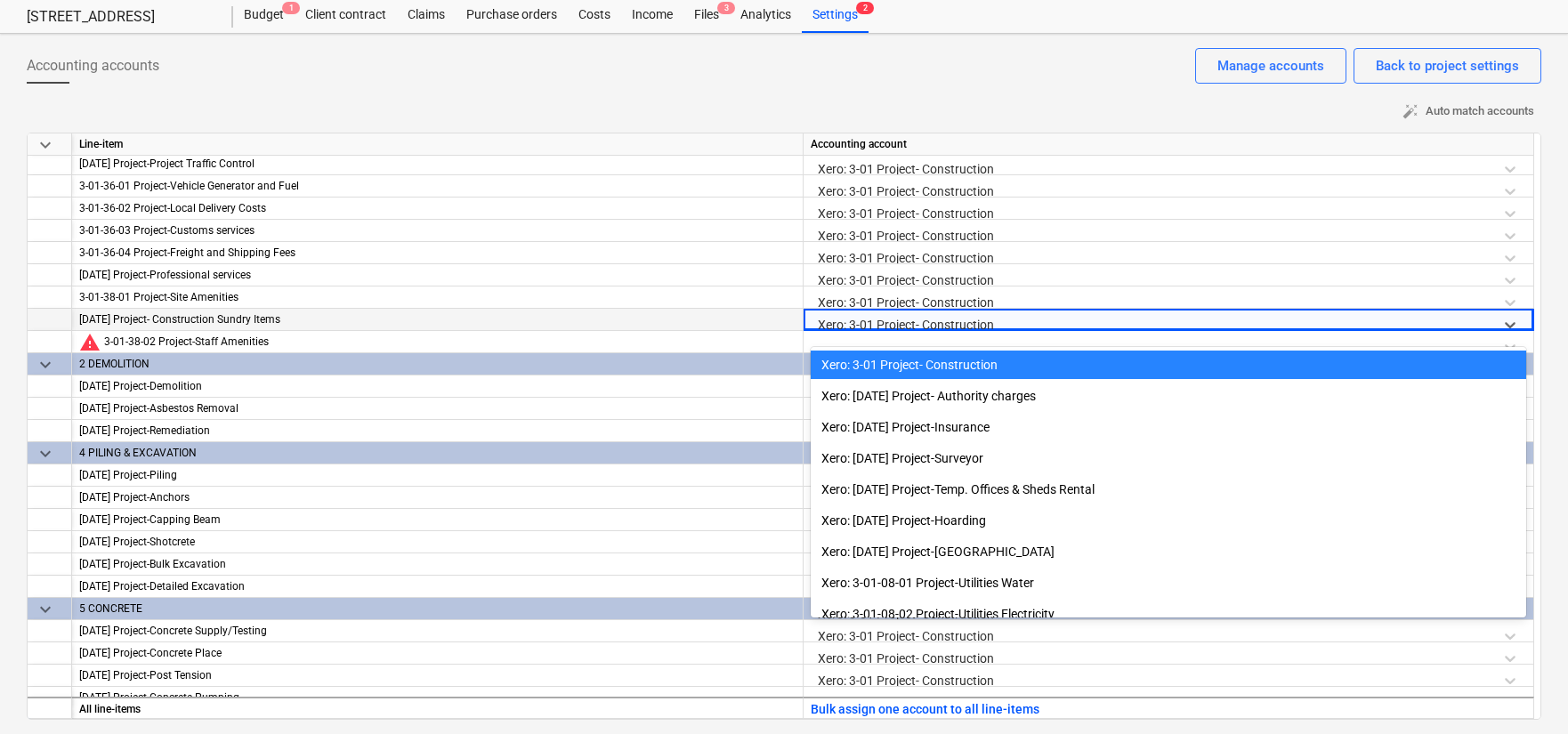
click at [1399, 367] on div "Xero: 3-01 Project- Construction" at bounding box center [1168, 365] width 715 height 29
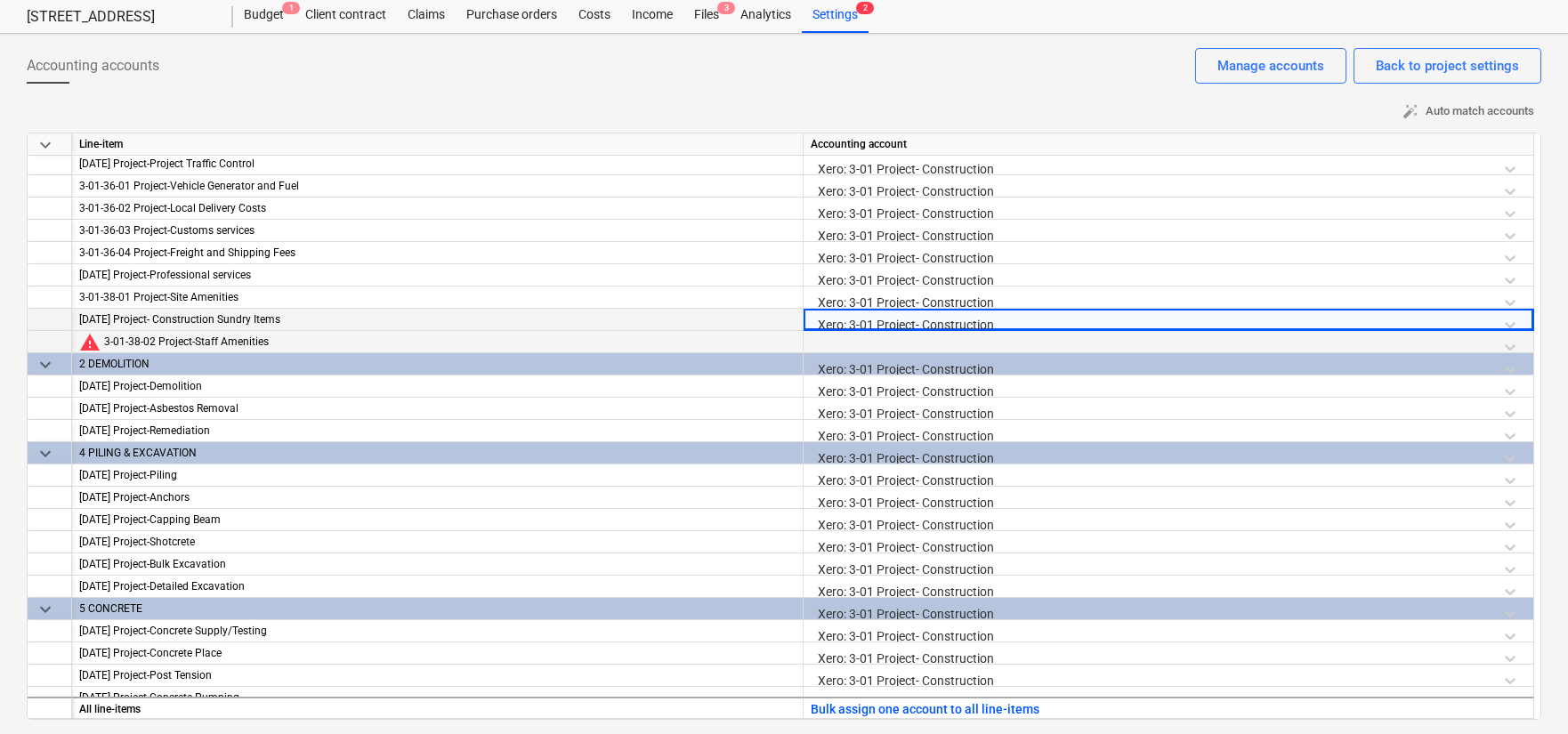
click at [1405, 344] on div at bounding box center [1168, 346] width 715 height 31
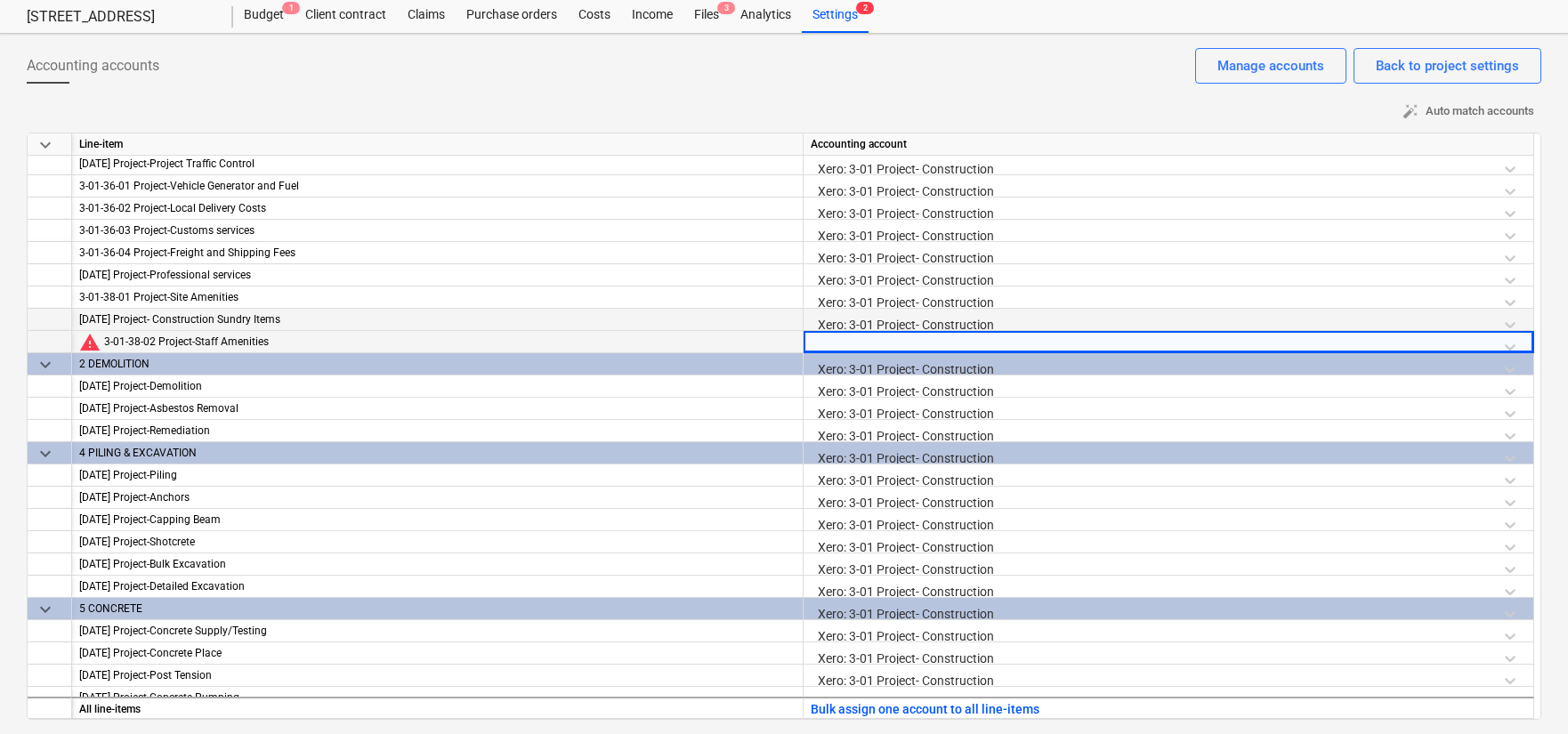
click at [1516, 346] on div at bounding box center [1168, 346] width 715 height 31
click at [1510, 346] on div at bounding box center [1168, 346] width 715 height 31
click at [1511, 342] on div at bounding box center [1168, 346] width 715 height 31
drag, startPoint x: 1511, startPoint y: 338, endPoint x: 1458, endPoint y: 347, distance: 53.8
click at [1509, 339] on div at bounding box center [1168, 346] width 715 height 31
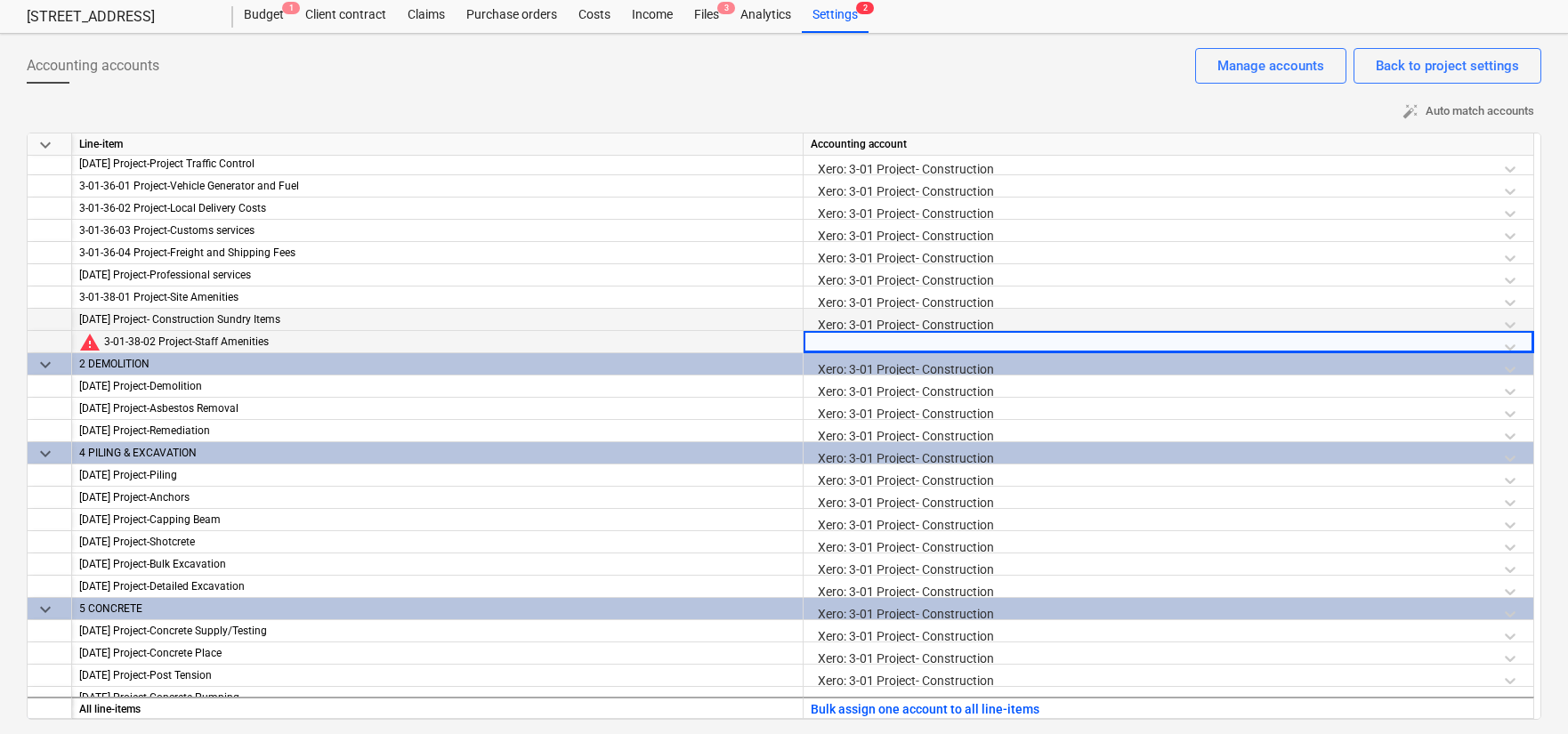
click at [1458, 347] on div at bounding box center [1168, 346] width 715 height 31
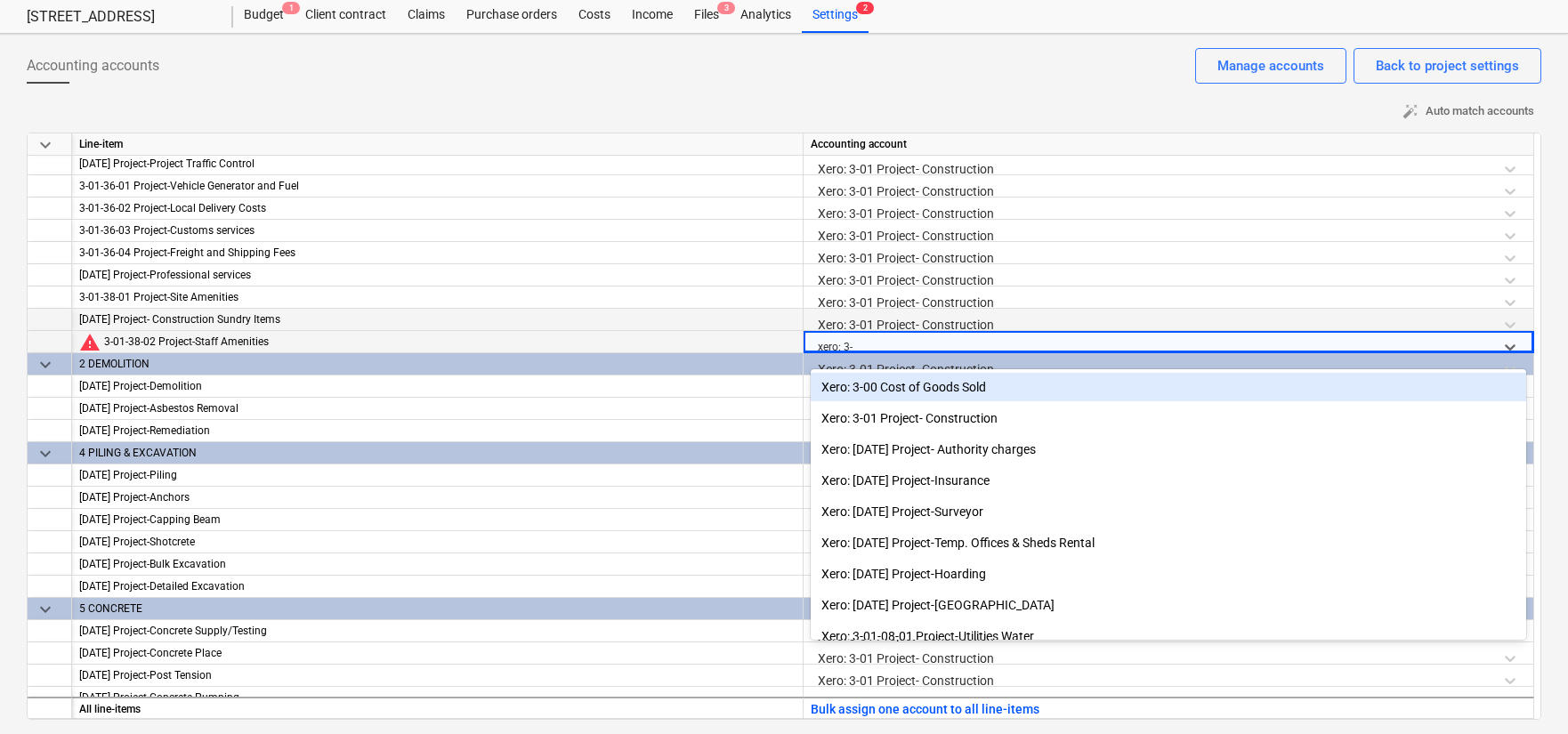
type input "xero: 3-0"
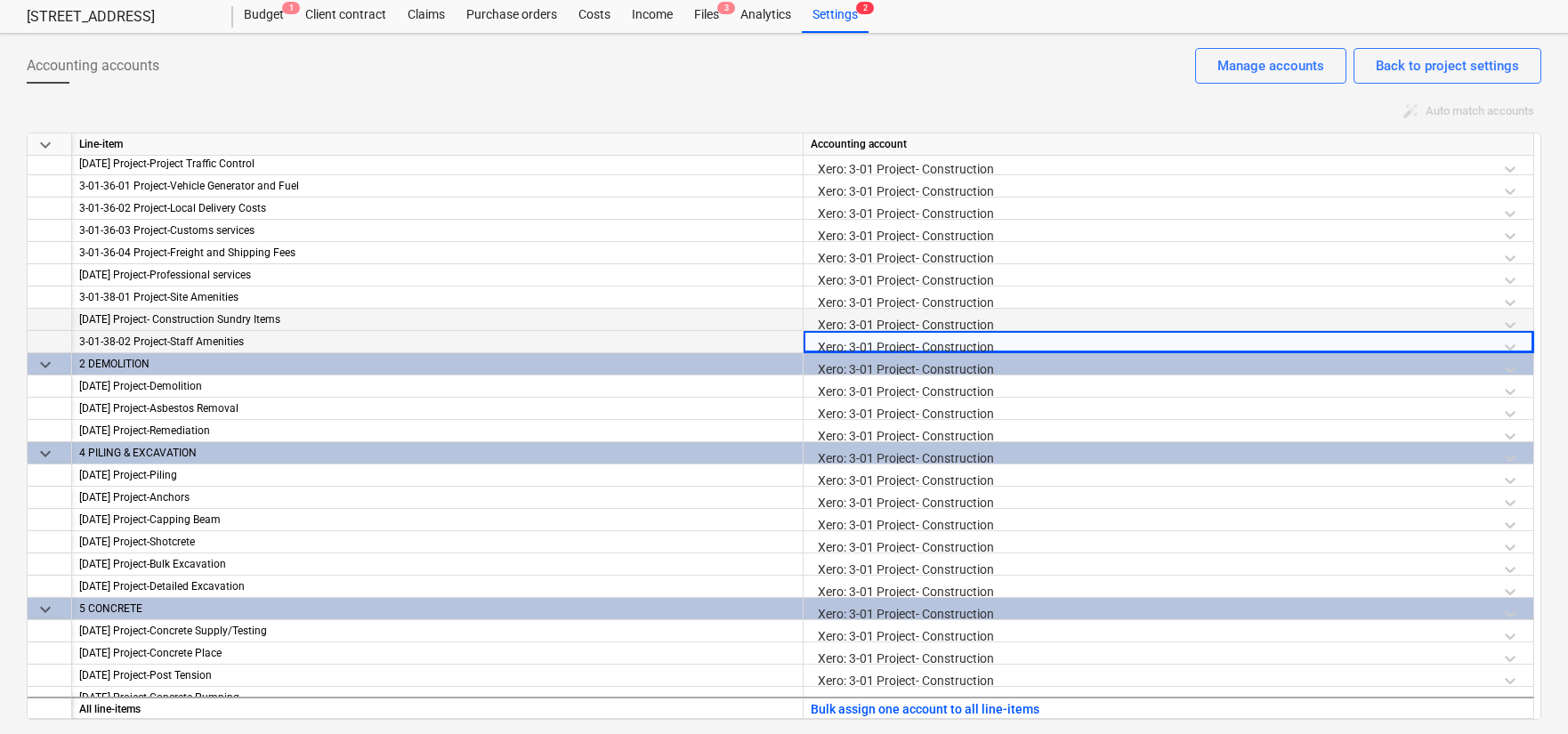
click at [1005, 321] on div "Xero: 3-01 Project- Construction" at bounding box center [1168, 324] width 715 height 31
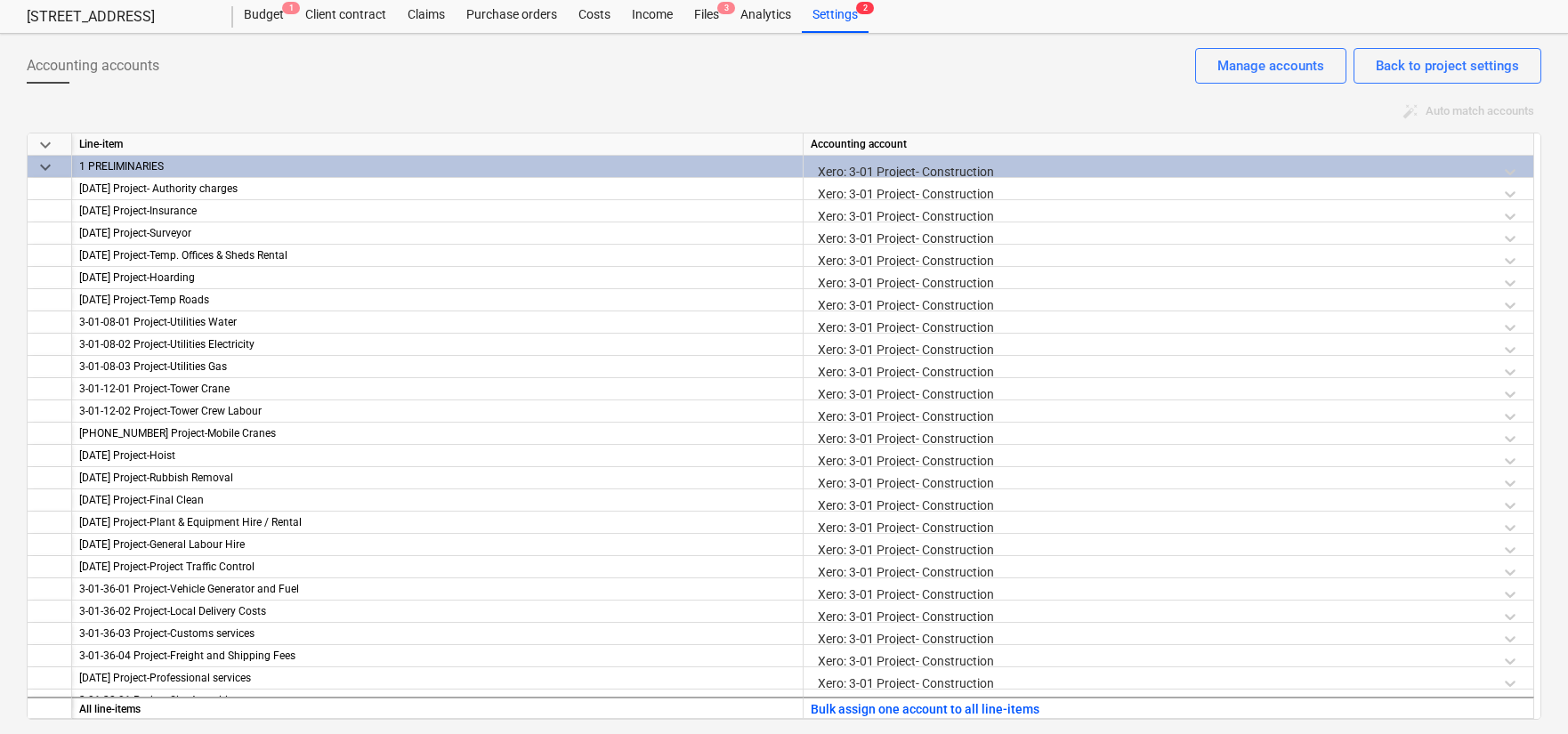
scroll to position [0, 0]
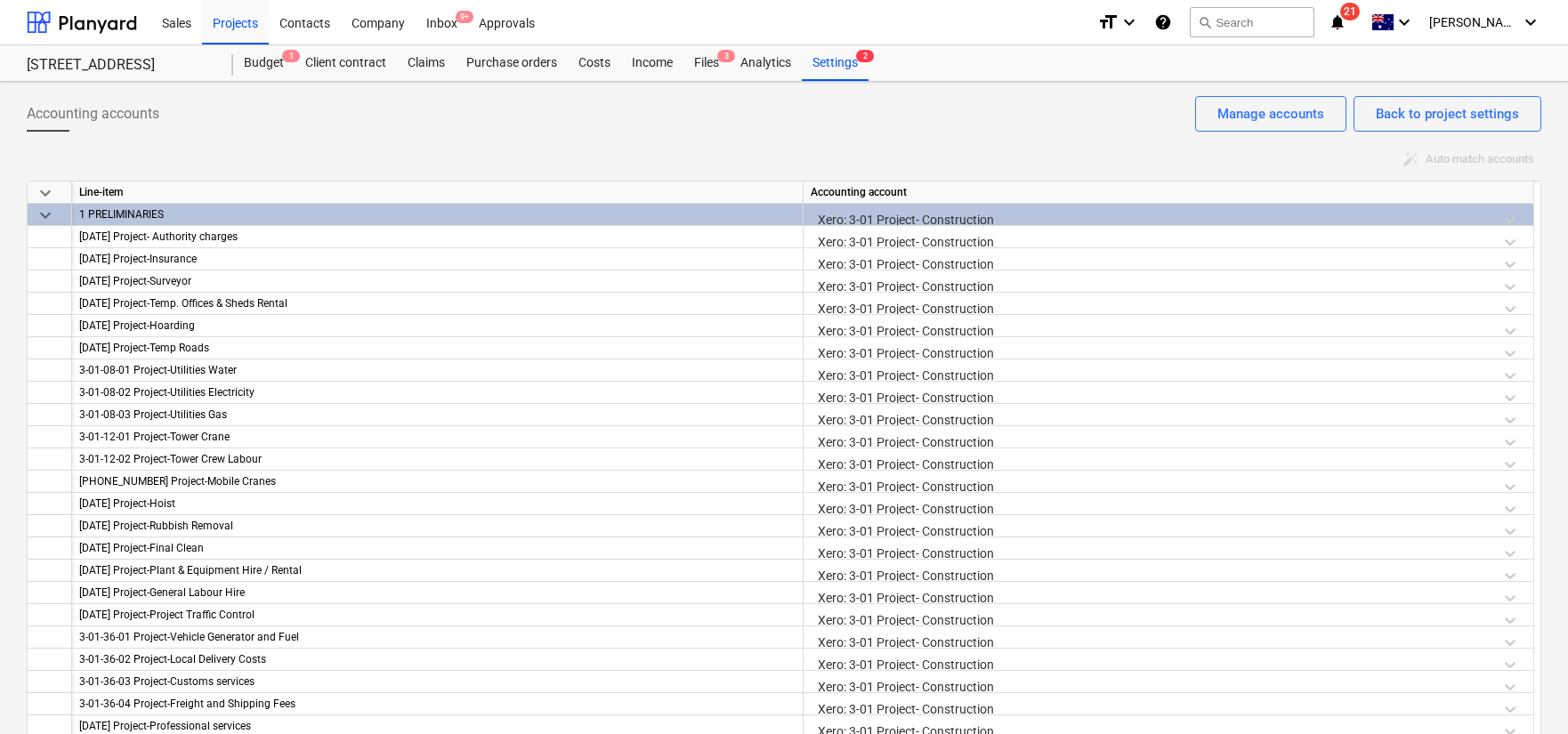
click at [555, 173] on div "auto_fix_high Auto match accounts keyboard_arrow_down Line-item Accounting acco…" at bounding box center [784, 457] width 1514 height 621
click at [759, 64] on div "Analytics" at bounding box center [765, 63] width 72 height 36
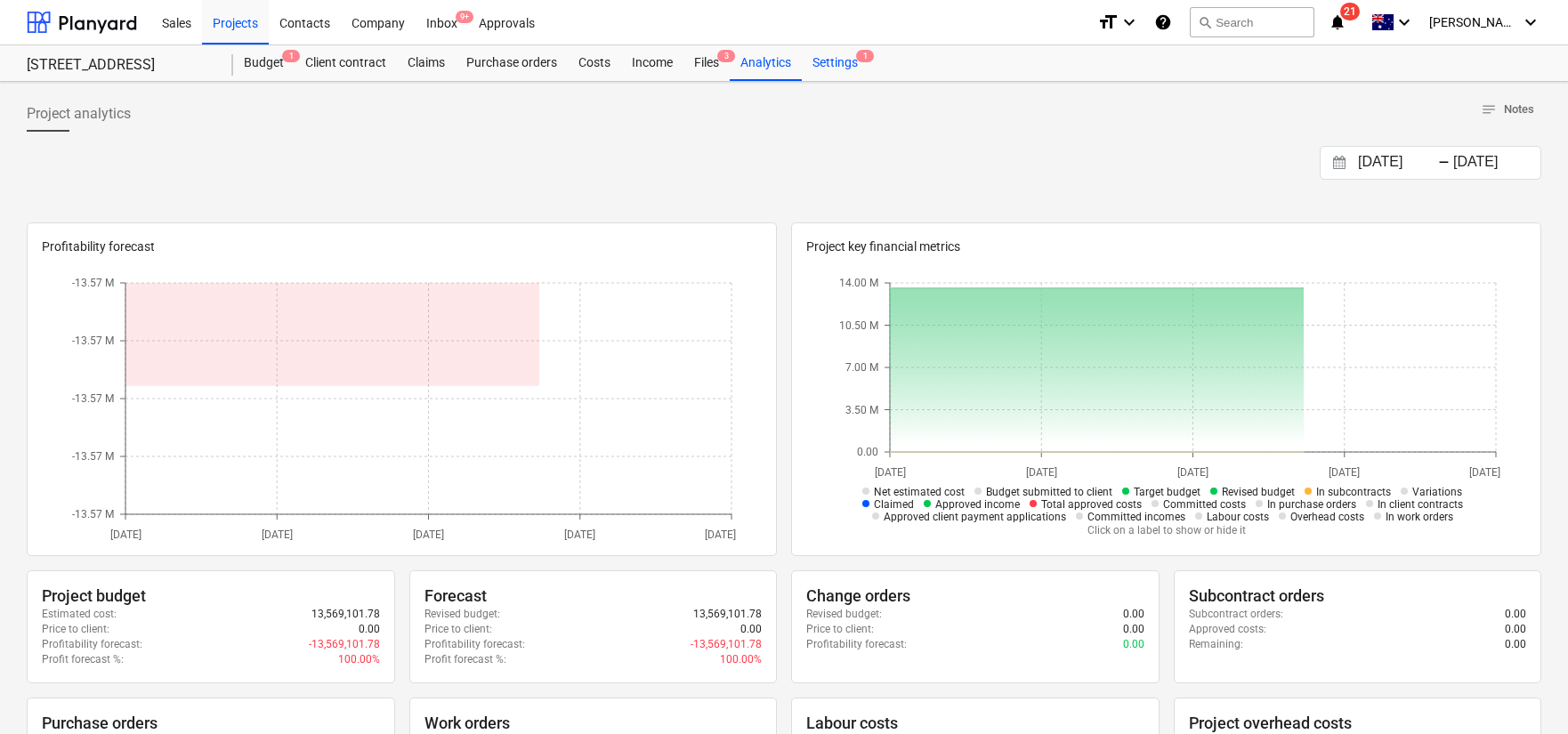
click at [839, 65] on div "Settings 1" at bounding box center [835, 63] width 66 height 36
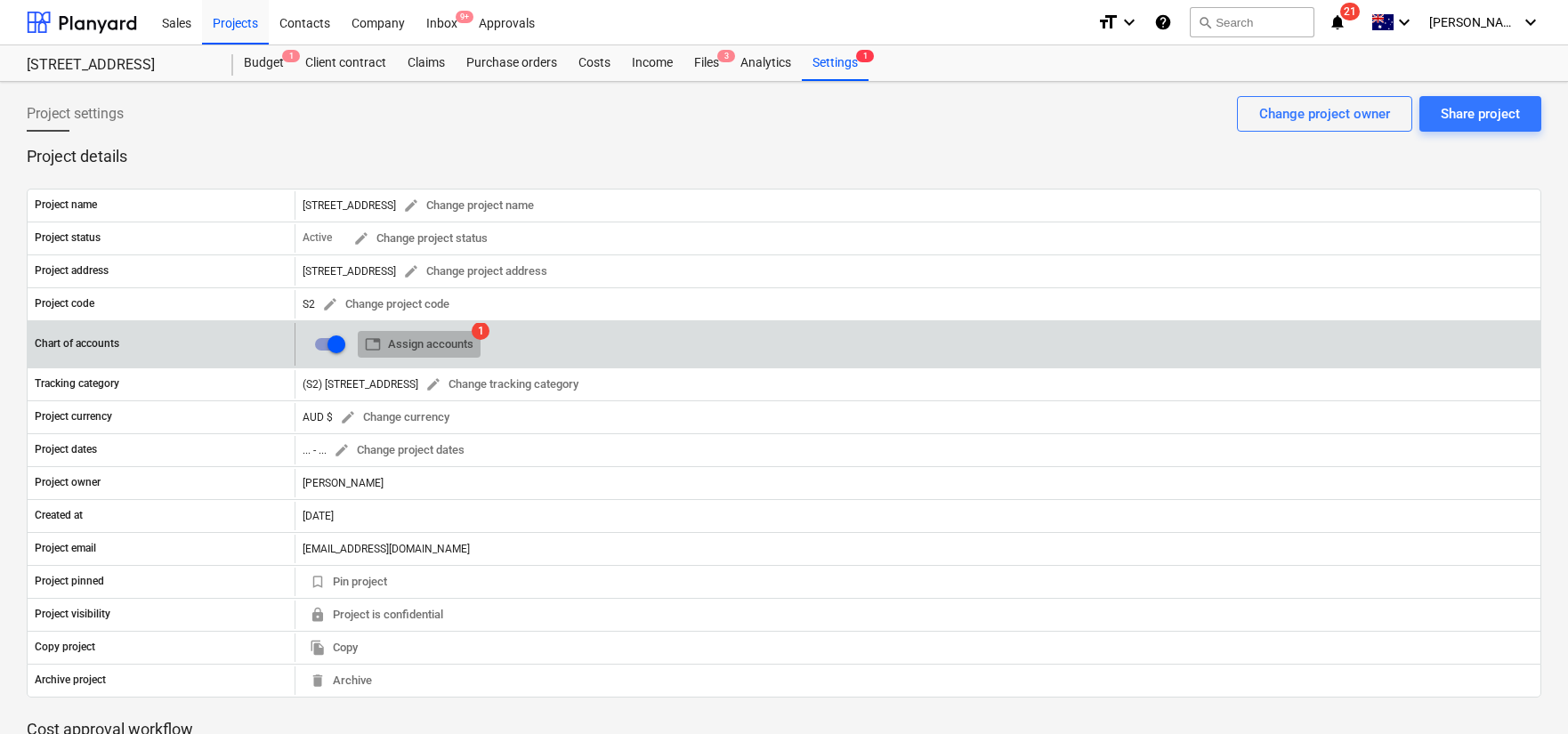
click at [448, 346] on span "table Assign accounts" at bounding box center [419, 344] width 109 height 20
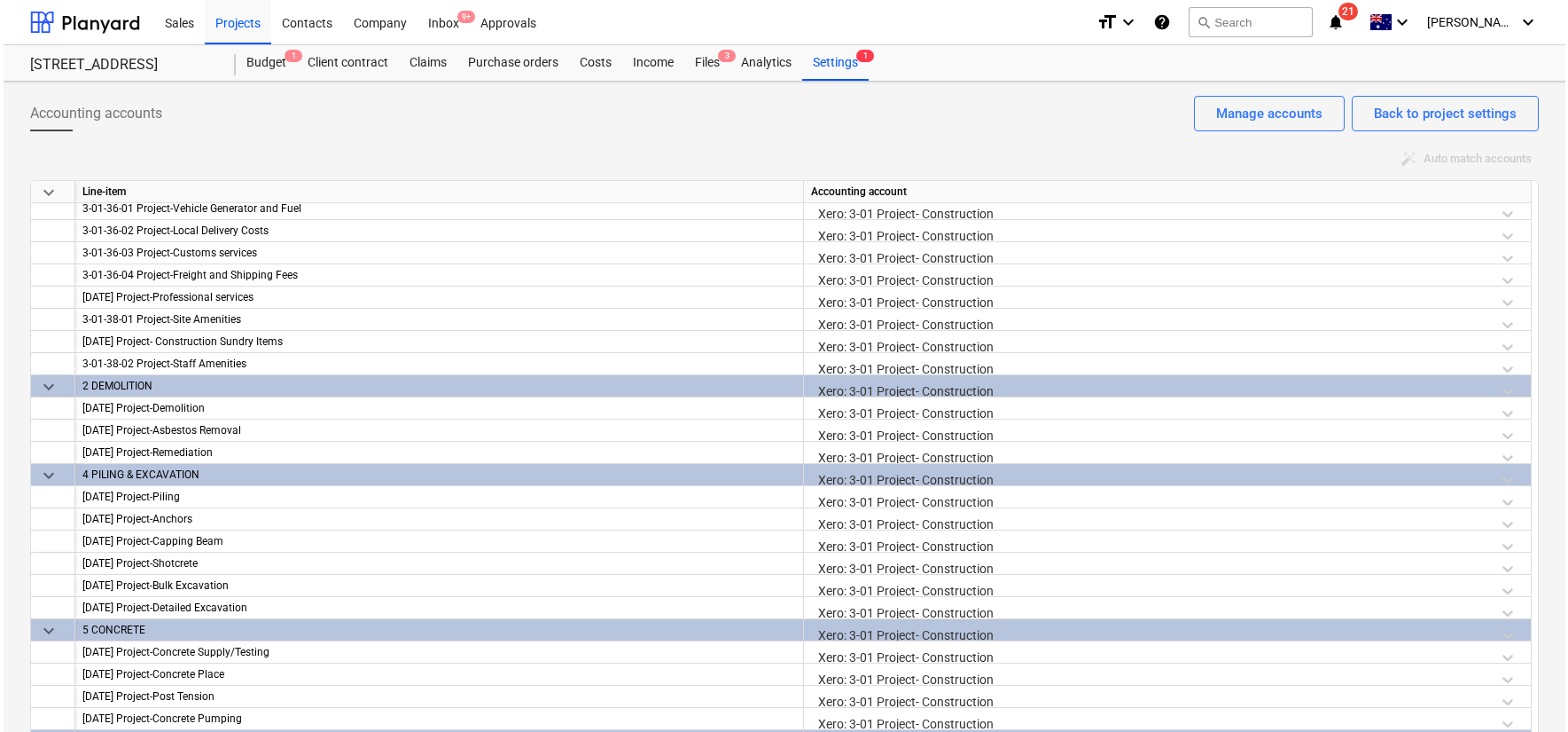
scroll to position [388, 0]
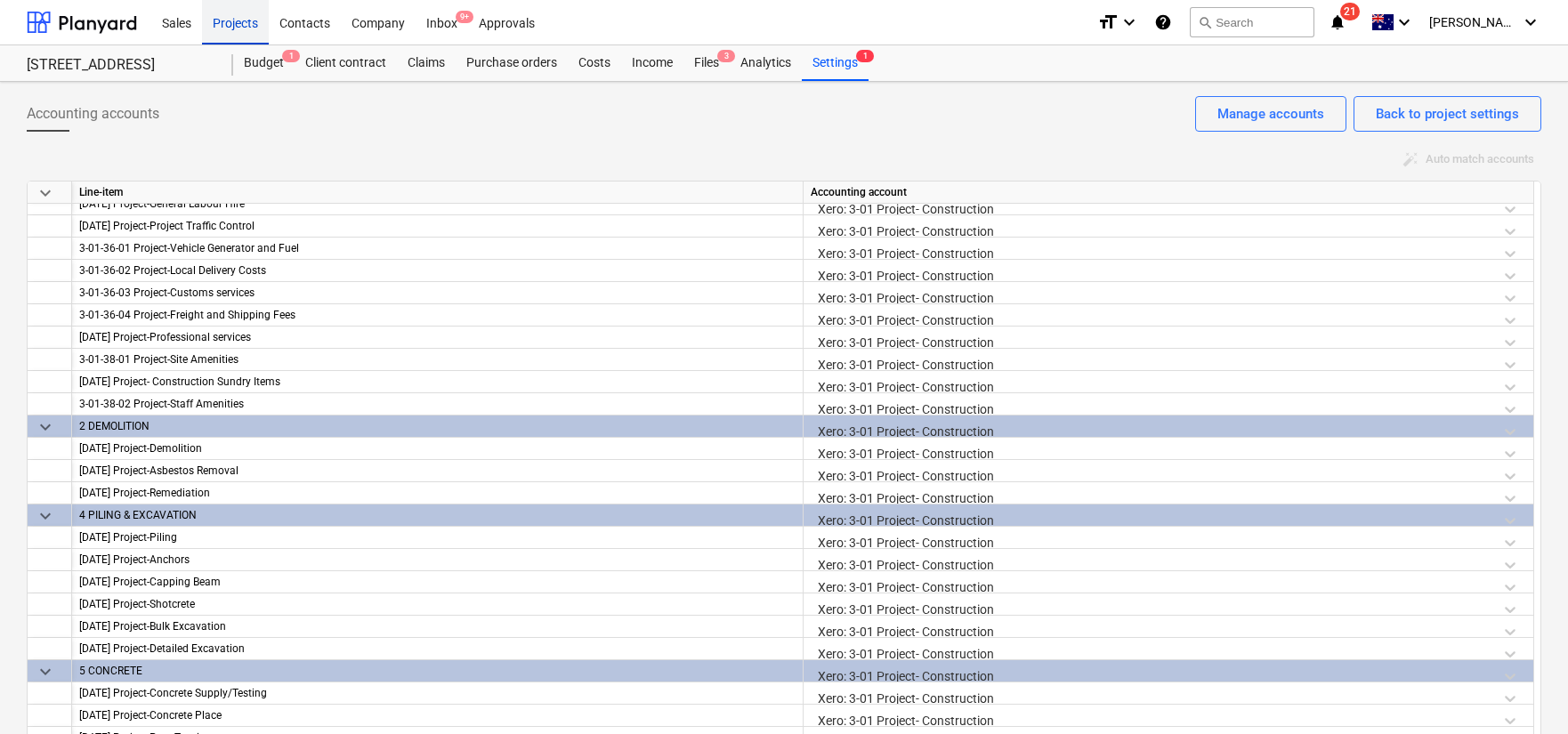
click at [226, 26] on div "Projects" at bounding box center [235, 21] width 66 height 45
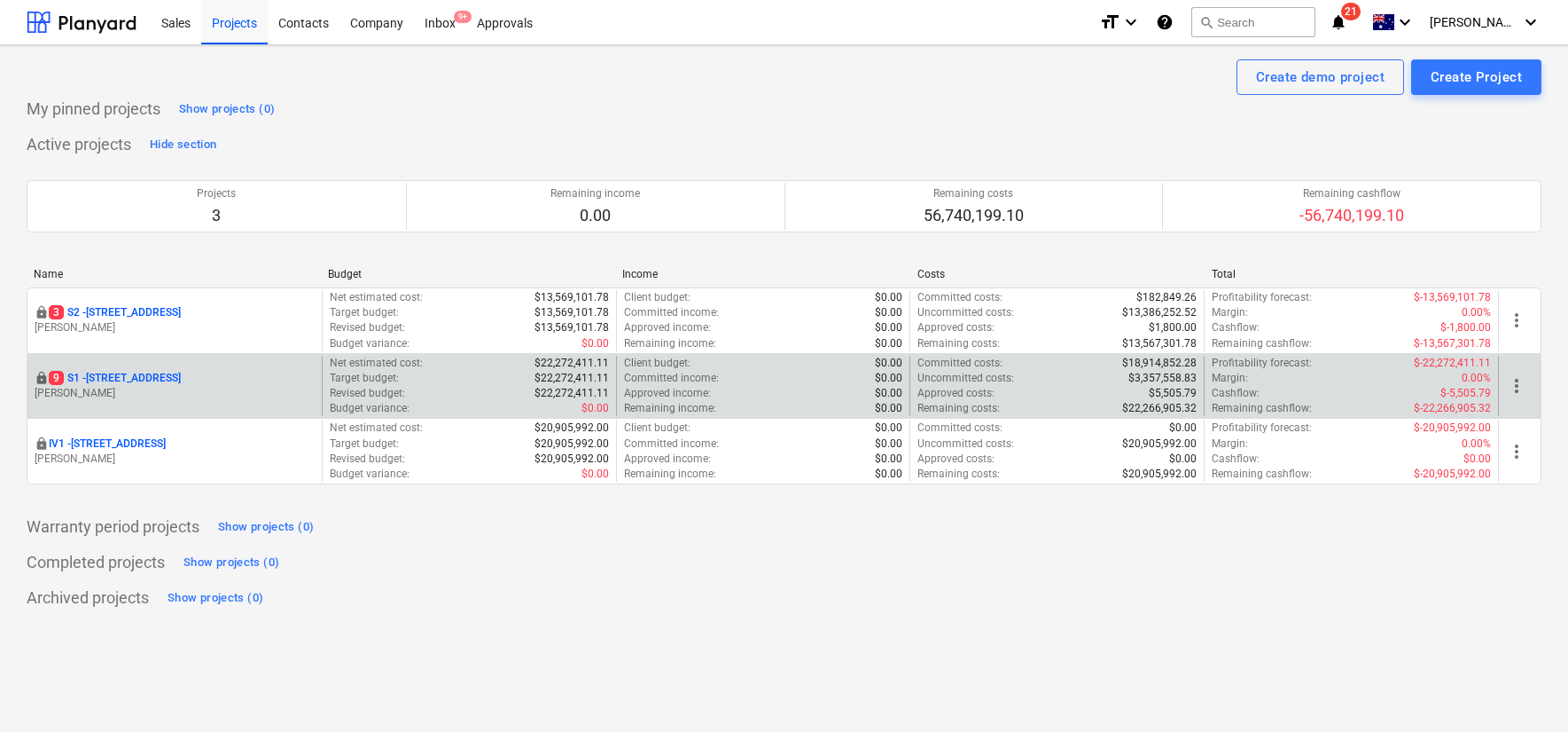
click at [147, 375] on p "[STREET_ADDRESS]" at bounding box center [115, 378] width 132 height 15
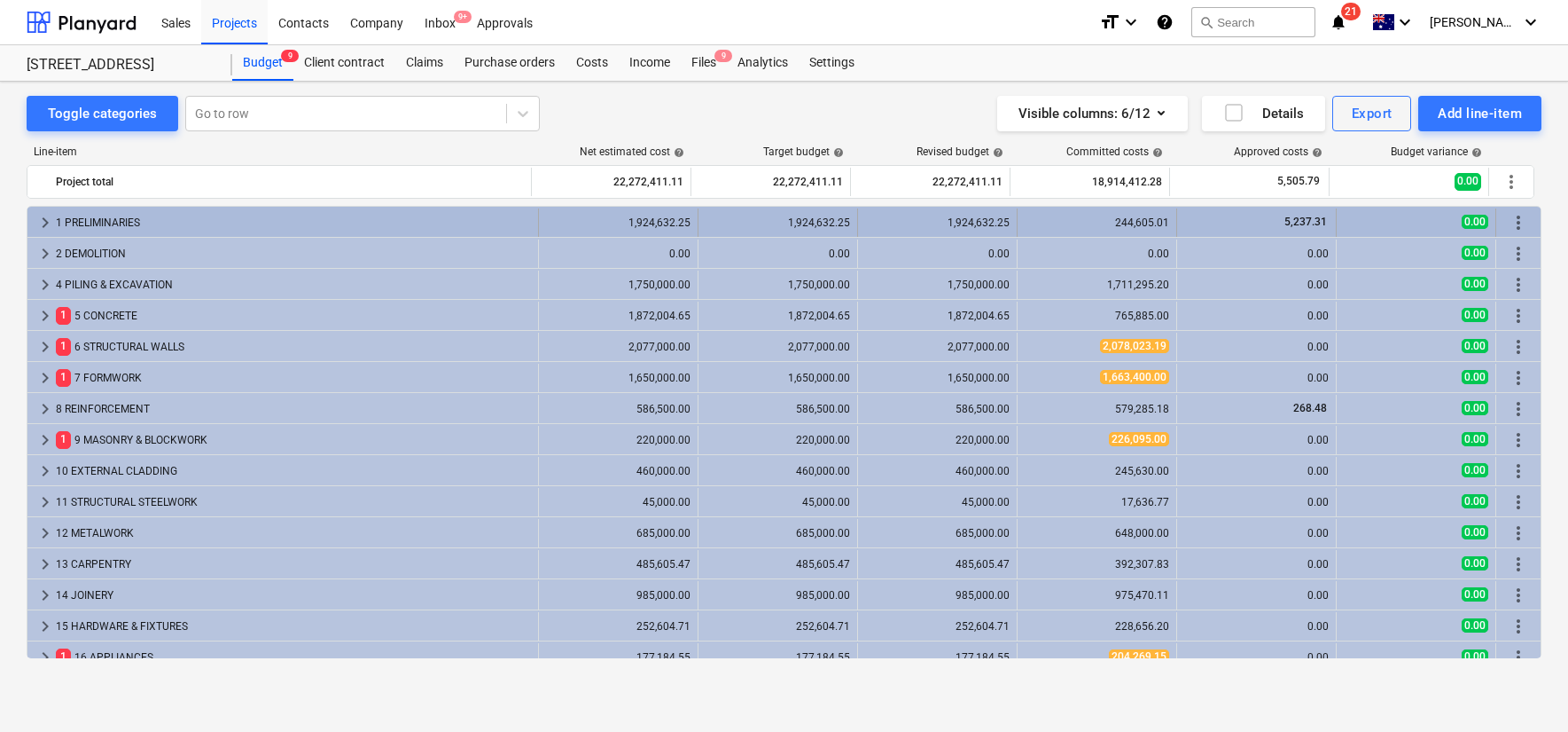
click at [41, 222] on span "keyboard_arrow_right" at bounding box center [45, 223] width 21 height 21
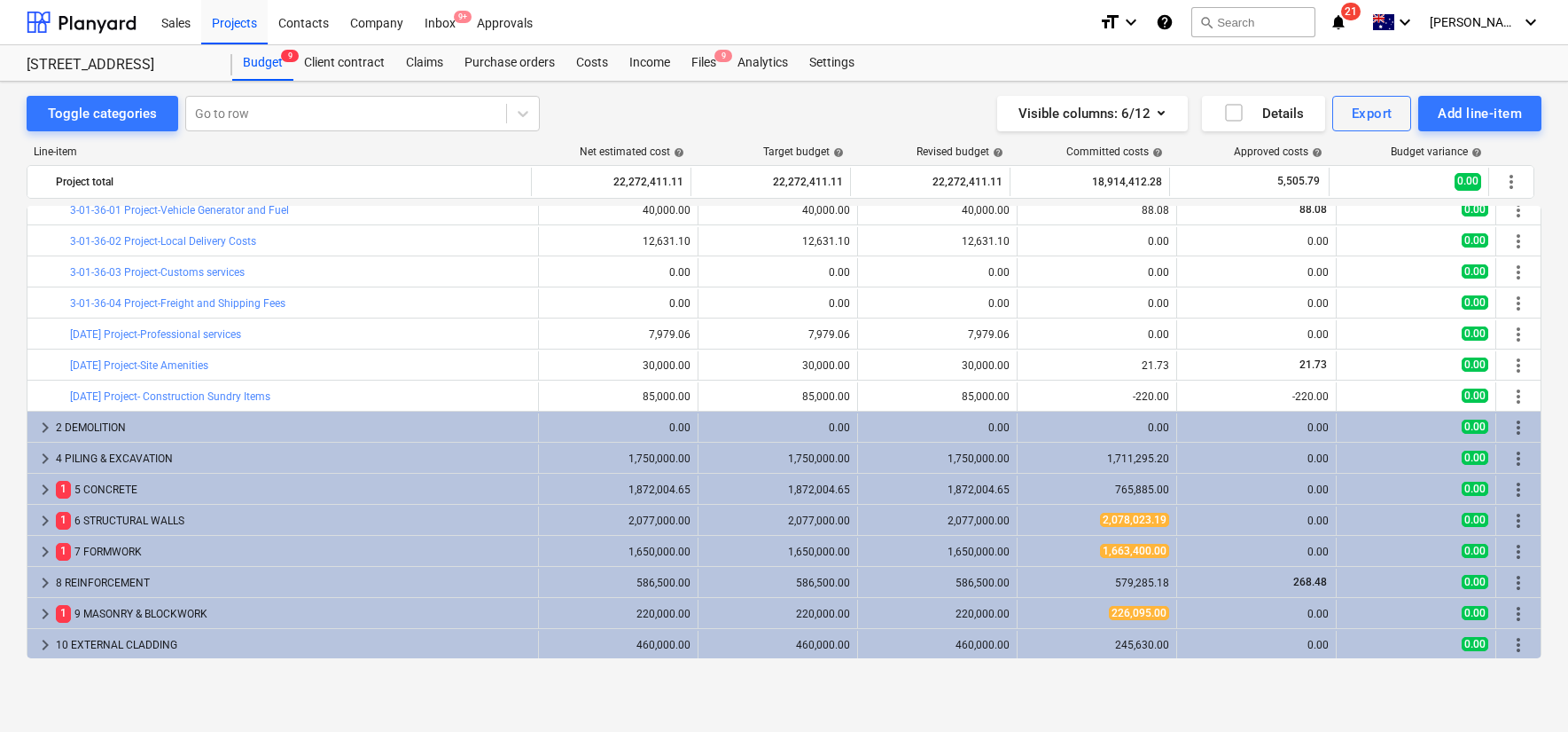
scroll to position [562, 0]
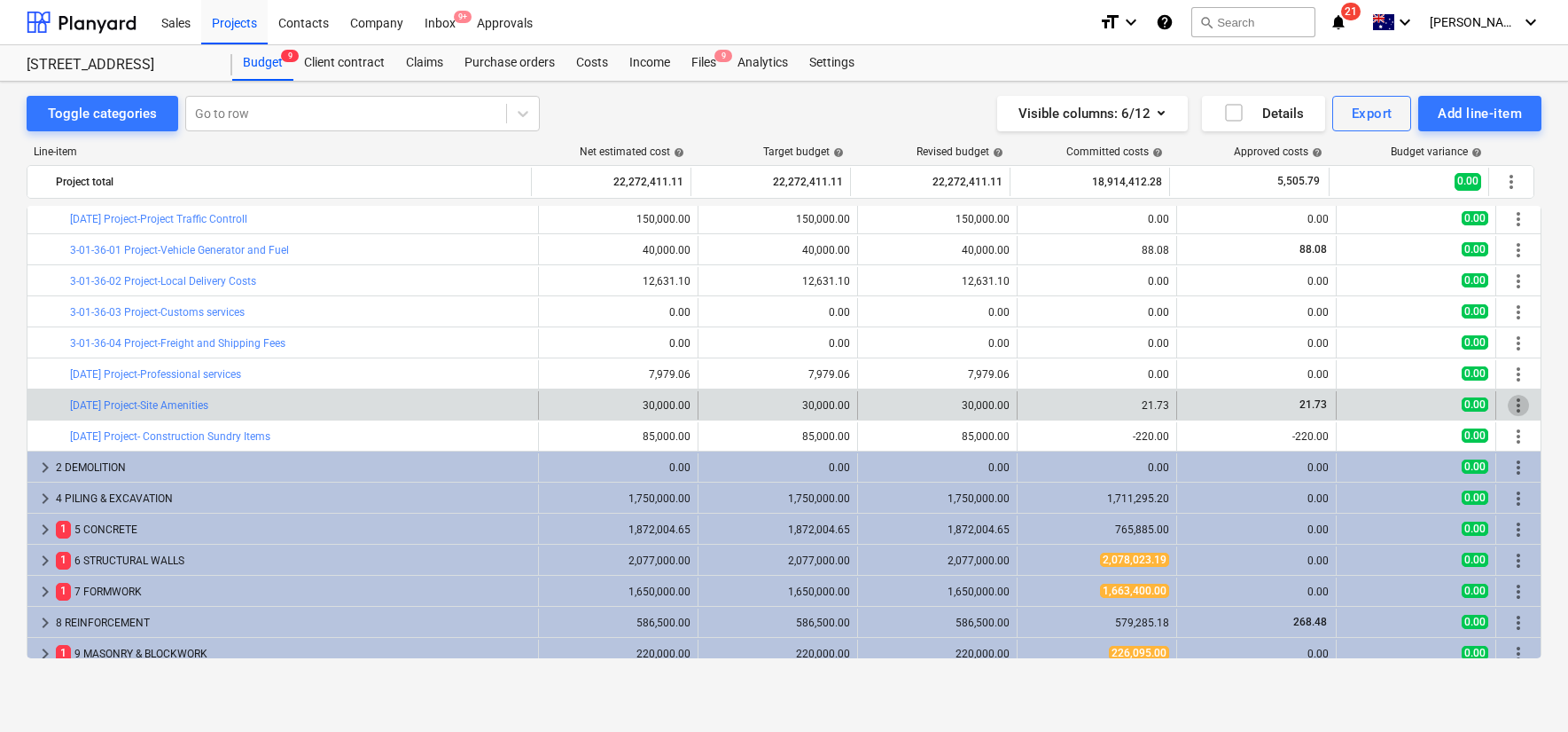
click at [1511, 406] on span "more_vert" at bounding box center [1518, 405] width 21 height 21
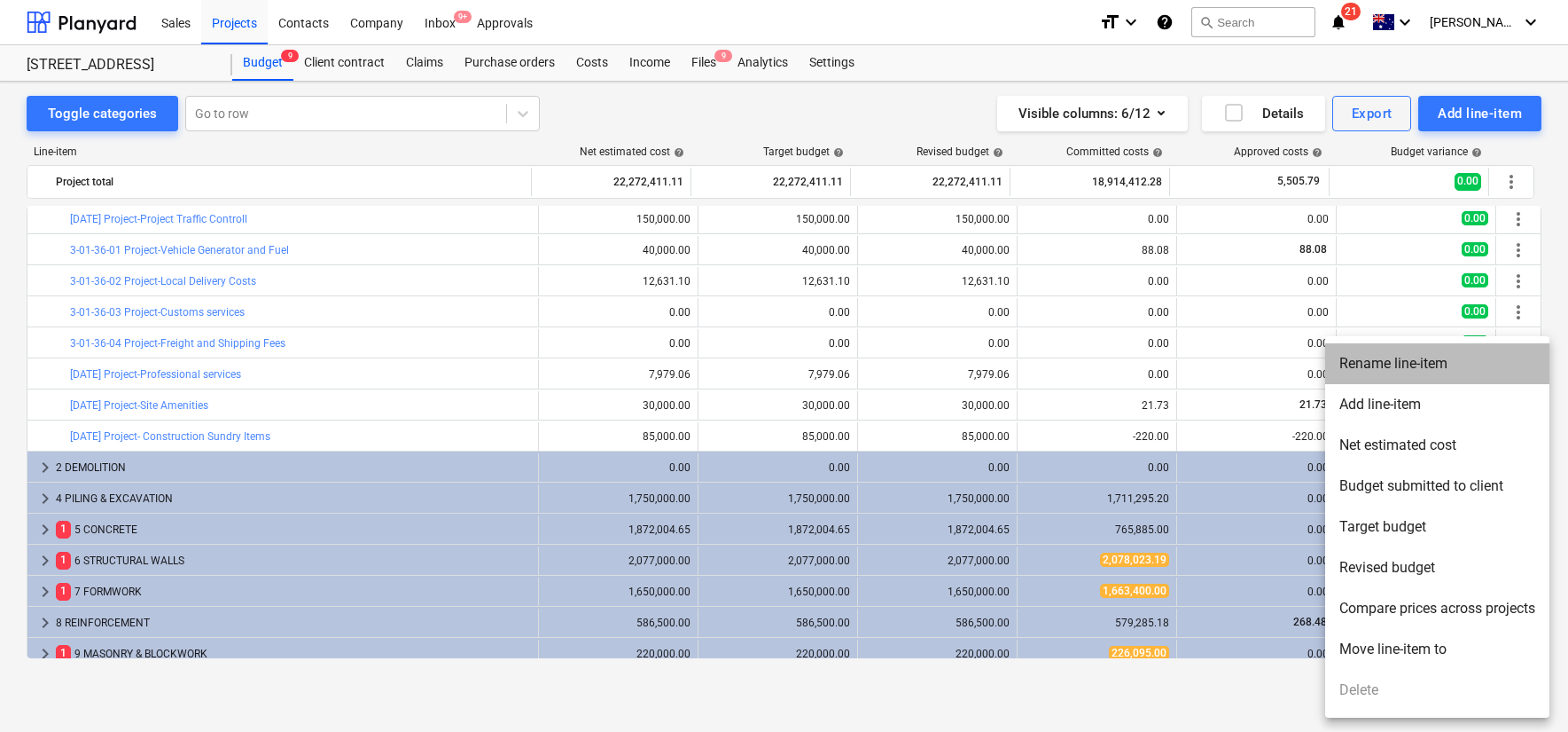
click at [1412, 366] on li "Rename line-item" at bounding box center [1438, 364] width 224 height 41
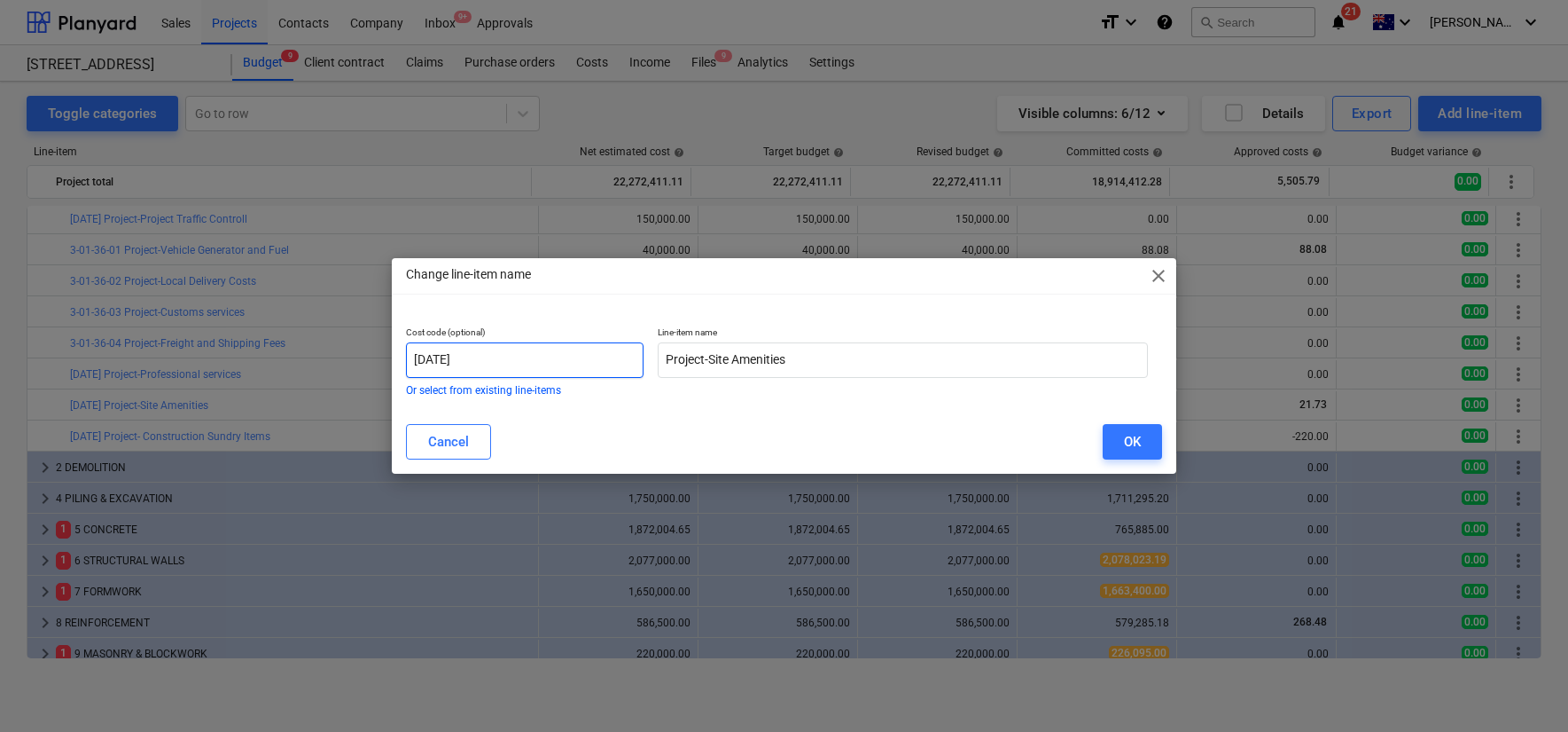
click at [566, 350] on input "[DATE]" at bounding box center [525, 360] width 238 height 35
click at [557, 366] on input "[DATE]" at bounding box center [525, 360] width 238 height 35
type input "3-01-38-01"
click at [1119, 436] on button "OK" at bounding box center [1133, 441] width 59 height 35
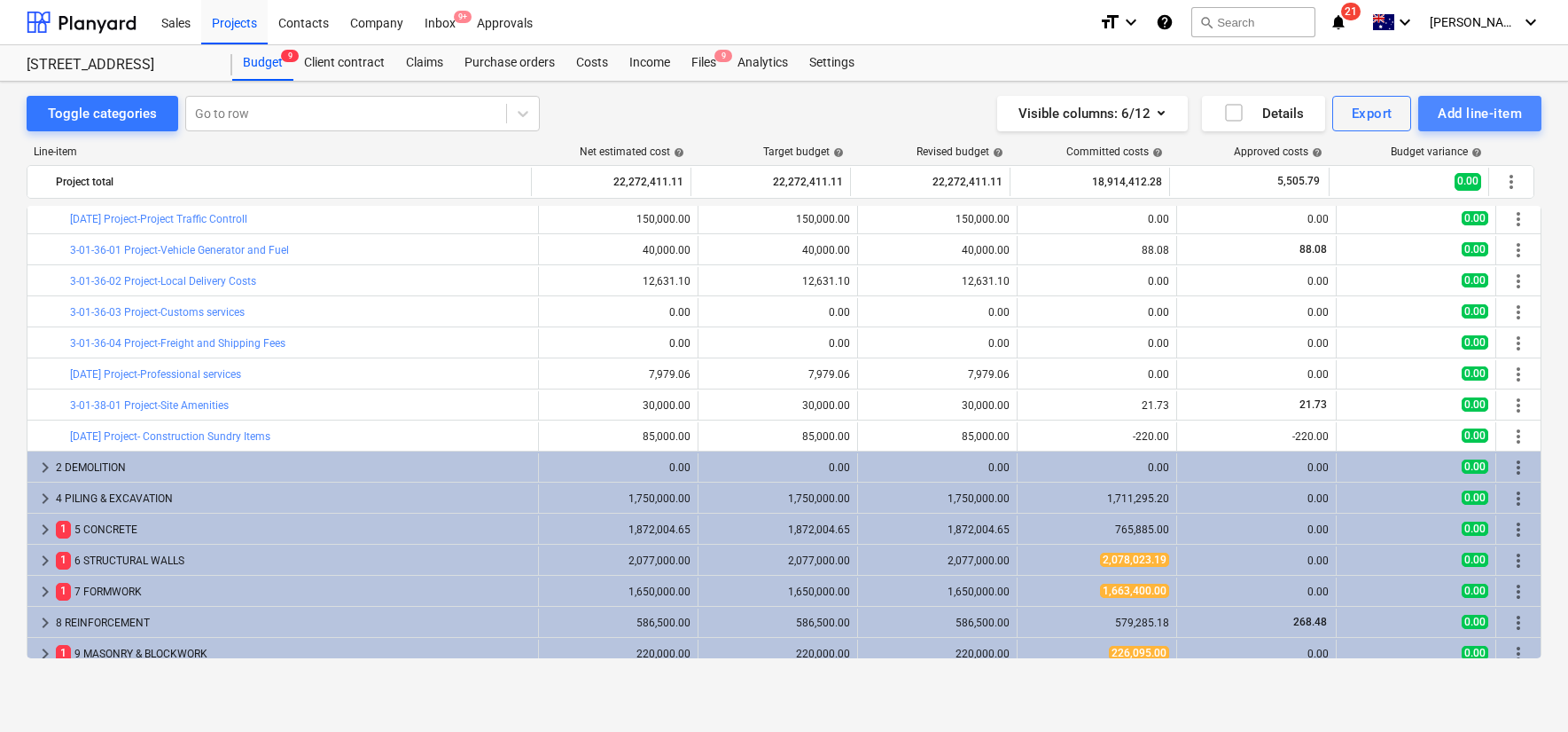
click at [1483, 105] on div "Add line-item" at bounding box center [1480, 113] width 84 height 23
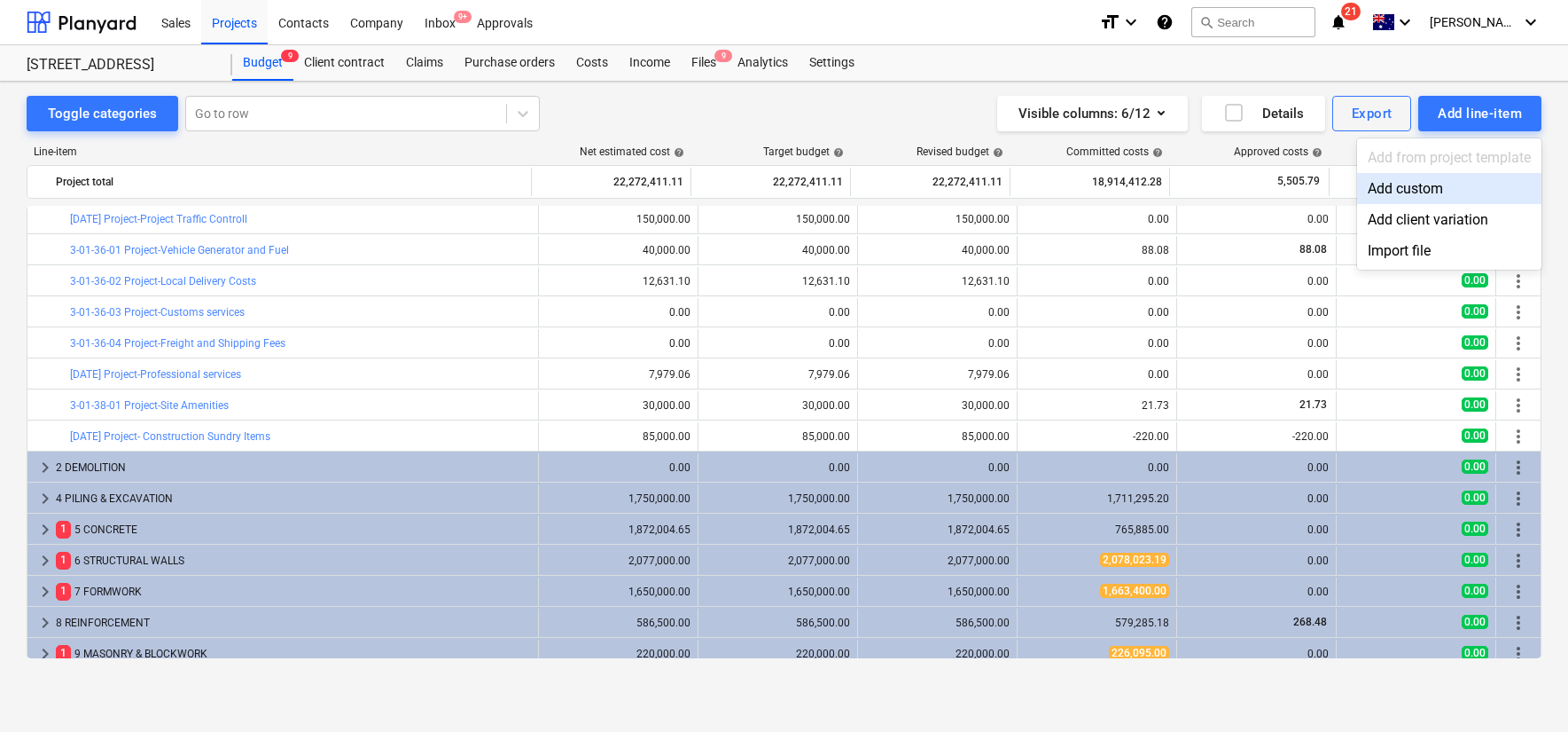
click at [1420, 183] on div "Add custom" at bounding box center [1449, 188] width 184 height 31
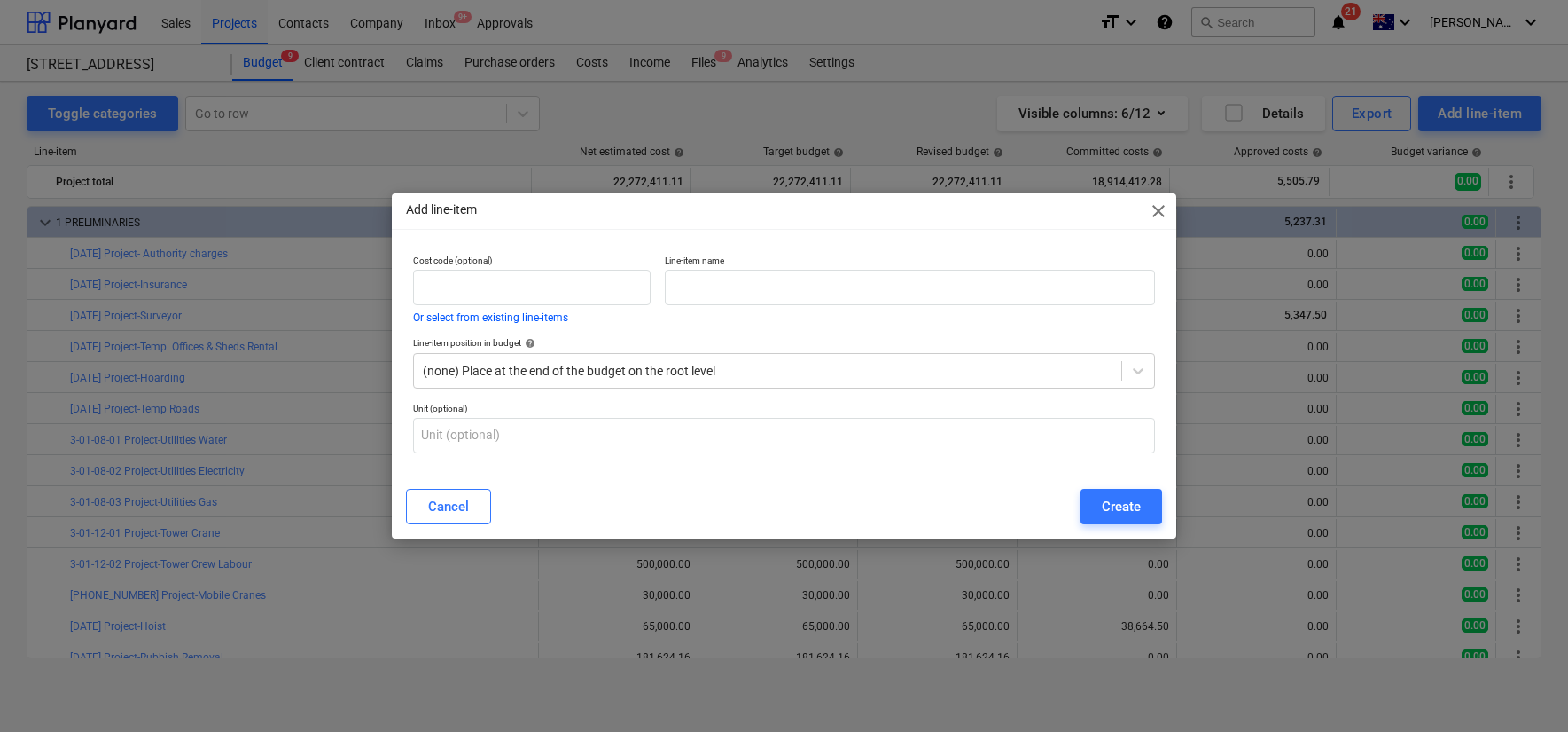
scroll to position [562, 0]
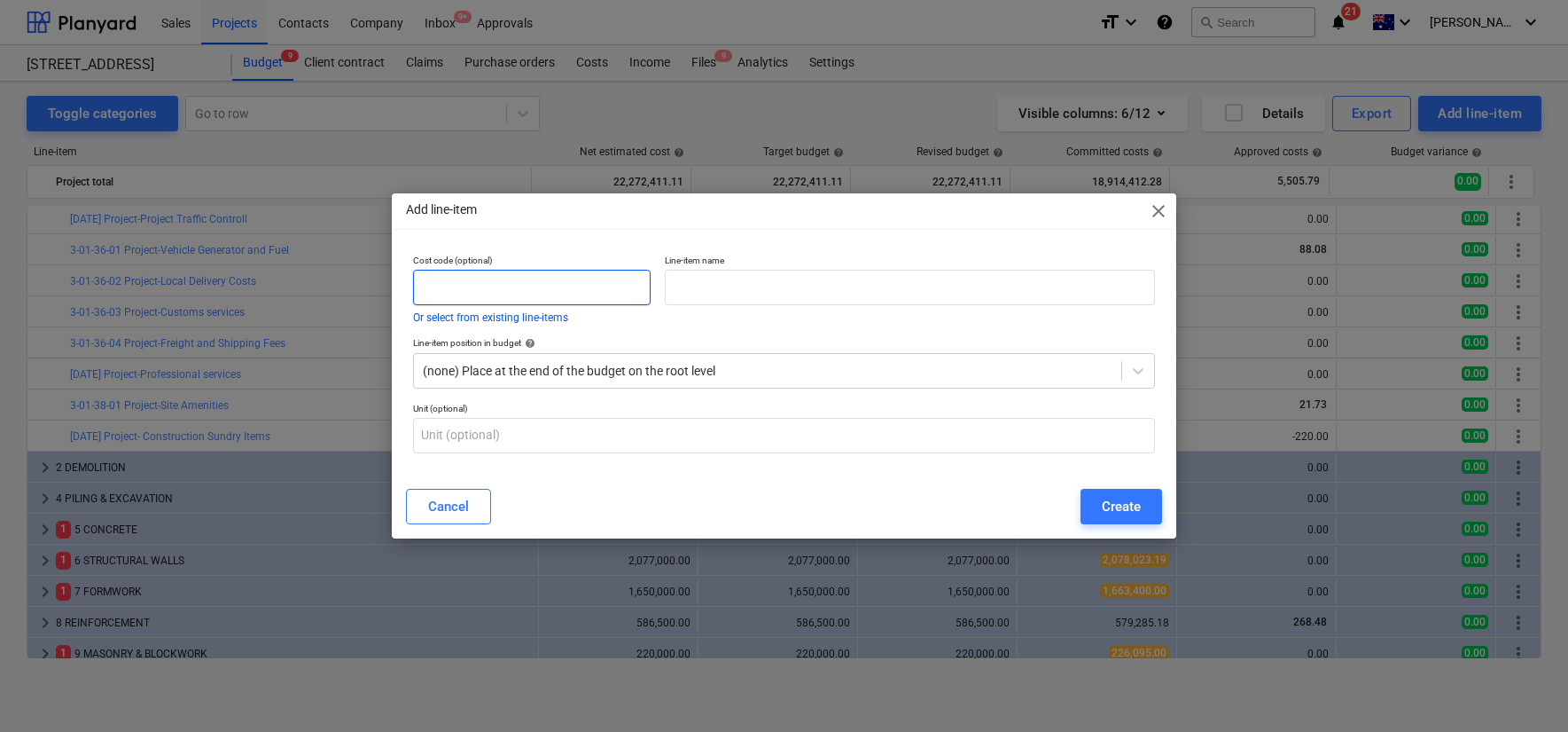
click at [579, 302] on input "text" at bounding box center [532, 287] width 238 height 35
paste input "3-01-38-02 Project-Staff Amenities"
drag, startPoint x: 486, startPoint y: 289, endPoint x: 617, endPoint y: 289, distance: 131.0
click at [617, 289] on input "3-01-38-02 Project-Staff Amenities" at bounding box center [532, 287] width 238 height 35
type input "3-01-38-02"
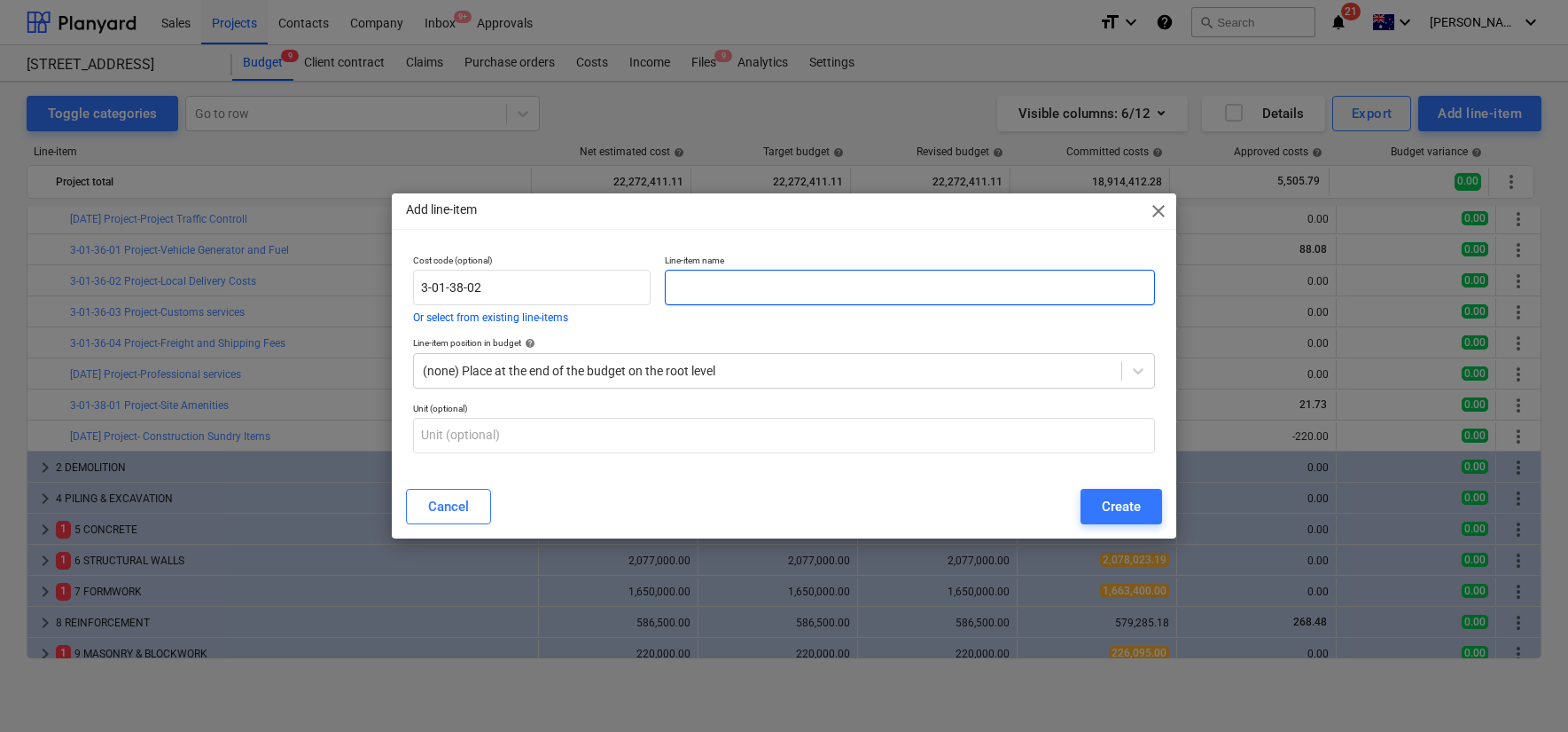
click at [690, 287] on input "text" at bounding box center [909, 287] width 489 height 35
paste input "Project-Staff Amenities"
type input "Project-Staff Amenities"
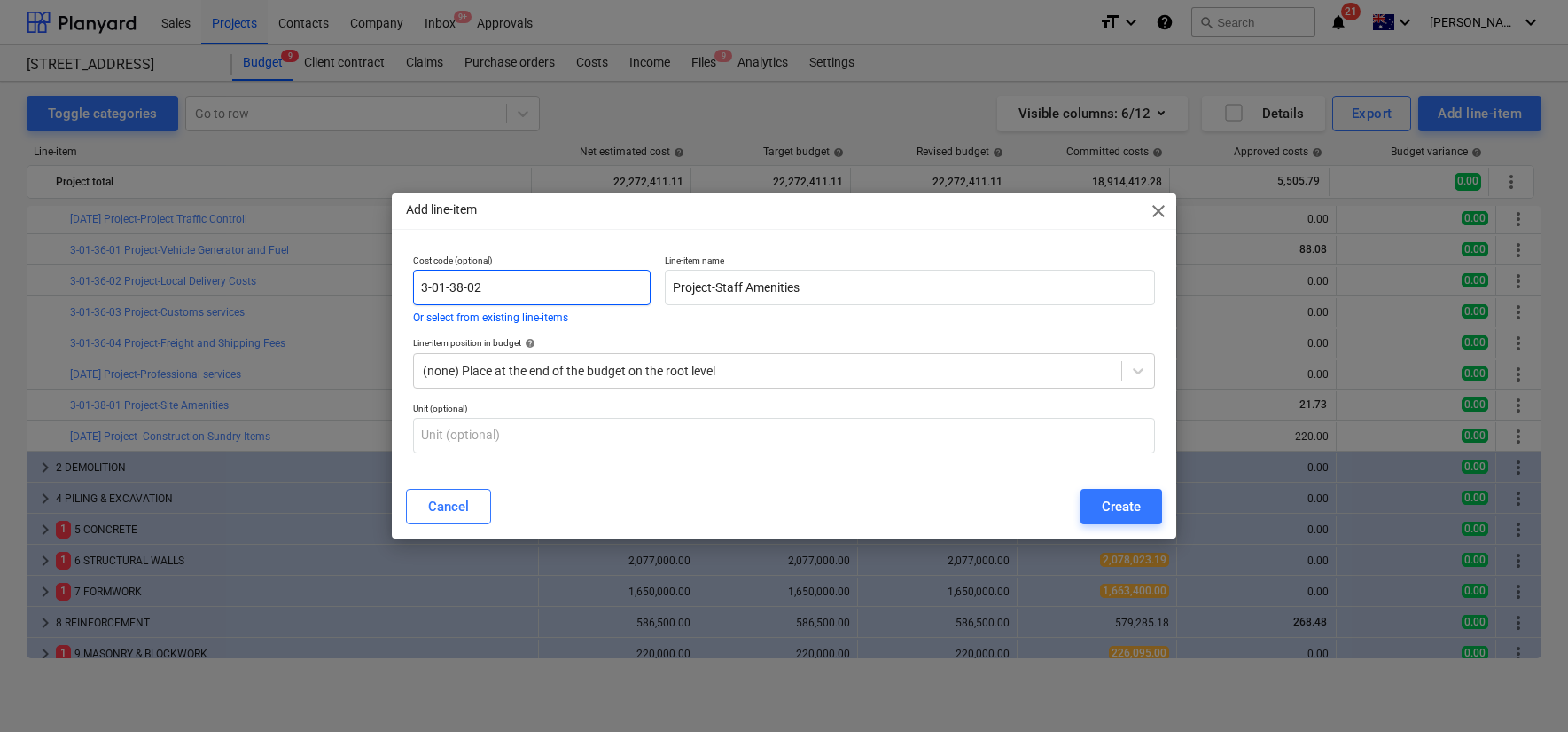
click at [577, 285] on input "3-01-38-02" at bounding box center [532, 287] width 238 height 35
type input "3-01-38-02"
click at [651, 324] on div "Cost code (optional) 3-01-38-02 Or select from existing line-items" at bounding box center [531, 289] width 252 height 83
click at [762, 363] on div at bounding box center [767, 370] width 690 height 17
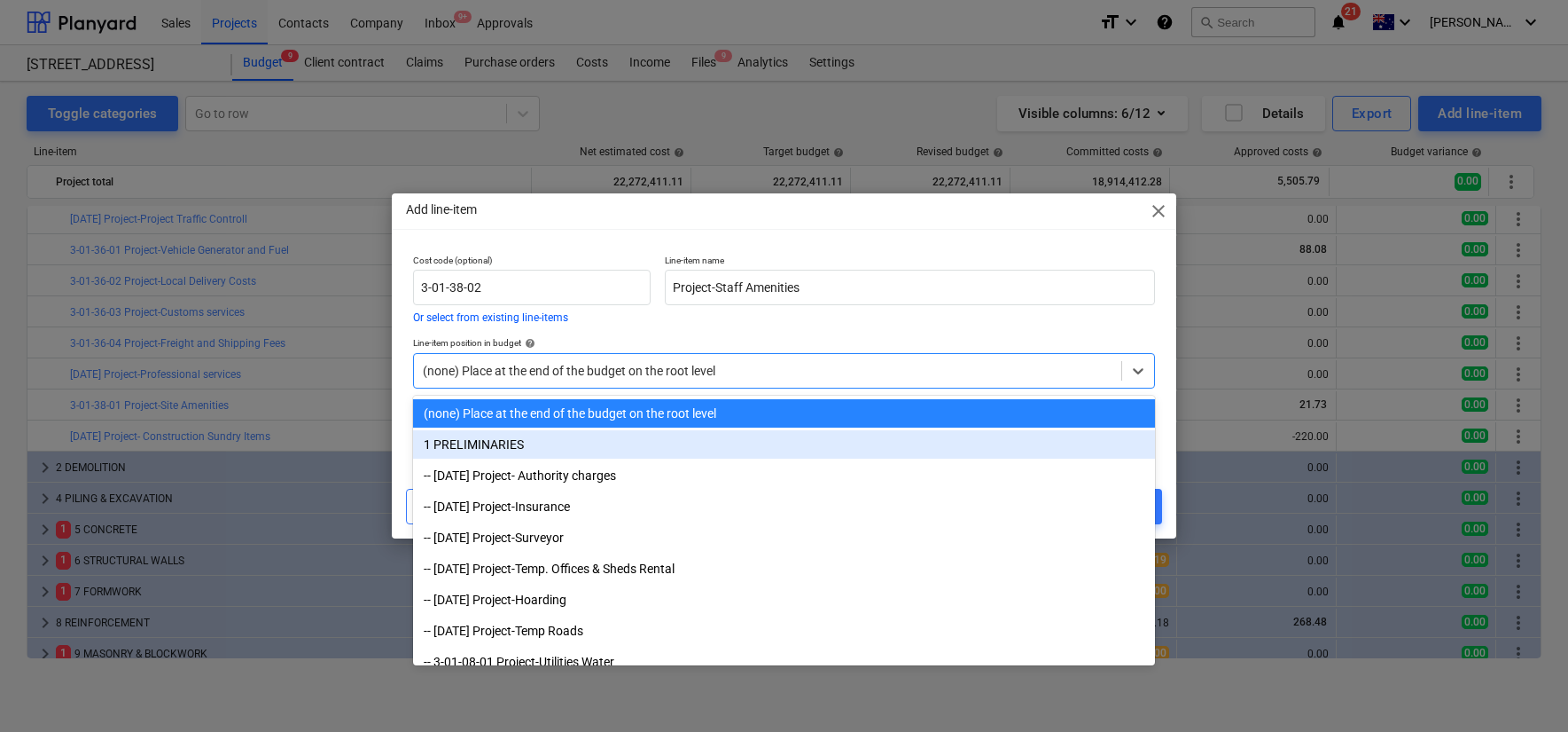
click at [749, 437] on div "1 PRELIMINARIES" at bounding box center [784, 444] width 742 height 29
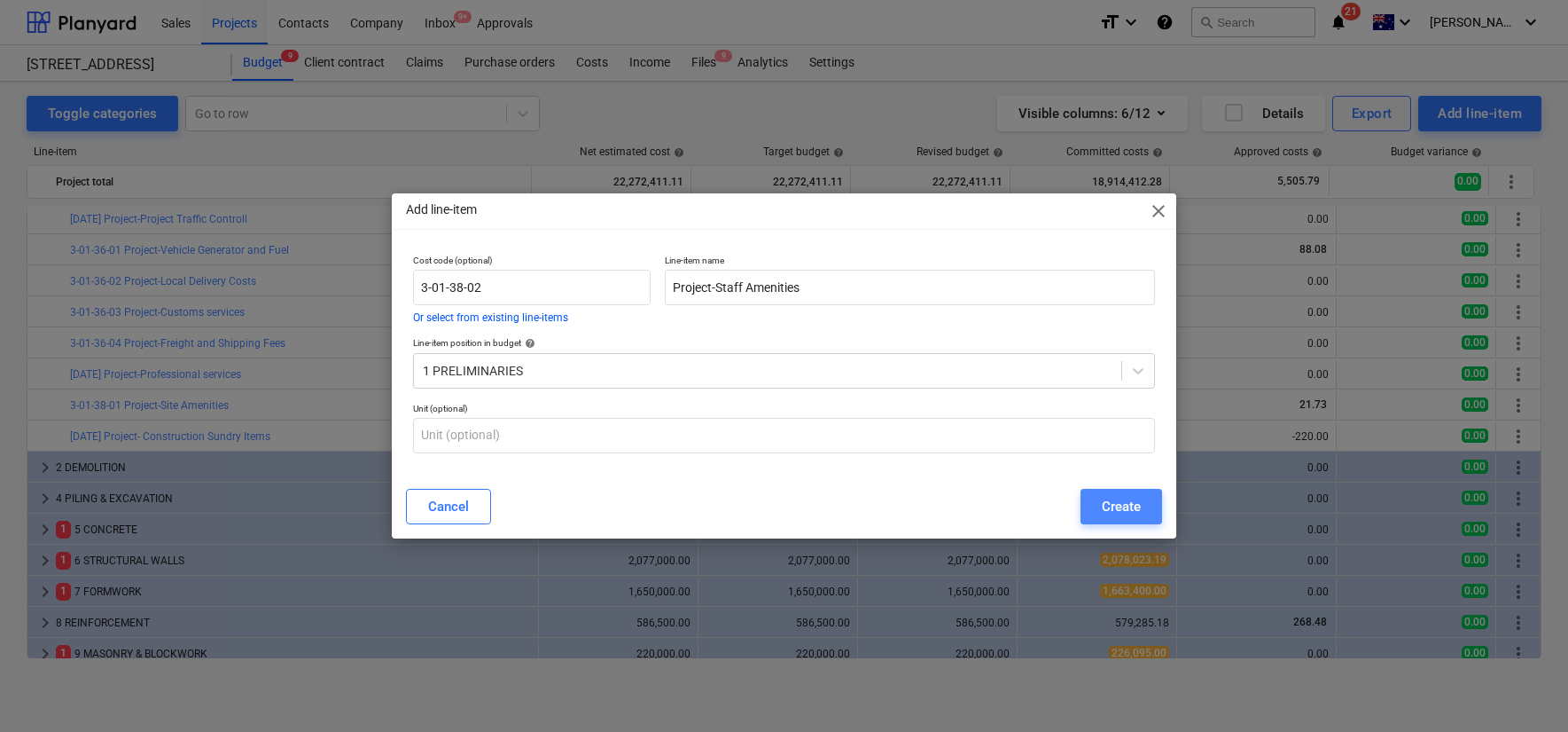
click at [1117, 497] on div "Create" at bounding box center [1121, 507] width 39 height 23
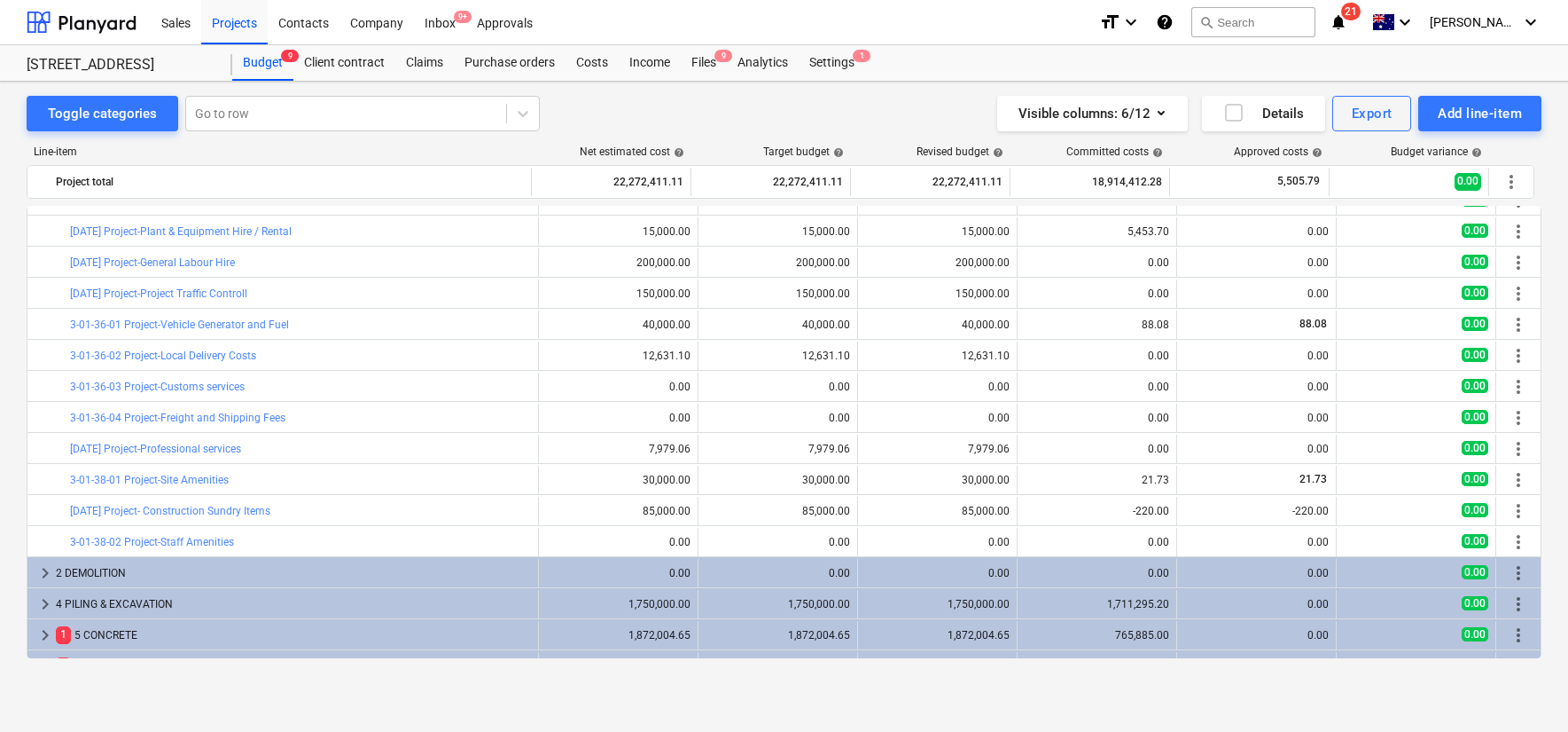
scroll to position [488, 0]
click at [269, 55] on div "Budget 9" at bounding box center [263, 62] width 61 height 35
click at [238, 17] on div "Projects" at bounding box center [234, 21] width 66 height 45
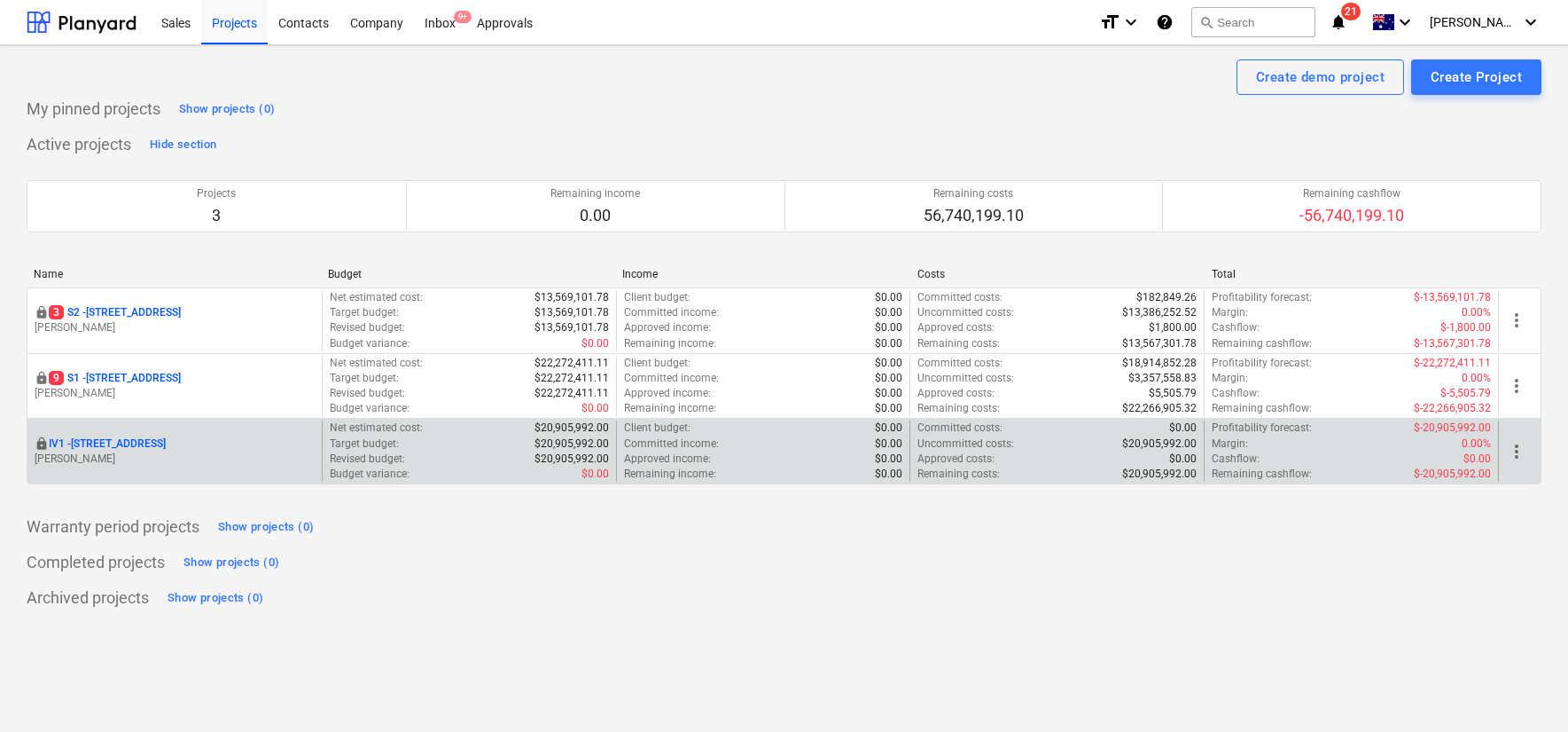
click at [158, 443] on p "IV1 - [STREET_ADDRESS]" at bounding box center [107, 444] width 117 height 15
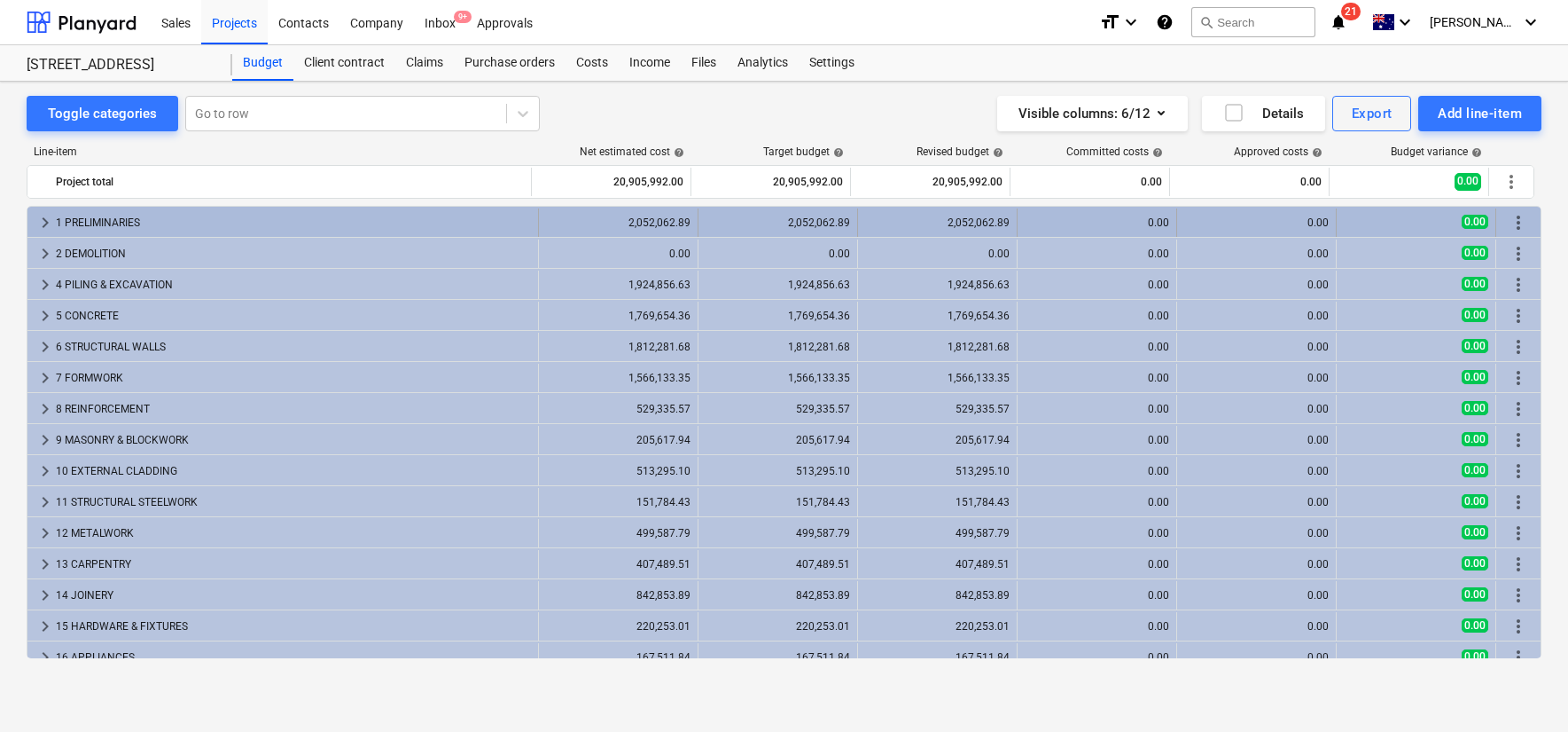
click at [35, 220] on span "keyboard_arrow_right" at bounding box center [45, 223] width 21 height 21
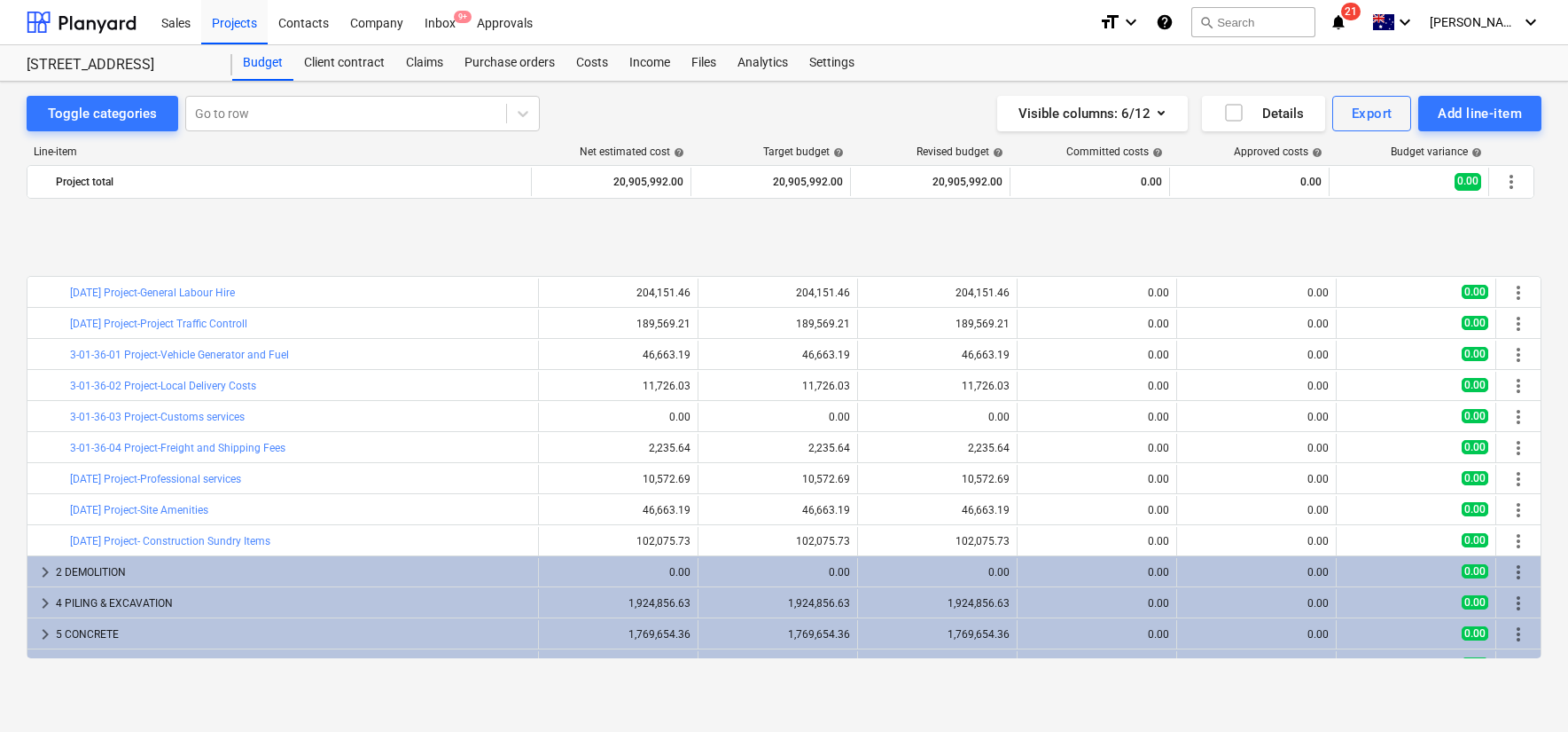
scroll to position [583, 0]
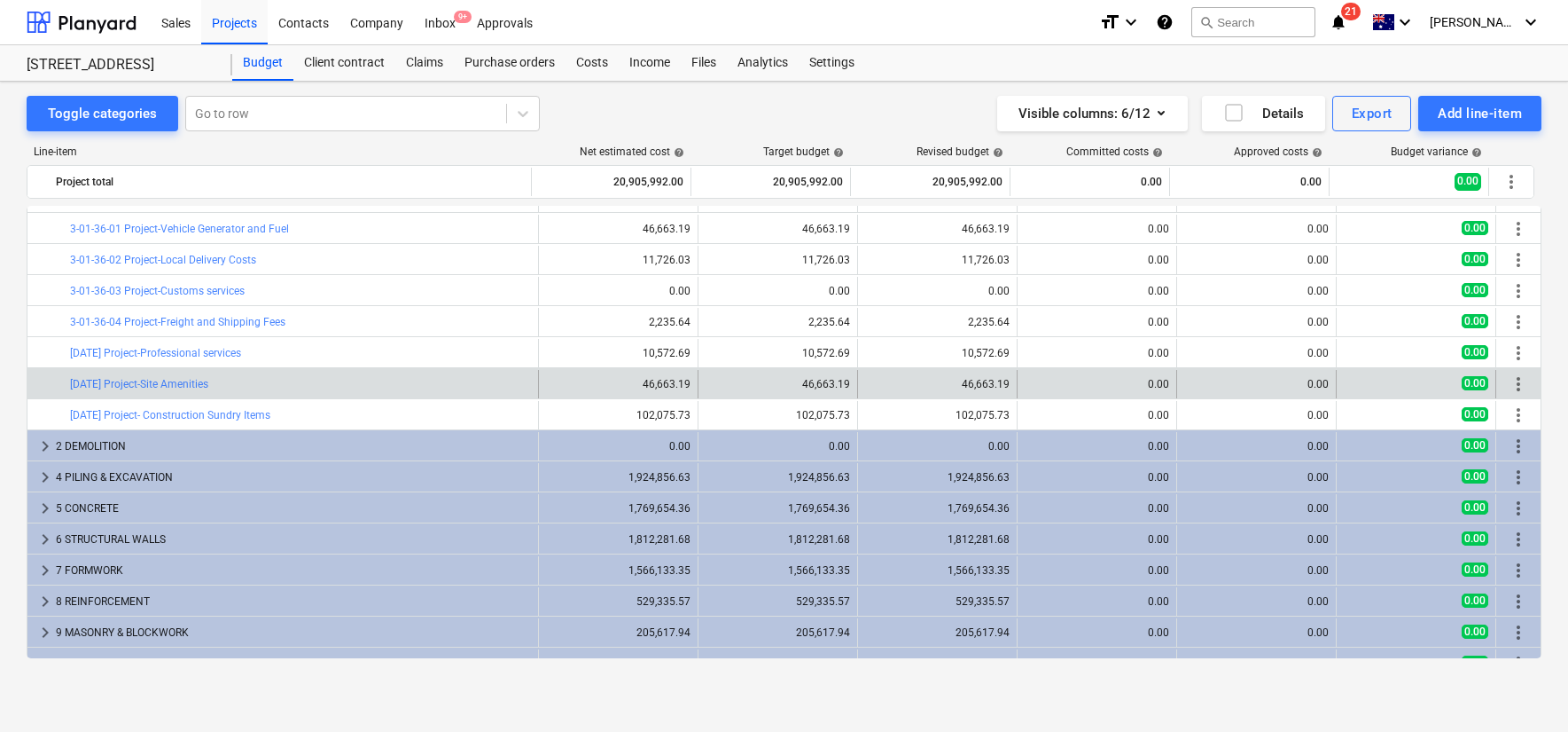
click at [1512, 382] on span "more_vert" at bounding box center [1518, 384] width 21 height 21
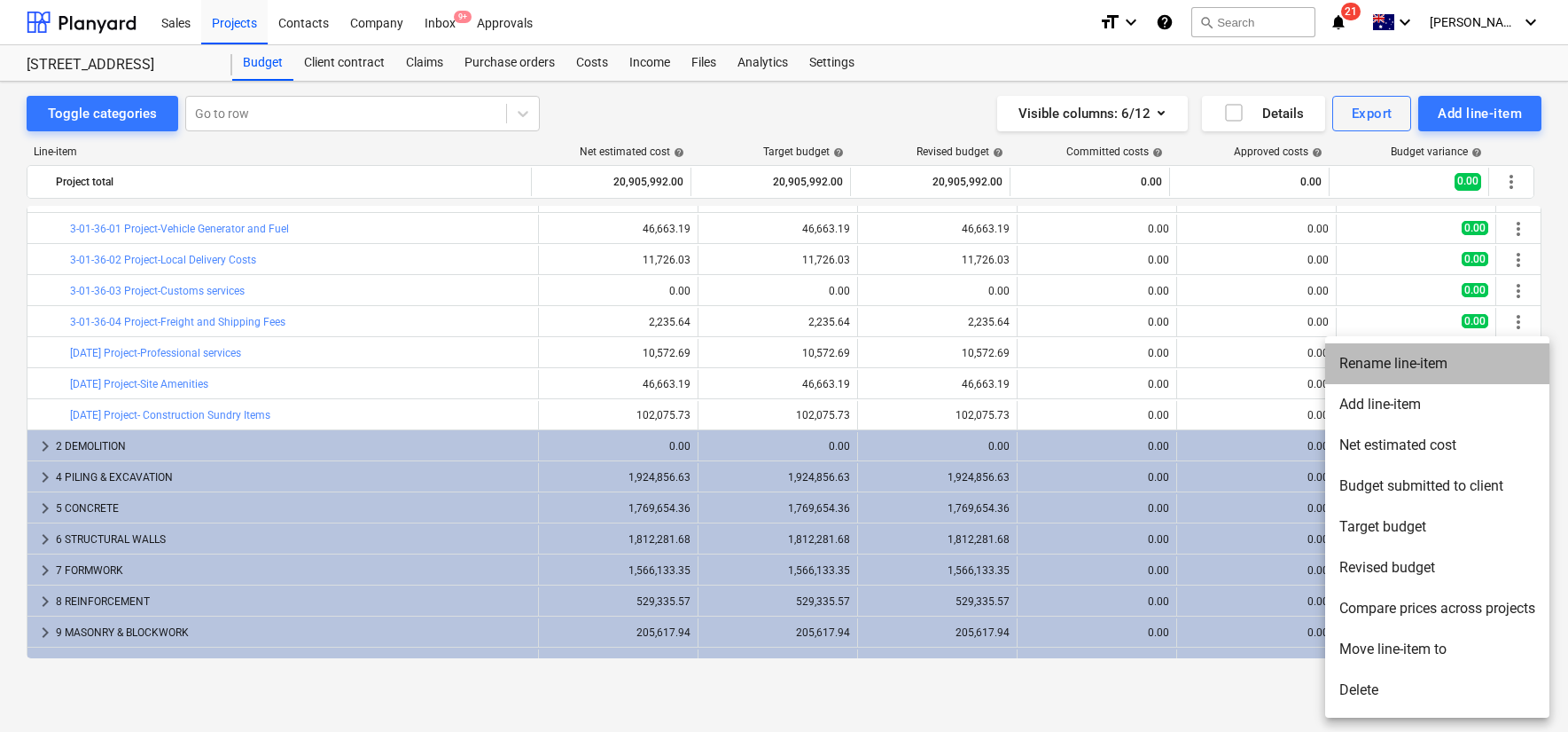
click at [1423, 369] on li "Rename line-item" at bounding box center [1438, 364] width 224 height 41
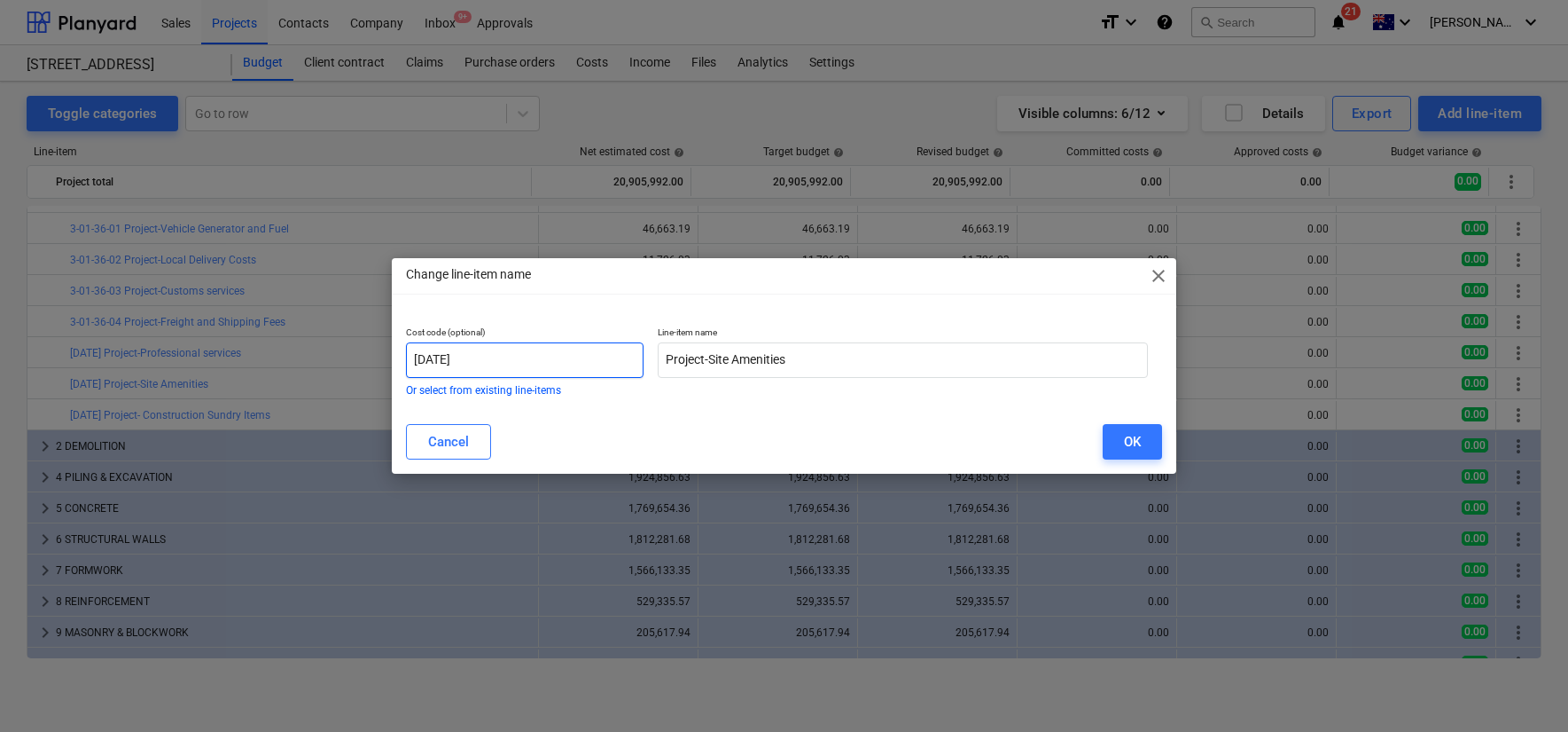
click at [478, 359] on input "[DATE]" at bounding box center [525, 360] width 238 height 35
type input "3-01-38-01"
click at [1135, 436] on div "OK" at bounding box center [1133, 441] width 17 height 23
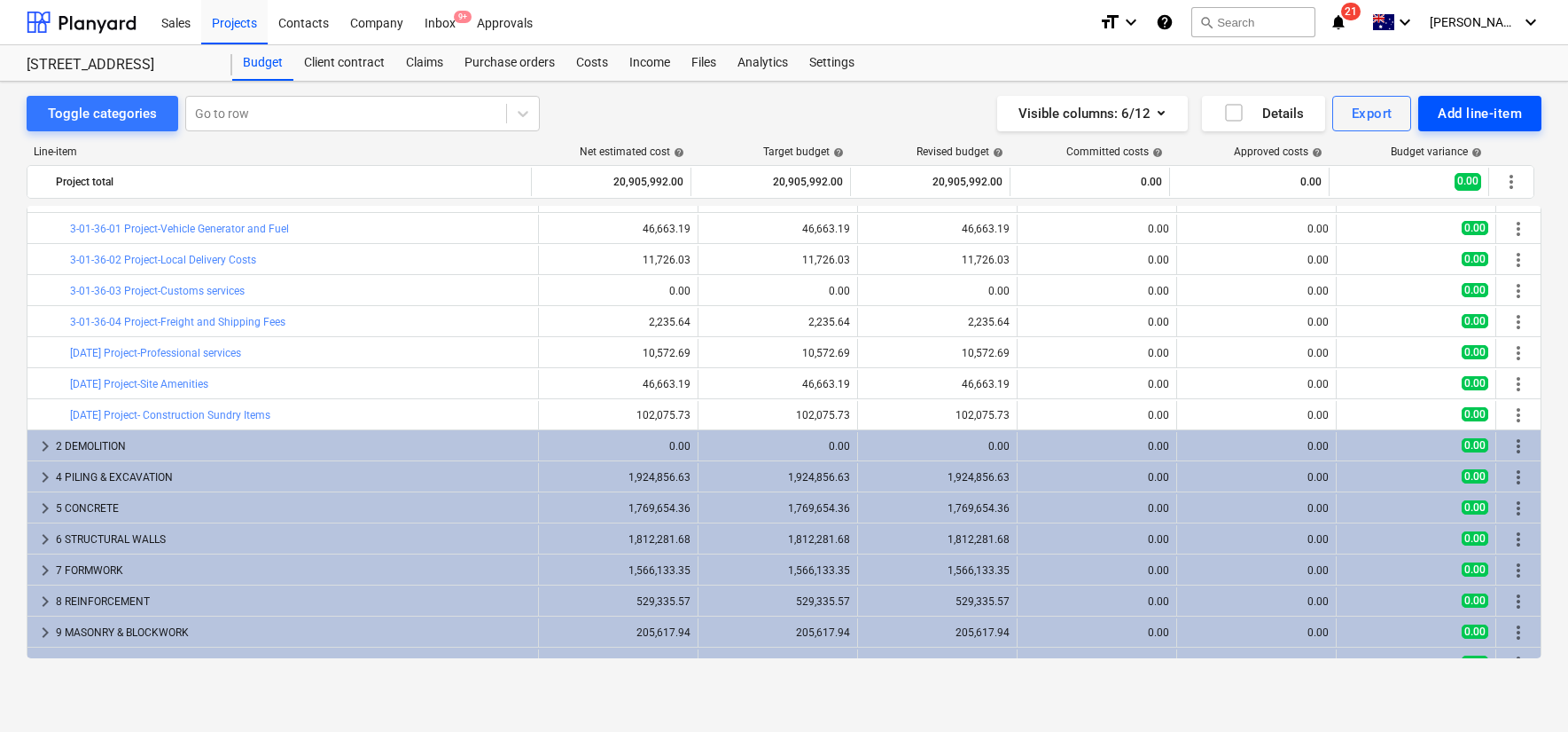
click at [1468, 114] on div "Add line-item" at bounding box center [1480, 113] width 84 height 23
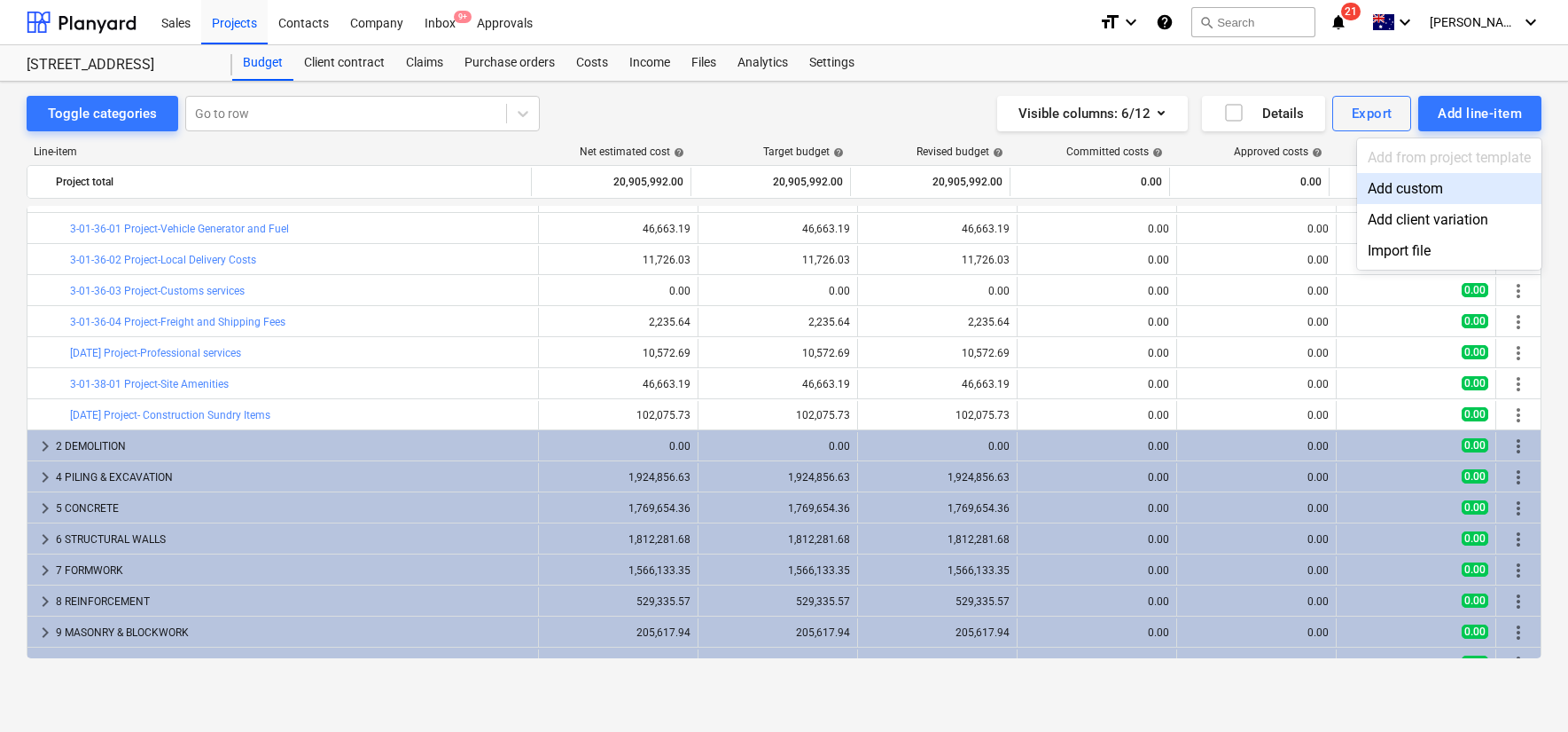
click at [1442, 177] on div "Add custom" at bounding box center [1449, 188] width 184 height 31
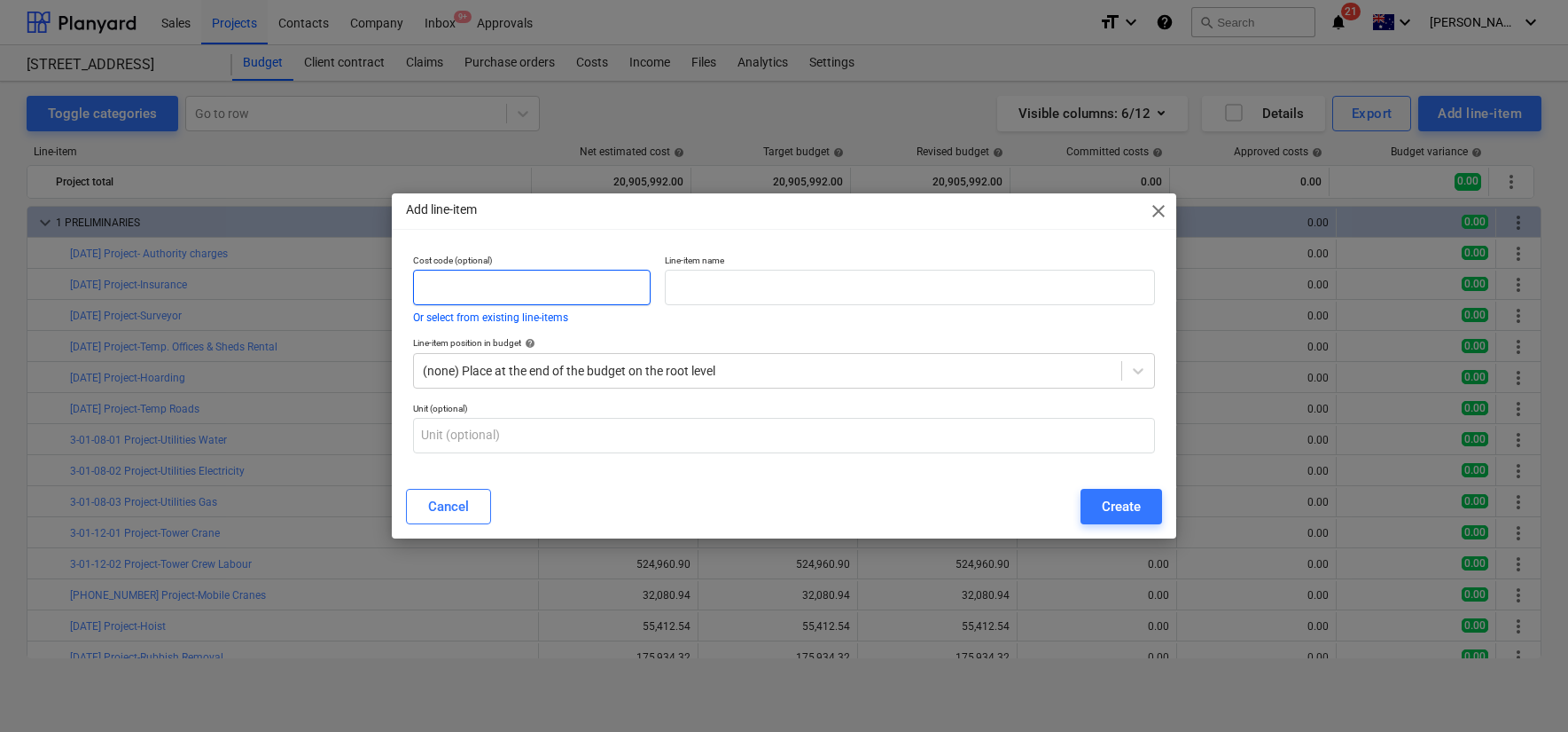
scroll to position [583, 0]
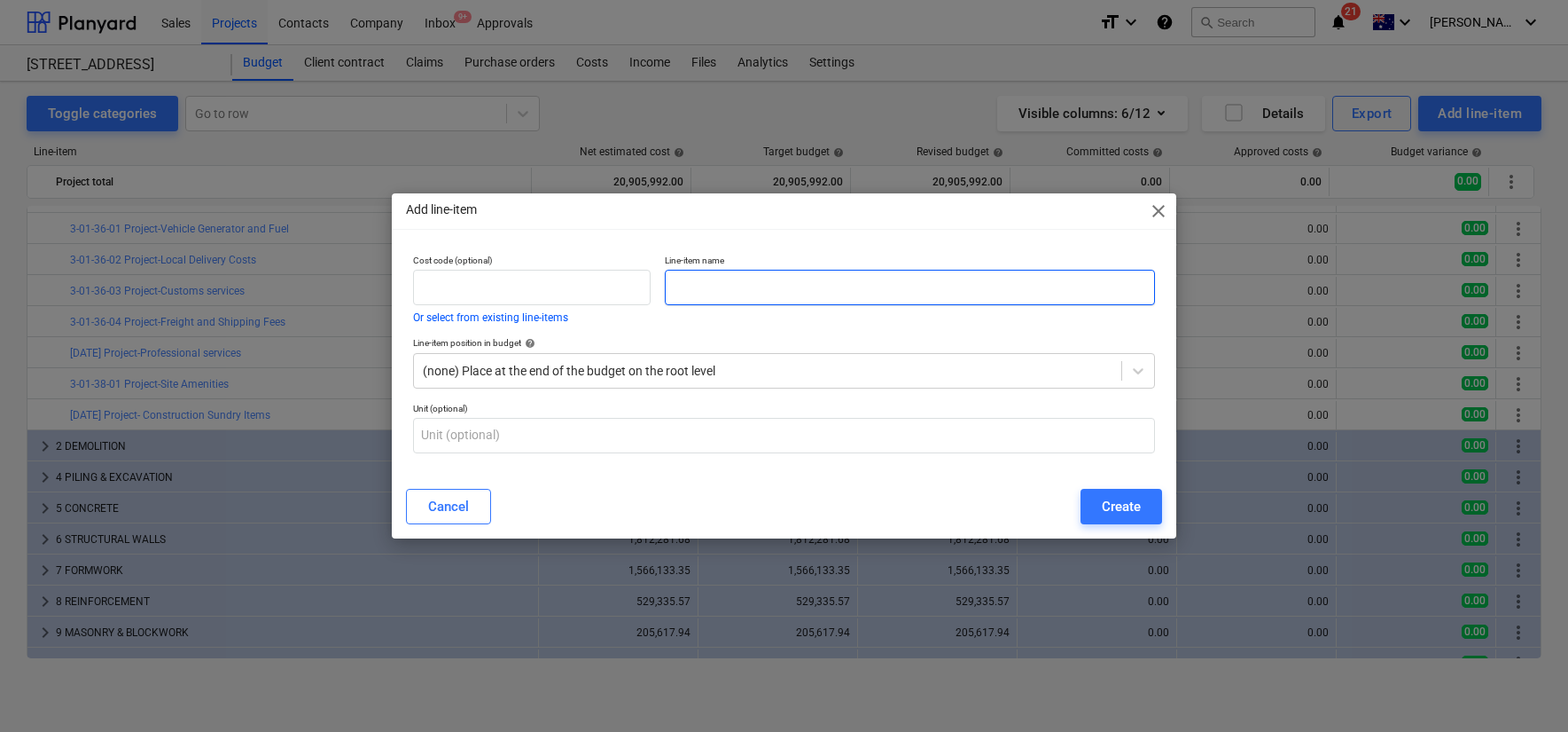
click at [744, 292] on input "text" at bounding box center [909, 287] width 489 height 35
paste input "3-01-38-02 Project-Staff Amenities"
drag, startPoint x: 733, startPoint y: 292, endPoint x: 648, endPoint y: 286, distance: 85.2
click at [649, 286] on div "Cost code (optional) Or select from existing line-items Line-item name 3-01-38-…" at bounding box center [784, 289] width 756 height 83
type input "Project-Staff Amenities"
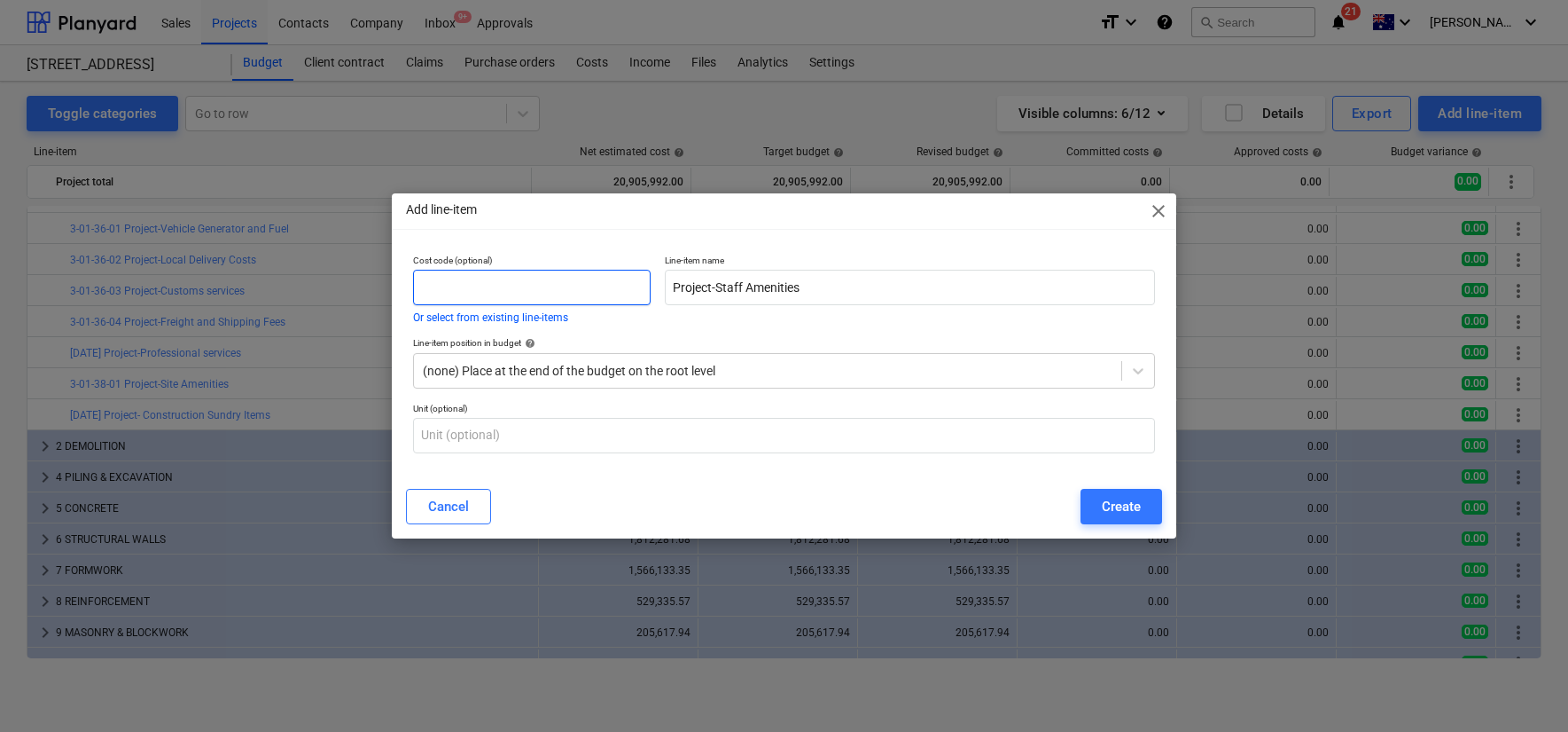
click at [614, 287] on input "text" at bounding box center [532, 287] width 238 height 35
paste input "3-01-38-02"
type input "3-01-38-02"
click at [679, 291] on input "Project-Staff Amenities" at bounding box center [909, 287] width 489 height 35
type input "Project-Staff Amenities"
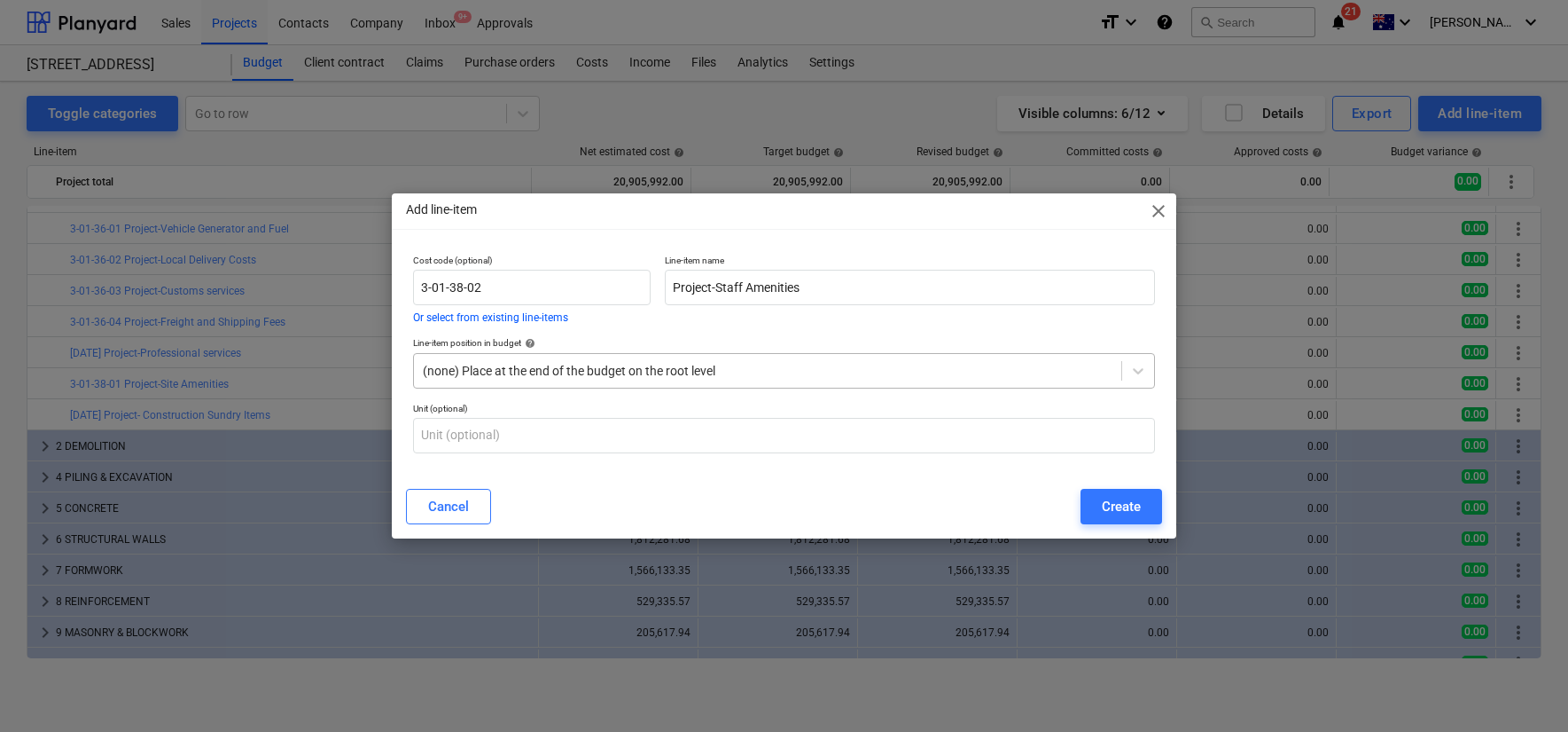
click at [757, 366] on div at bounding box center [767, 370] width 690 height 17
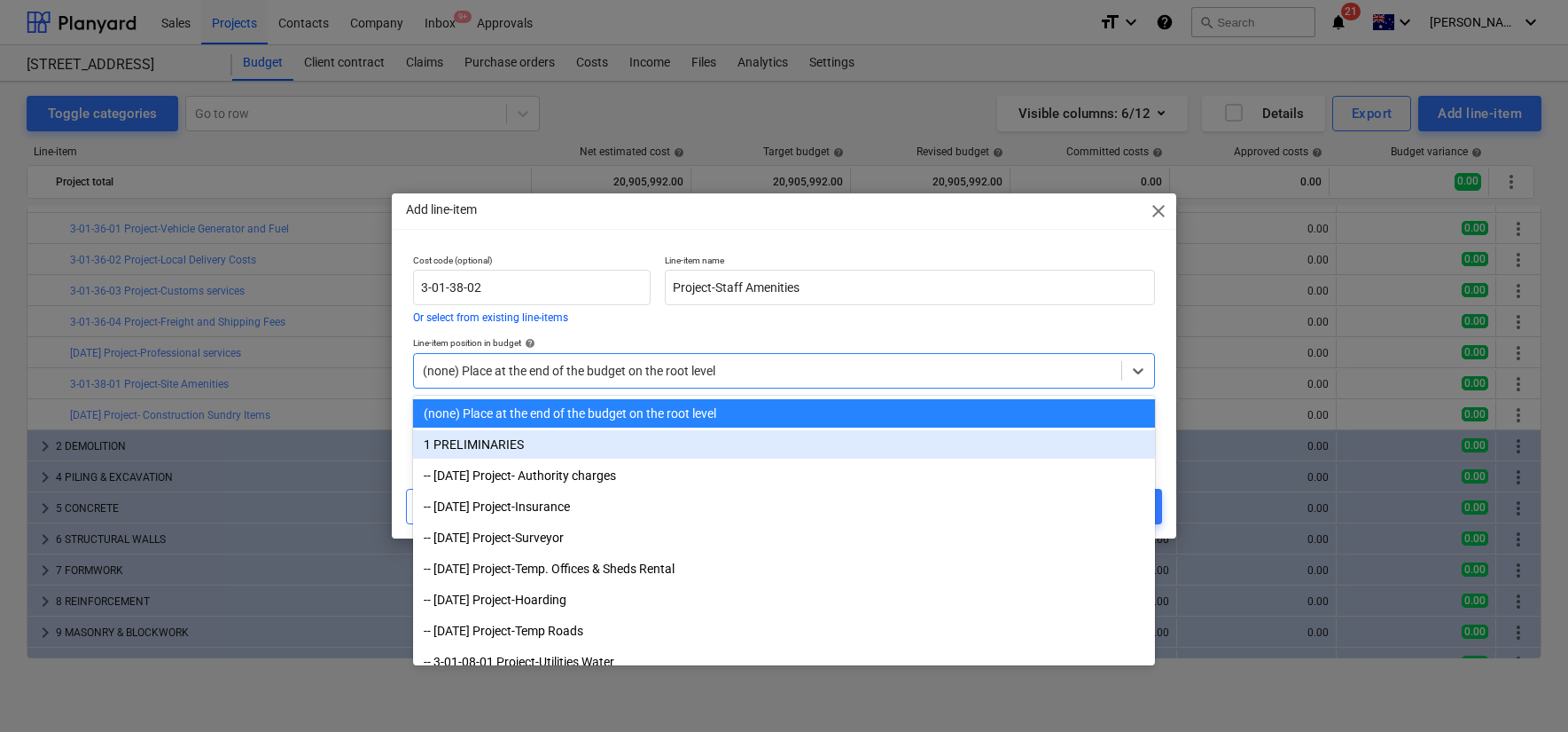
click at [749, 437] on div "1 PRELIMINARIES" at bounding box center [784, 444] width 742 height 29
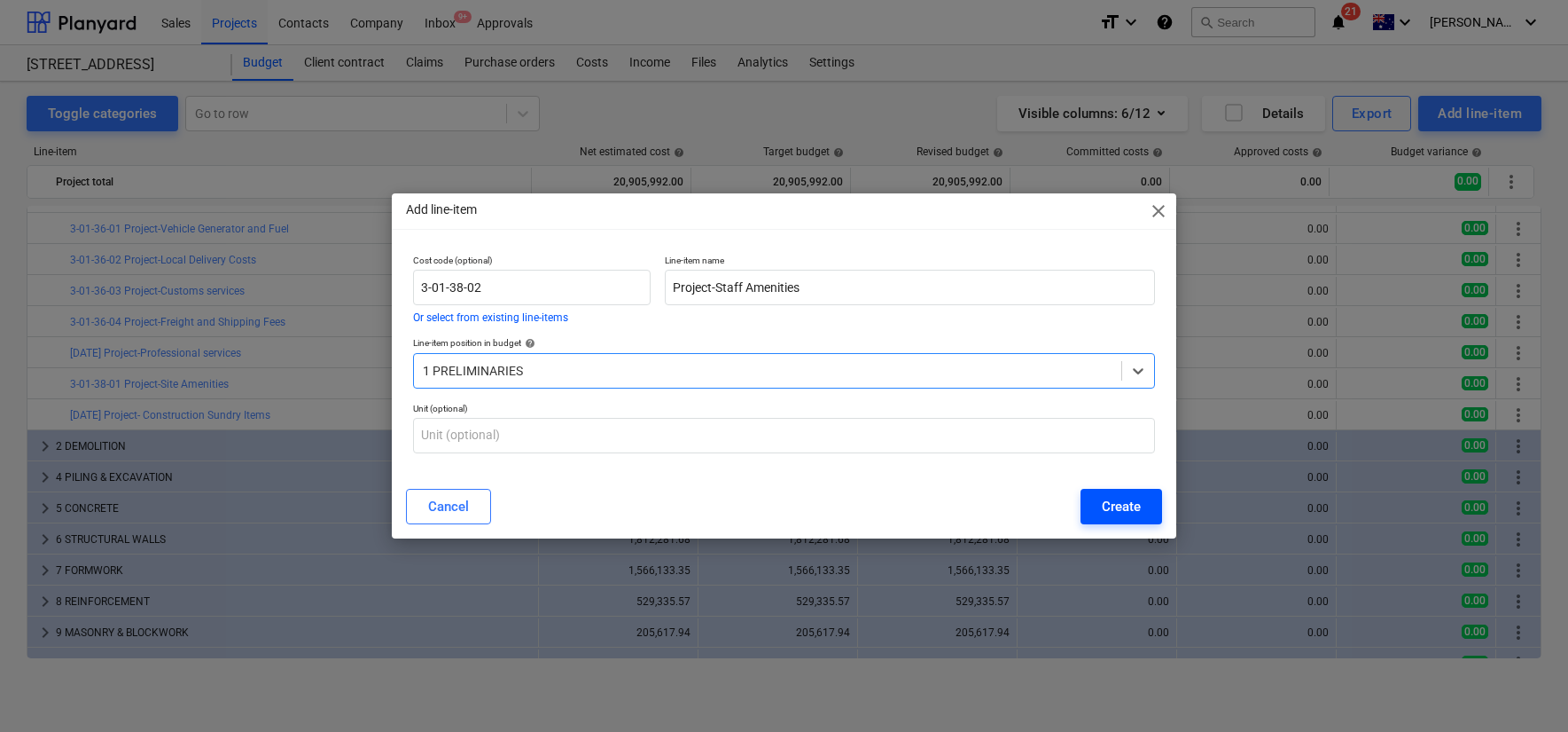
click at [1116, 504] on div "Create" at bounding box center [1121, 507] width 39 height 23
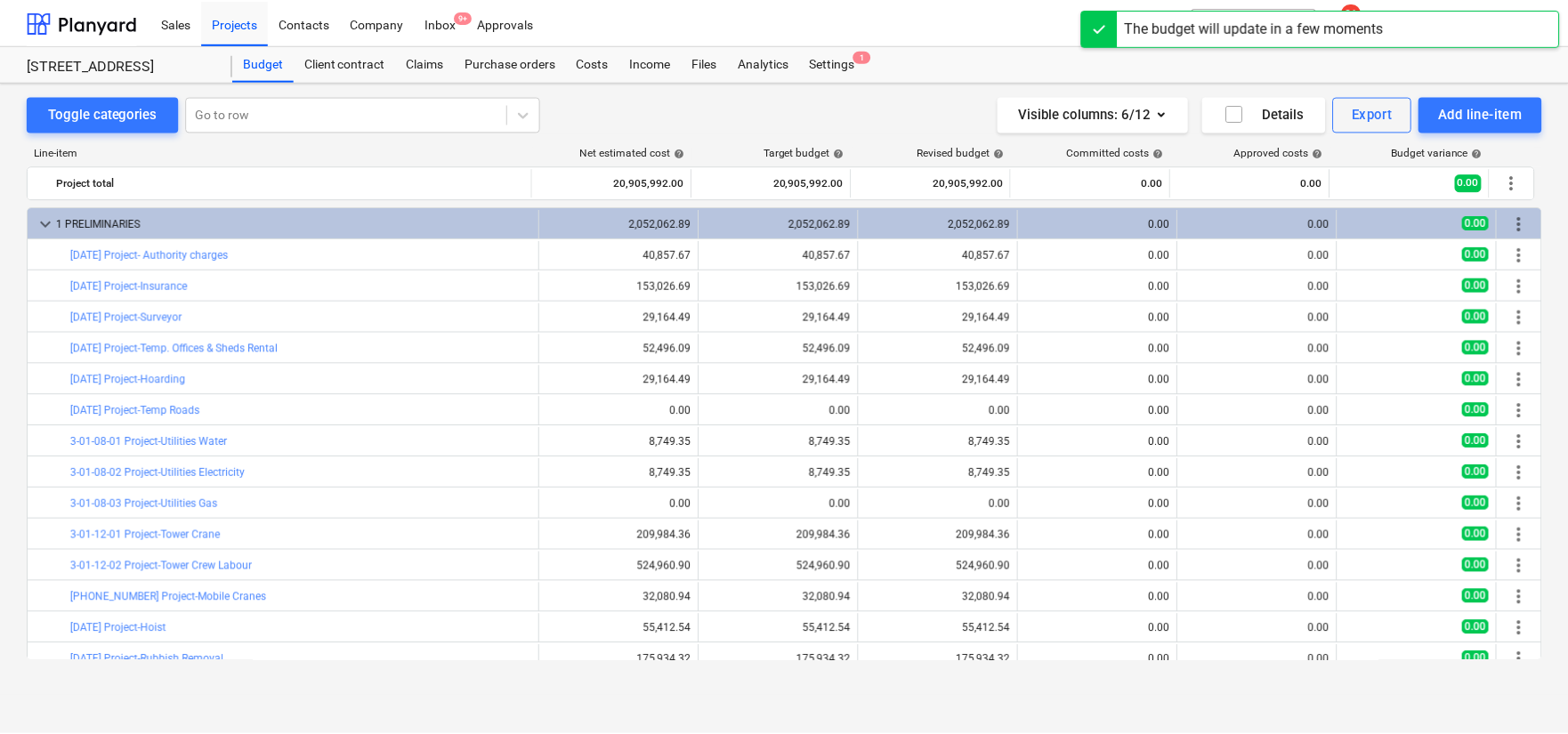
scroll to position [585, 0]
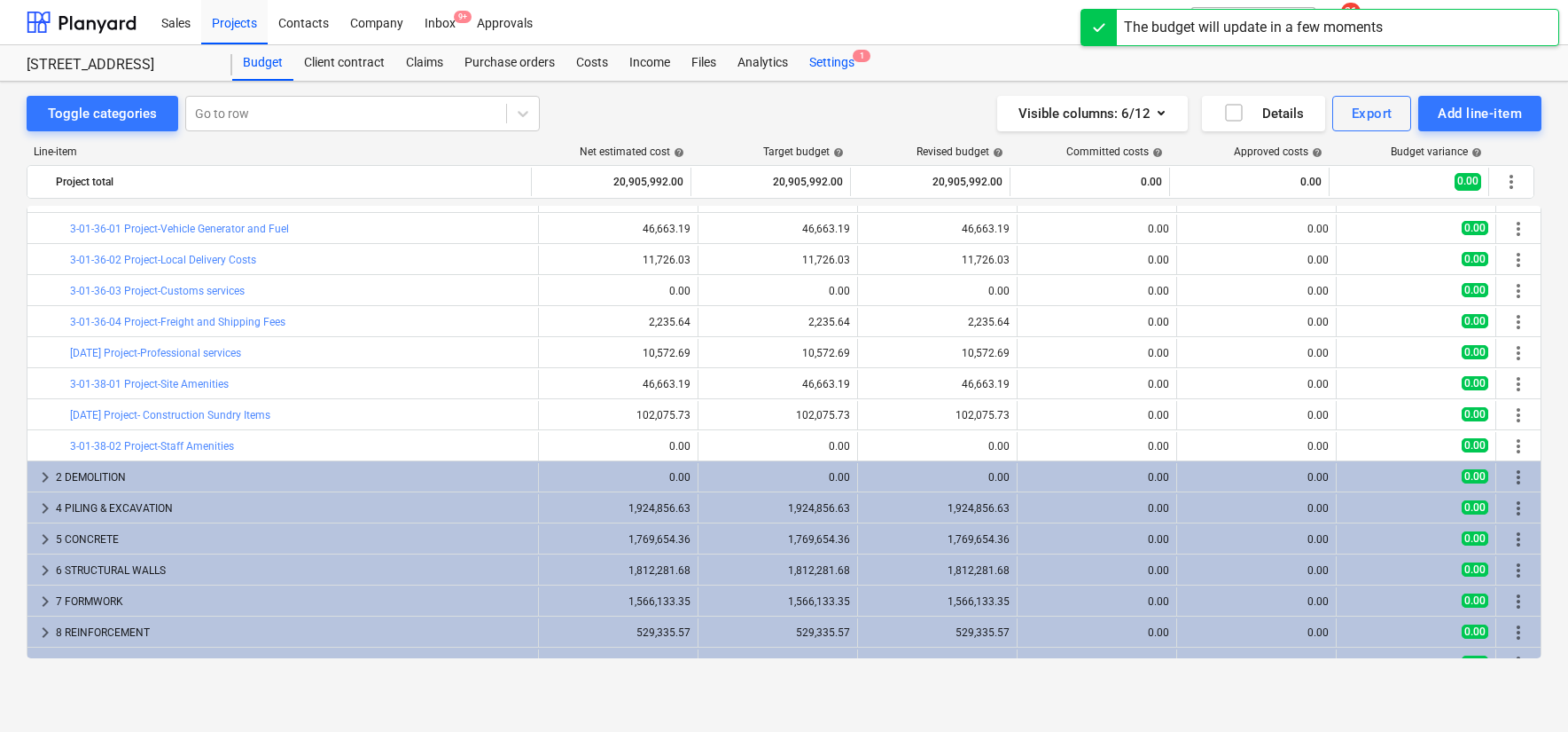
click at [831, 59] on div "Settings 1" at bounding box center [831, 62] width 66 height 35
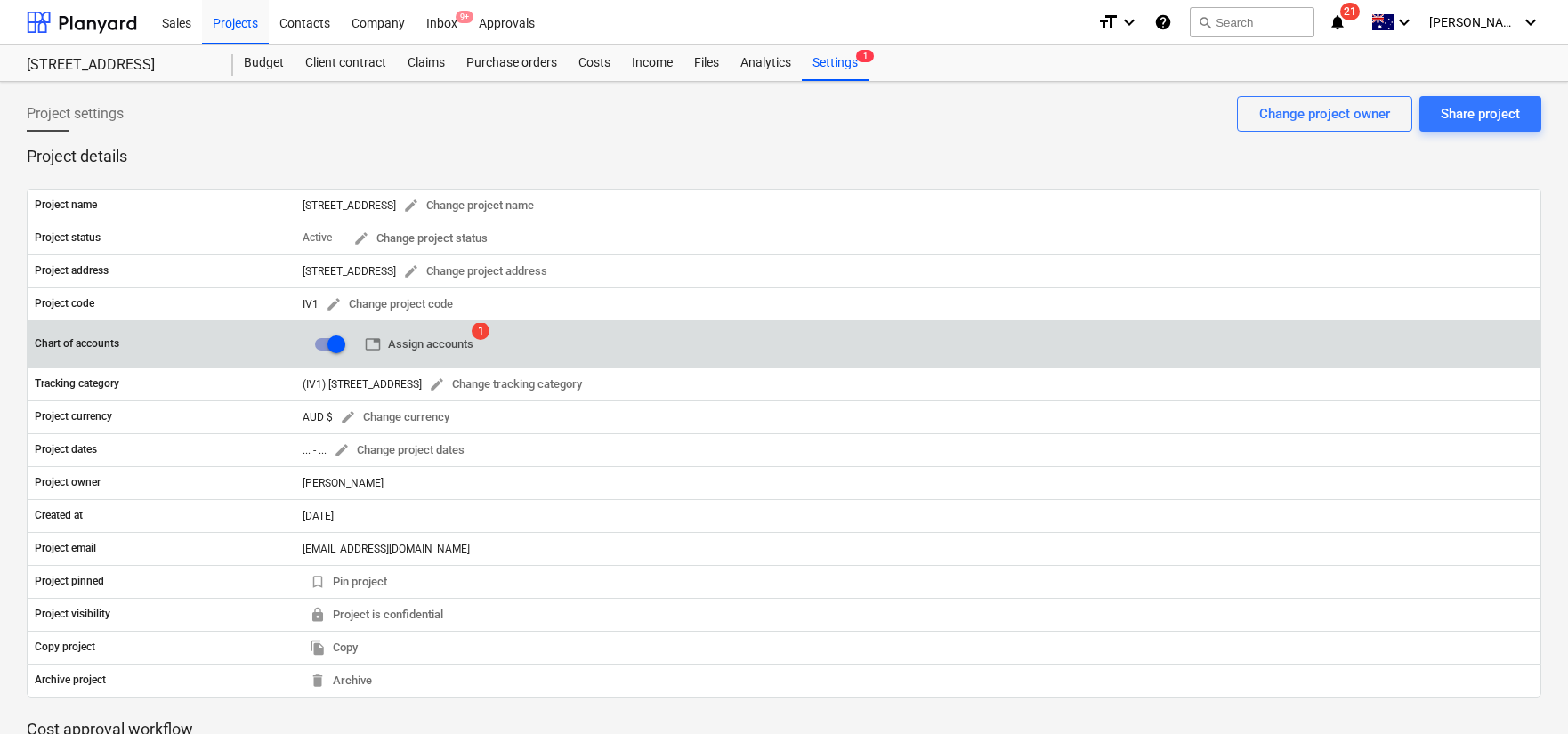
click at [450, 347] on span "table Assign accounts" at bounding box center [419, 344] width 109 height 20
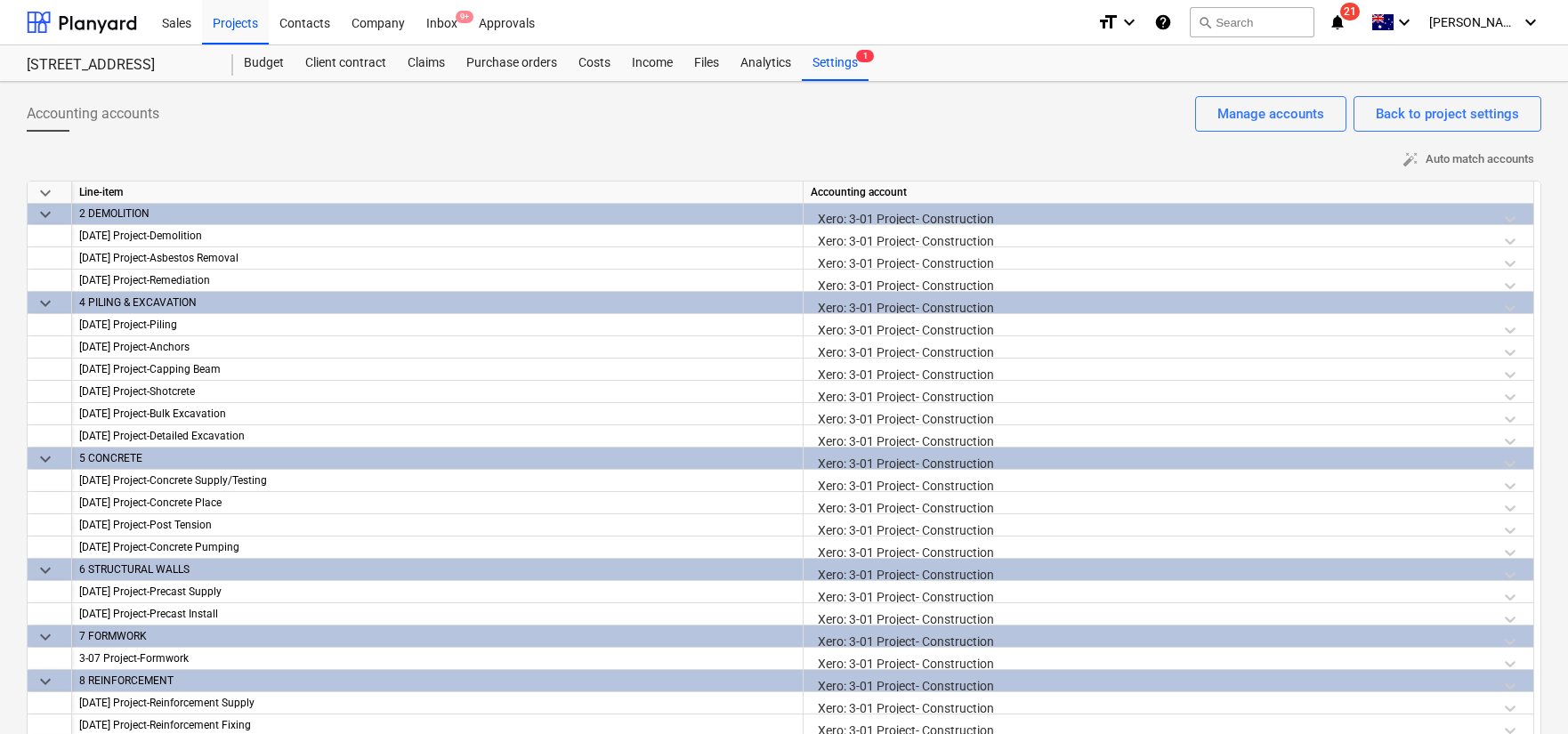
scroll to position [377, 0]
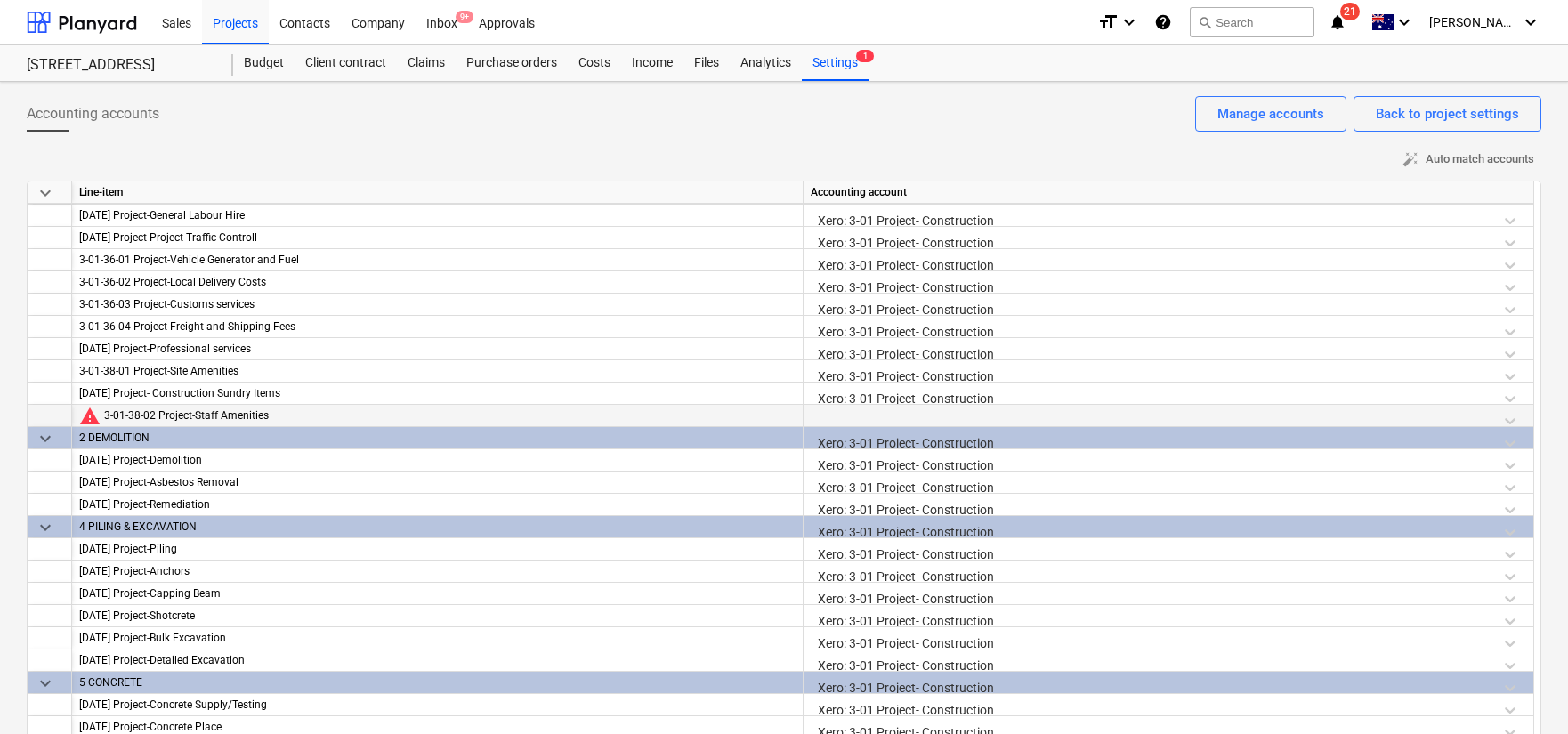
click at [1513, 417] on div at bounding box center [1168, 420] width 715 height 31
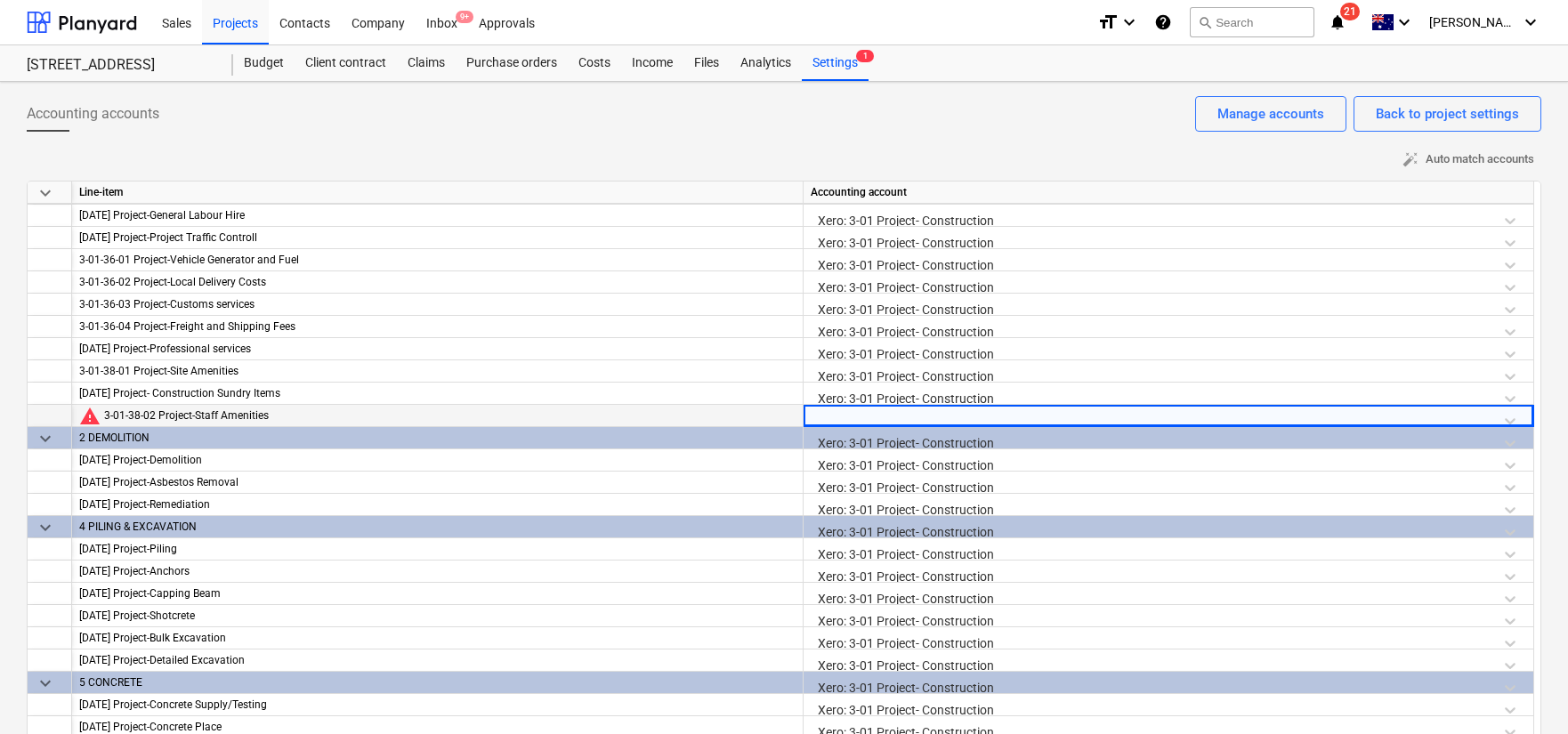
click at [1510, 418] on div at bounding box center [1168, 420] width 715 height 31
click at [1501, 421] on div at bounding box center [1168, 420] width 715 height 31
click at [1420, 421] on div at bounding box center [1168, 420] width 715 height 31
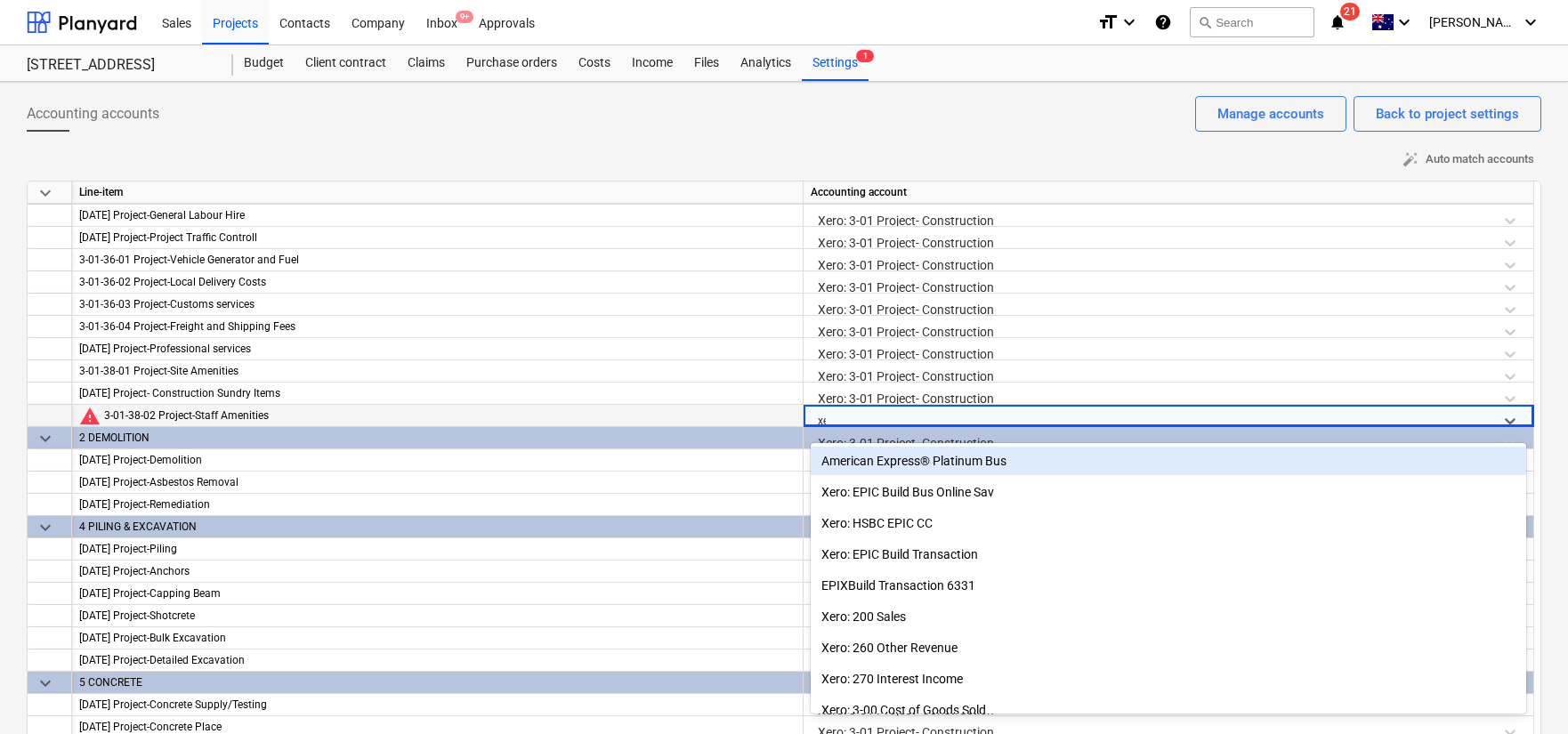
type input "xer"
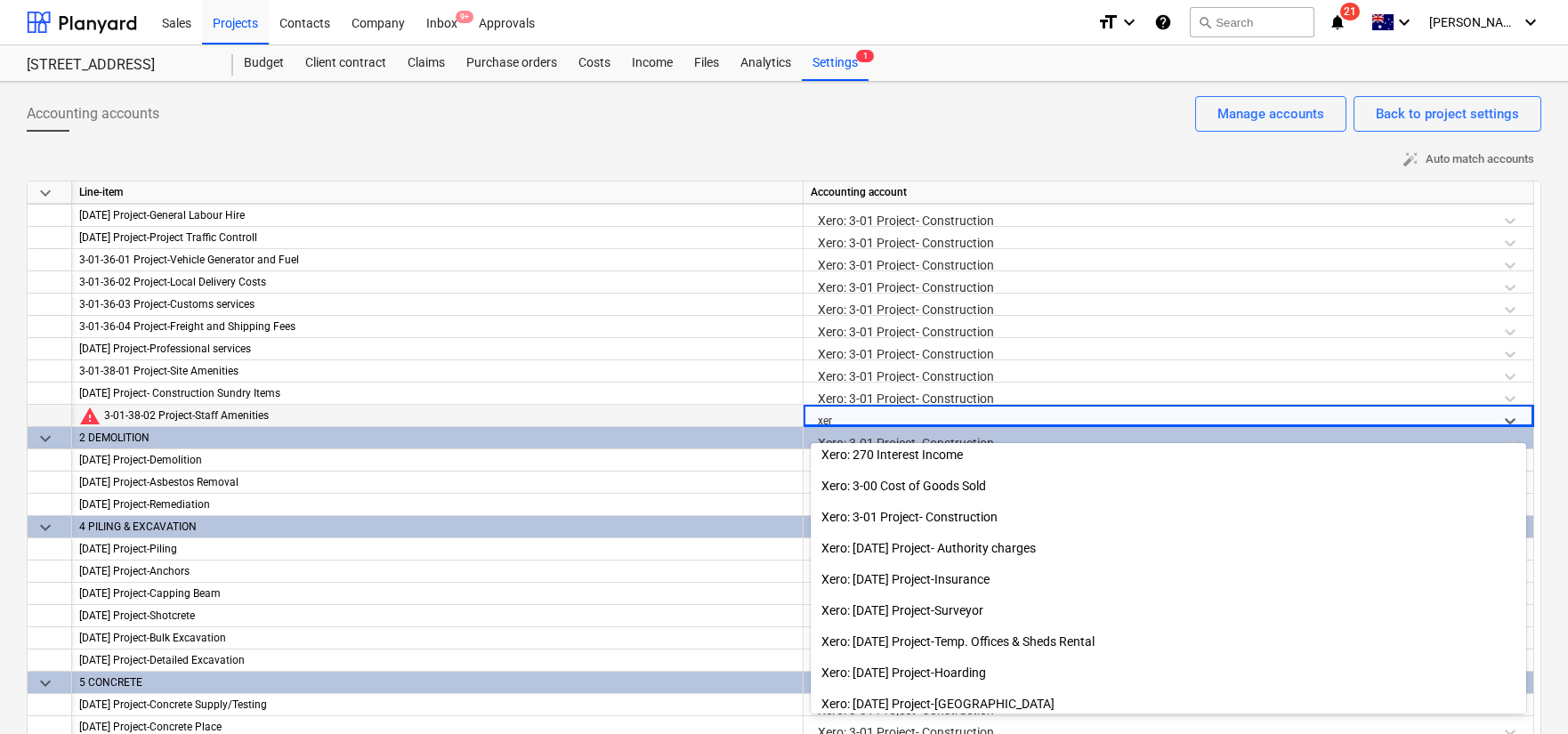
scroll to position [165, 0]
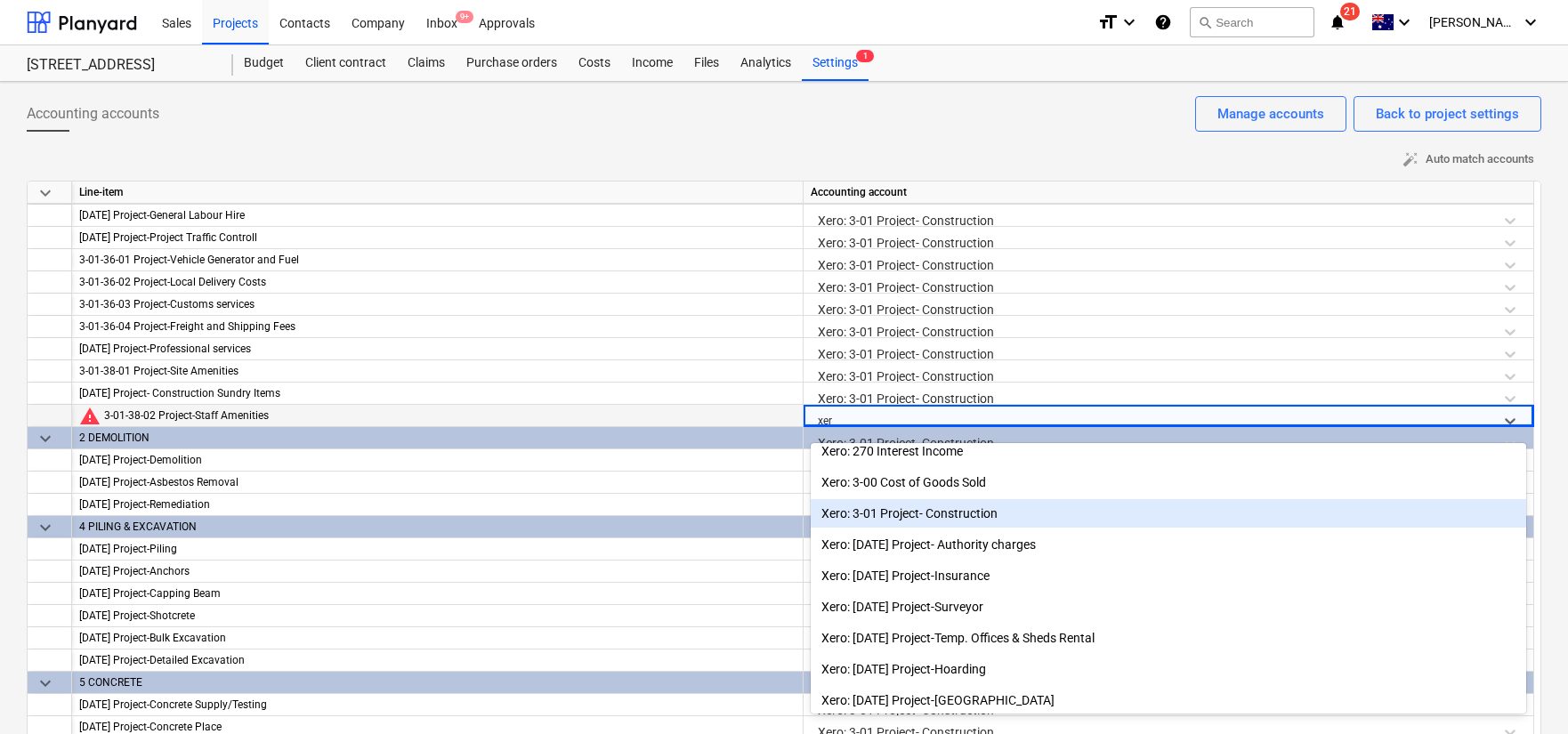
click at [1157, 511] on div "Xero: 3-01 Project- Construction" at bounding box center [1168, 514] width 715 height 29
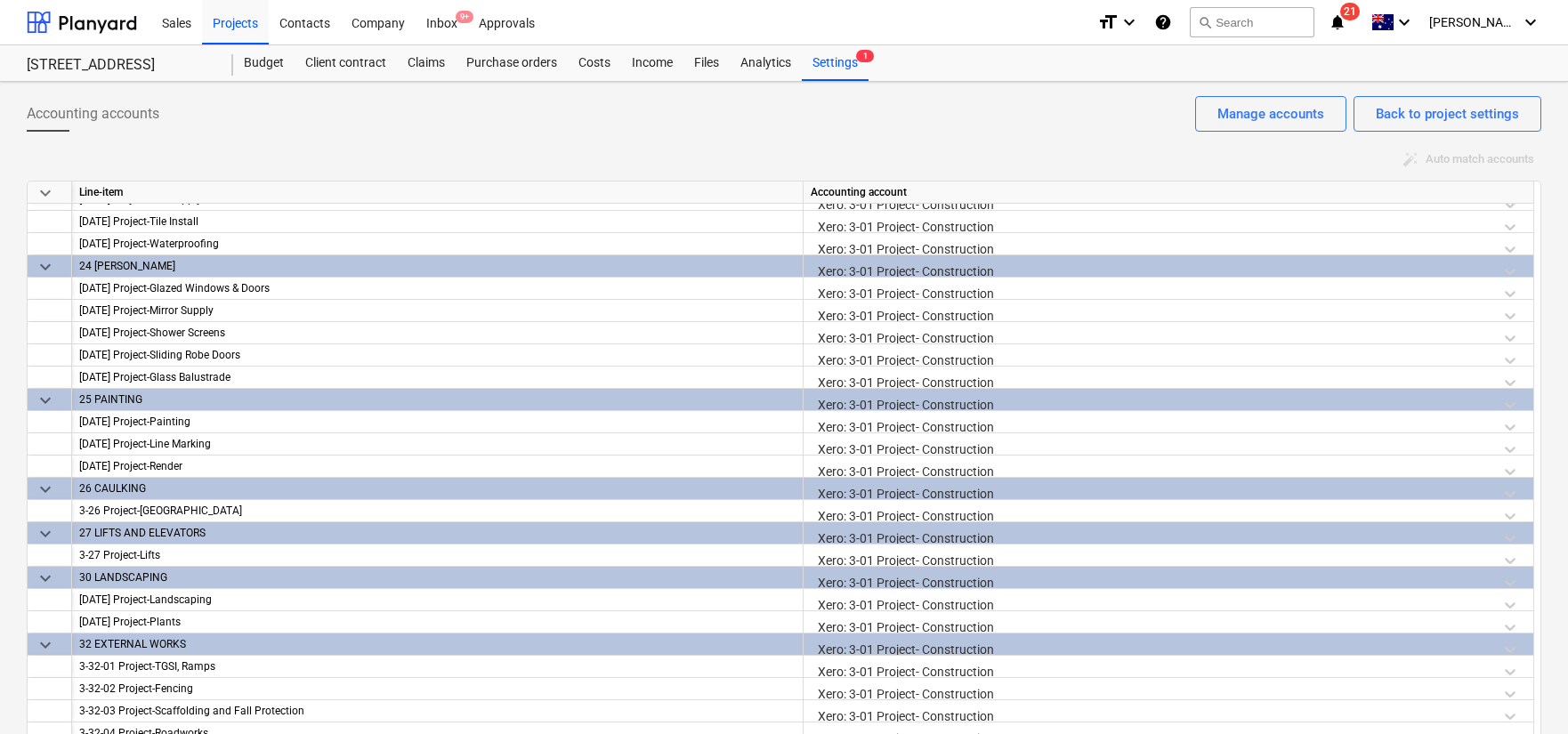
scroll to position [48, 0]
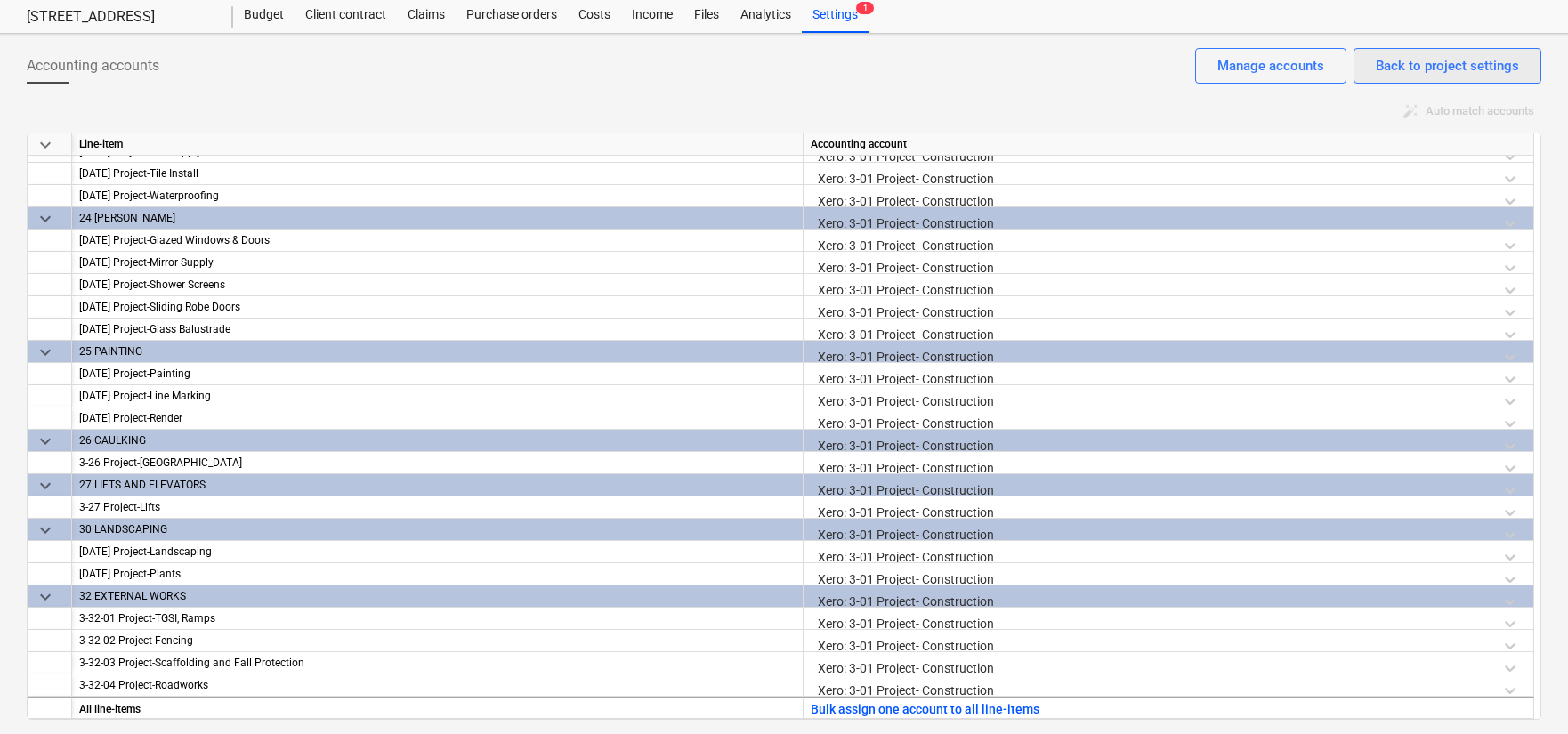
click at [1442, 71] on div "Back to project settings" at bounding box center [1447, 65] width 143 height 23
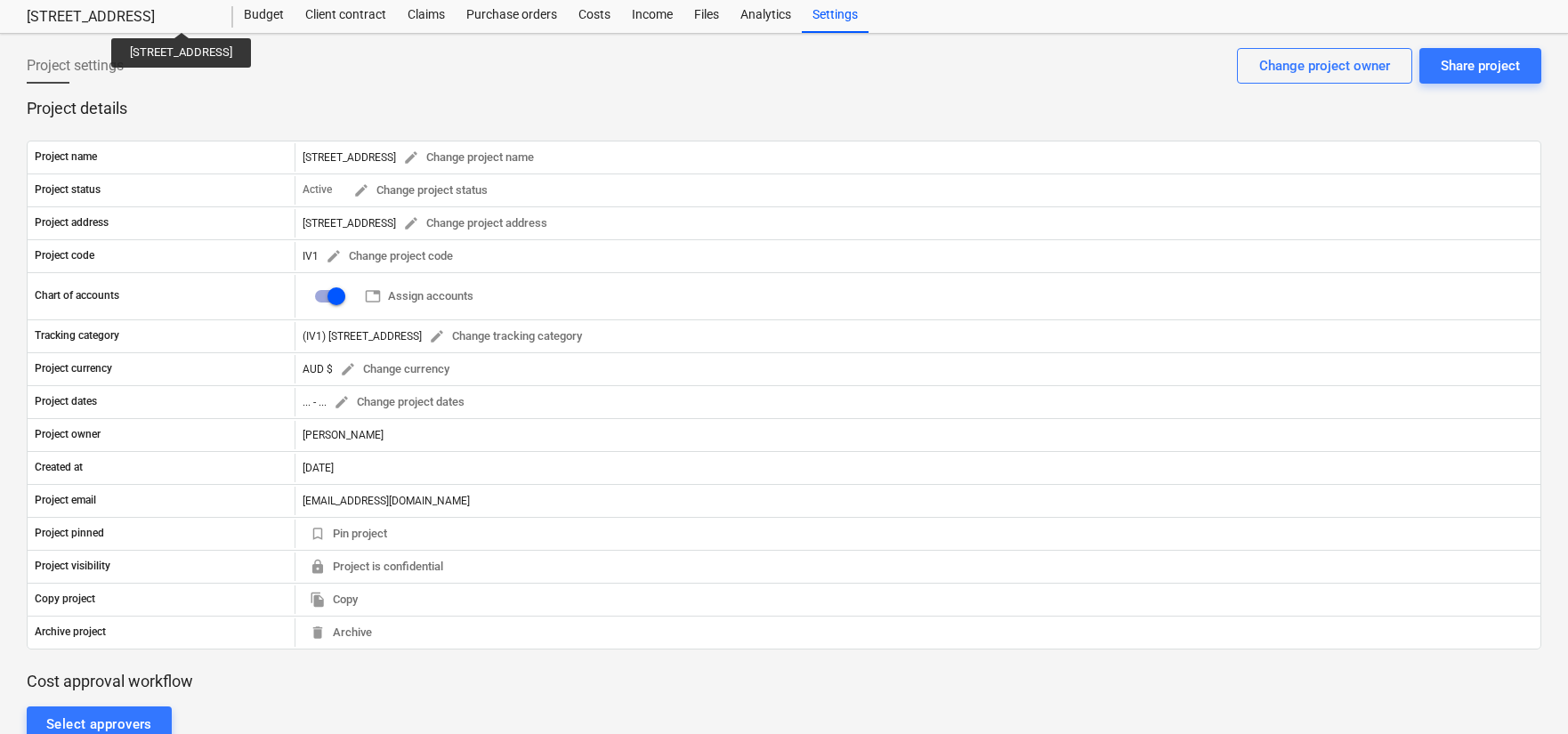
click at [182, 15] on div "[STREET_ADDRESS]" at bounding box center [119, 16] width 185 height 18
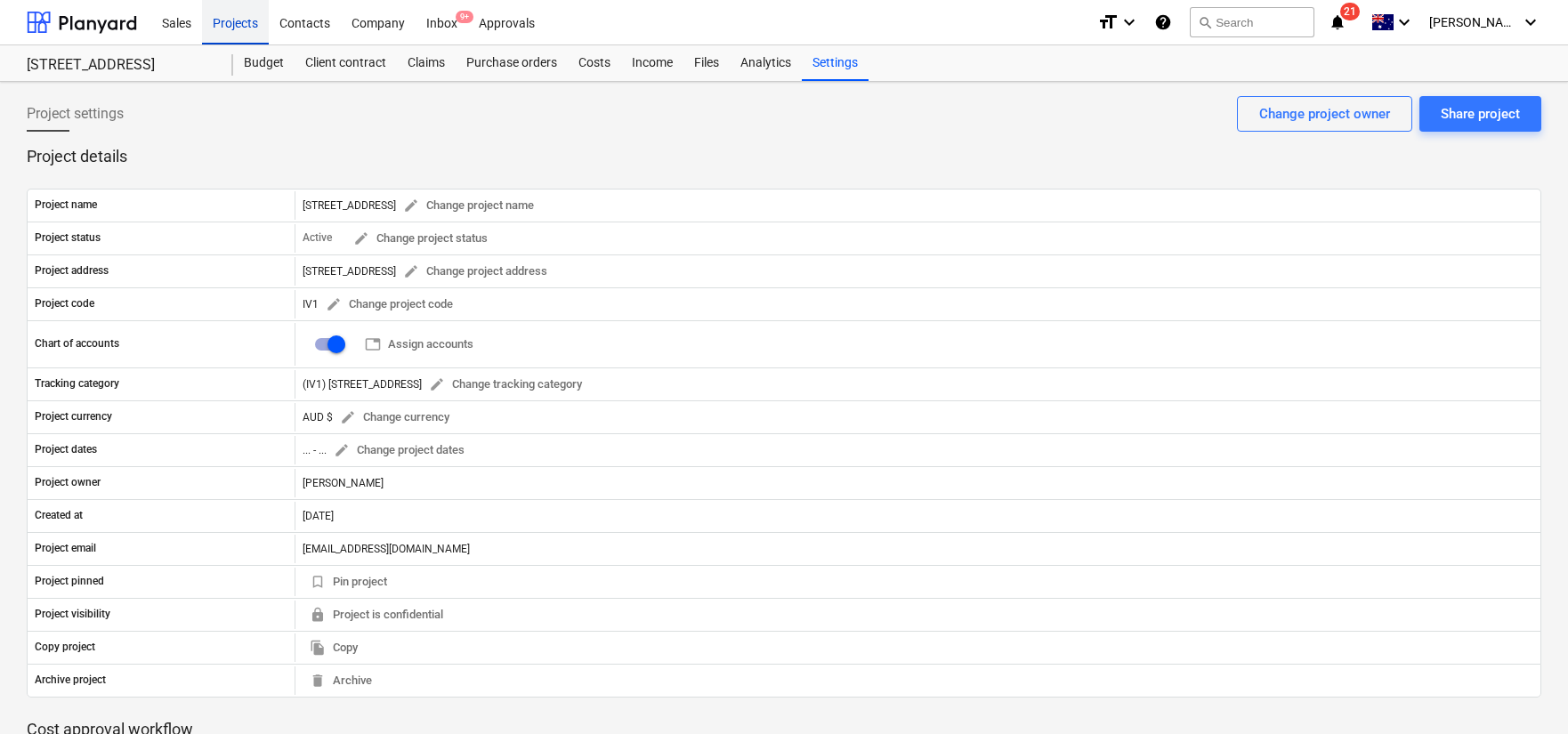
click at [217, 37] on div "Projects" at bounding box center [235, 21] width 66 height 45
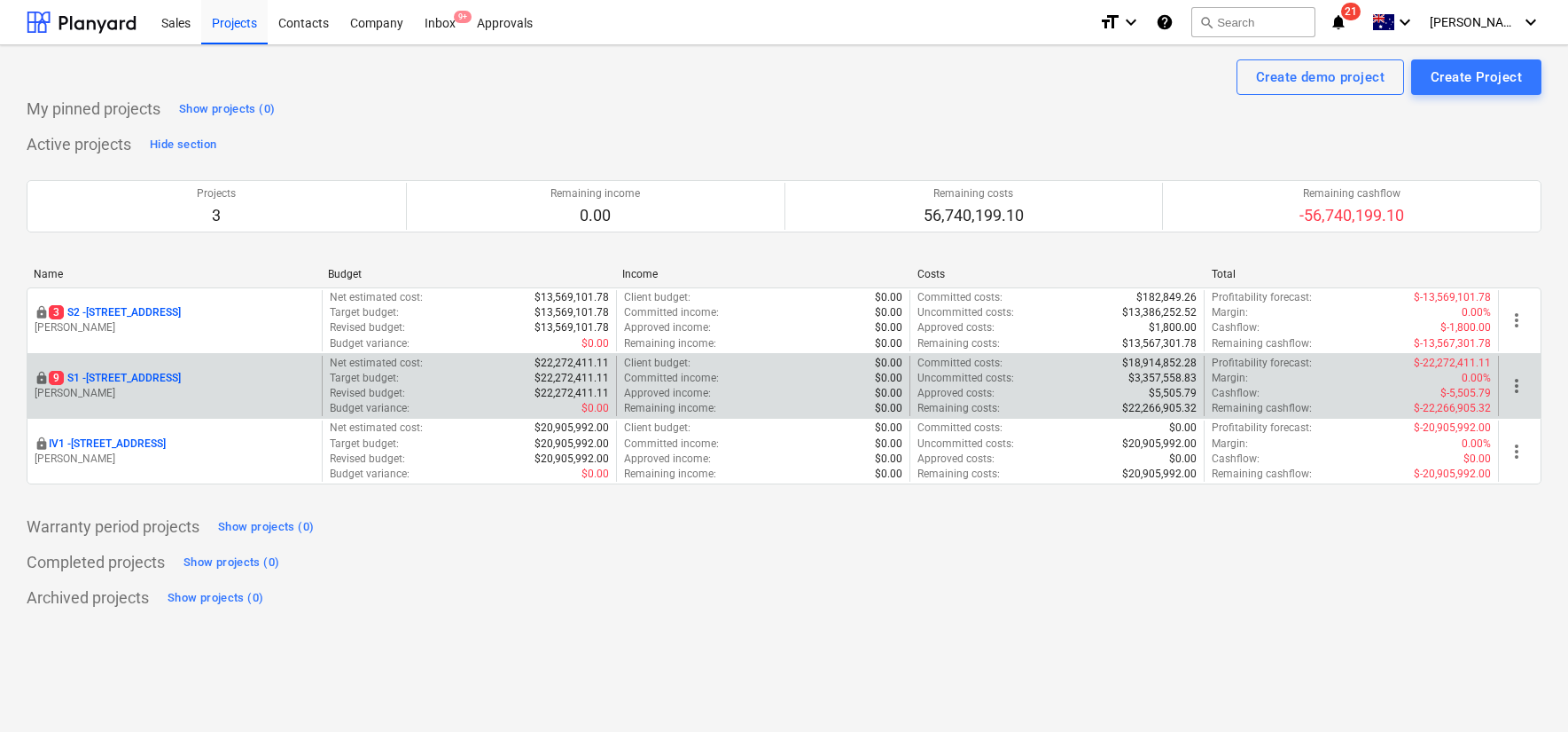
drag, startPoint x: 181, startPoint y: 362, endPoint x: 173, endPoint y: 368, distance: 10.0
click at [181, 362] on div "locked [STREET_ADDRESS] Lebon" at bounding box center [175, 387] width 294 height 61
click at [171, 370] on p "[STREET_ADDRESS]" at bounding box center [115, 378] width 132 height 15
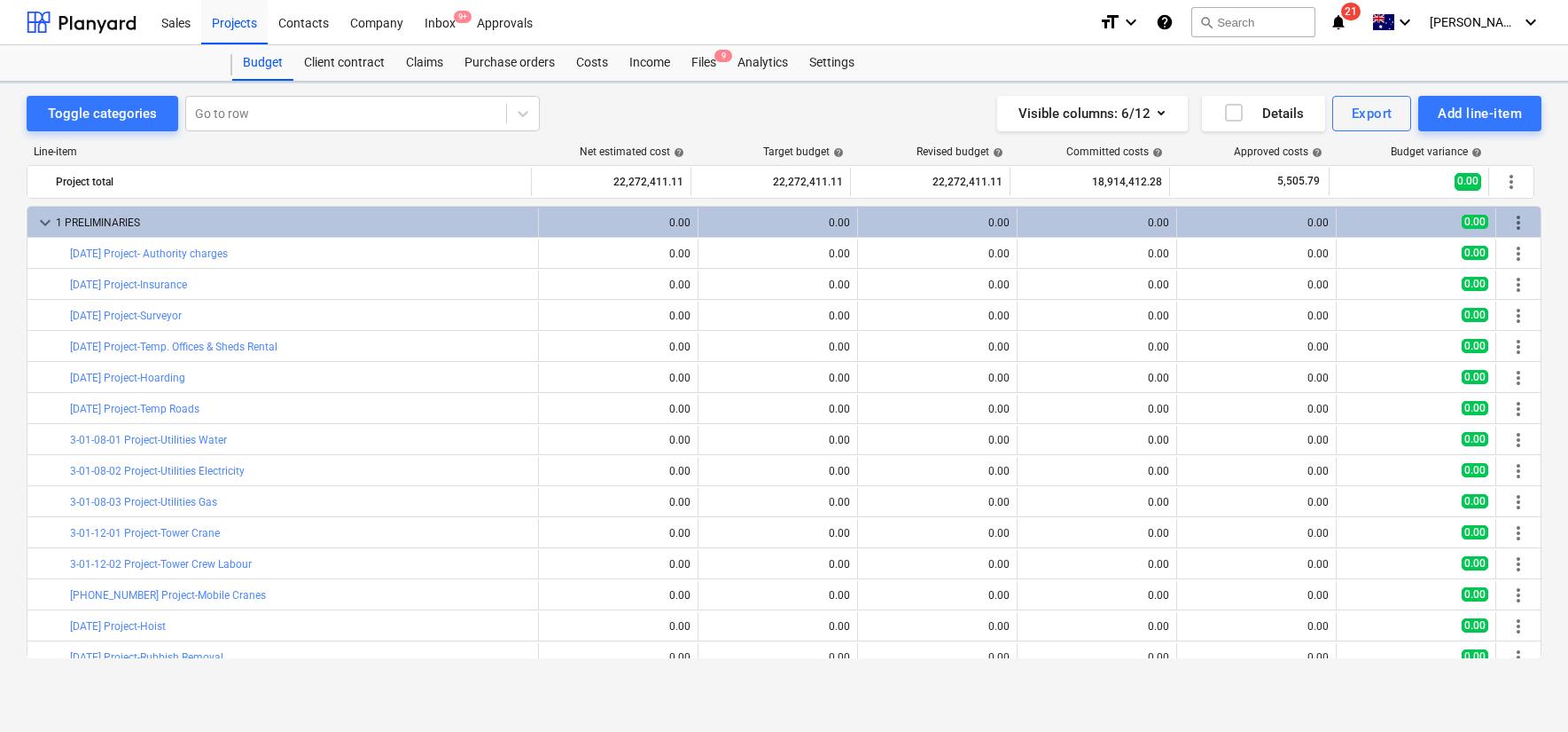
scroll to position [583, 0]
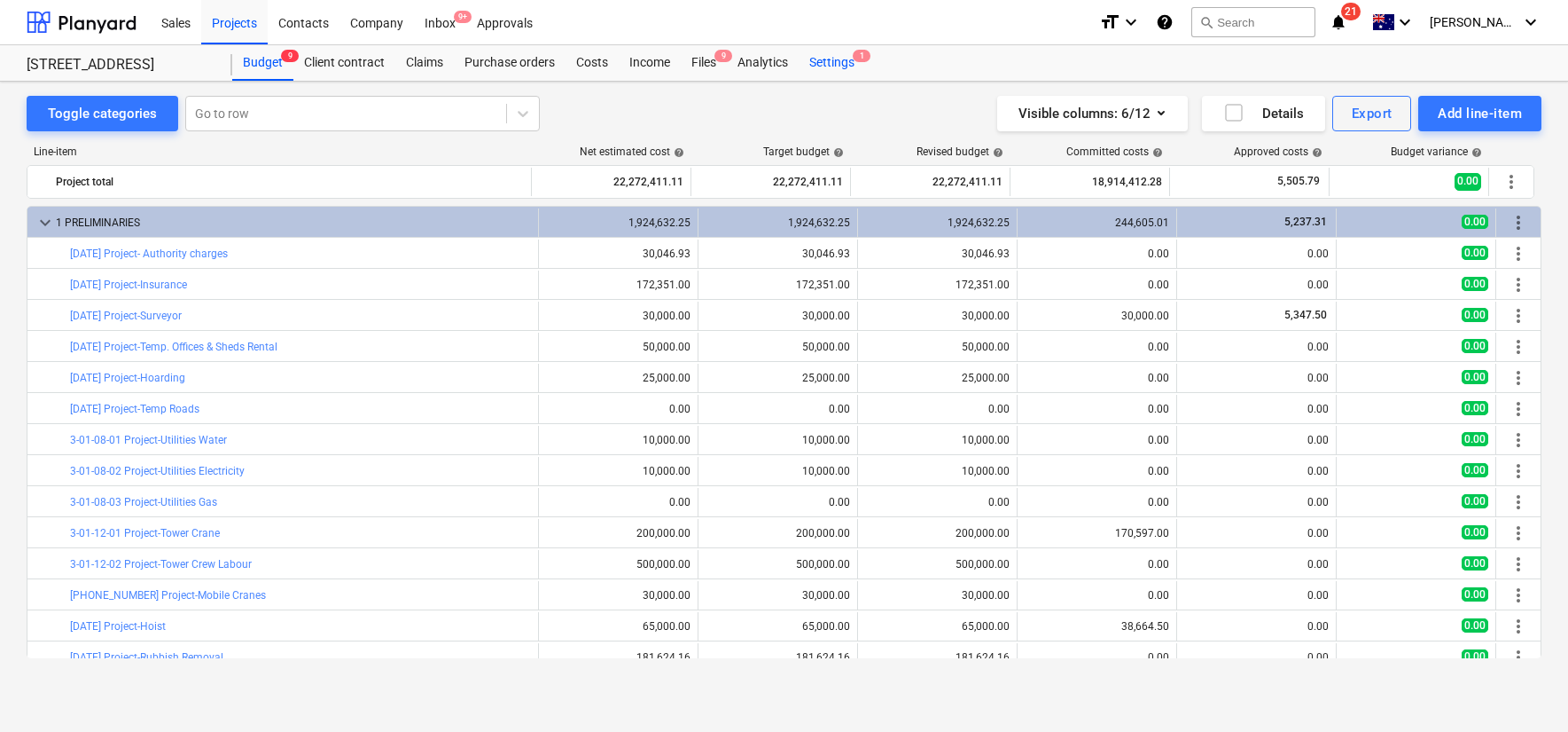
click at [849, 62] on div "Settings 1" at bounding box center [831, 62] width 66 height 35
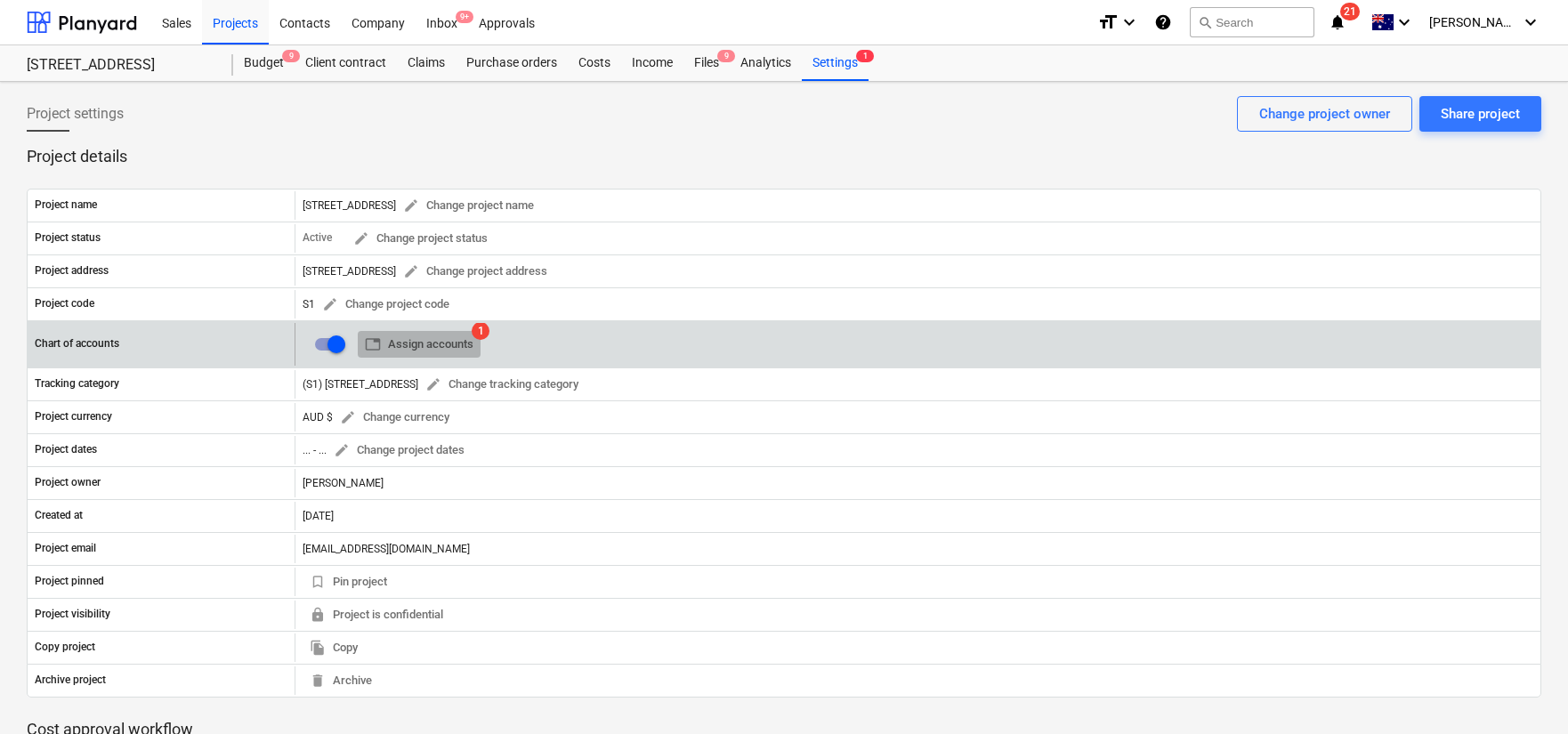
click at [458, 338] on span "table Assign accounts" at bounding box center [419, 344] width 109 height 20
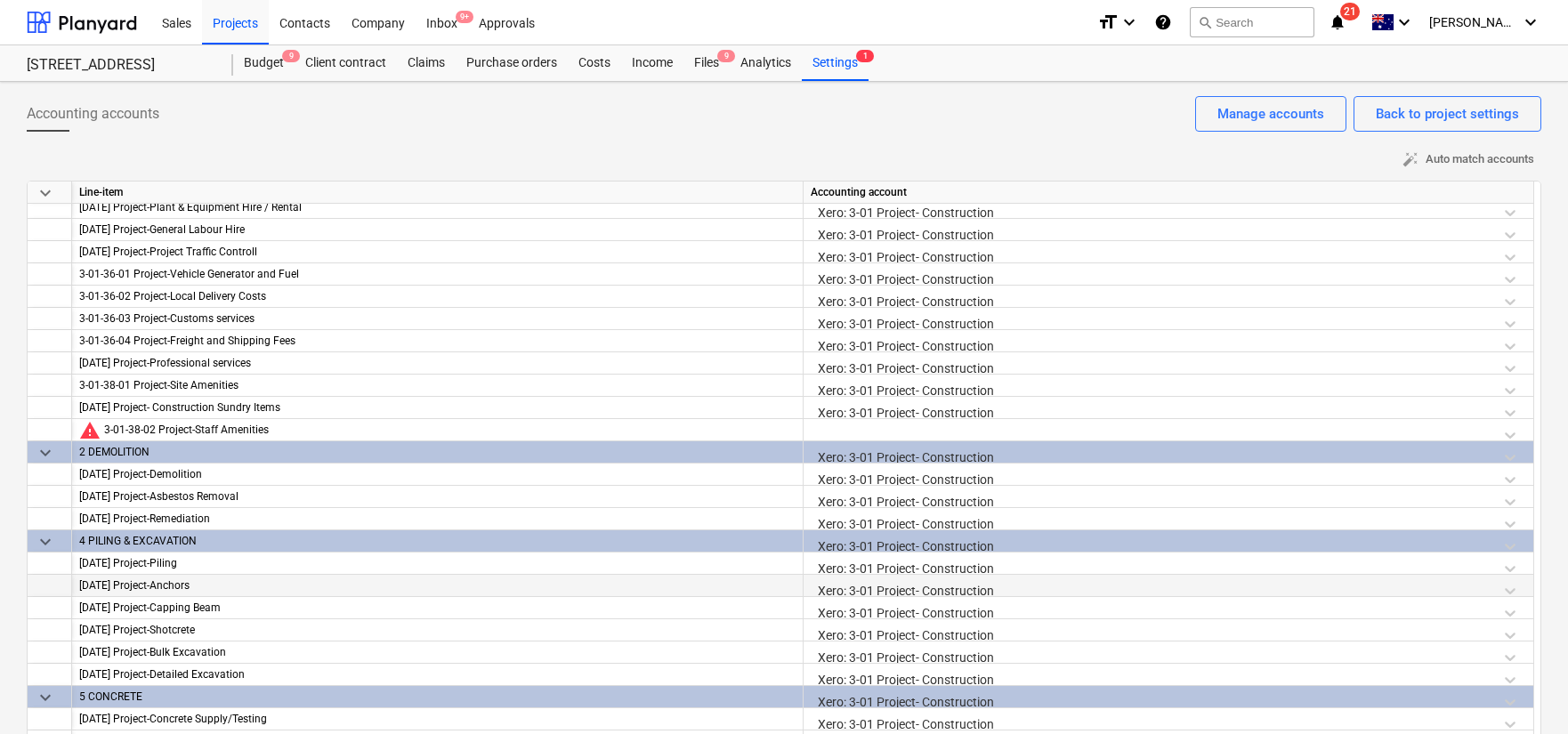
scroll to position [356, 0]
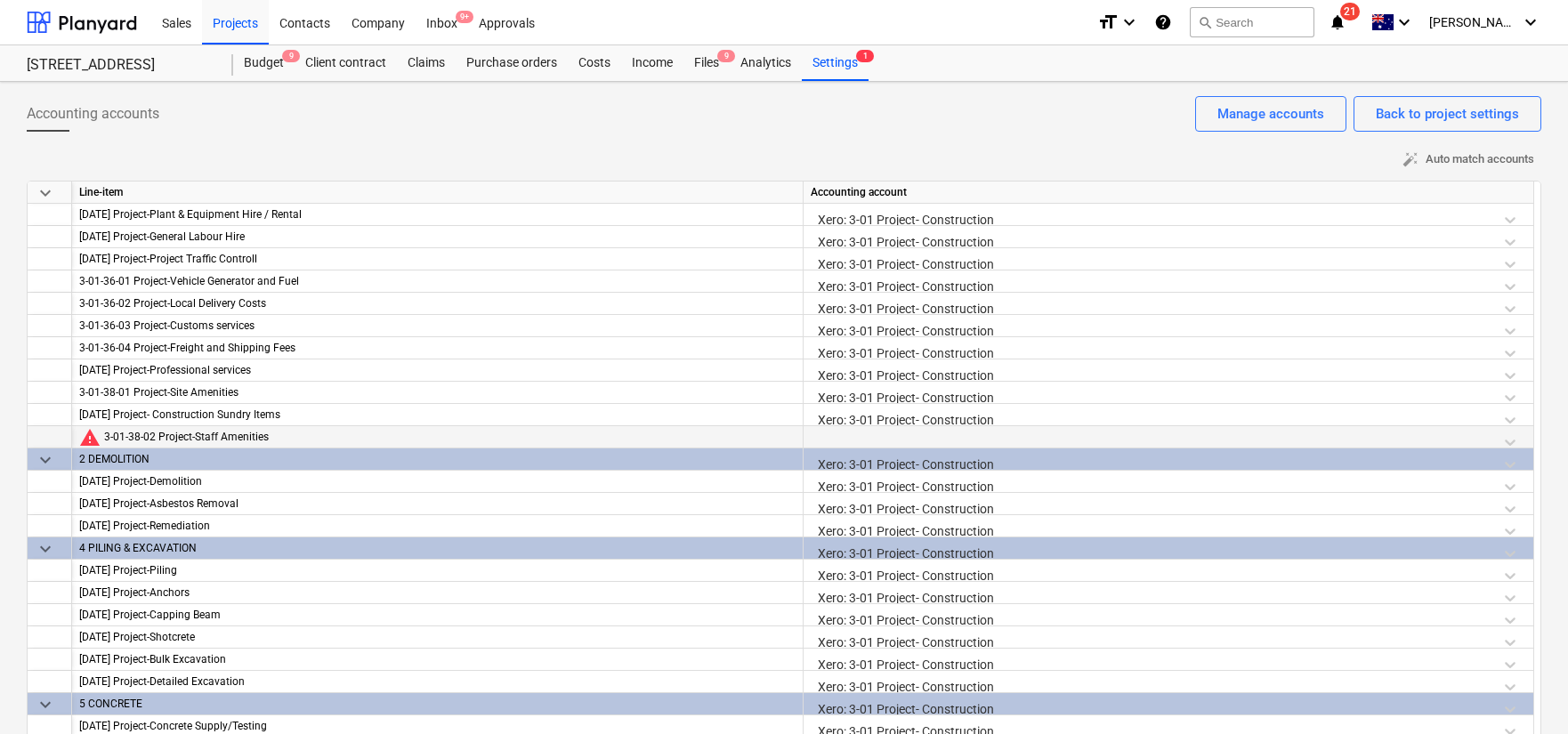
click at [1517, 443] on div at bounding box center [1168, 442] width 715 height 31
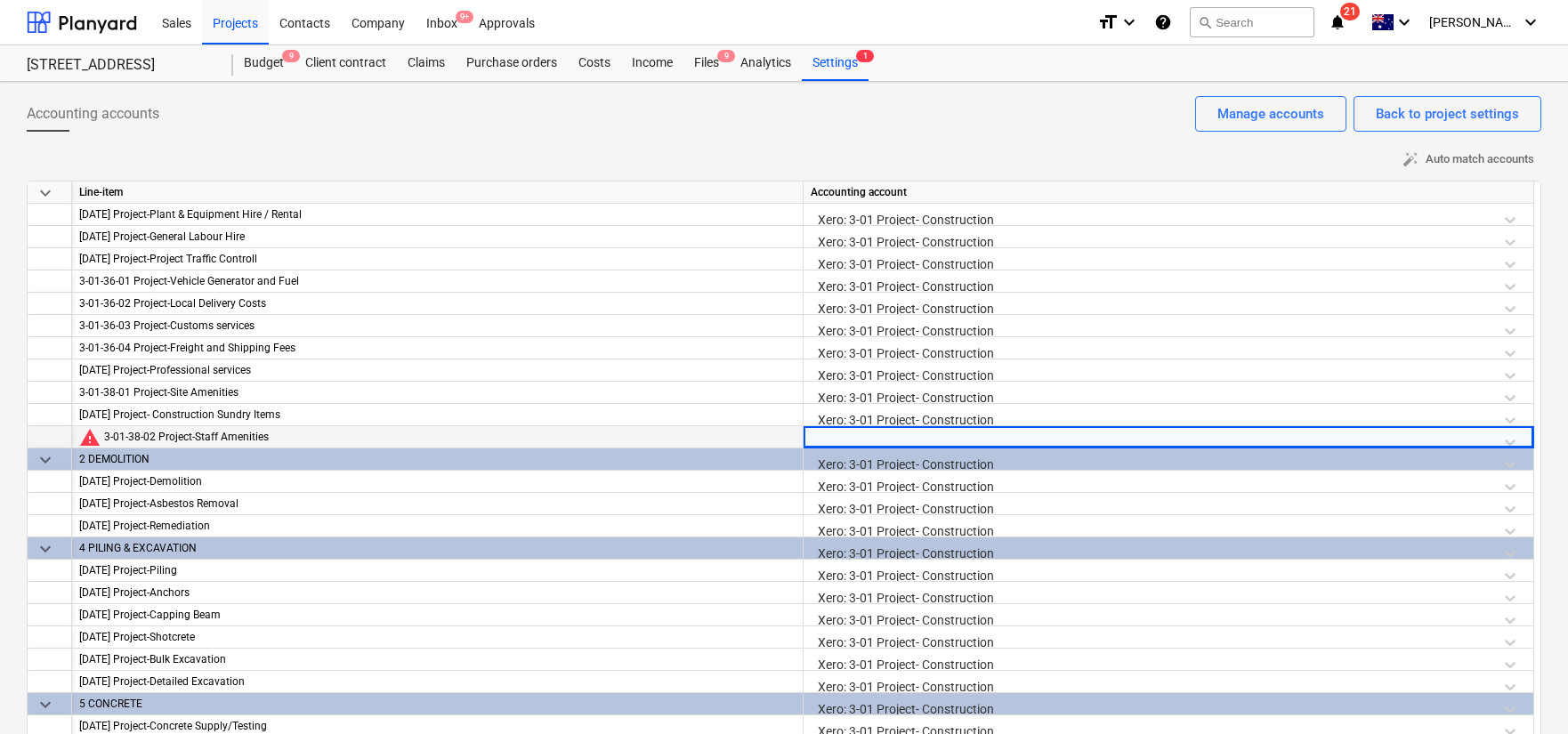
click at [1506, 441] on div at bounding box center [1168, 442] width 715 height 31
click at [1510, 441] on div at bounding box center [1168, 442] width 715 height 31
click at [1519, 441] on div at bounding box center [1168, 442] width 715 height 31
click at [1514, 441] on div at bounding box center [1168, 442] width 715 height 31
click at [1464, 433] on div at bounding box center [1168, 442] width 715 height 31
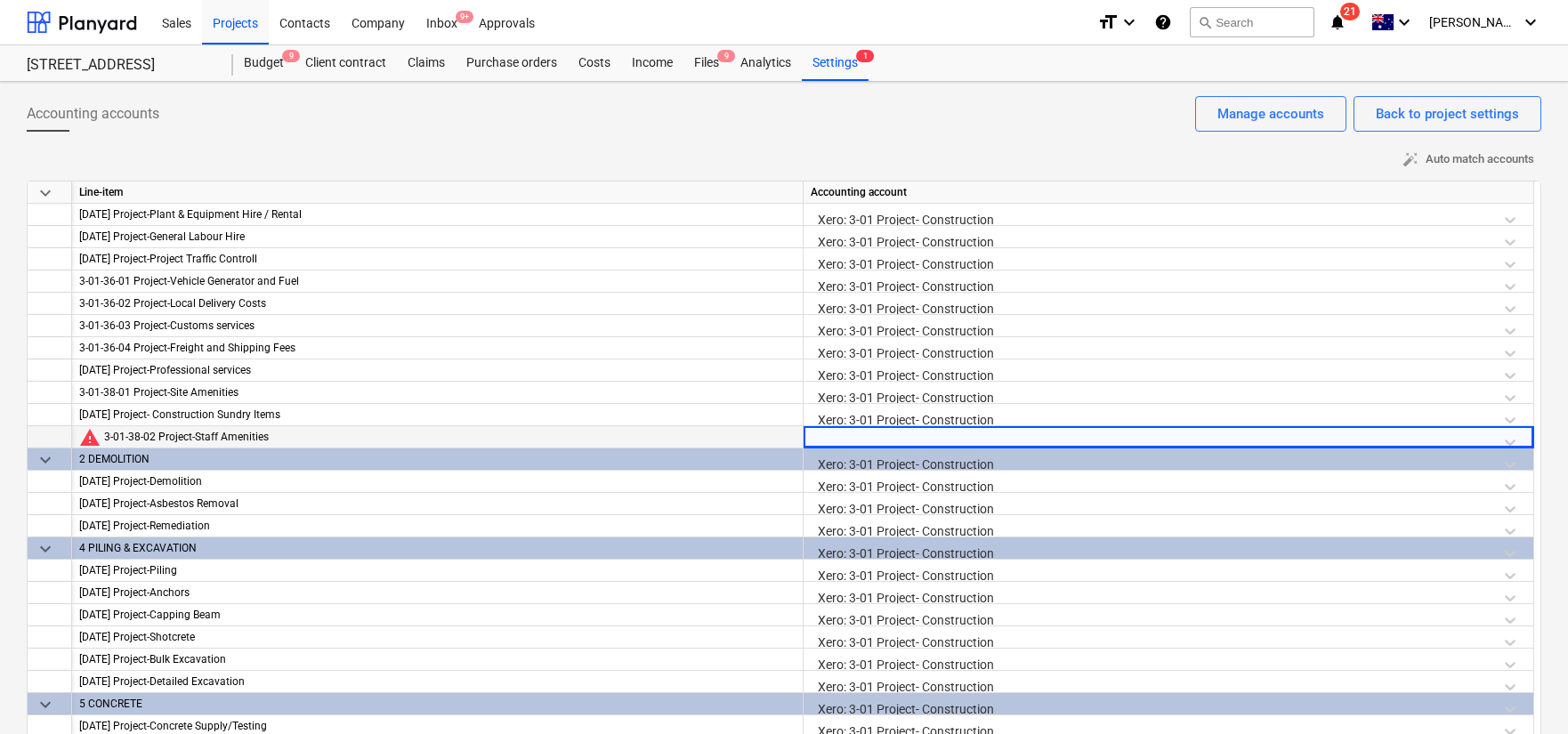
scroll to position [8, 0]
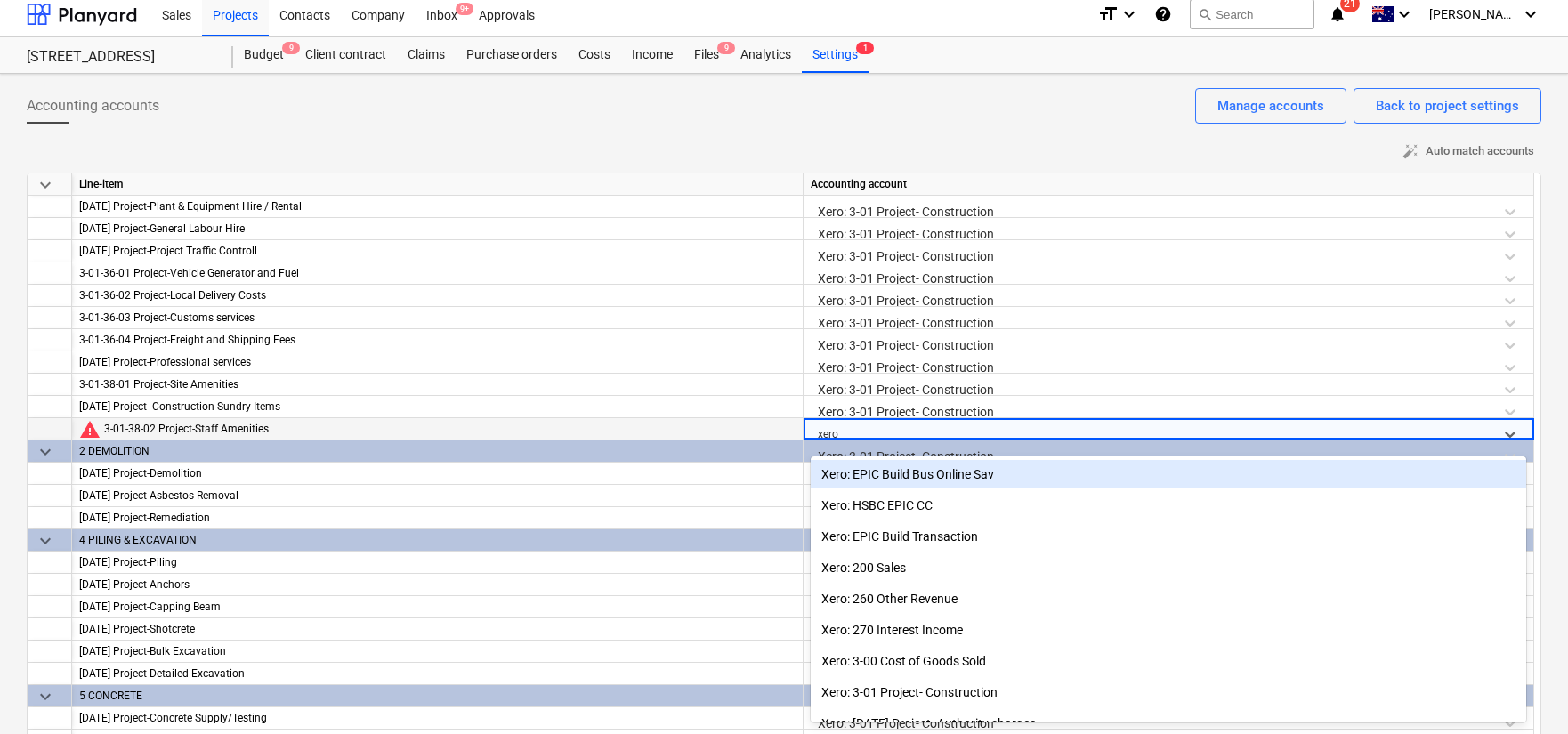
type input "xero:"
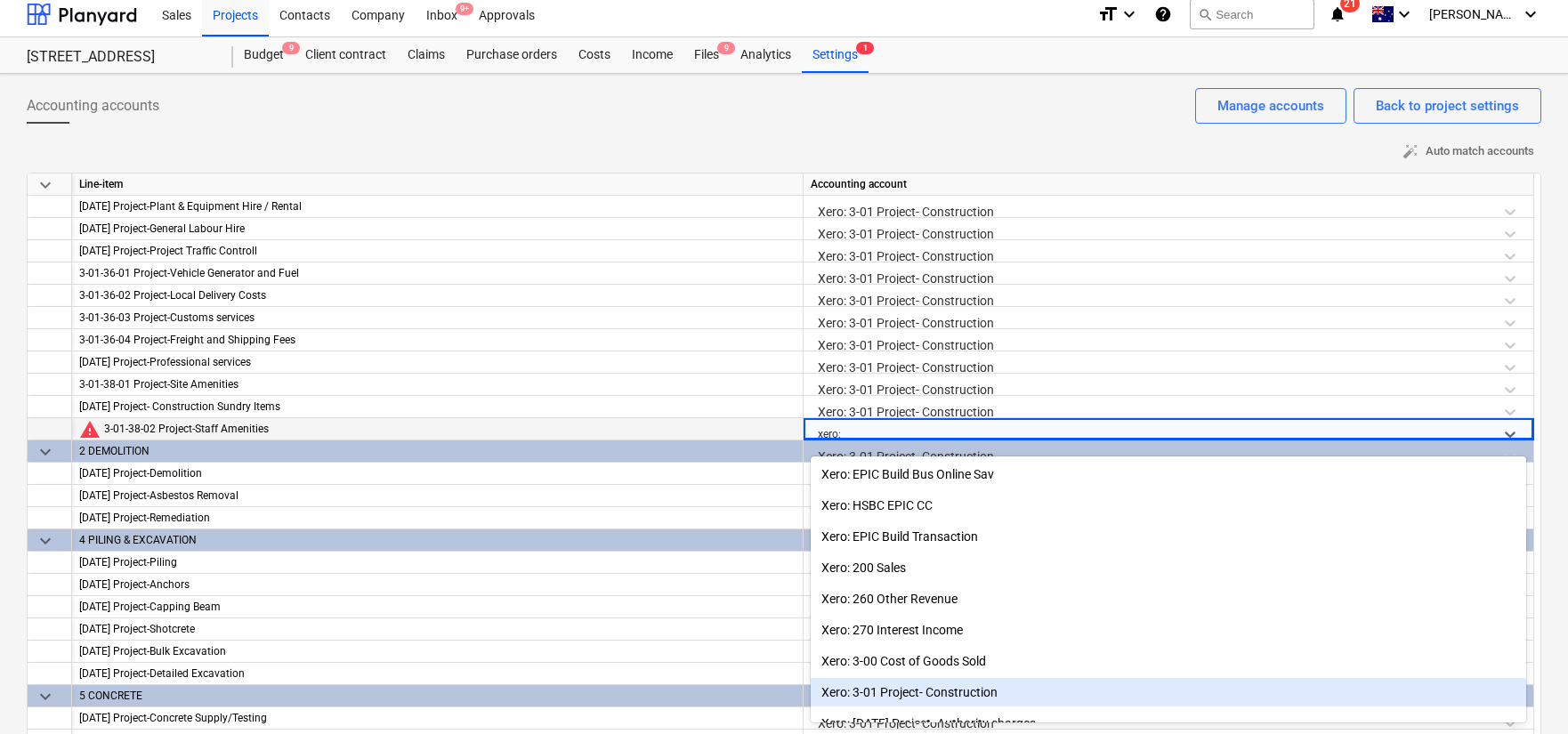
click at [999, 689] on div "Xero: 3-01 Project- Construction" at bounding box center [1168, 692] width 715 height 29
